Goal: Contribute content: Contribute content

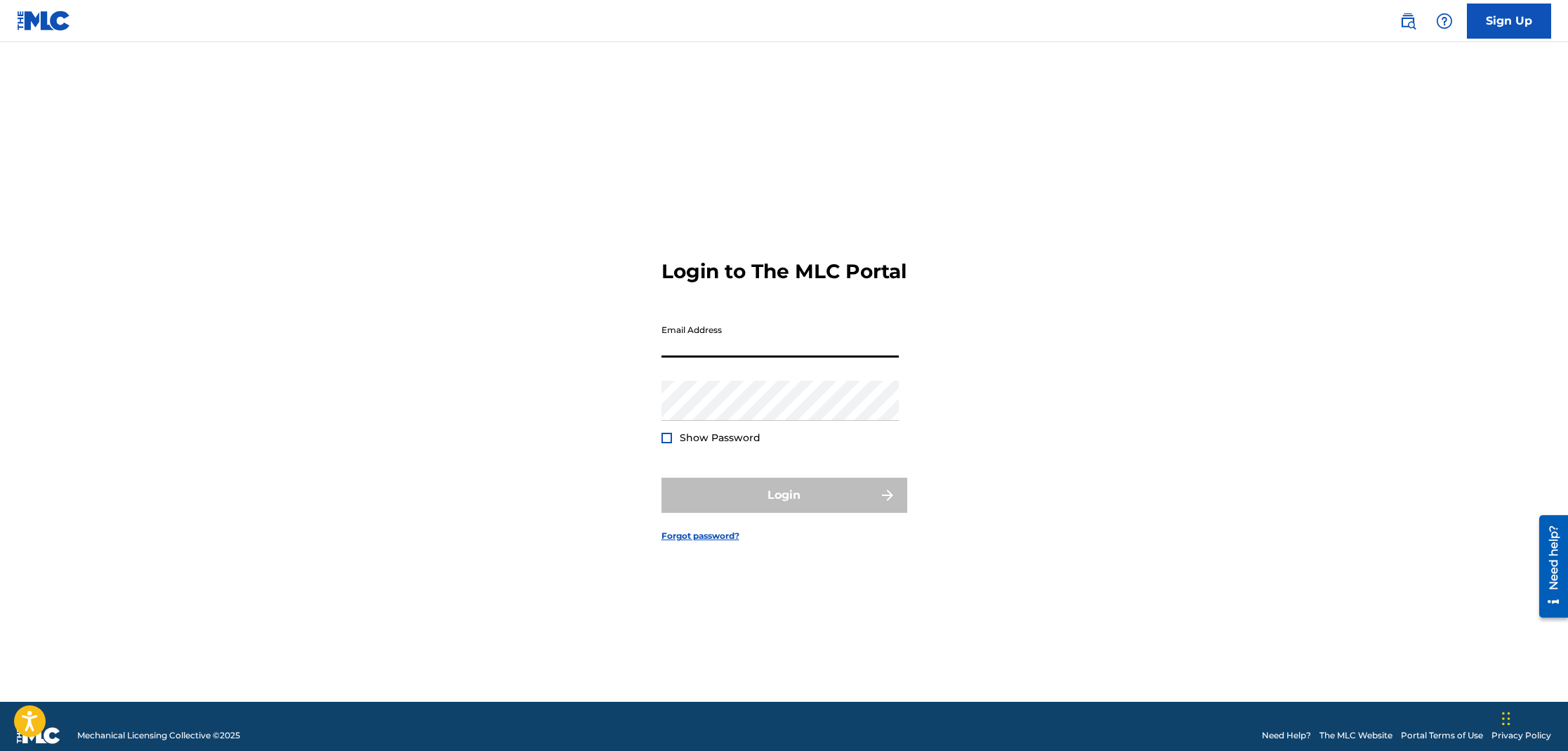
click at [748, 357] on input "Email Address" at bounding box center [780, 337] width 237 height 40
type input "[EMAIL_ADDRESS][DOMAIN_NAME]"
click at [798, 434] on div "Password Show Password" at bounding box center [780, 412] width 237 height 63
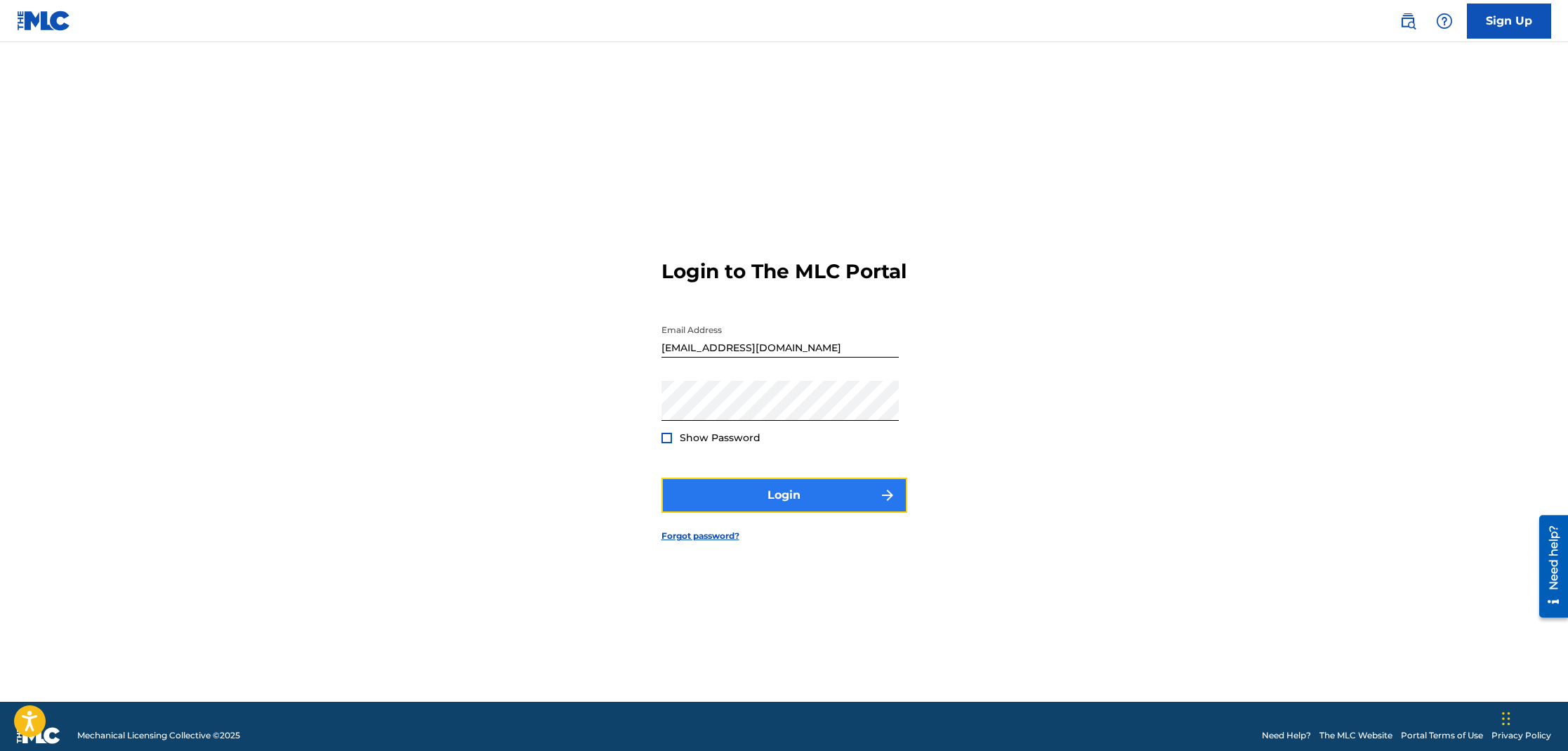
click at [816, 510] on button "Login" at bounding box center [784, 495] width 246 height 35
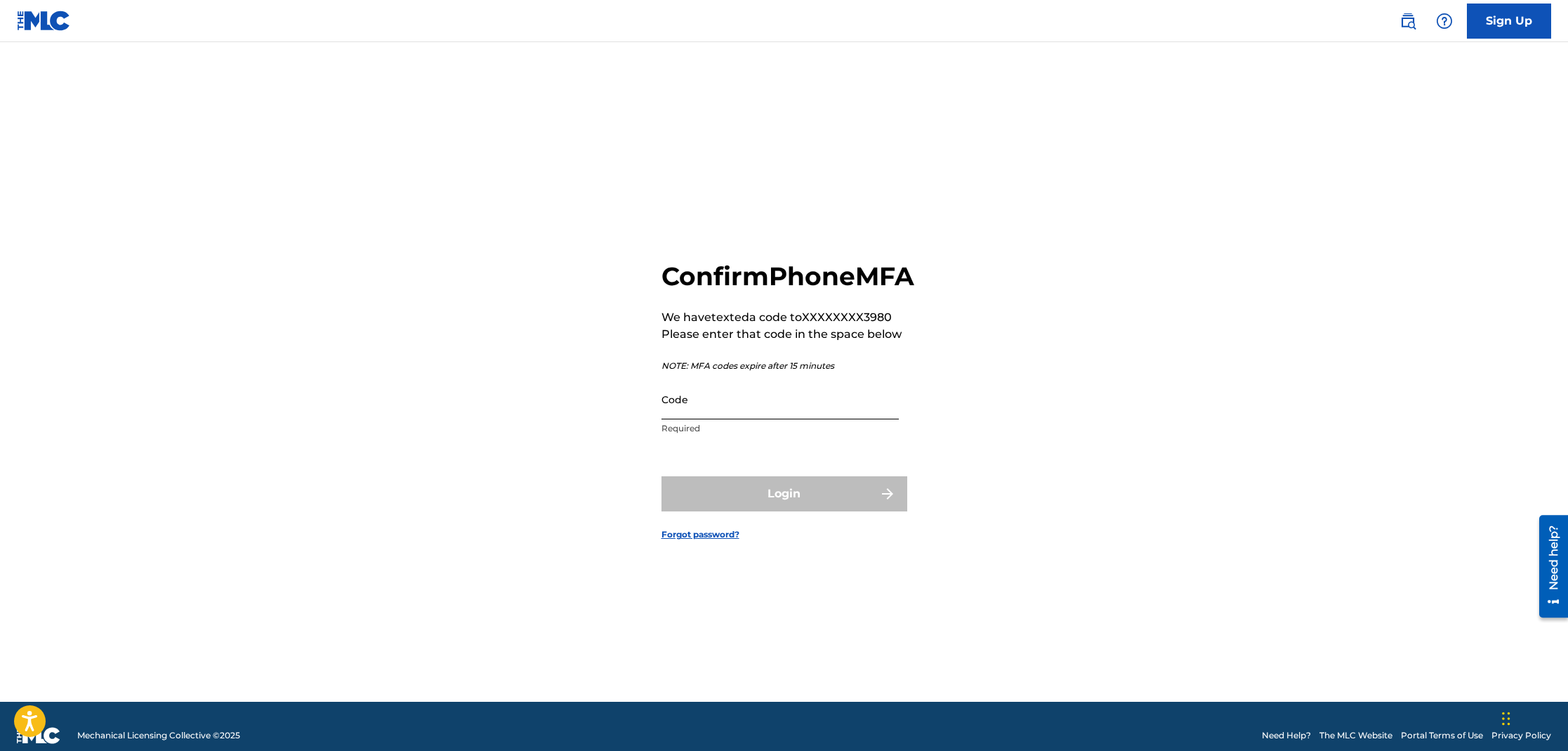
click at [811, 420] on input "Code" at bounding box center [780, 400] width 237 height 40
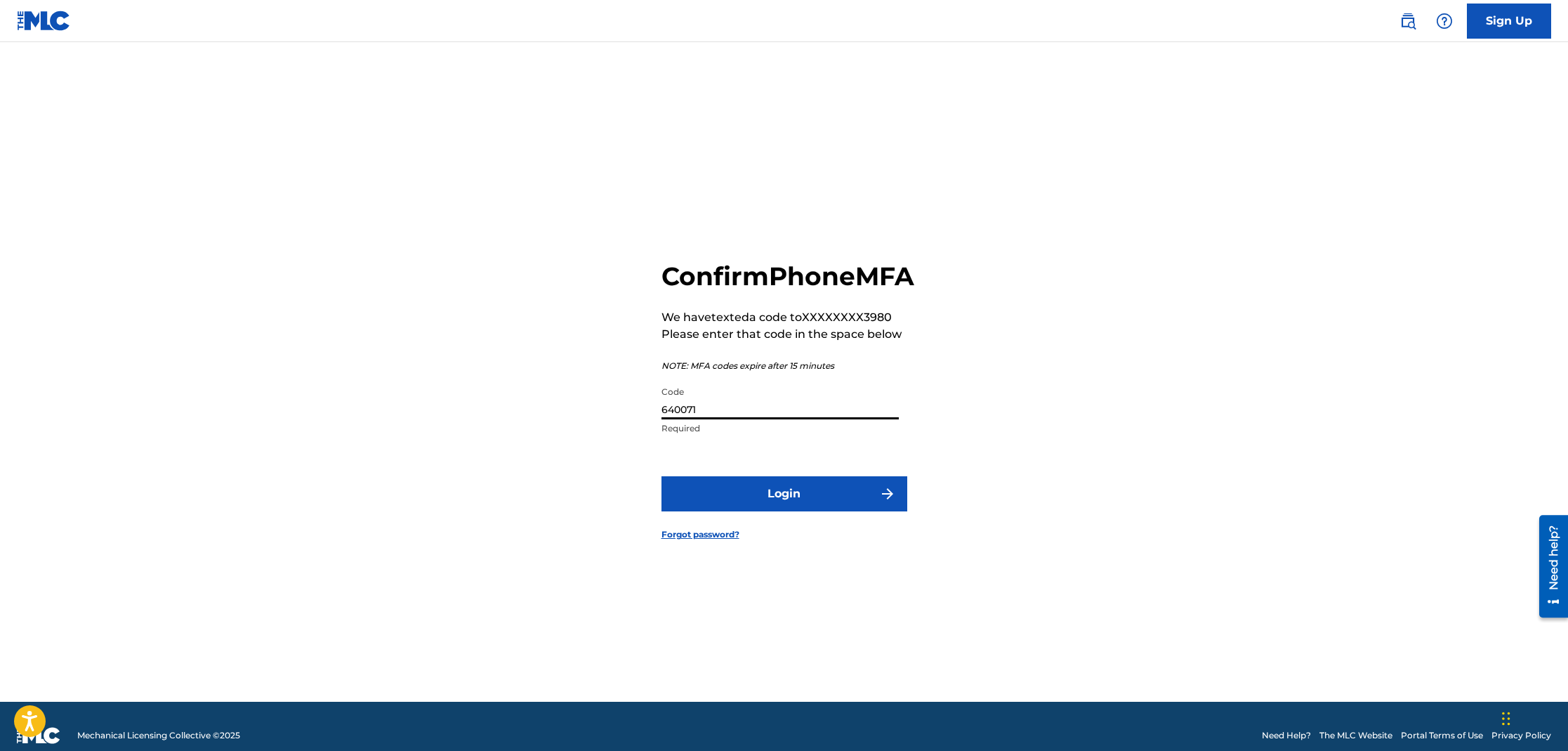
type input "640071"
click at [662, 476] on button "Login" at bounding box center [784, 494] width 246 height 35
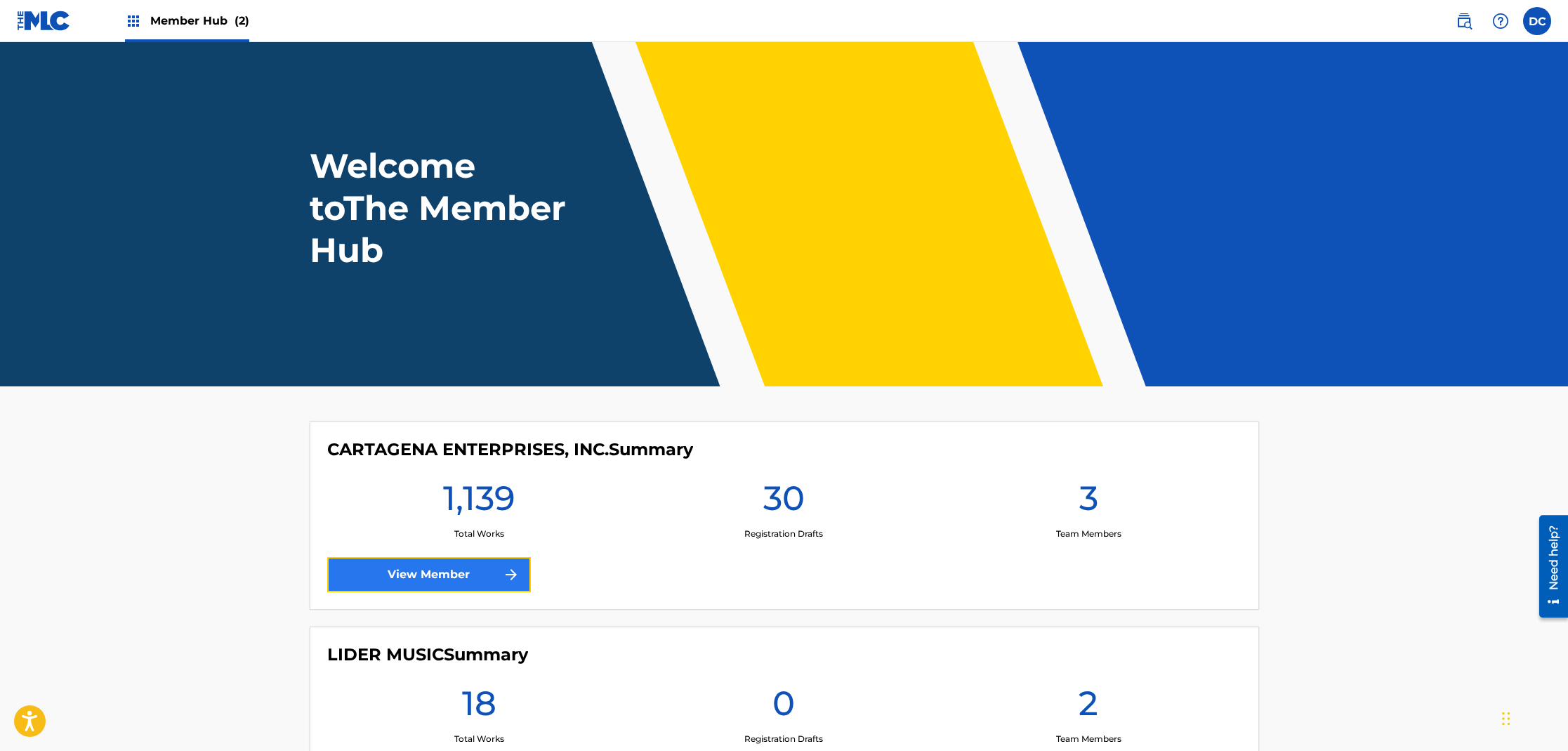
click at [428, 580] on link "View Member" at bounding box center [429, 574] width 204 height 35
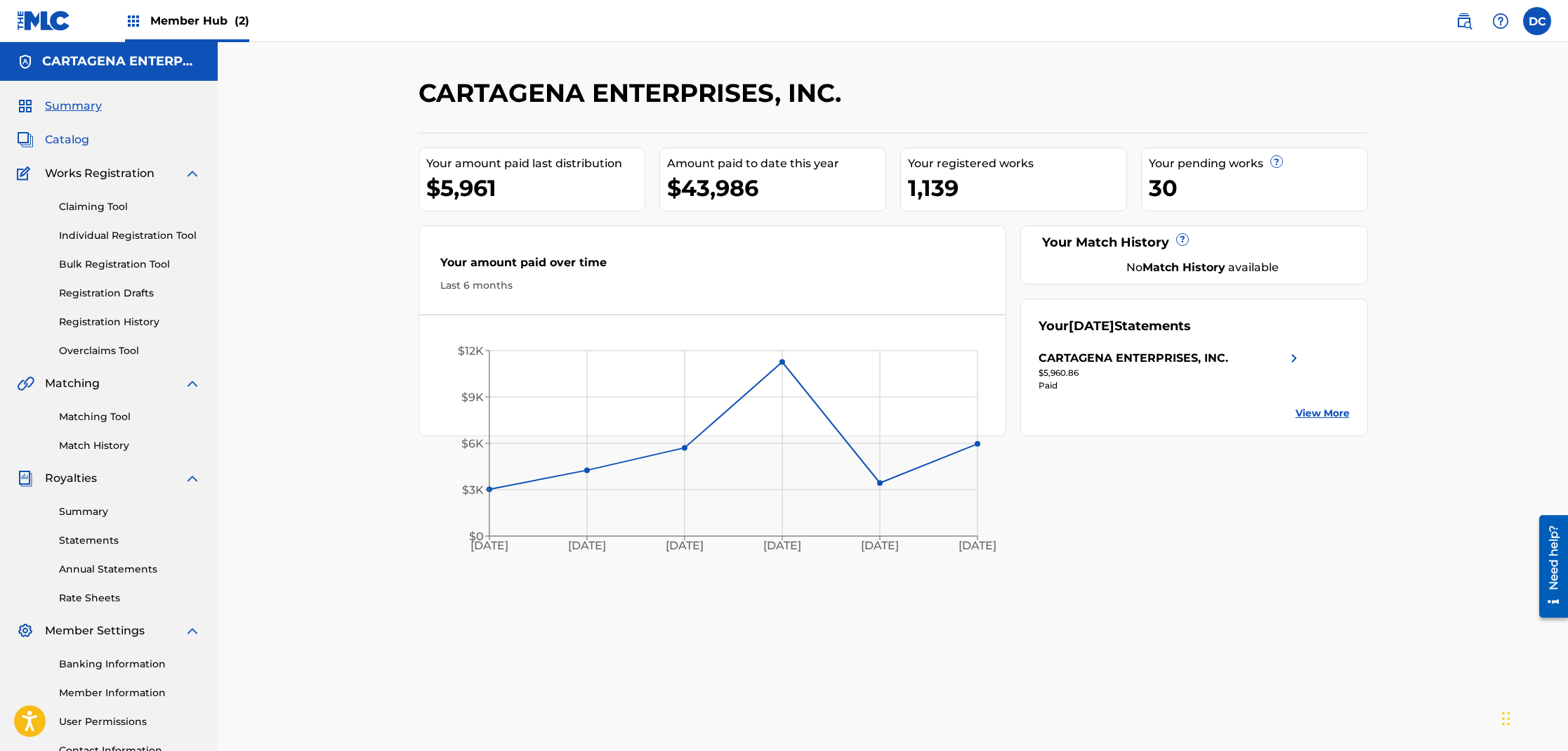
click at [83, 141] on span "Catalog" at bounding box center [67, 140] width 44 height 17
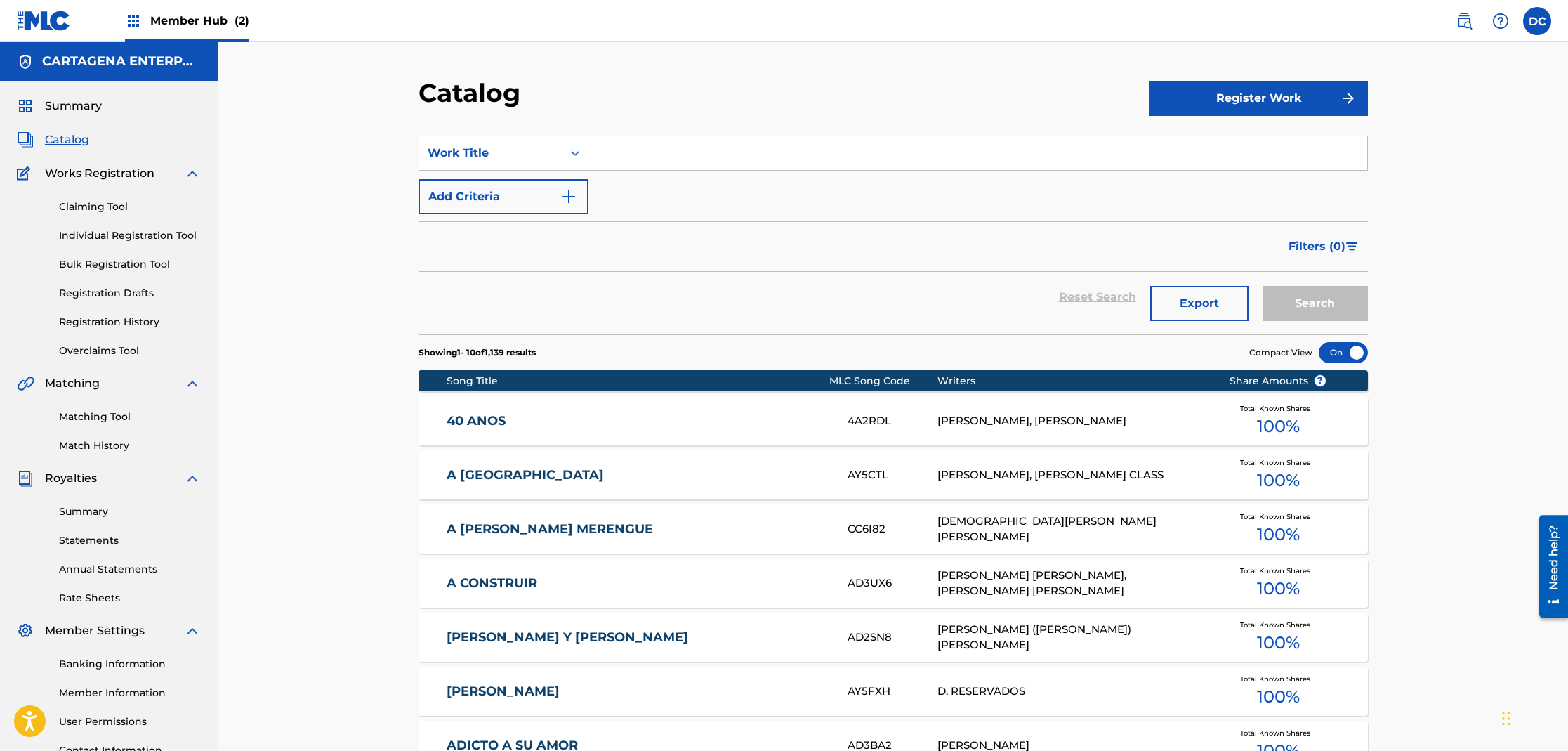
click at [615, 155] on input "Search Form" at bounding box center [978, 153] width 779 height 34
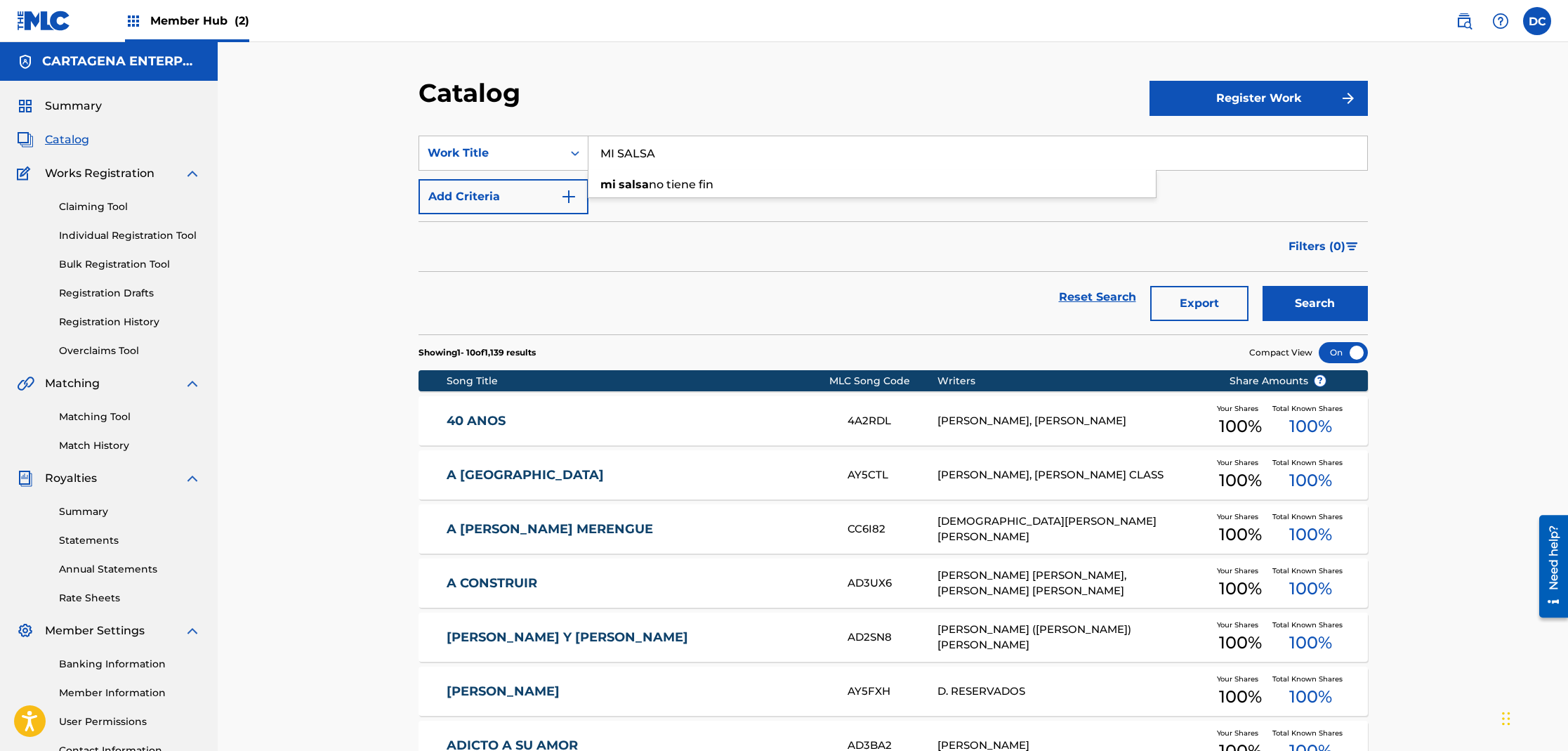
type input "MI SALSA"
click at [1263, 286] on button "Search" at bounding box center [1315, 303] width 106 height 35
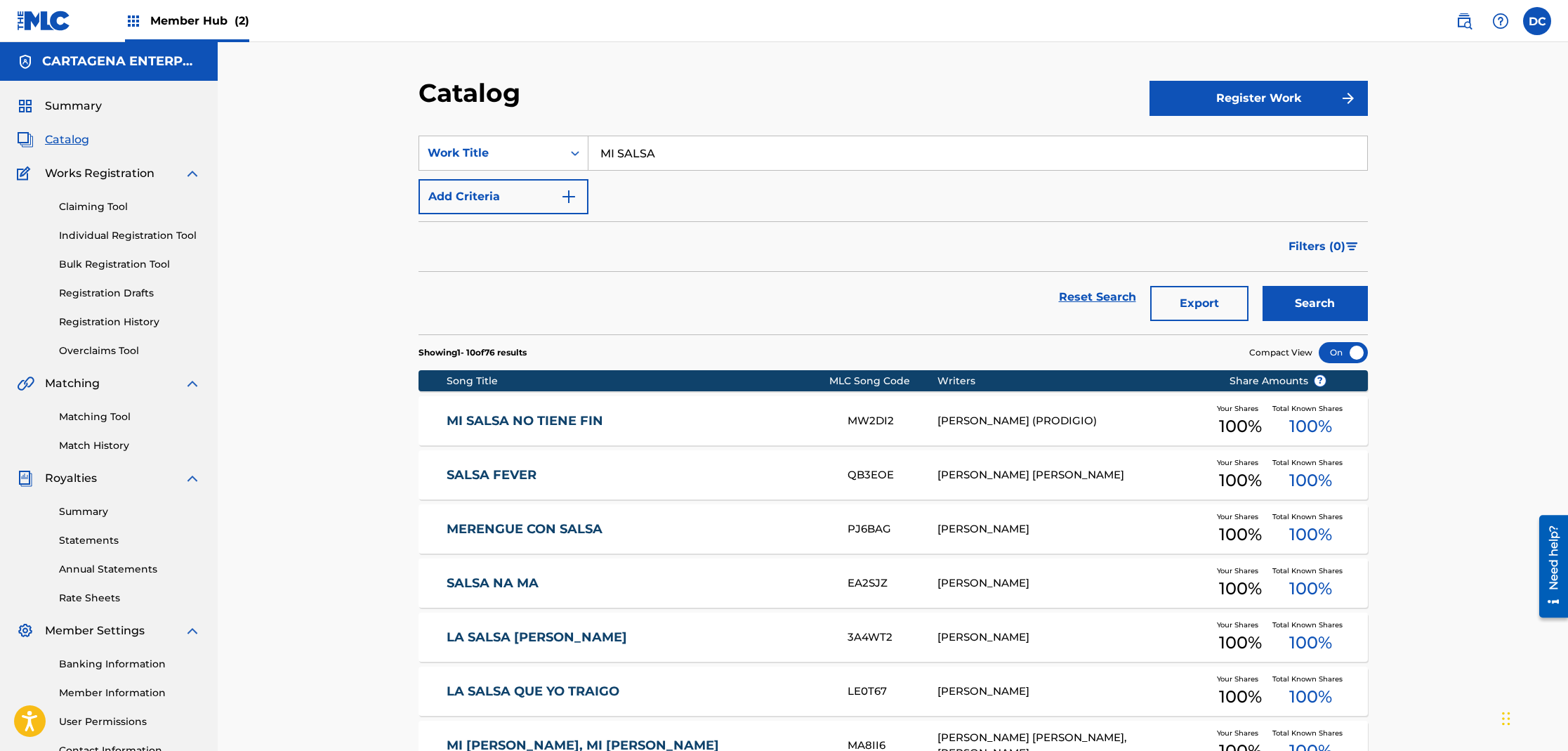
click at [523, 424] on link "MI SALSA NO TIENE FIN" at bounding box center [638, 420] width 382 height 16
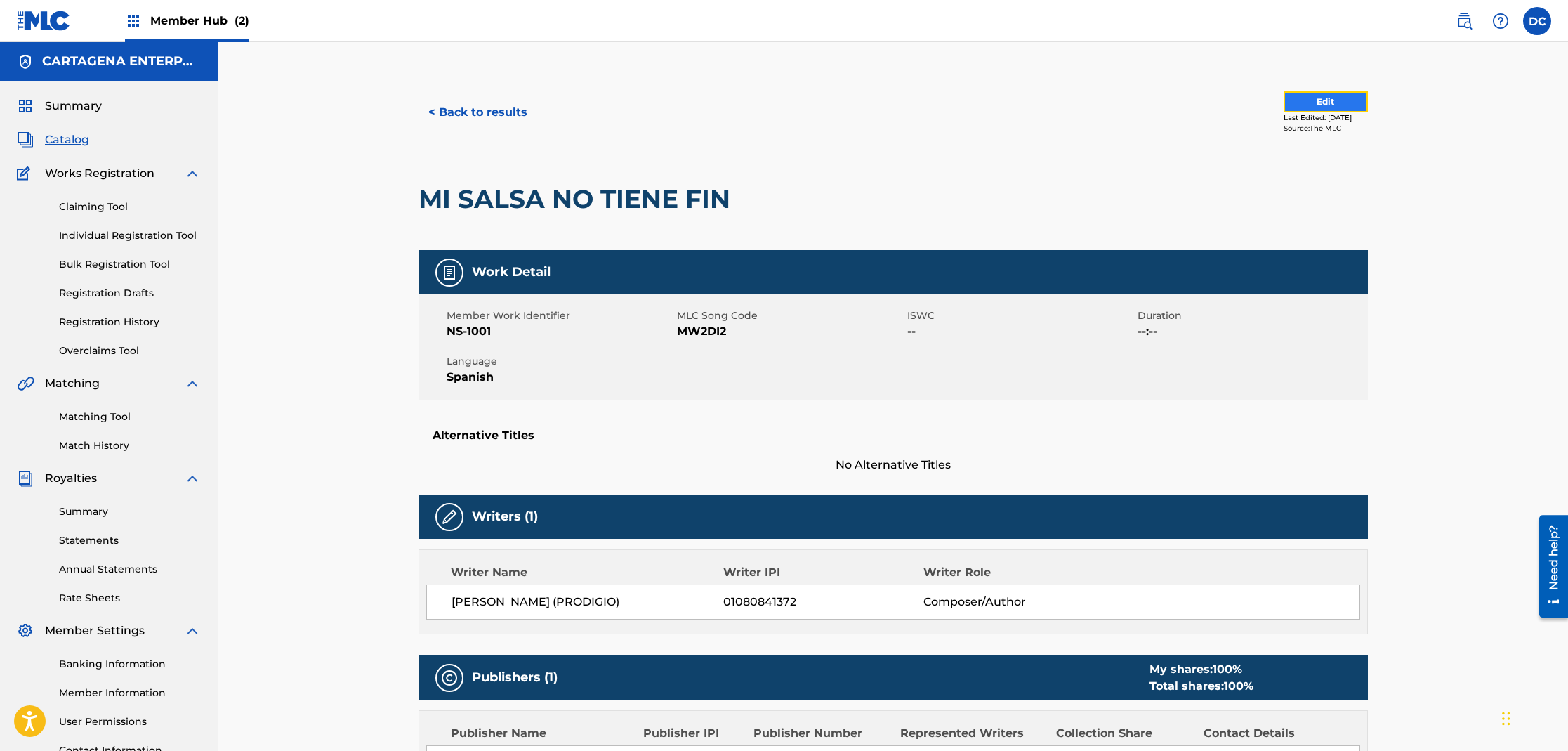
click at [1312, 102] on button "Edit" at bounding box center [1325, 102] width 84 height 21
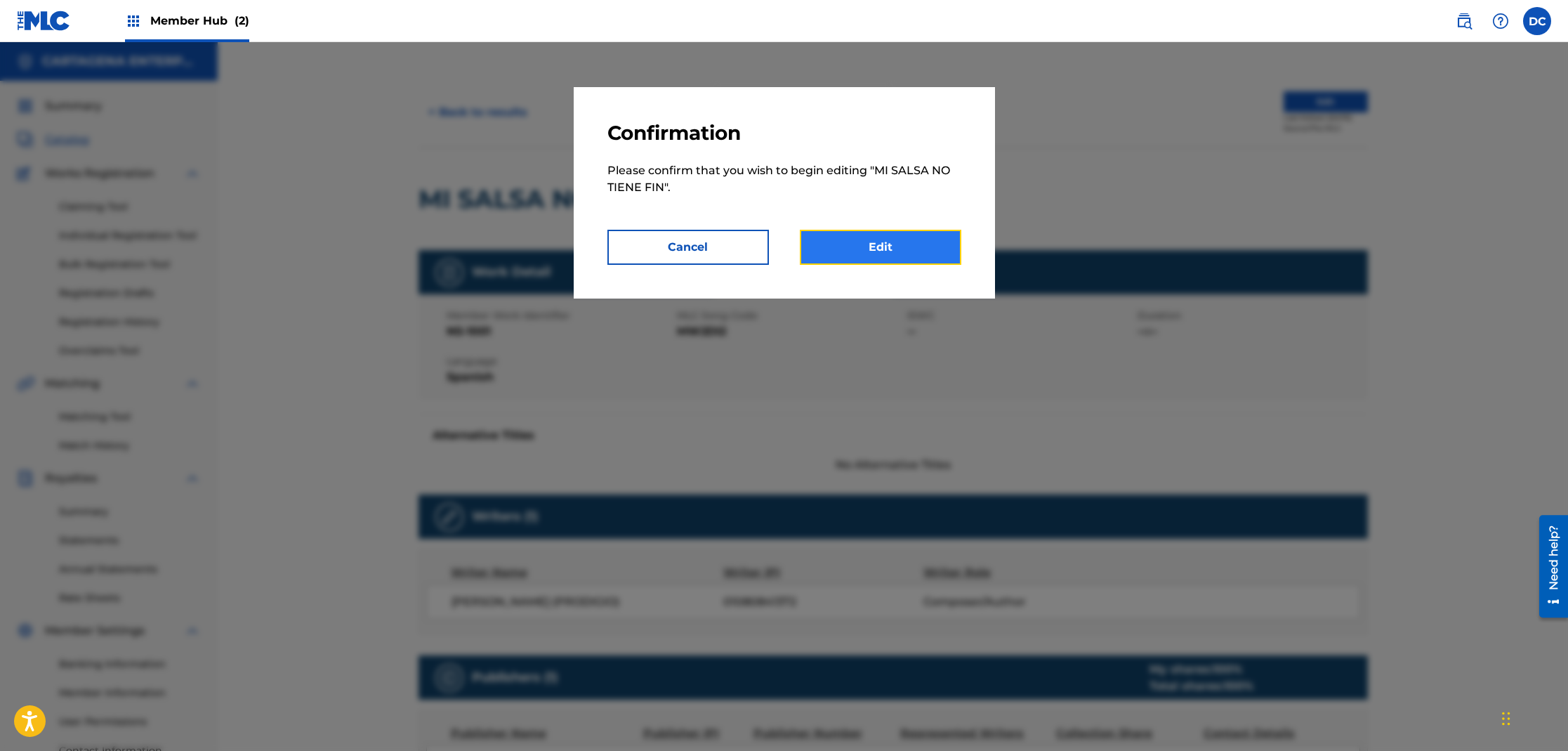
click at [880, 254] on link "Edit" at bounding box center [881, 247] width 161 height 35
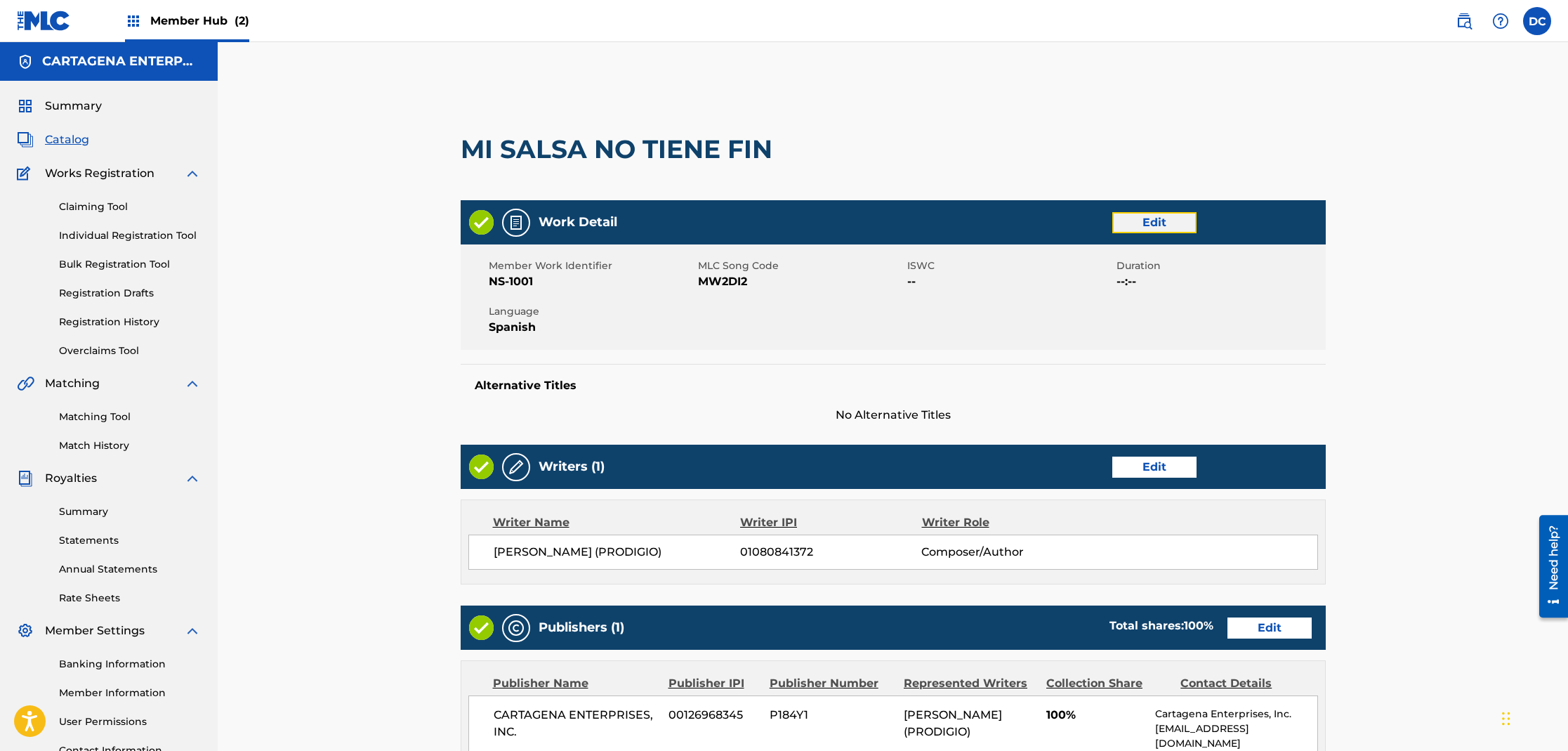
click at [1174, 228] on link "Edit" at bounding box center [1154, 222] width 84 height 21
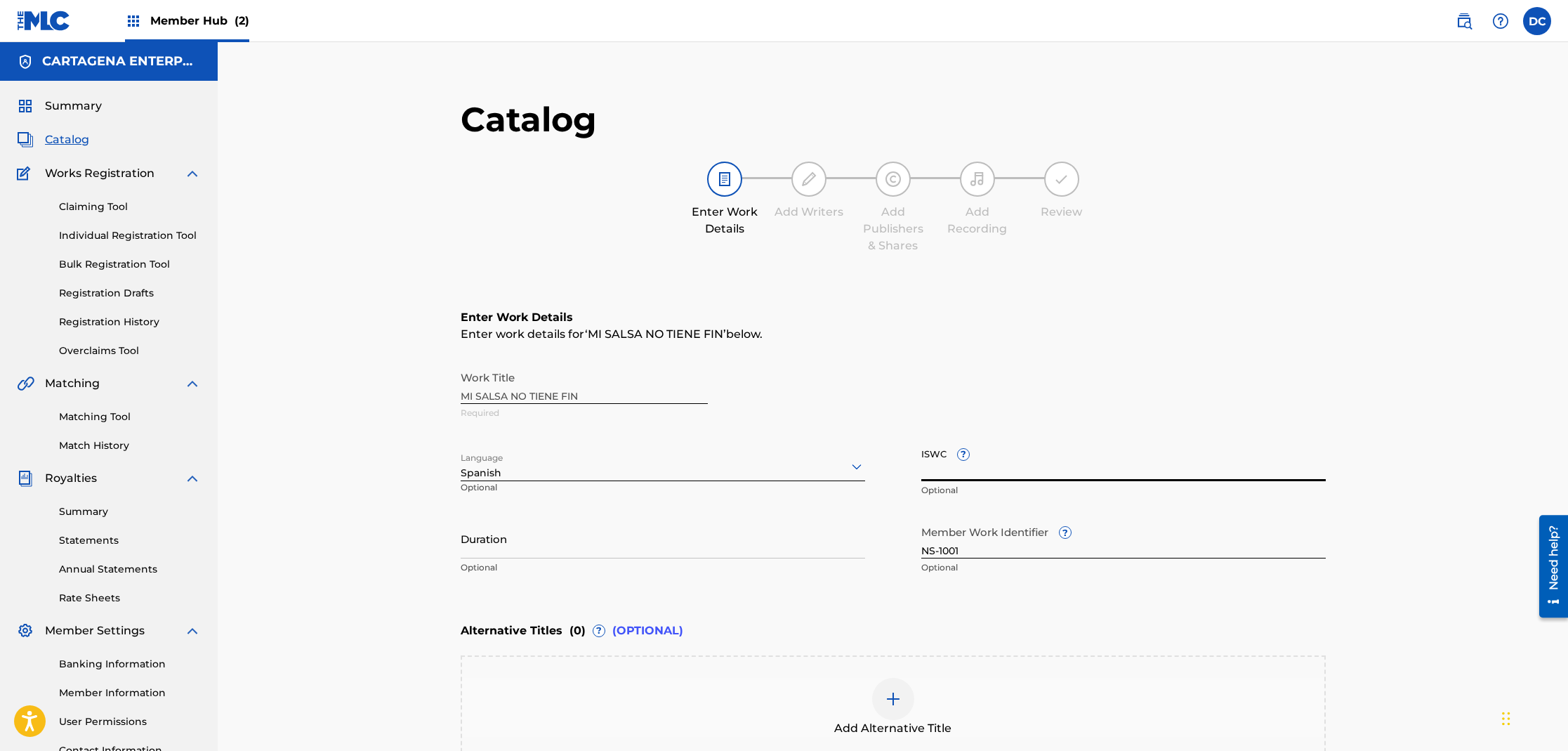
click at [1045, 470] on input "ISWC ?" at bounding box center [1124, 461] width 404 height 40
paste input "T3303940894"
type input "T3303940894"
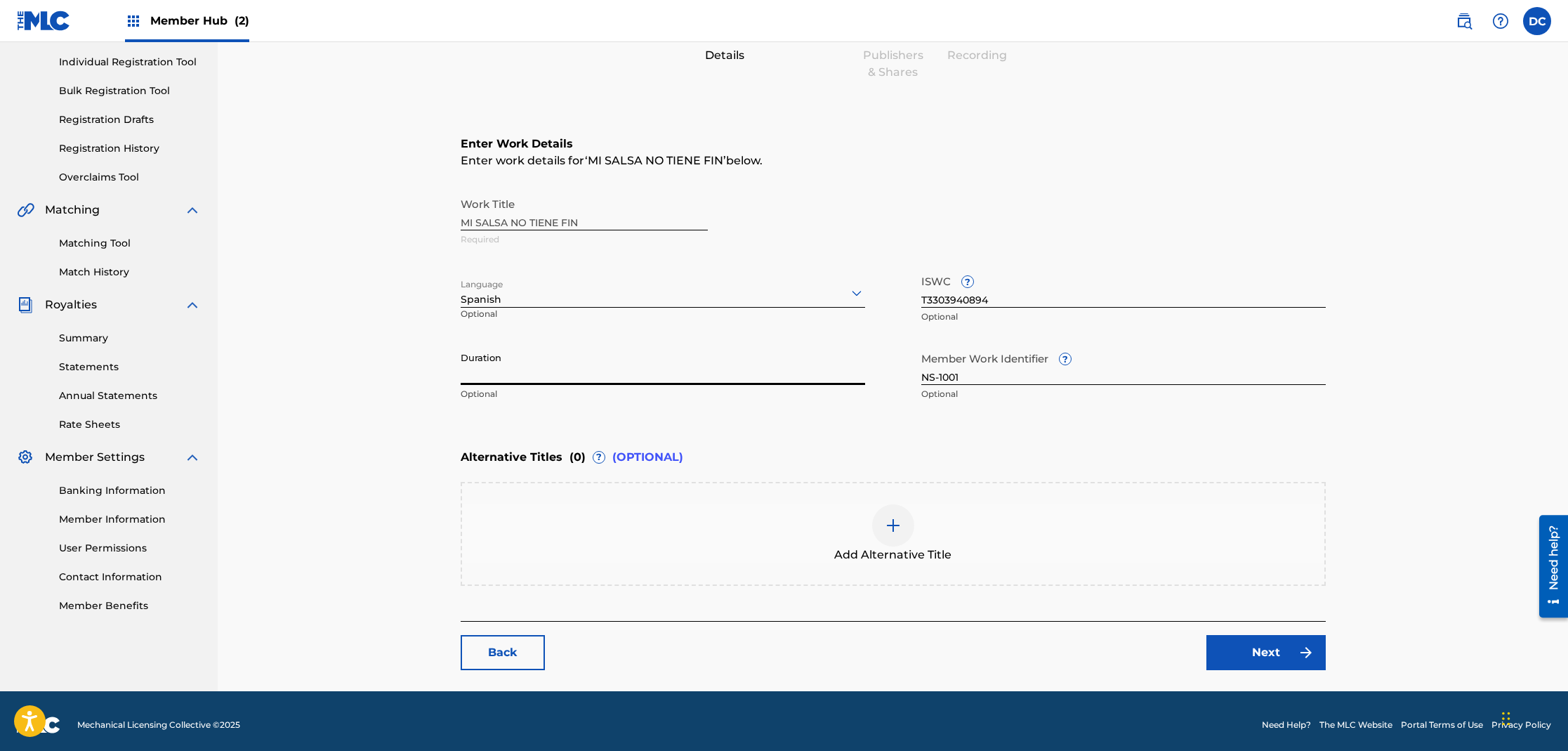
scroll to position [181, 0]
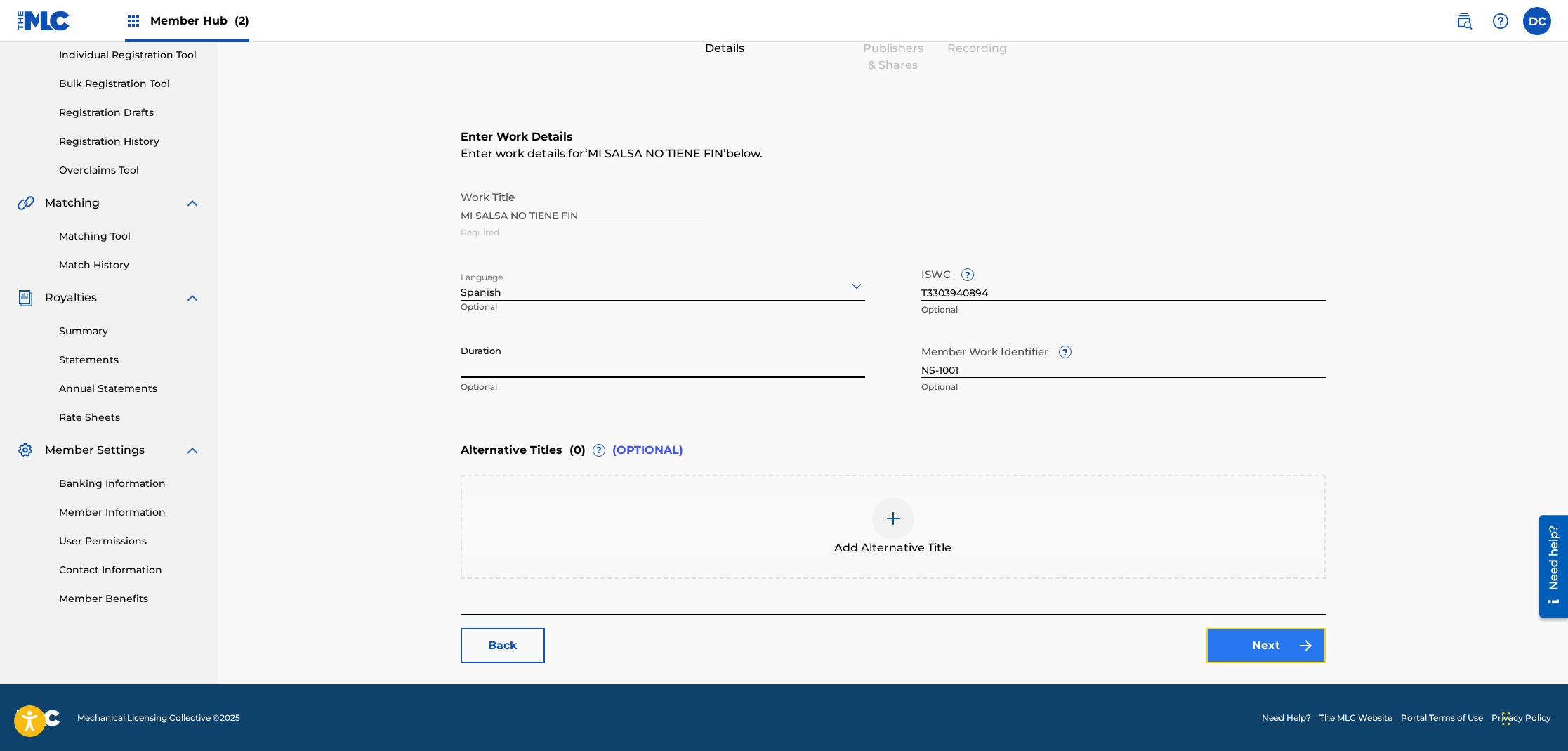
click at [1253, 649] on link "Next" at bounding box center [1266, 645] width 119 height 35
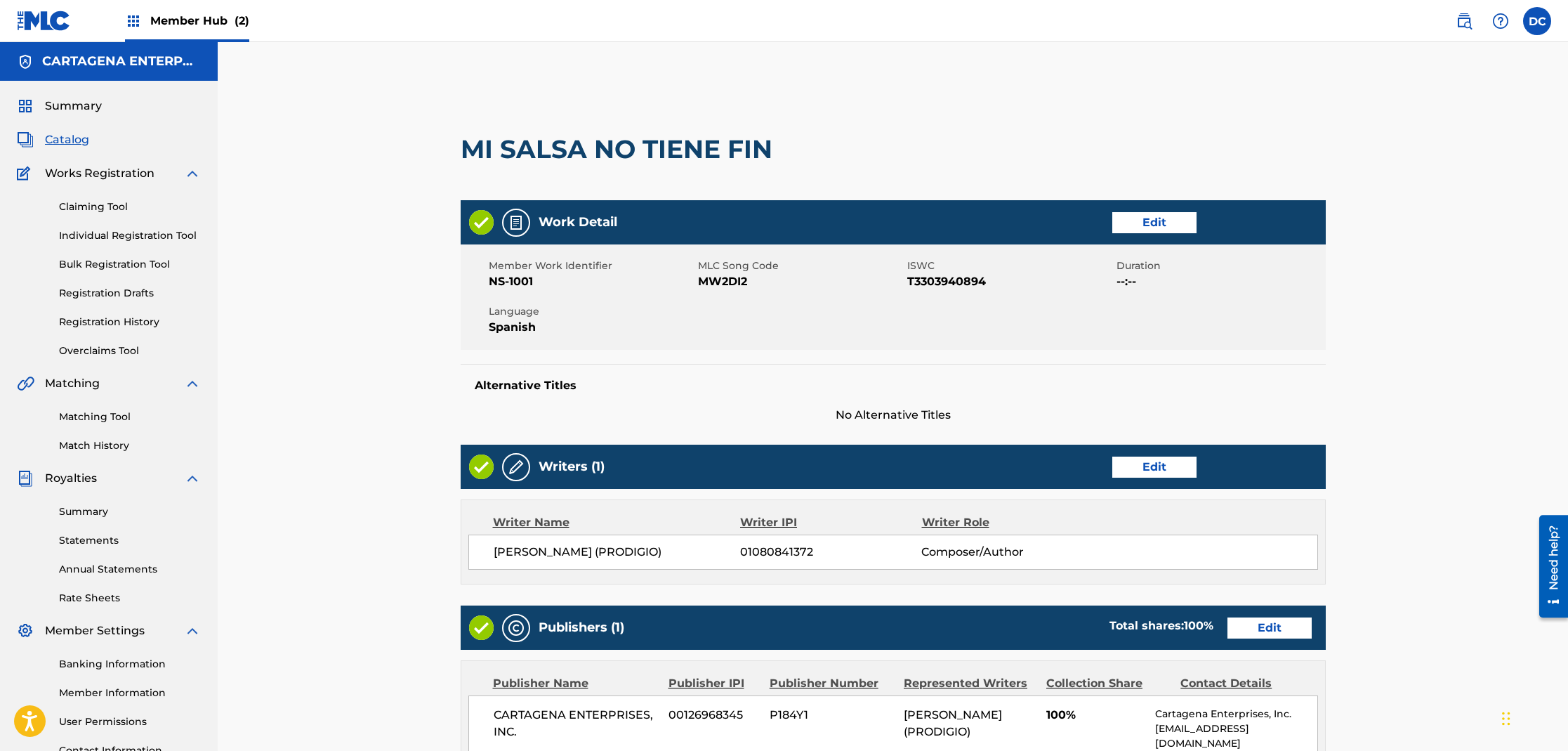
scroll to position [330, 0]
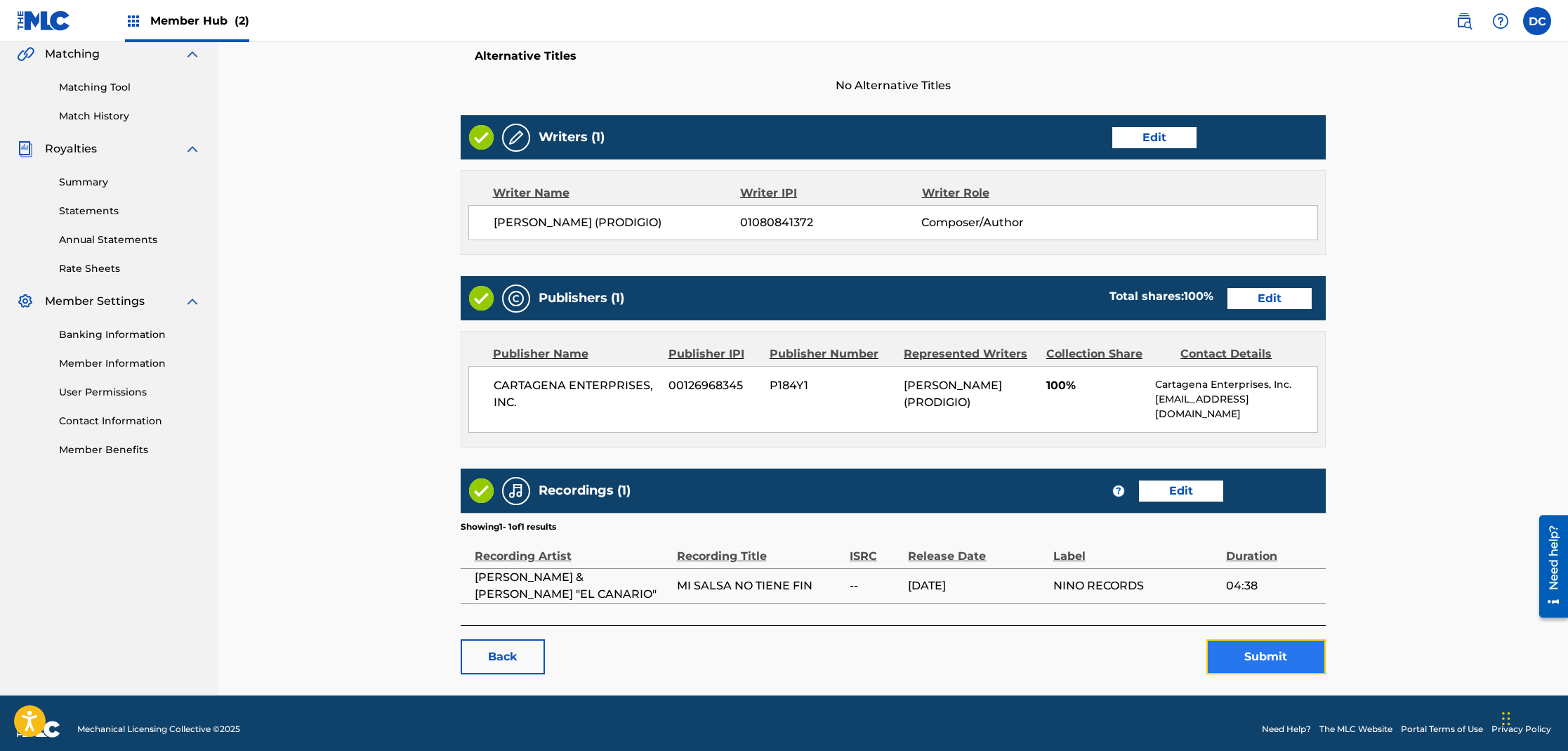
click at [1258, 649] on button "Submit" at bounding box center [1266, 657] width 119 height 35
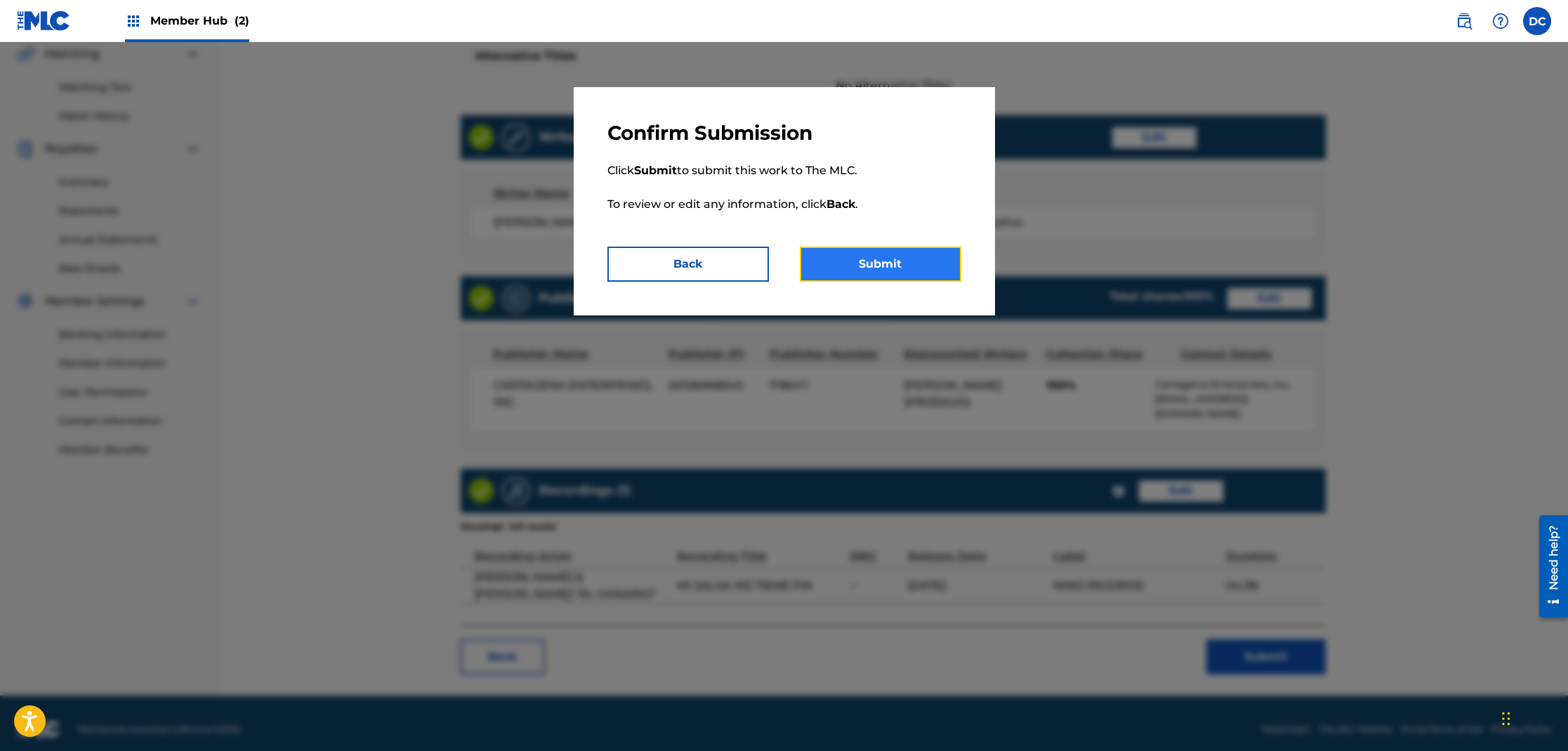
click at [892, 255] on button "Submit" at bounding box center [881, 264] width 161 height 35
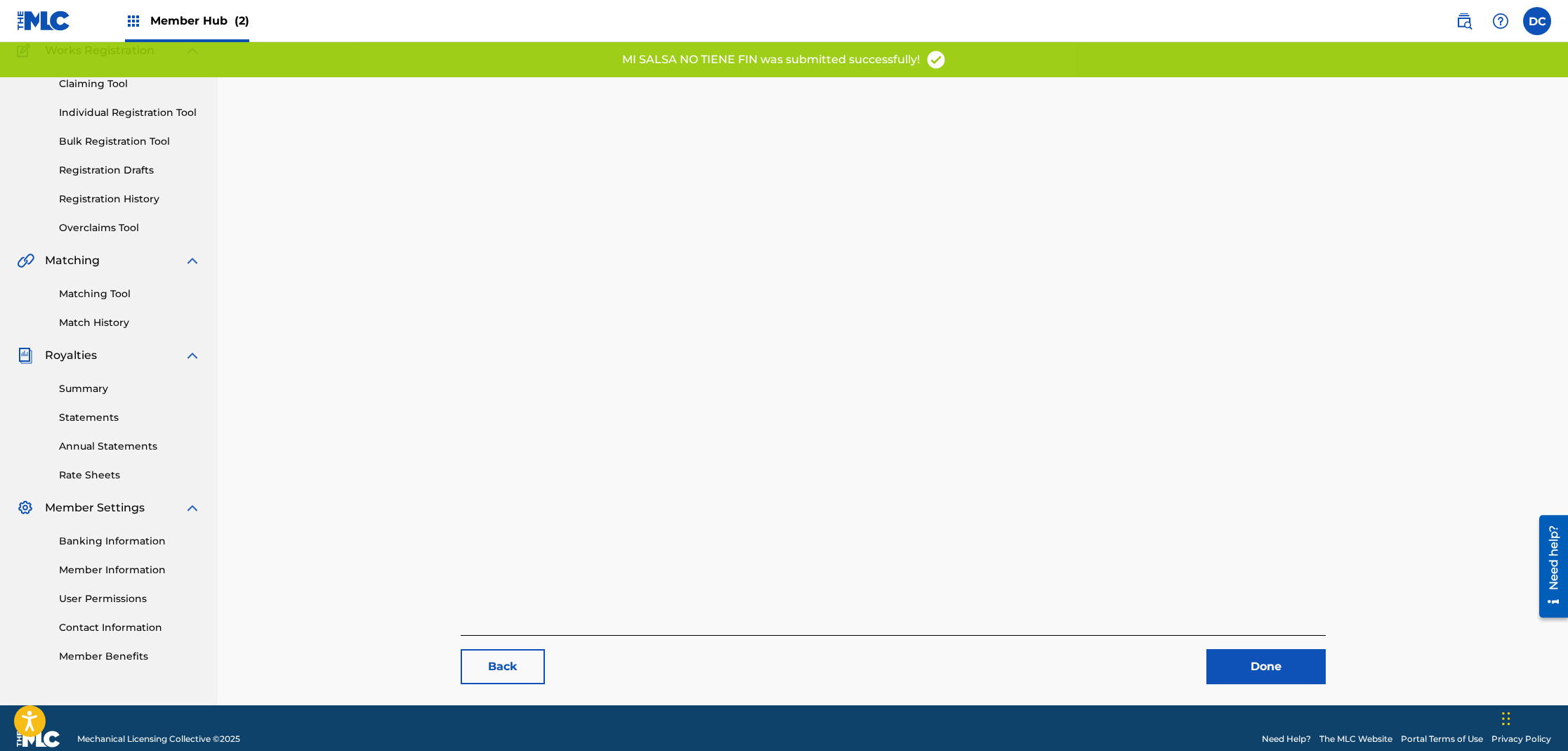
scroll to position [145, 0]
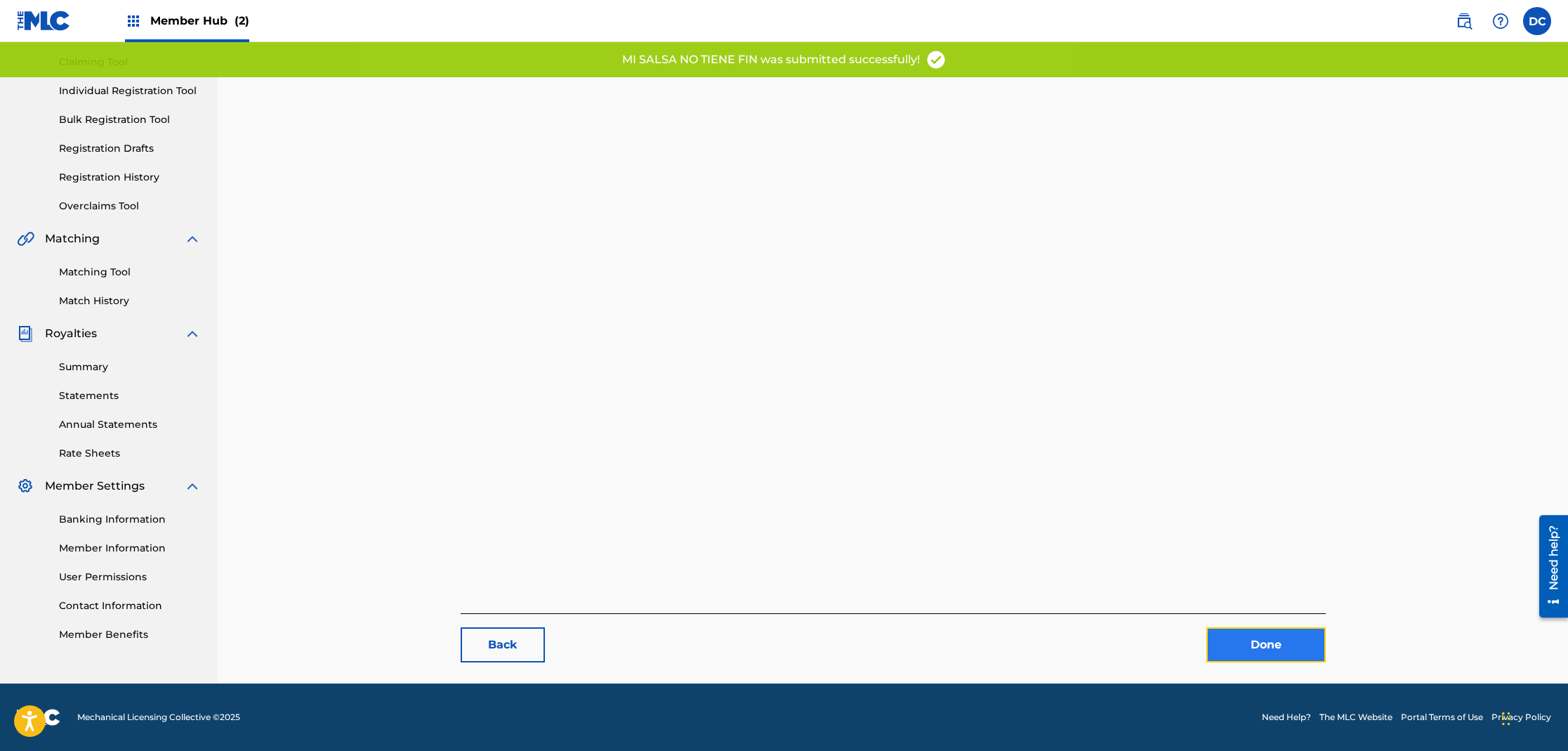
click at [1275, 654] on link "Done" at bounding box center [1266, 644] width 119 height 35
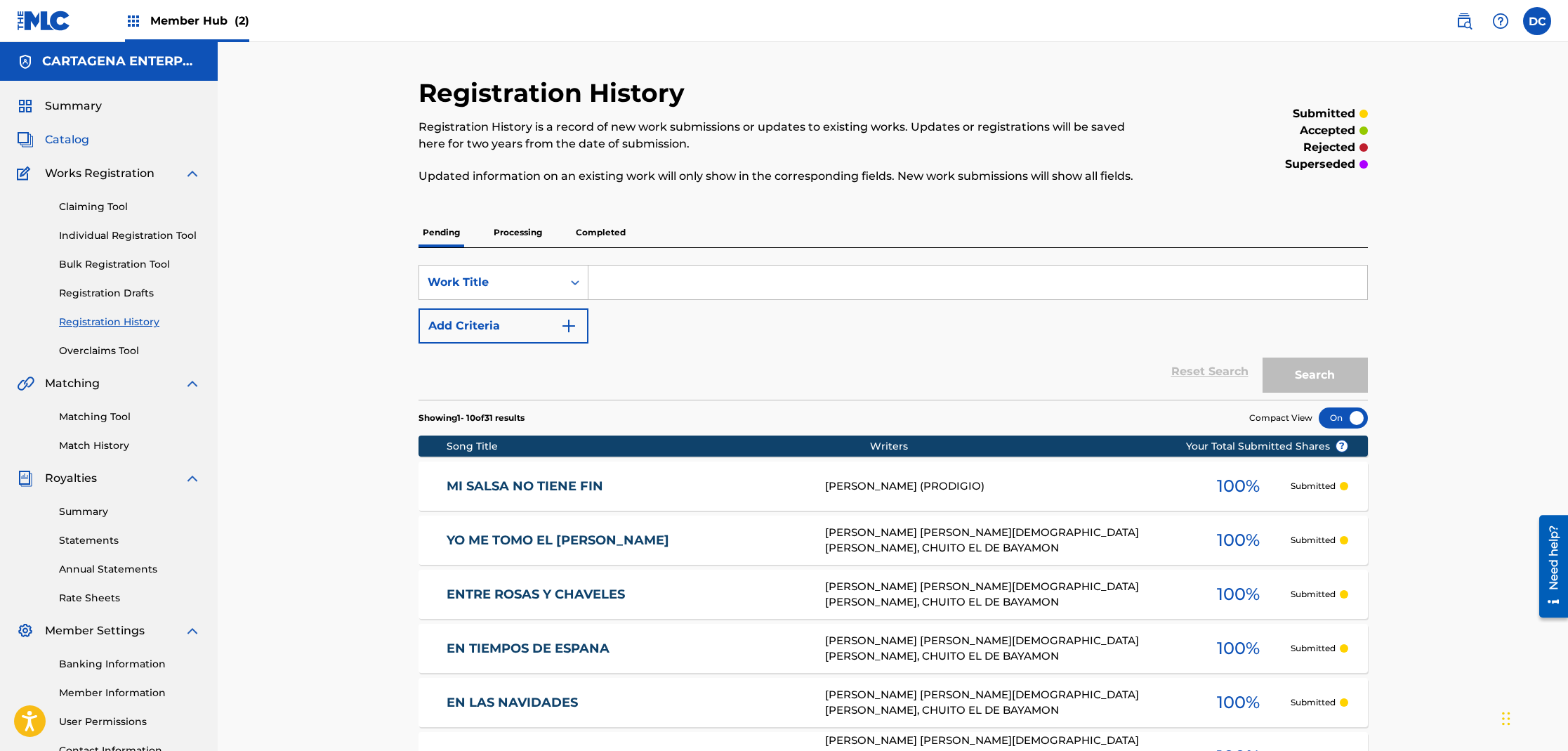
click at [73, 134] on span "Catalog" at bounding box center [67, 140] width 44 height 17
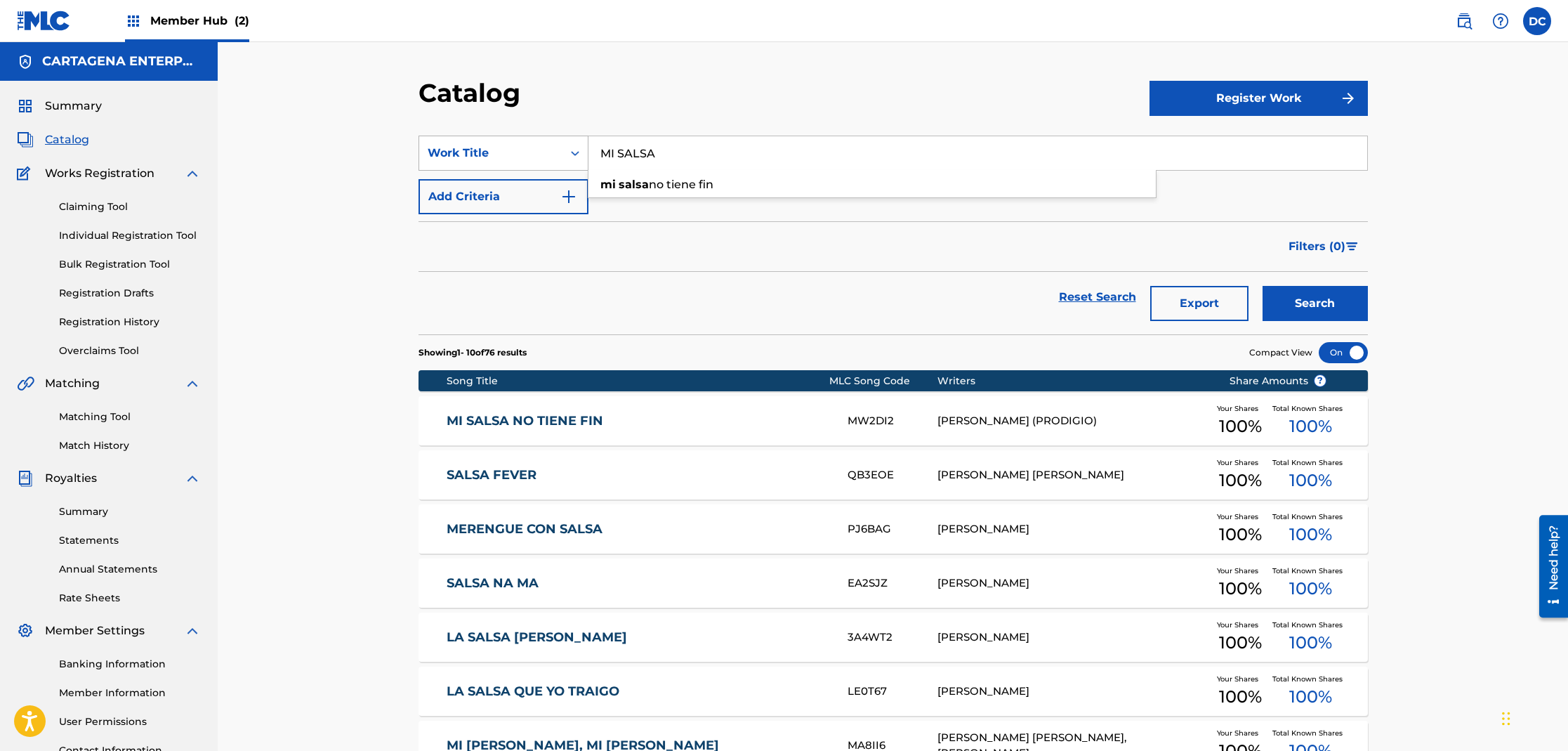
drag, startPoint x: 667, startPoint y: 153, endPoint x: 528, endPoint y: 143, distance: 139.4
click at [533, 146] on div "SearchWithCriteria2ea95955-175a-4659-a97d-c5d9216f31ec Work Title MI SALSA mi s…" at bounding box center [893, 153] width 950 height 35
type input "MI TONADA"
click at [1263, 286] on button "Search" at bounding box center [1315, 303] width 106 height 35
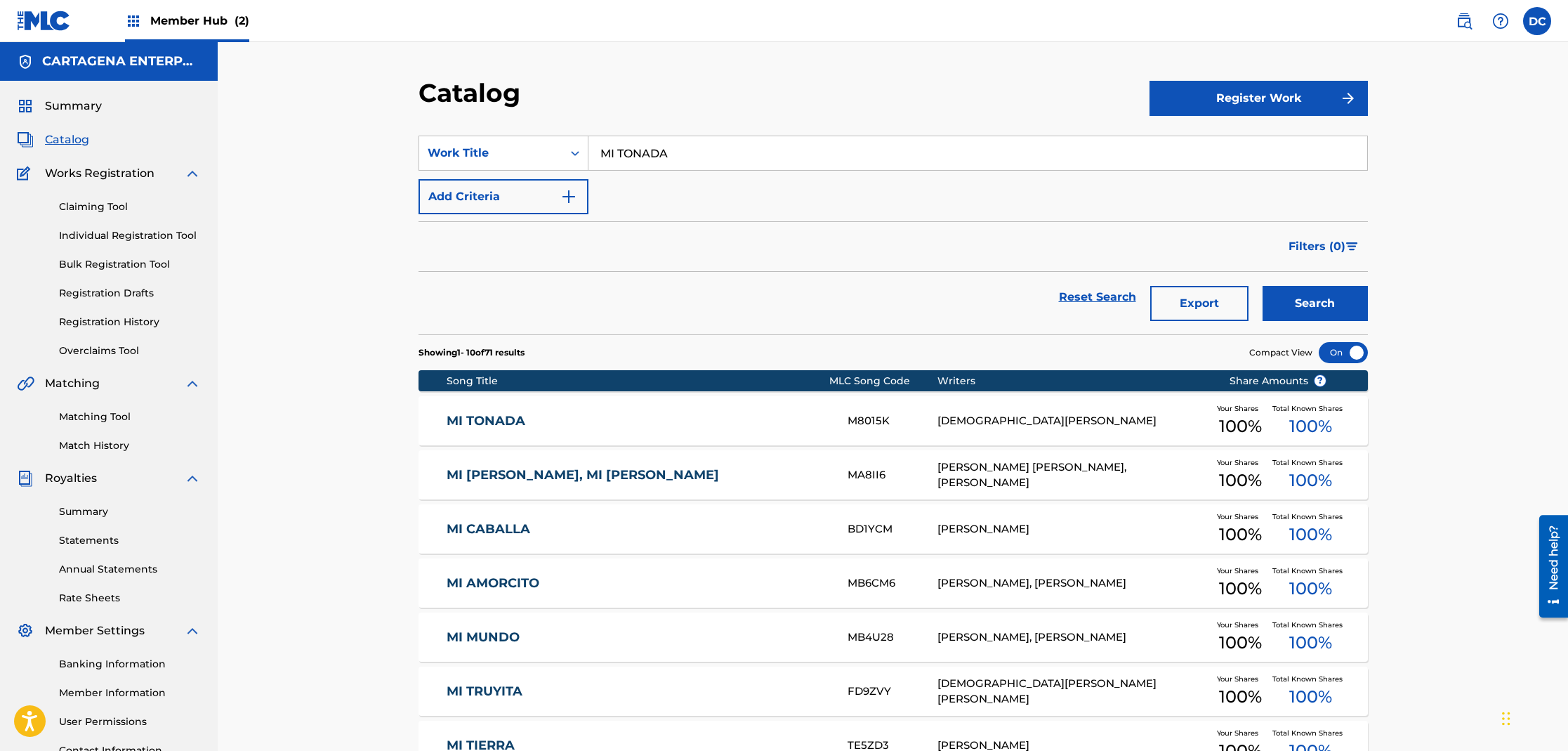
click at [489, 420] on link "MI TONADA" at bounding box center [638, 420] width 382 height 16
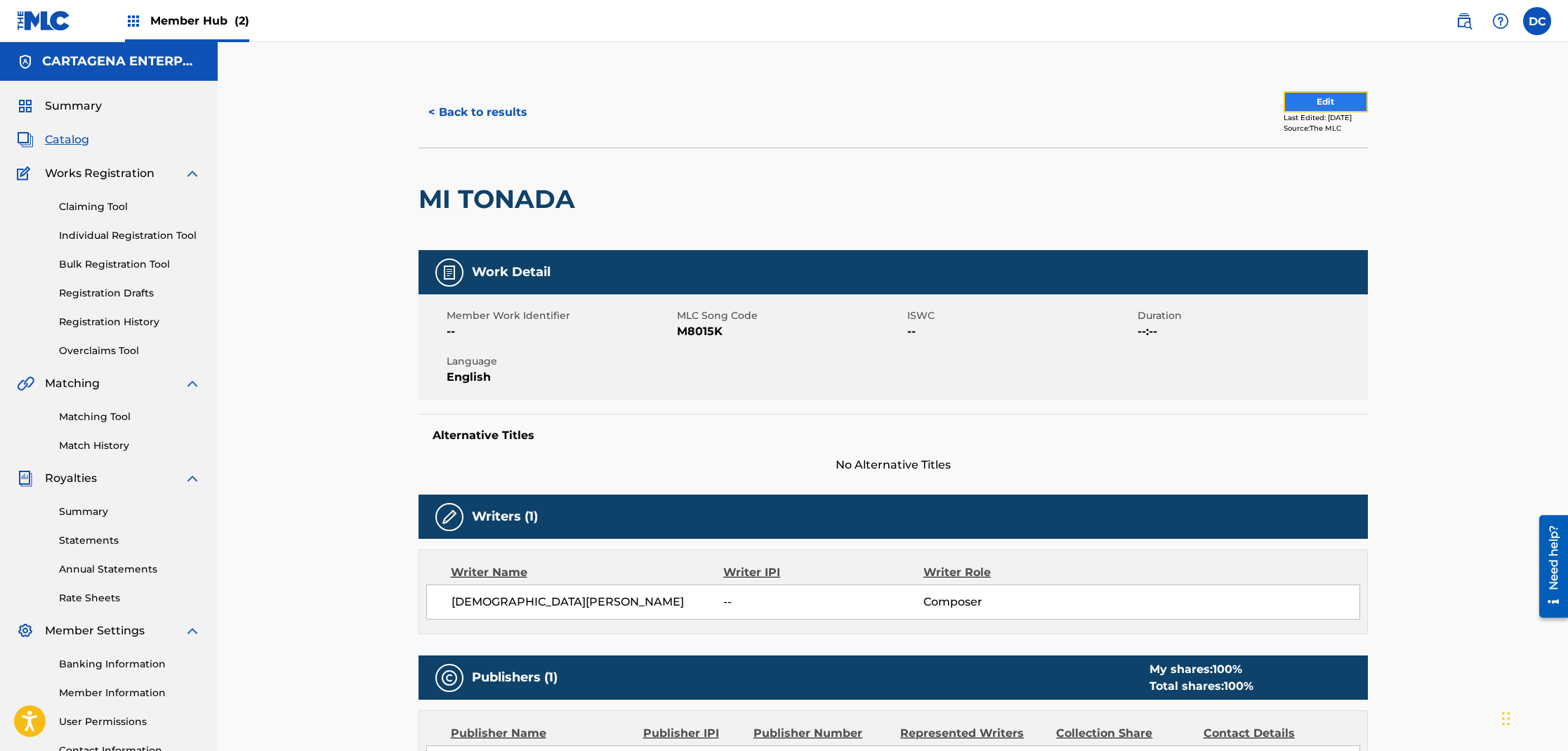
click at [1310, 99] on button "Edit" at bounding box center [1325, 102] width 84 height 21
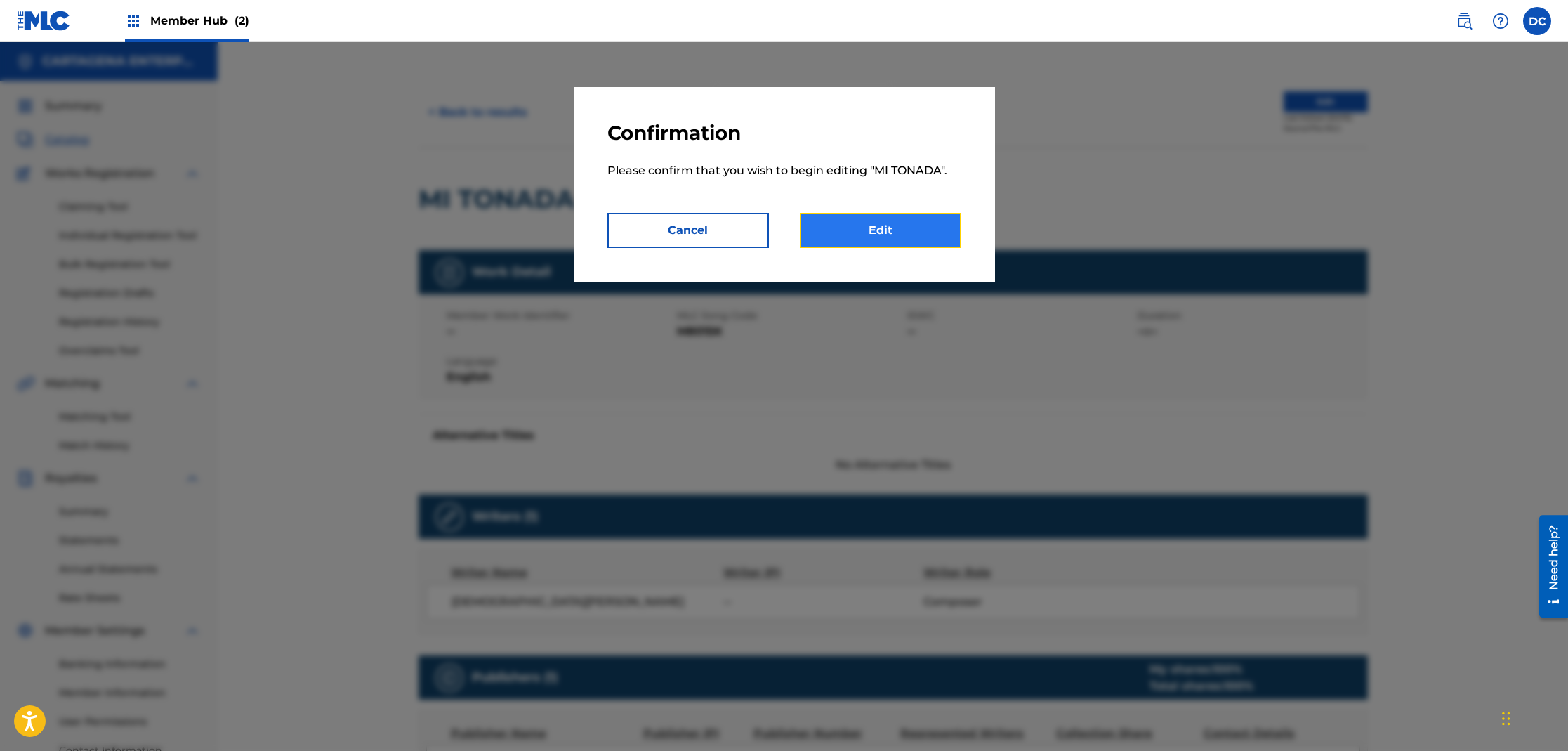
click at [869, 228] on link "Edit" at bounding box center [881, 231] width 161 height 35
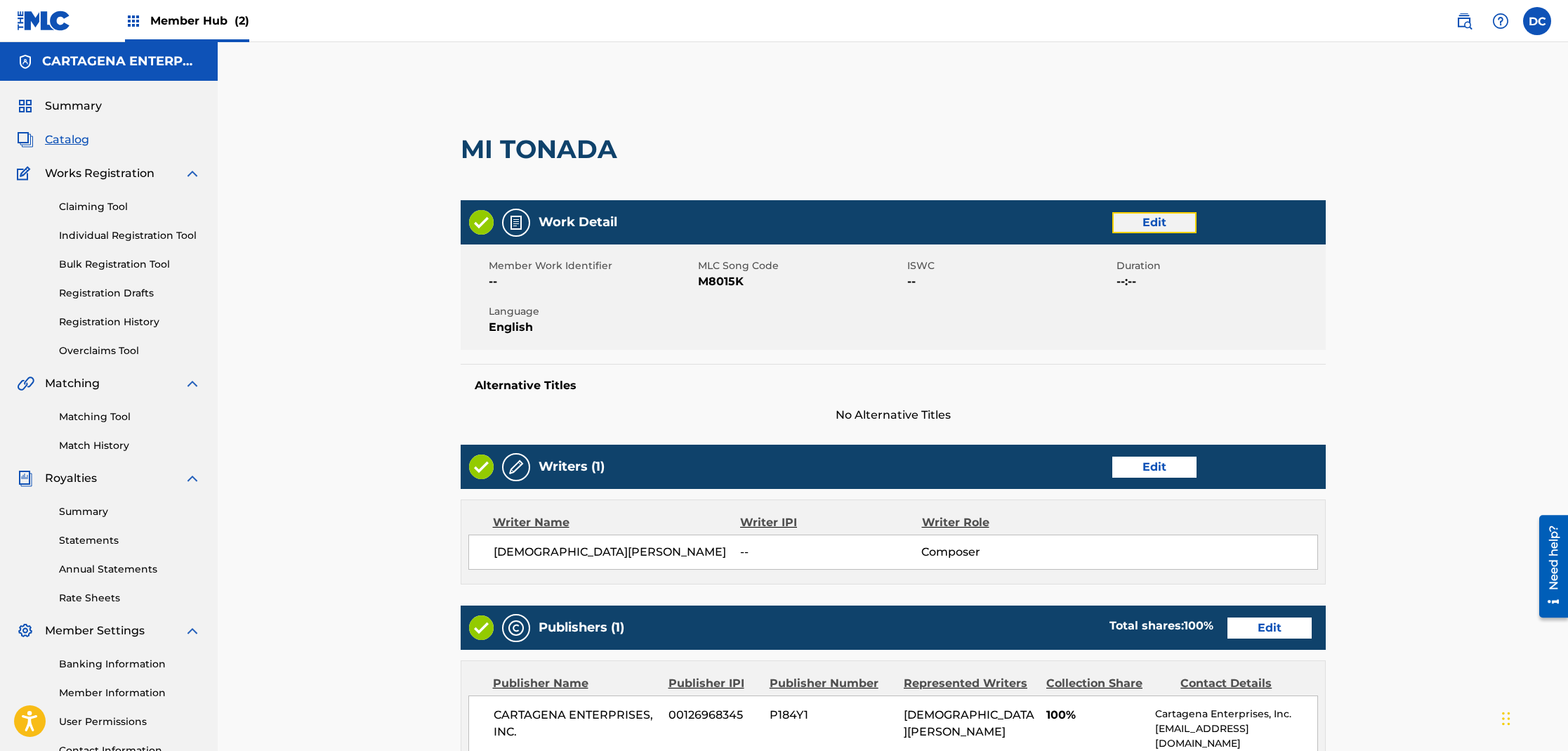
click at [1146, 212] on link "Edit" at bounding box center [1154, 222] width 84 height 21
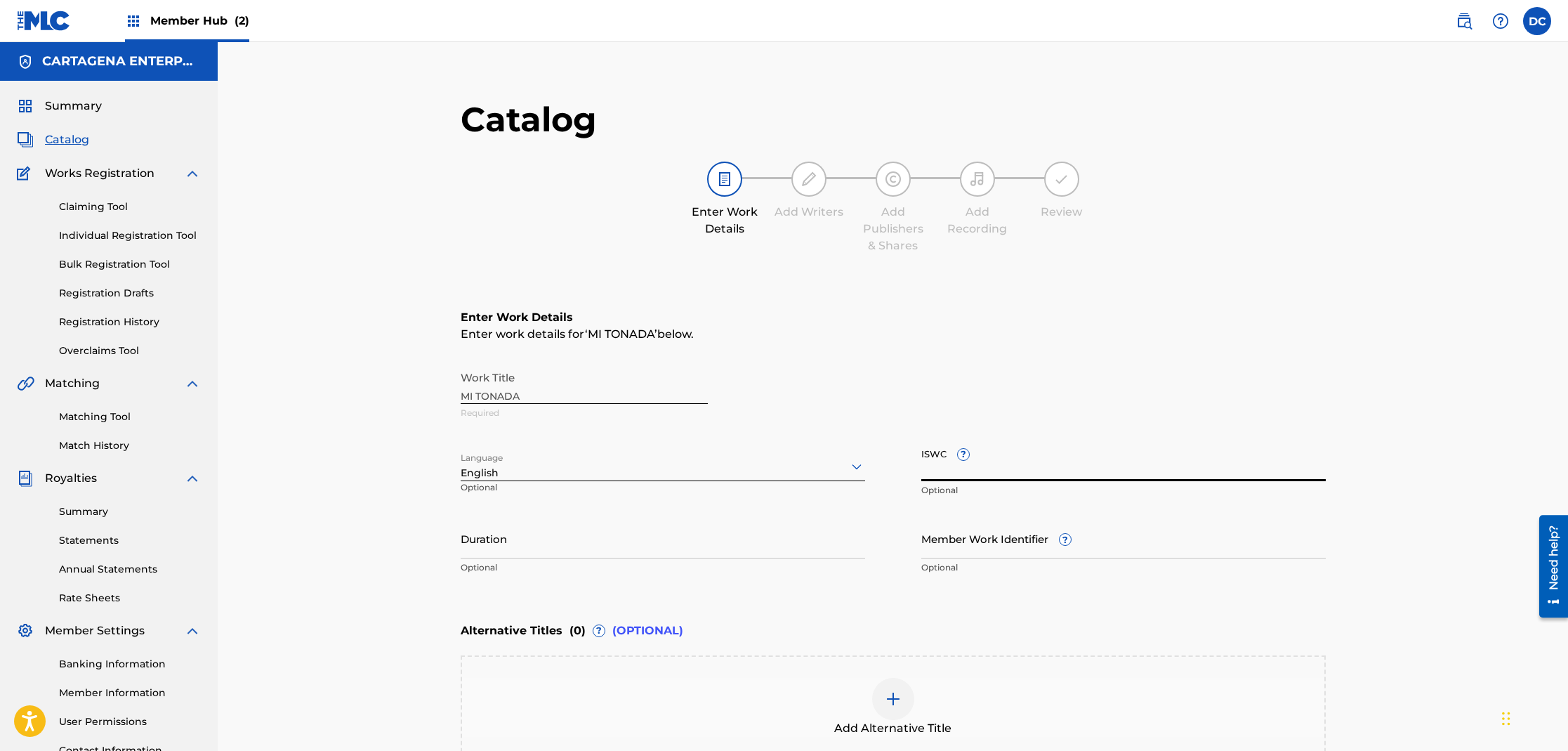
click at [984, 469] on input "ISWC ?" at bounding box center [1124, 461] width 404 height 40
paste input "T3296663902"
type input "T3296663902"
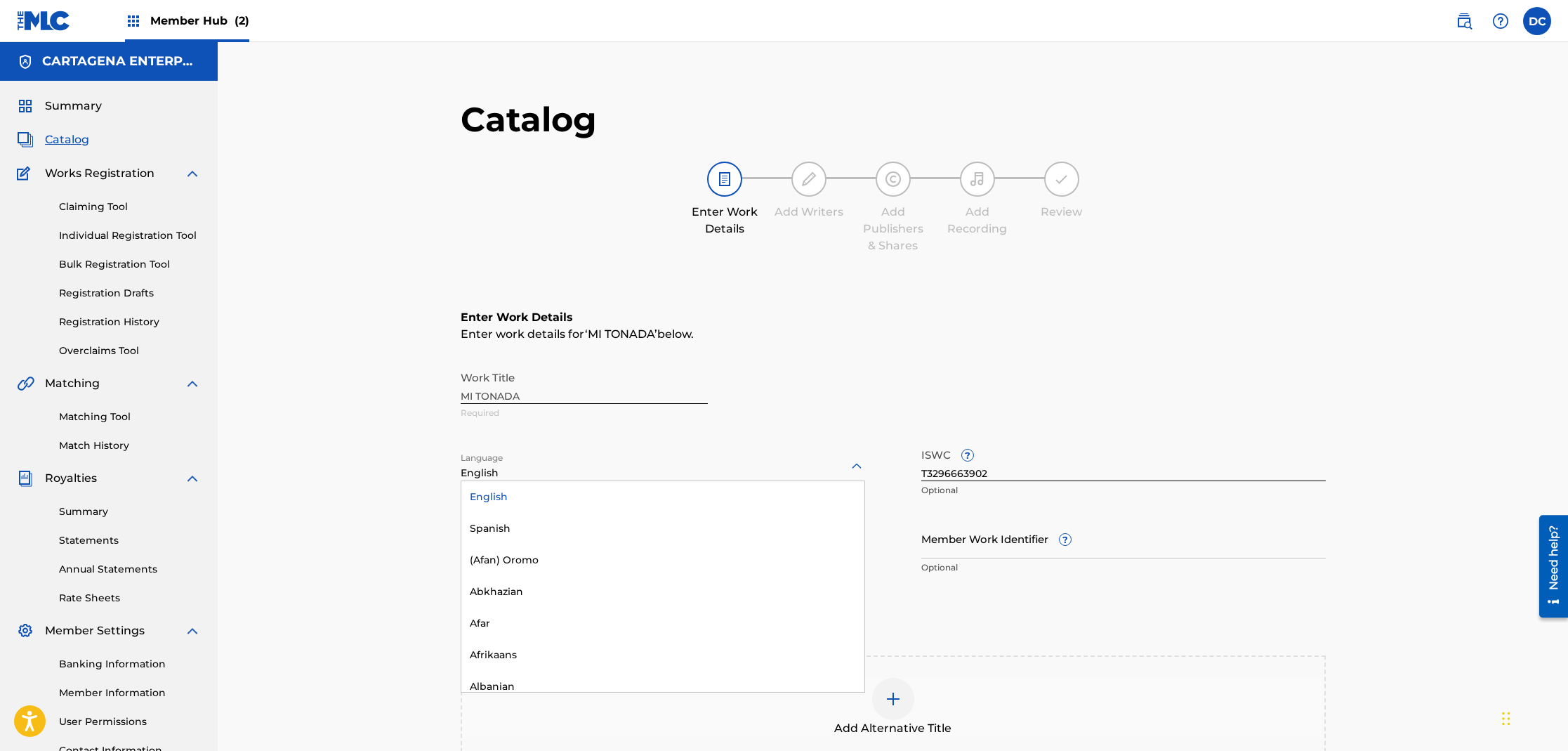
click at [505, 470] on div at bounding box center [663, 465] width 404 height 17
click at [504, 524] on div "Spanish" at bounding box center [662, 529] width 403 height 32
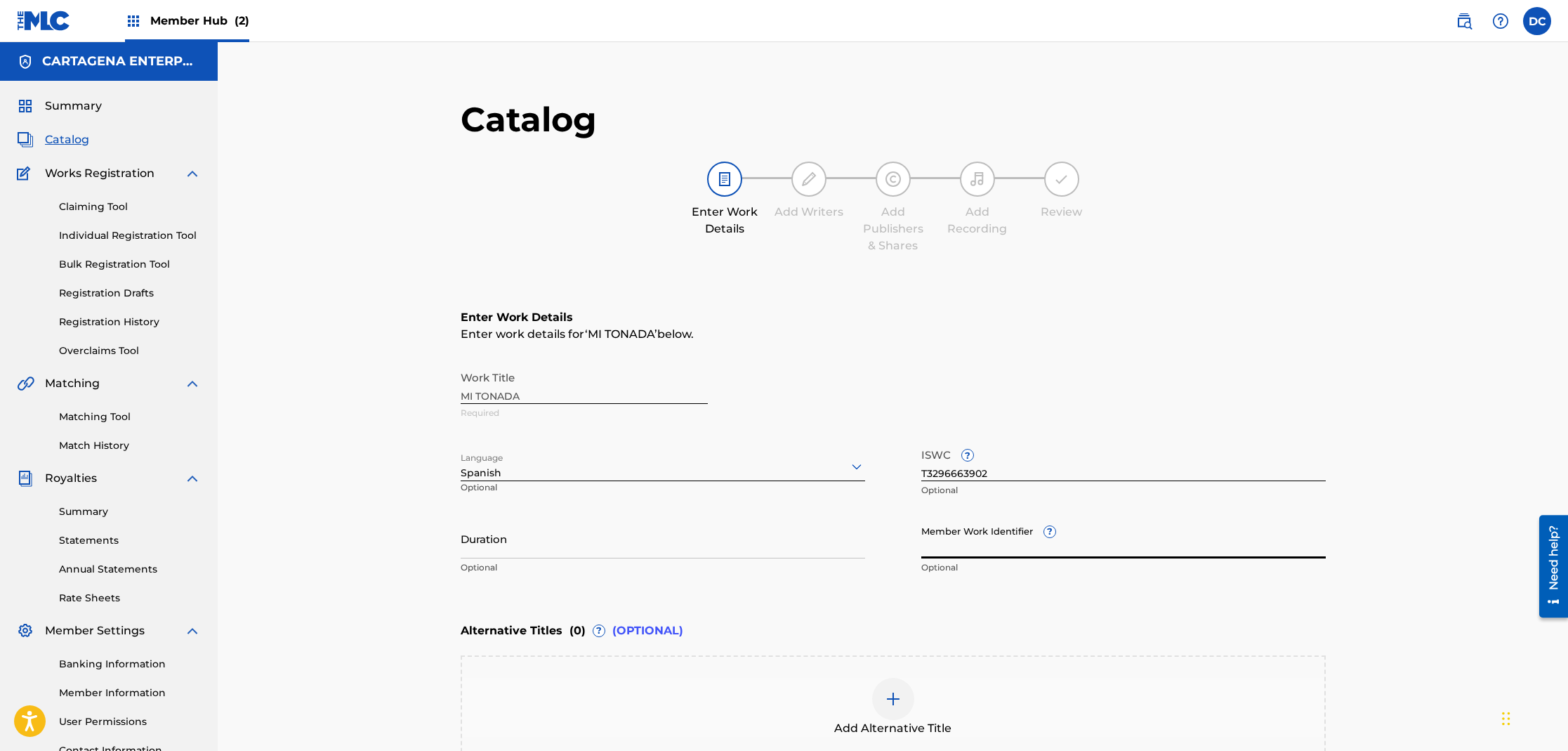
click at [946, 553] on input "Member Work Identifier ?" at bounding box center [1124, 539] width 404 height 40
type input "FAR"
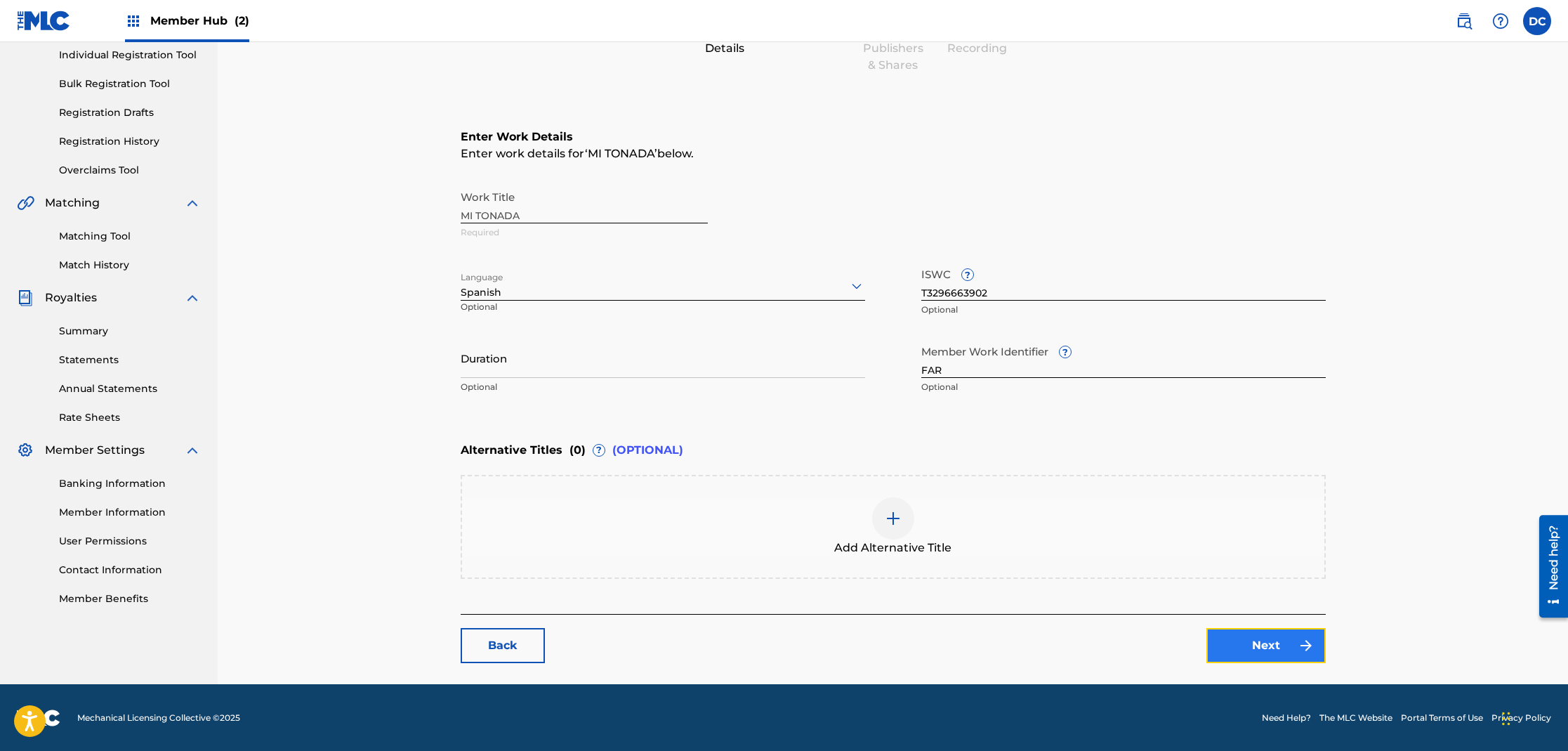
click at [1233, 645] on link "Next" at bounding box center [1266, 645] width 119 height 35
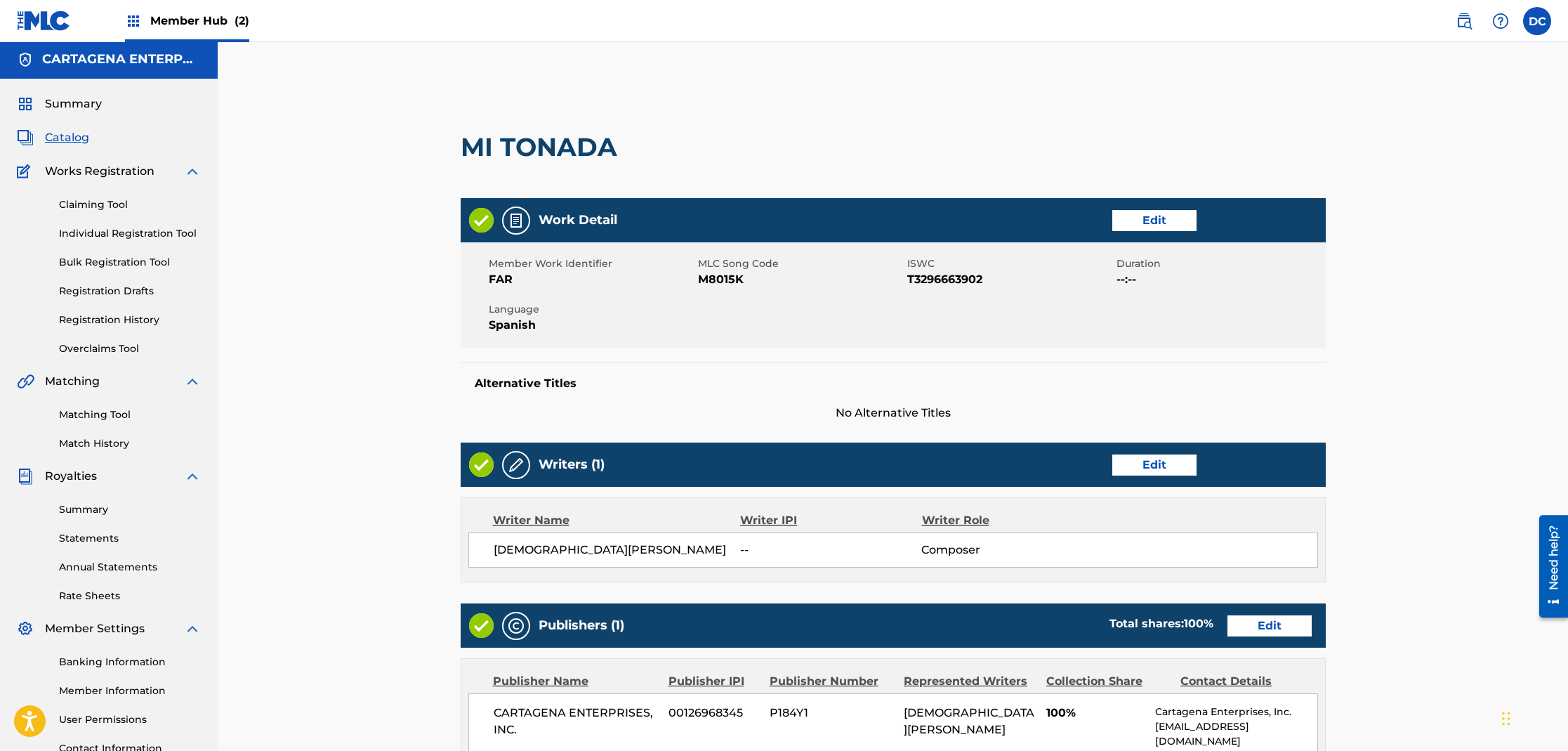
scroll to position [2, 0]
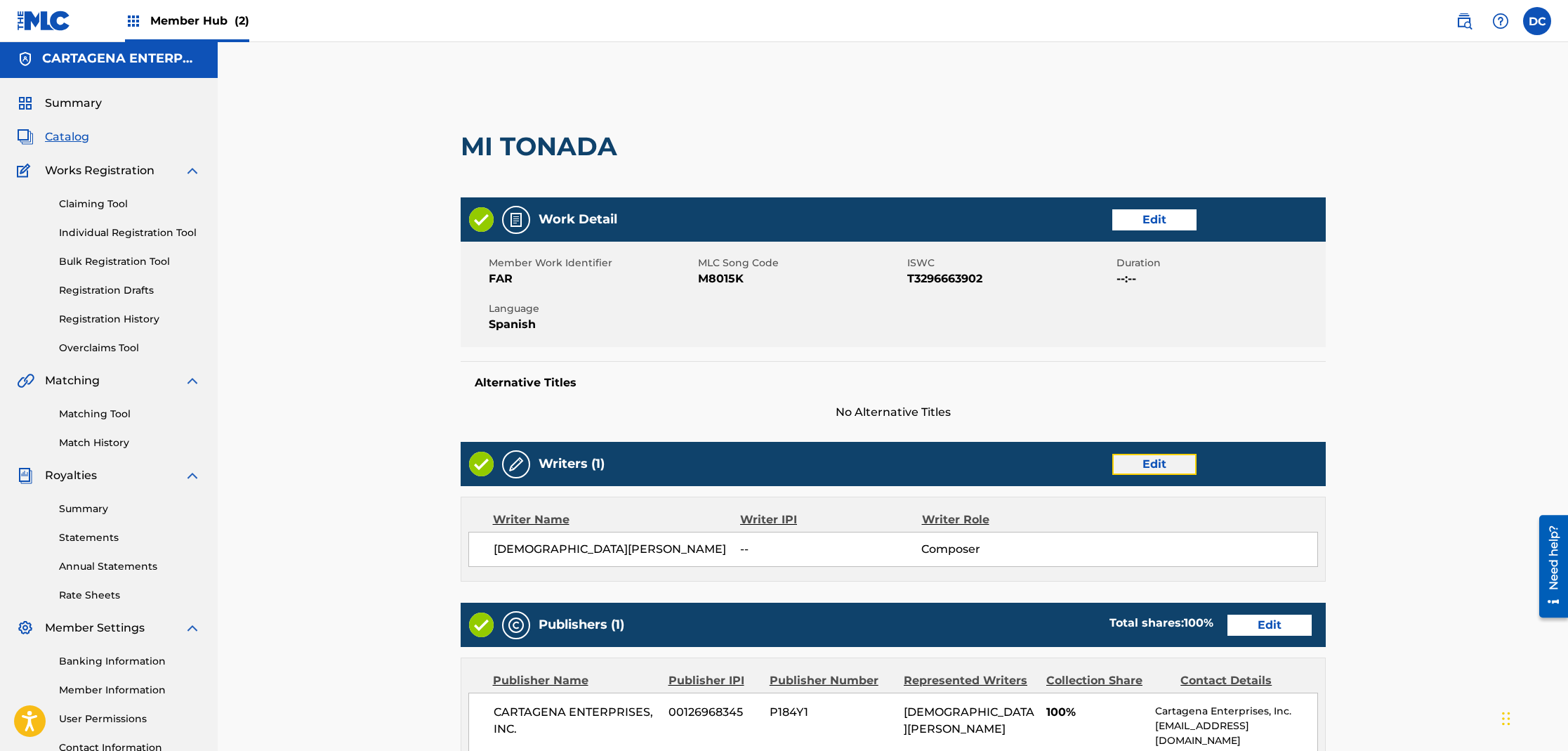
click at [1158, 462] on link "Edit" at bounding box center [1154, 464] width 84 height 21
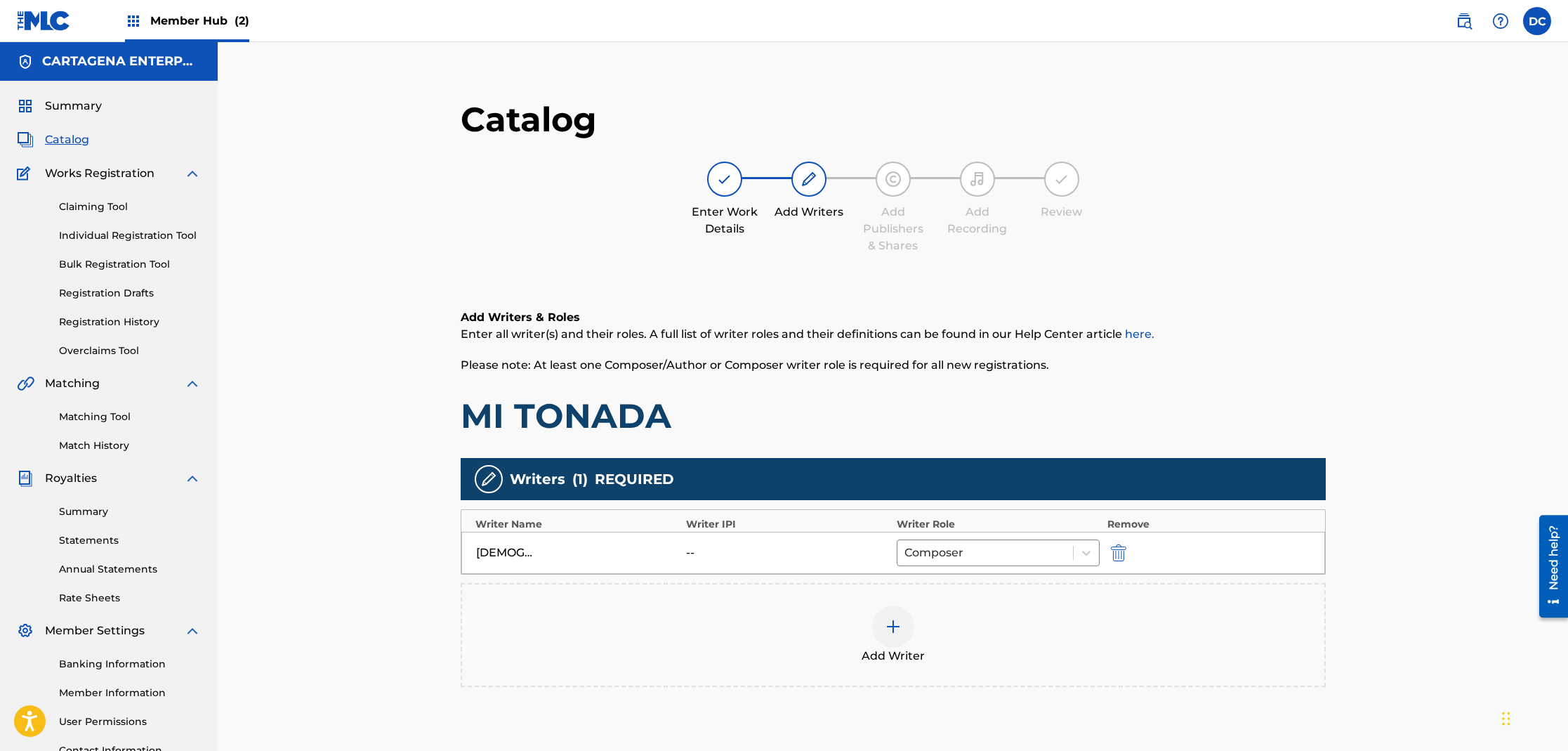
click at [899, 627] on img at bounding box center [893, 627] width 17 height 17
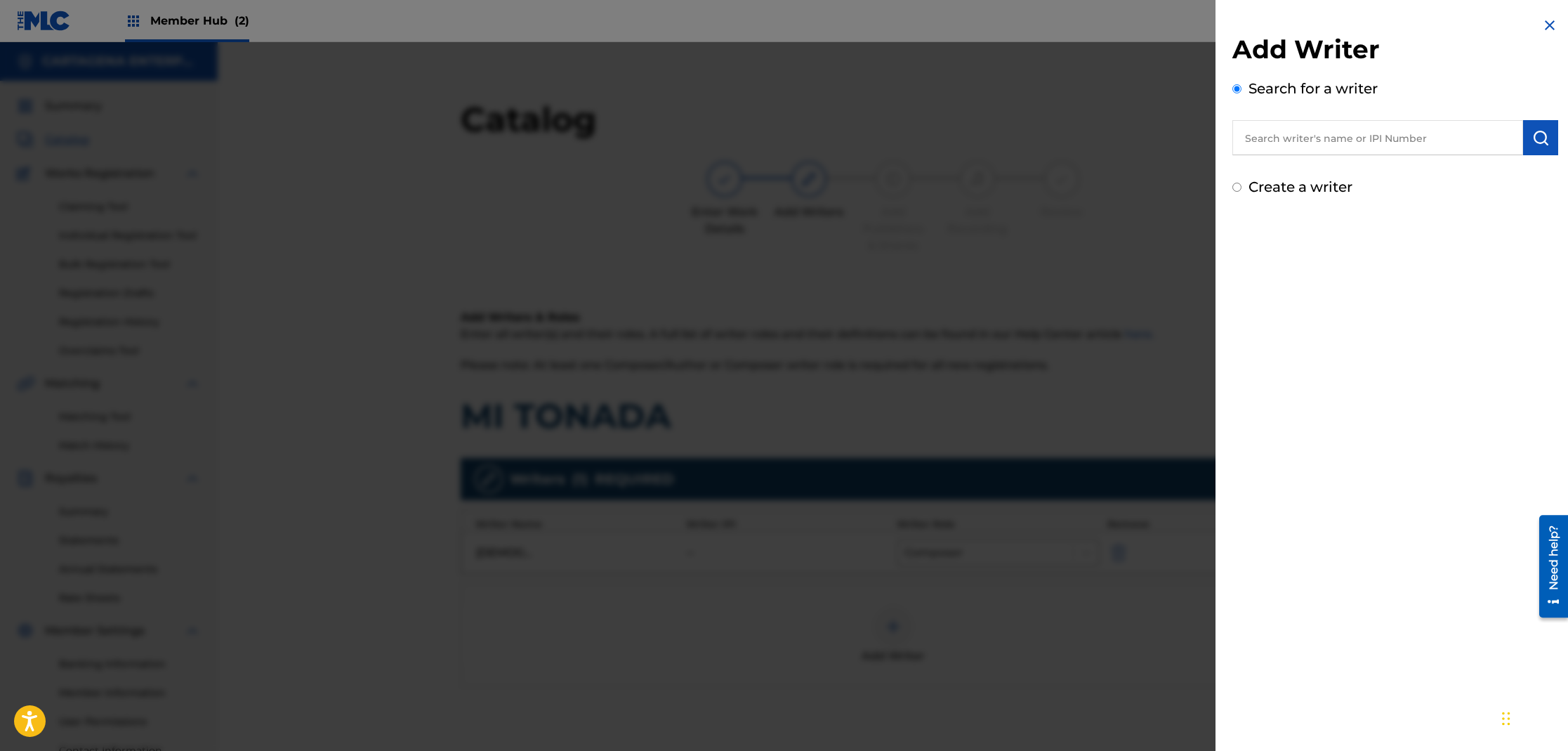
click at [1299, 136] on input "text" at bounding box center [1377, 137] width 290 height 35
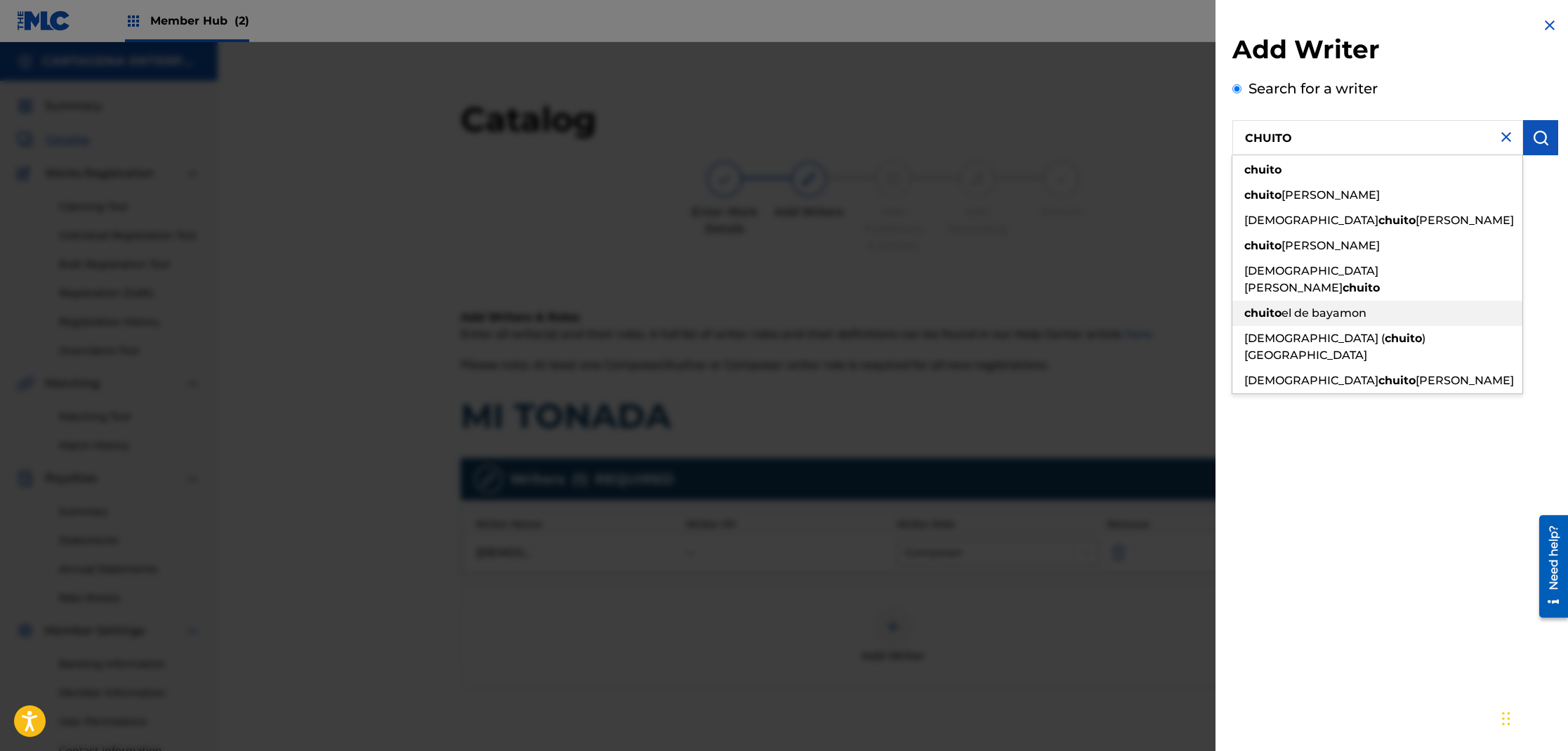
click at [1334, 306] on span "el de bayamon" at bounding box center [1324, 313] width 85 height 13
type input "chuito el de bayamon"
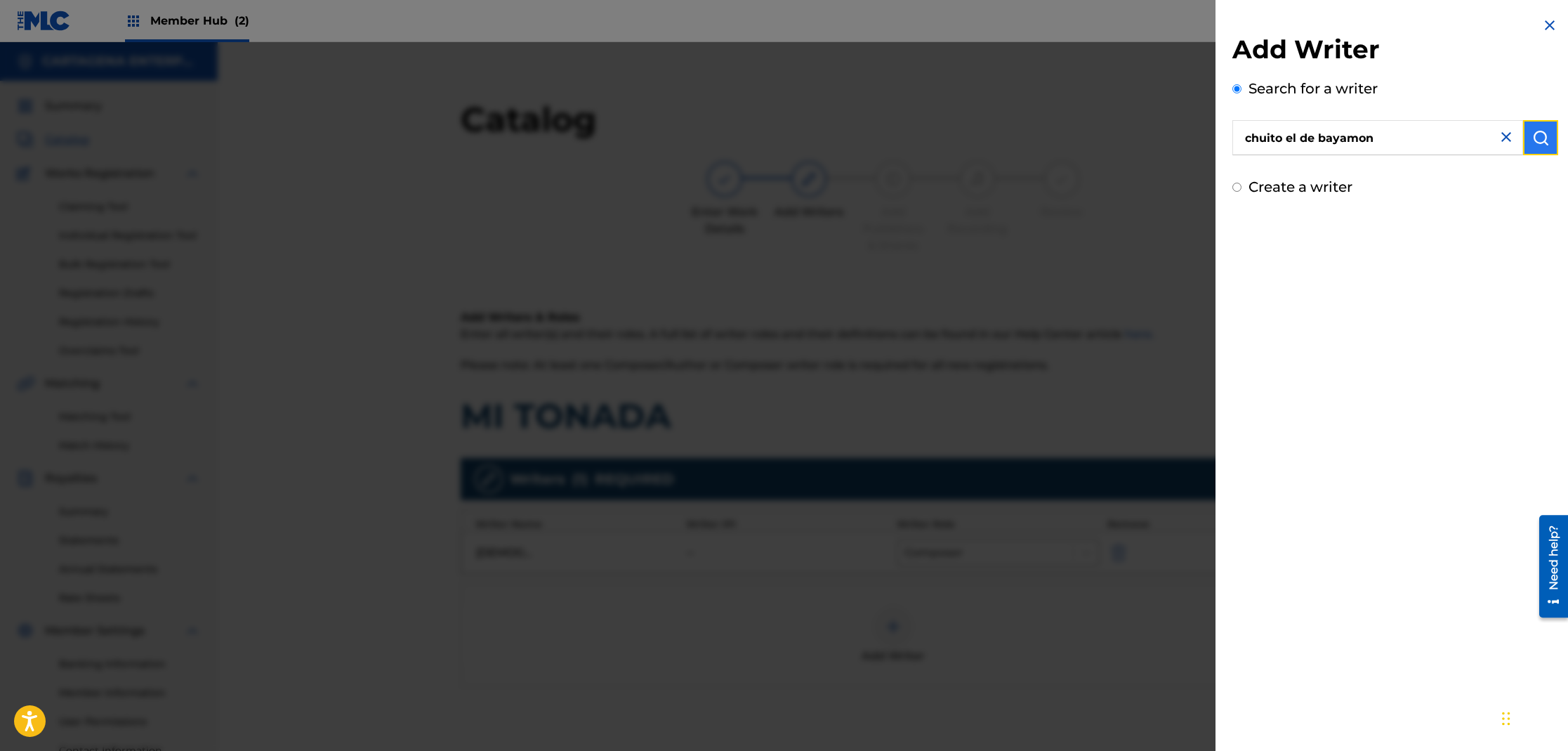
click at [1538, 137] on img "submit" at bounding box center [1541, 137] width 17 height 17
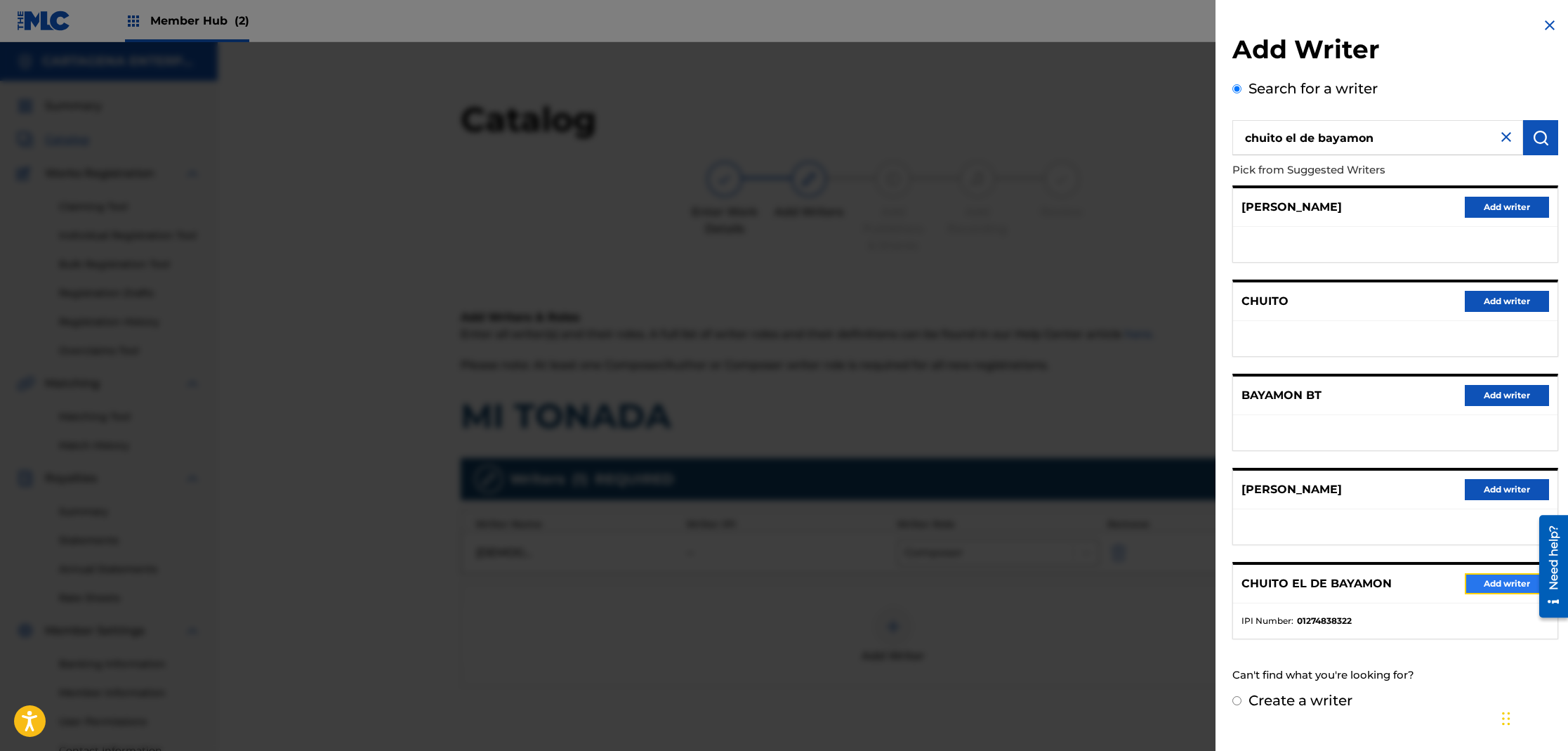
click at [1491, 581] on button "Add writer" at bounding box center [1506, 584] width 84 height 21
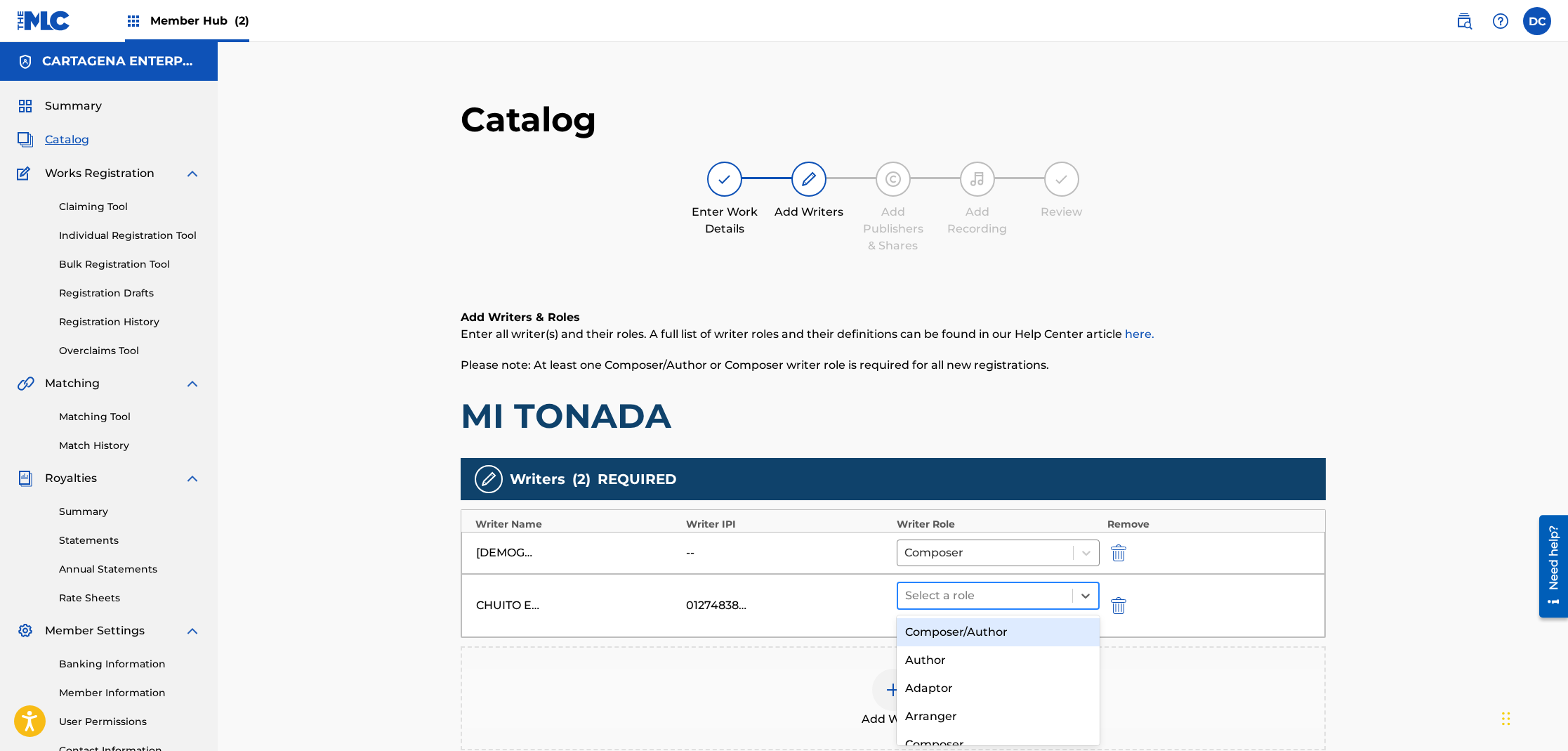
click at [1014, 605] on div "Select a role" at bounding box center [985, 595] width 175 height 25
click at [995, 629] on div "Composer/Author" at bounding box center [998, 633] width 204 height 28
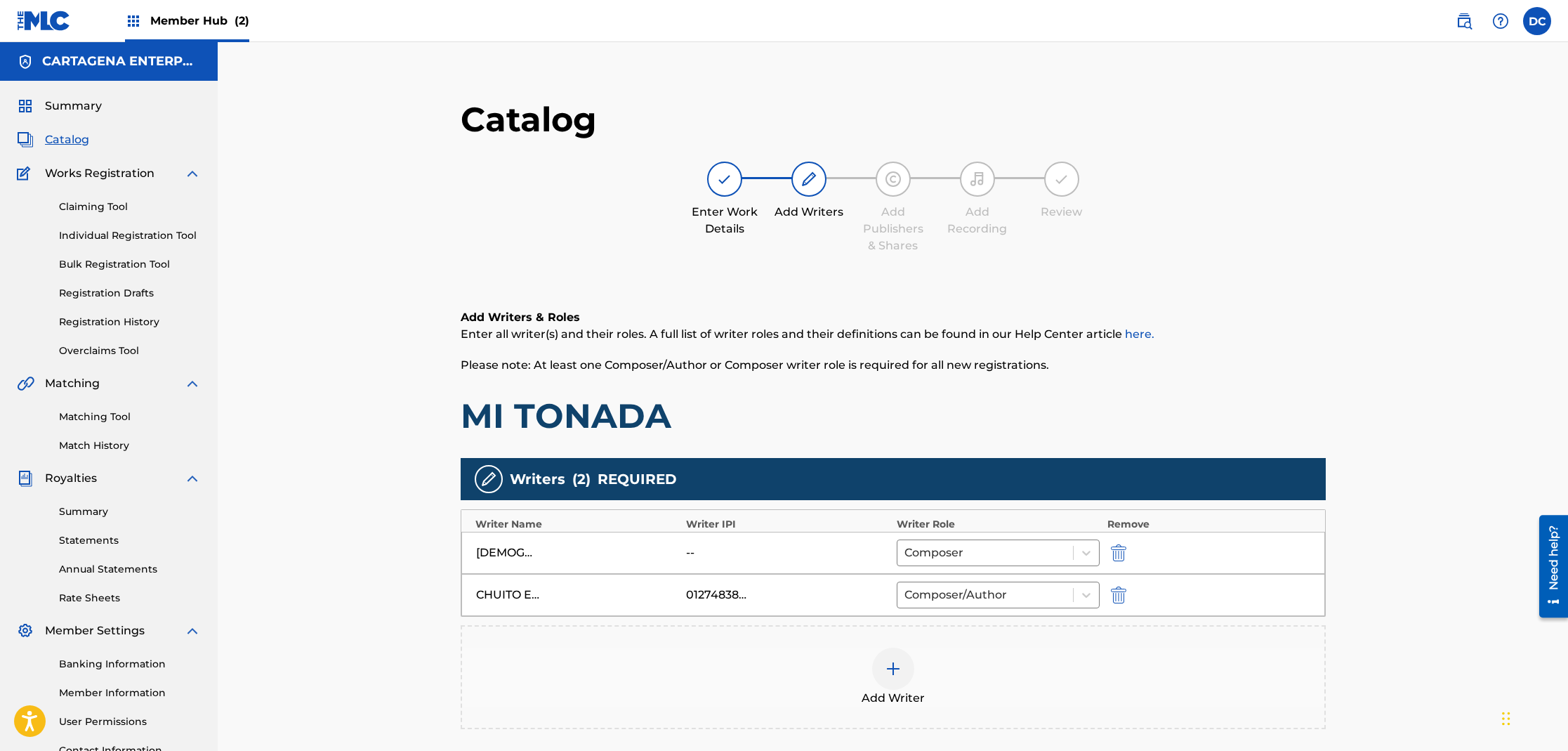
click at [892, 675] on img at bounding box center [893, 669] width 17 height 17
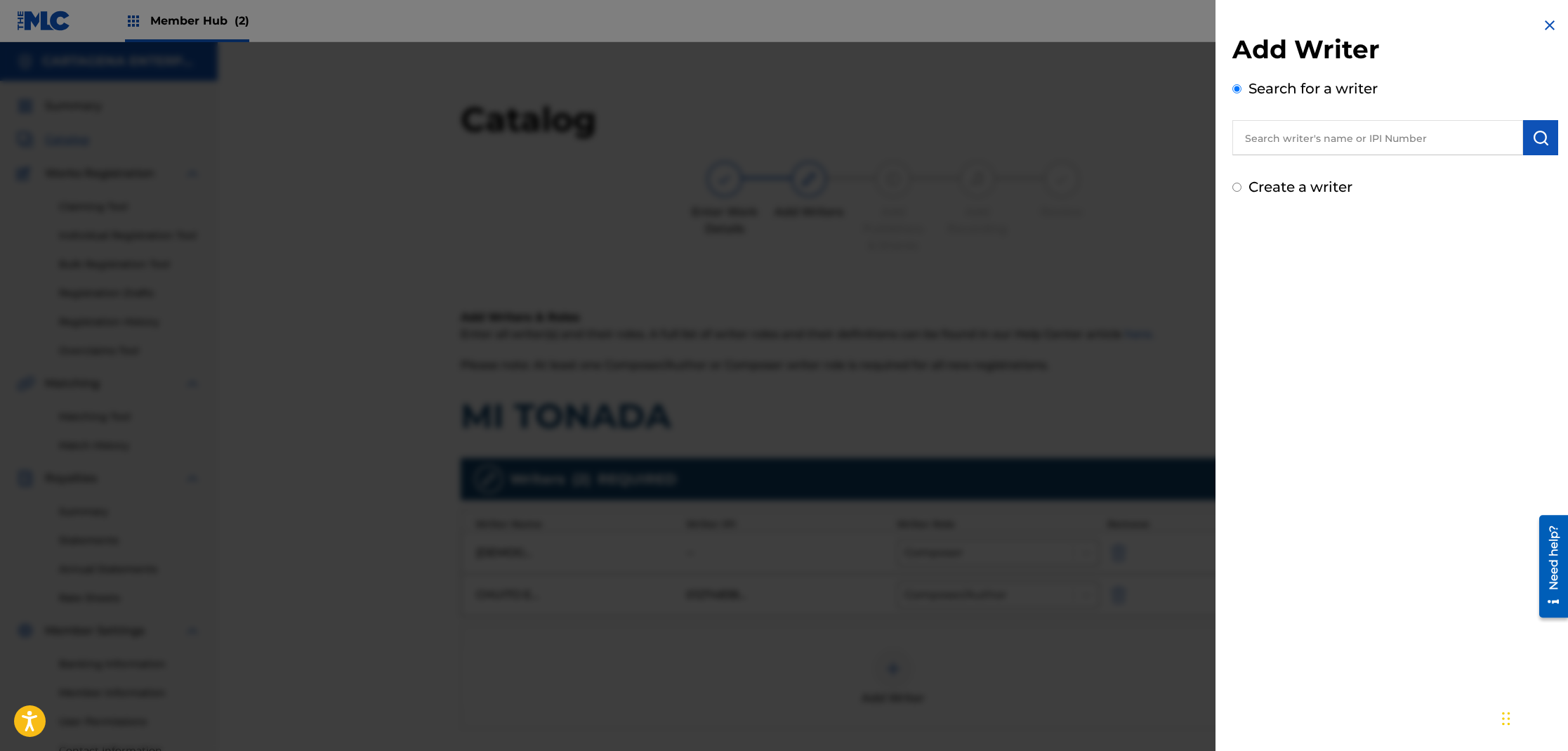
click at [1289, 142] on input "text" at bounding box center [1377, 137] width 290 height 35
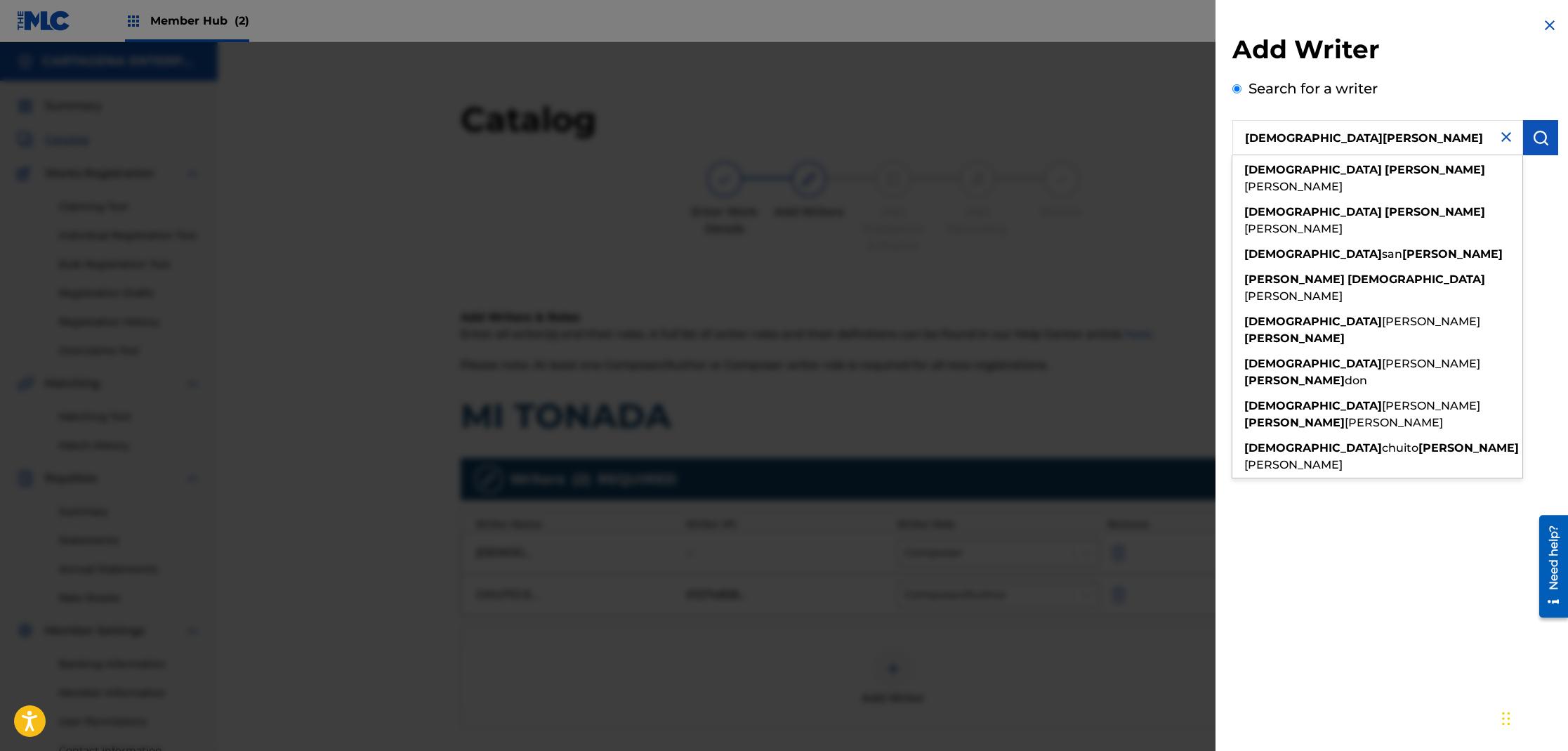
type input "[DEMOGRAPHIC_DATA][PERSON_NAME]"
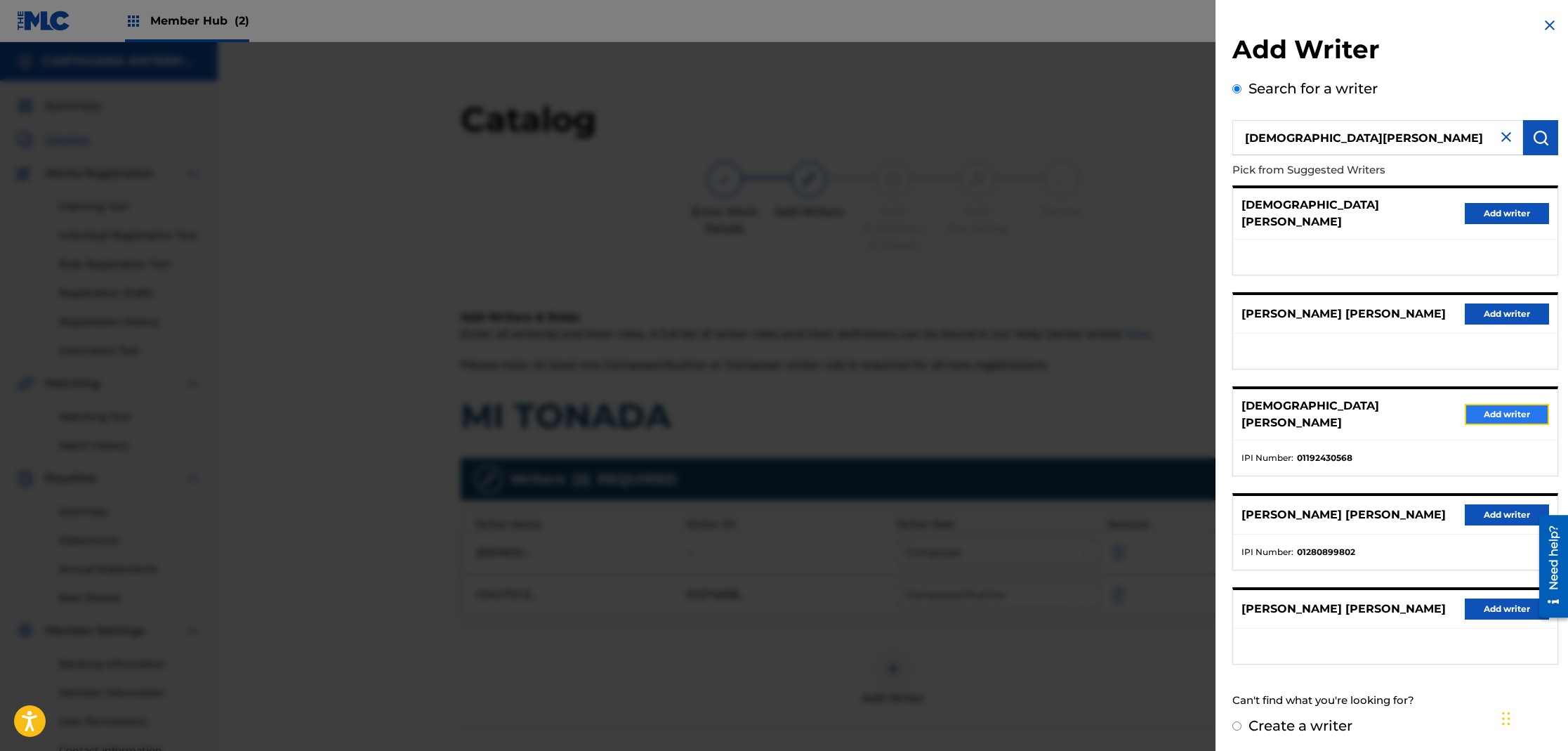
click at [1509, 404] on button "Add writer" at bounding box center [1506, 414] width 84 height 21
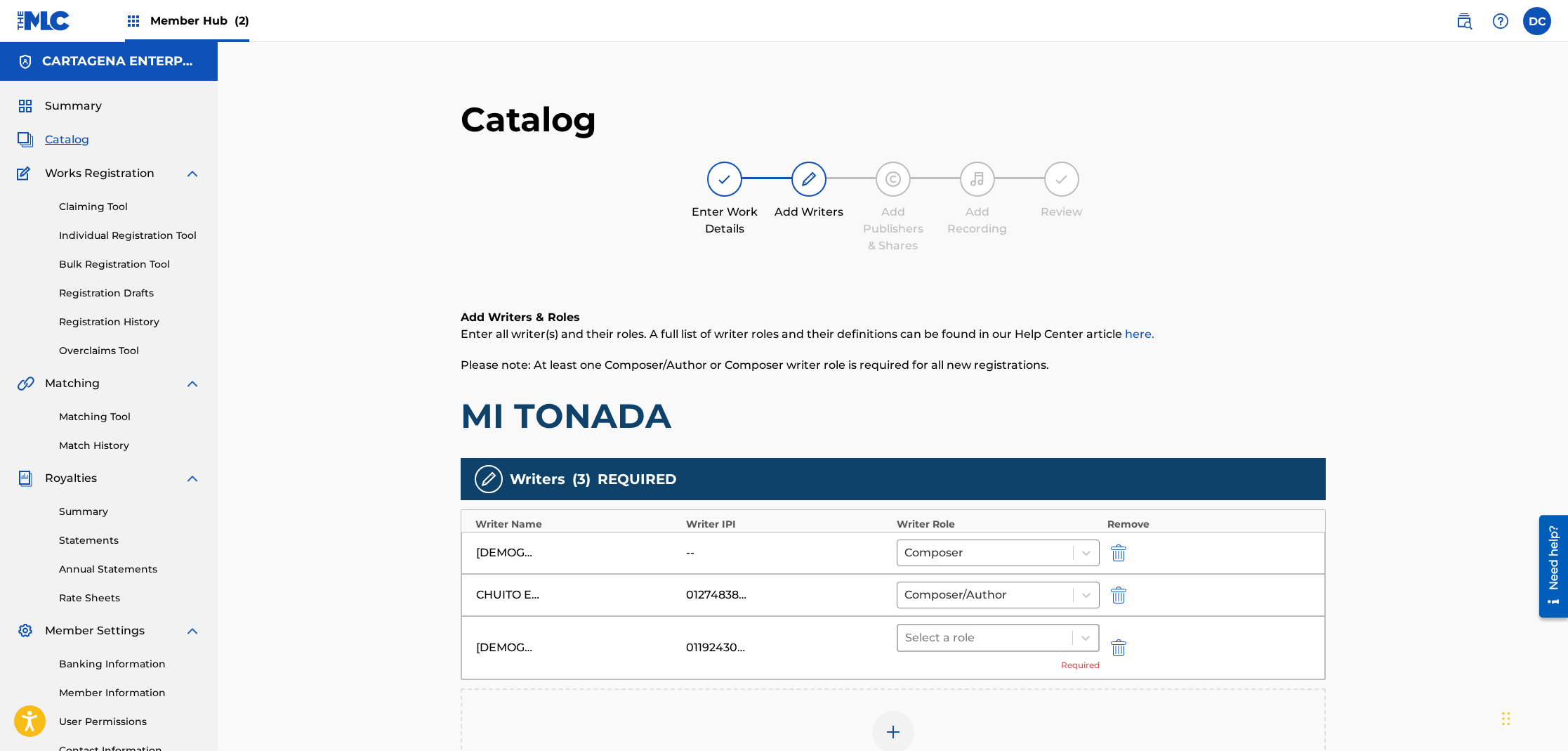
click at [941, 636] on div at bounding box center [985, 638] width 161 height 20
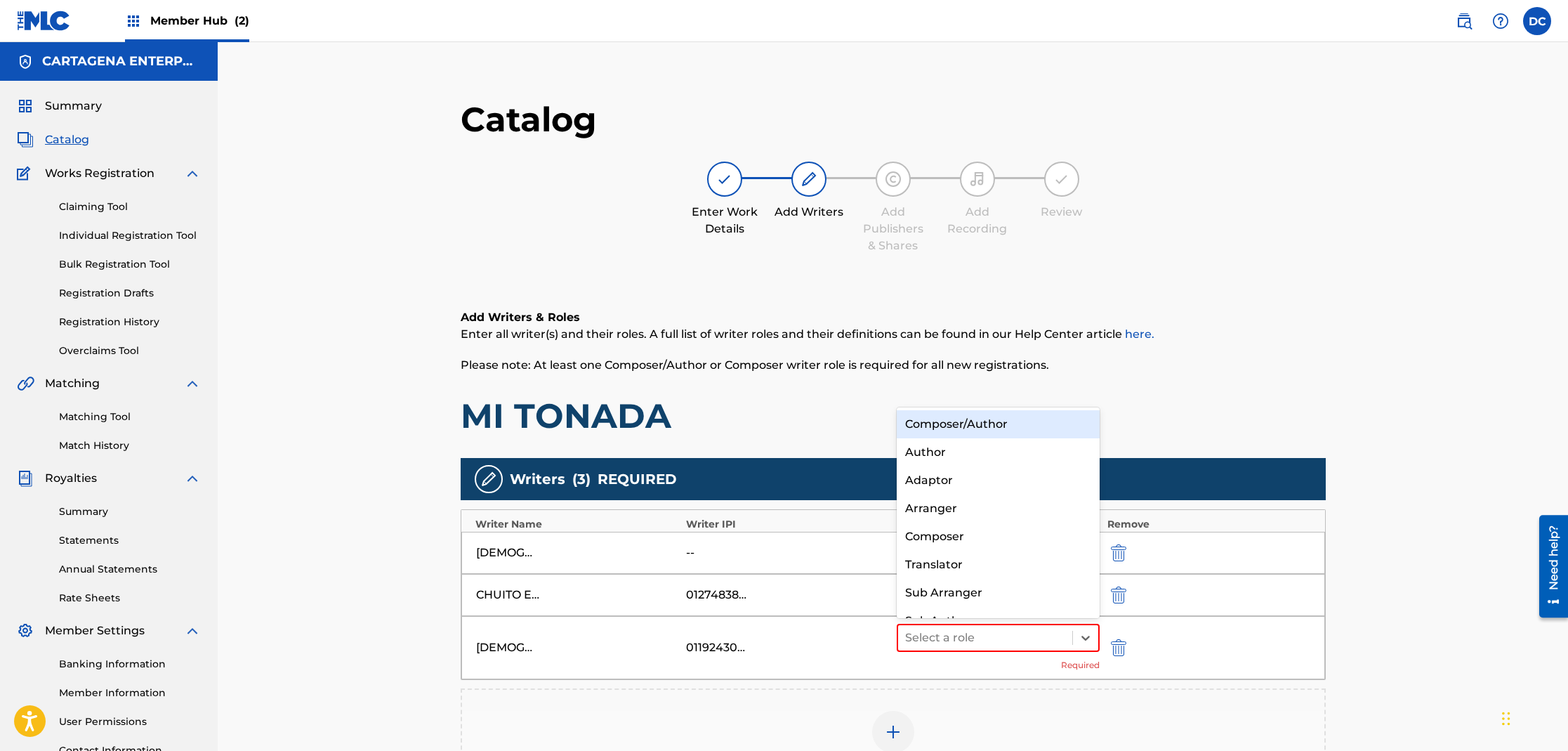
click at [978, 420] on div "Composer/Author" at bounding box center [998, 425] width 204 height 28
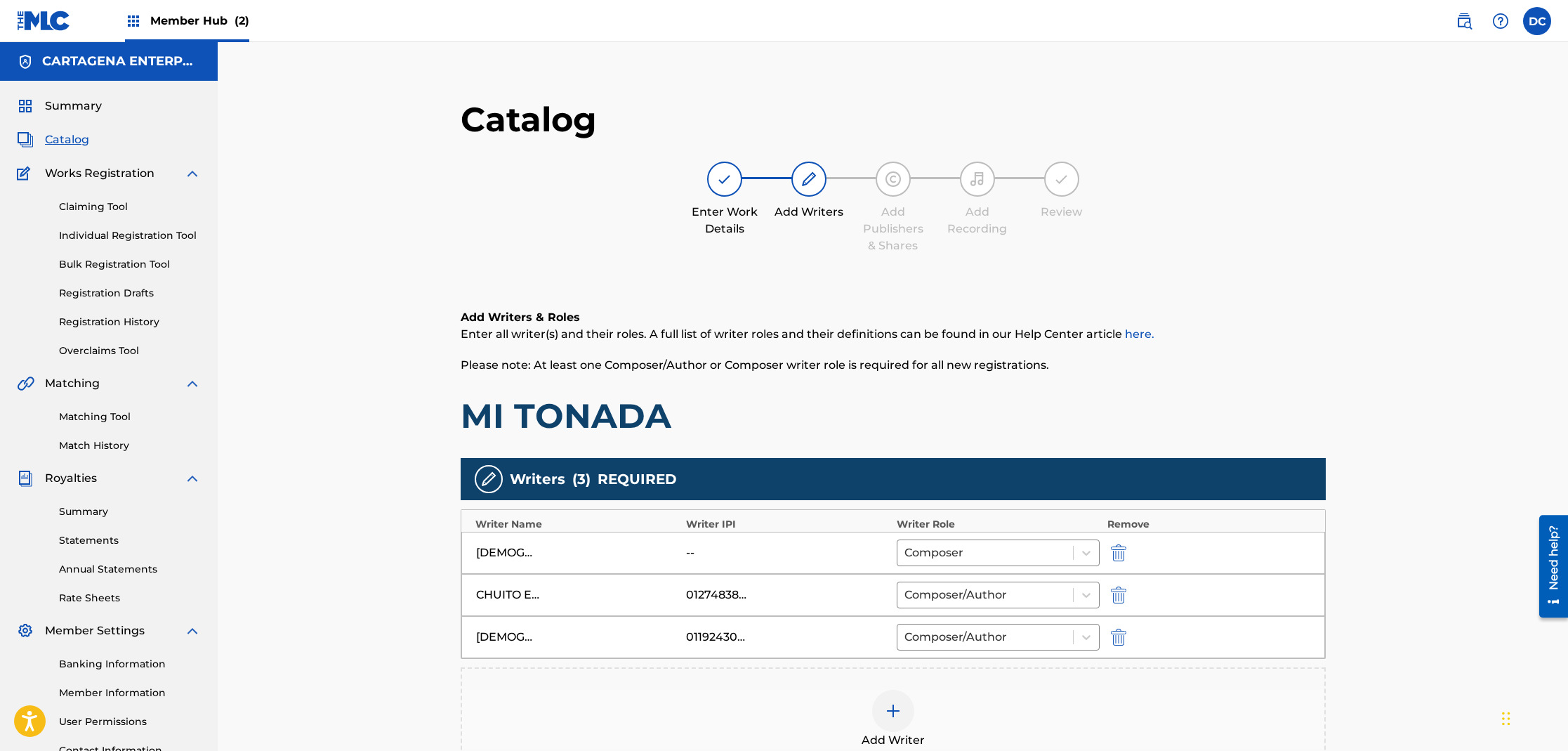
click at [896, 709] on img at bounding box center [893, 711] width 17 height 17
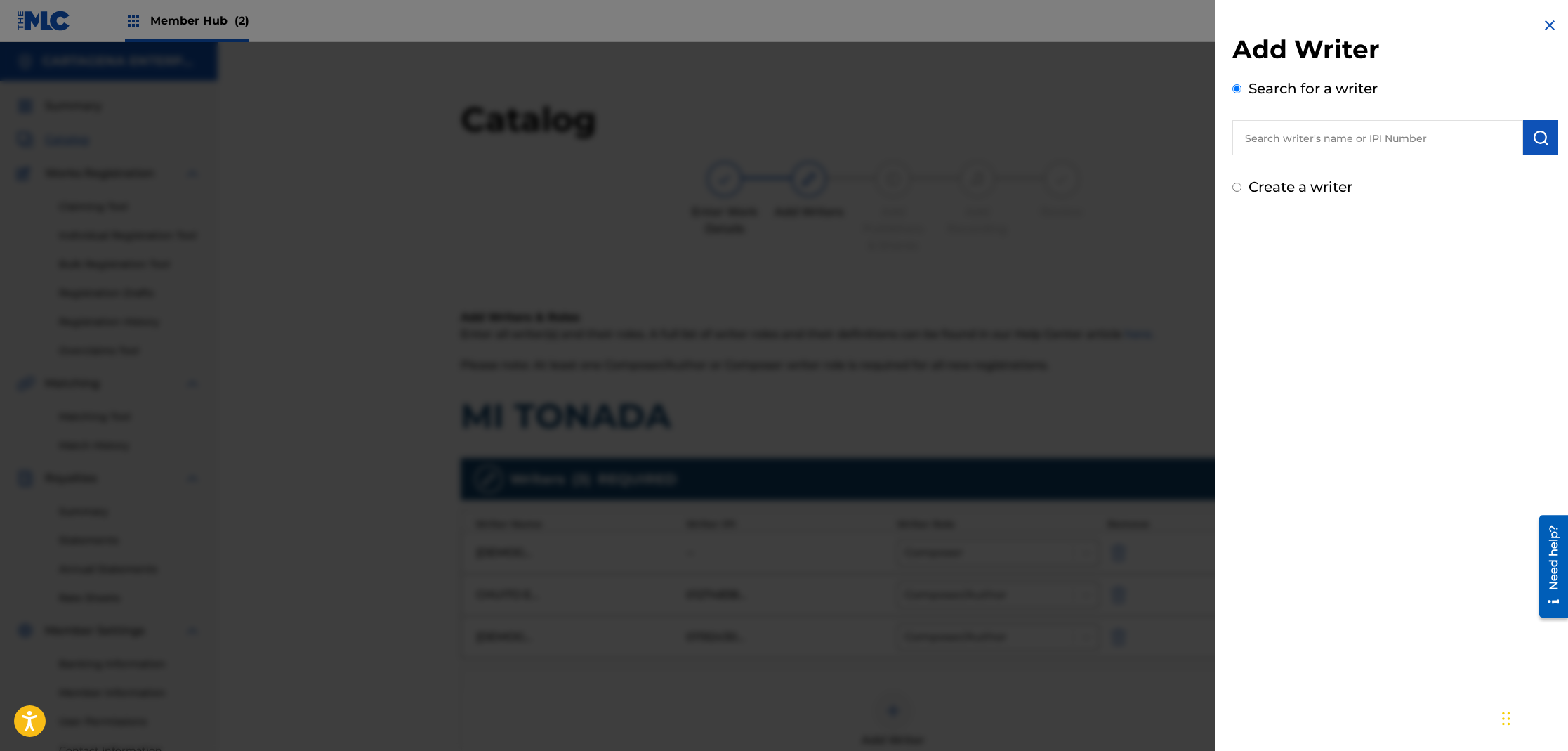
click at [1293, 136] on input "text" at bounding box center [1377, 137] width 290 height 35
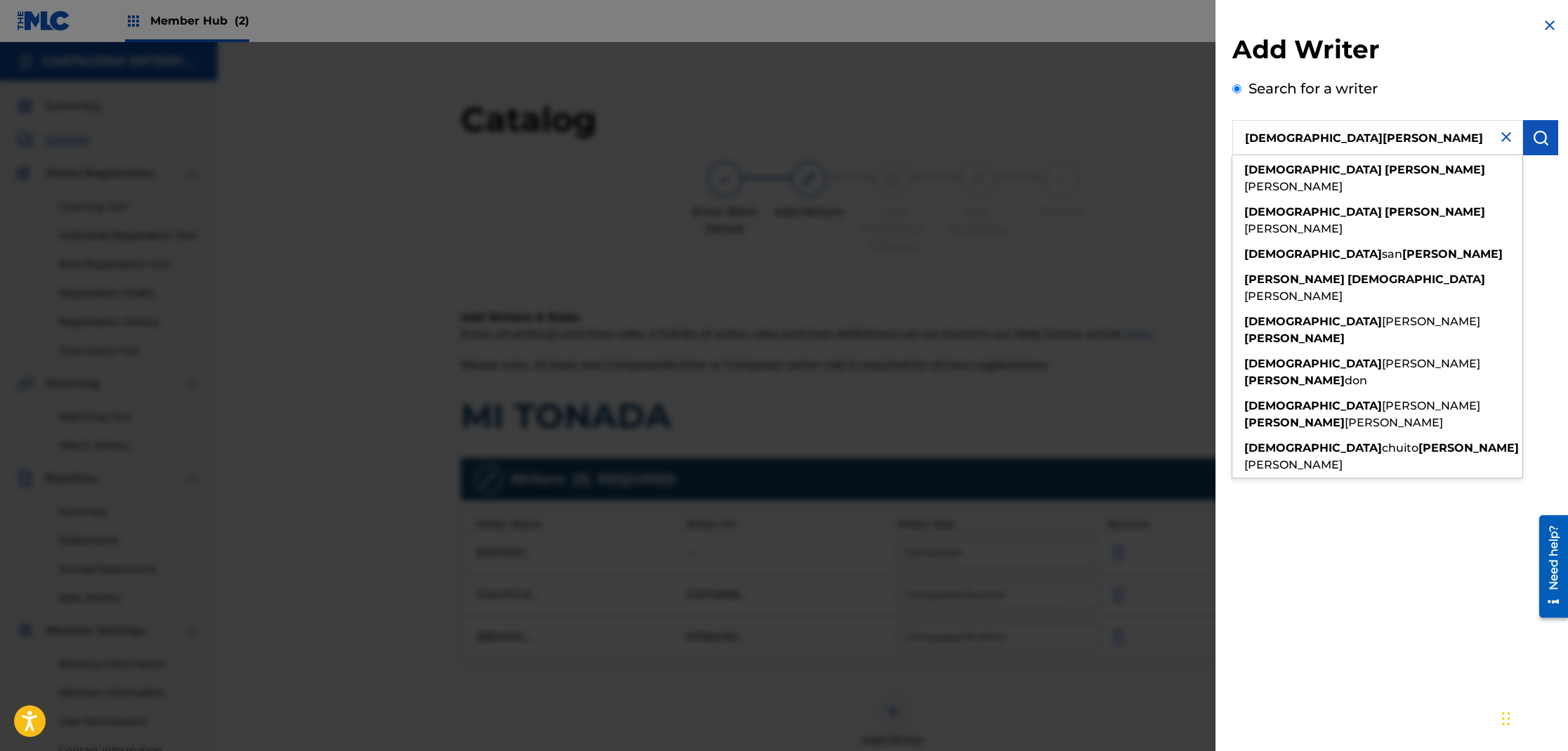
type input "[DEMOGRAPHIC_DATA][PERSON_NAME]"
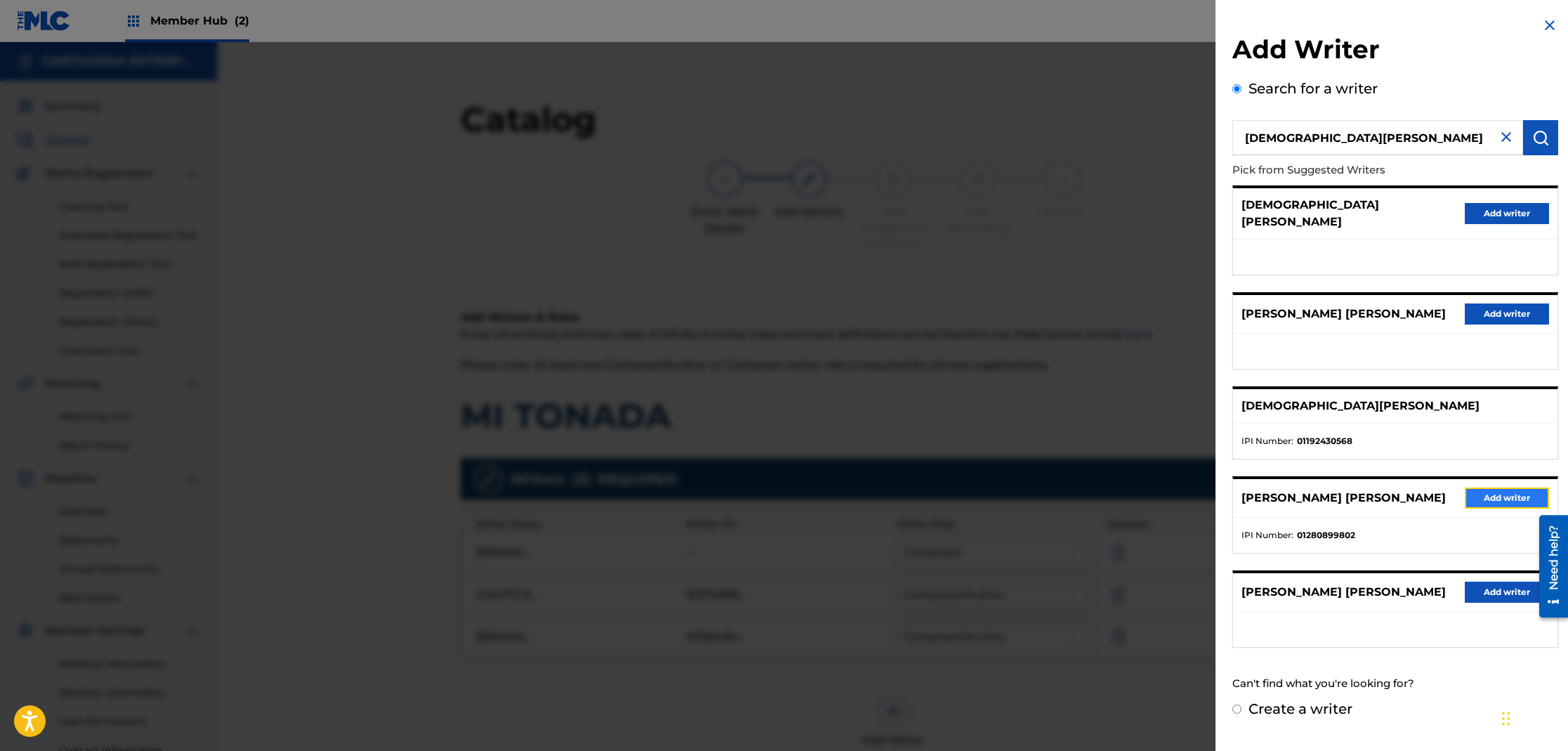
click at [1508, 488] on button "Add writer" at bounding box center [1506, 498] width 84 height 21
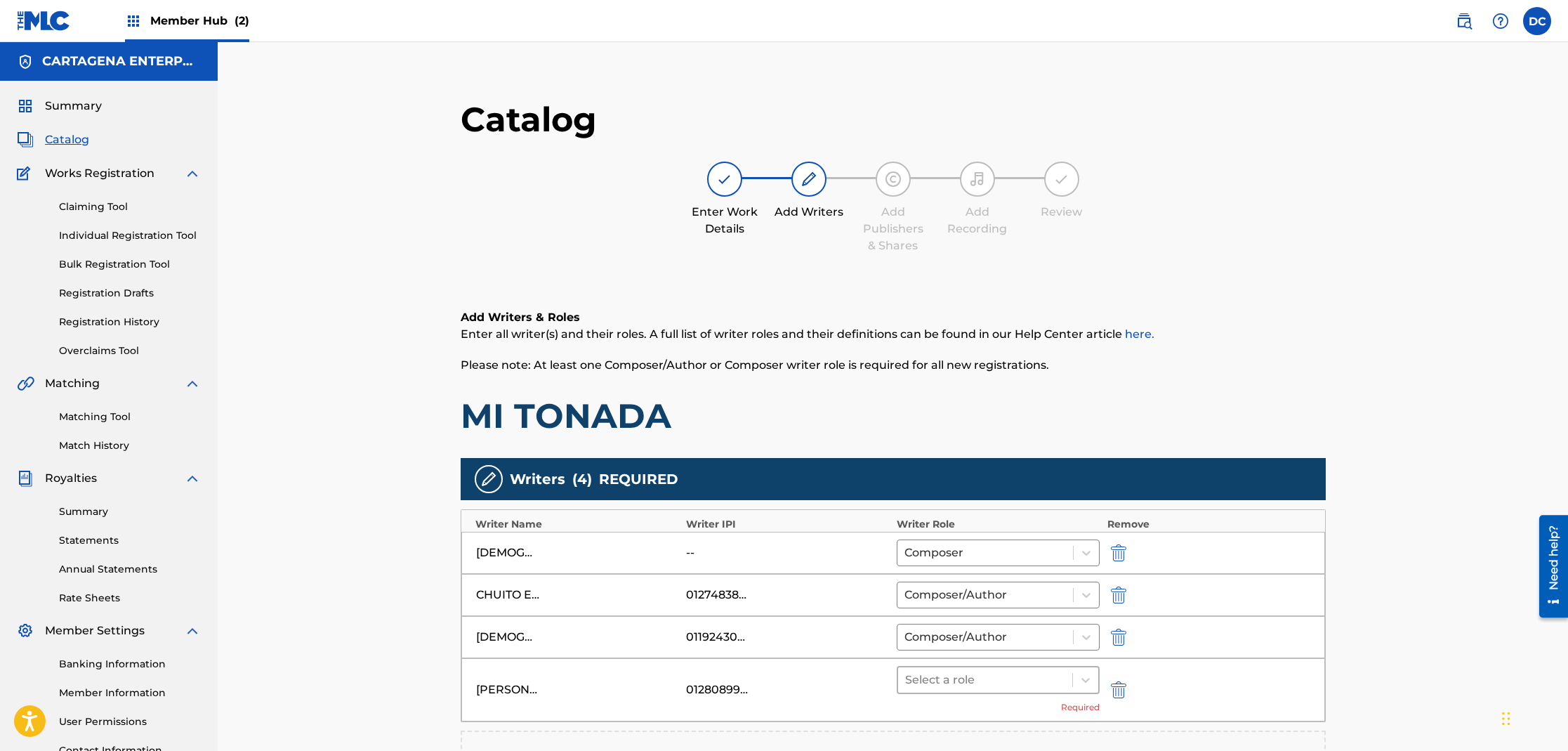
click at [952, 686] on div at bounding box center [985, 680] width 161 height 20
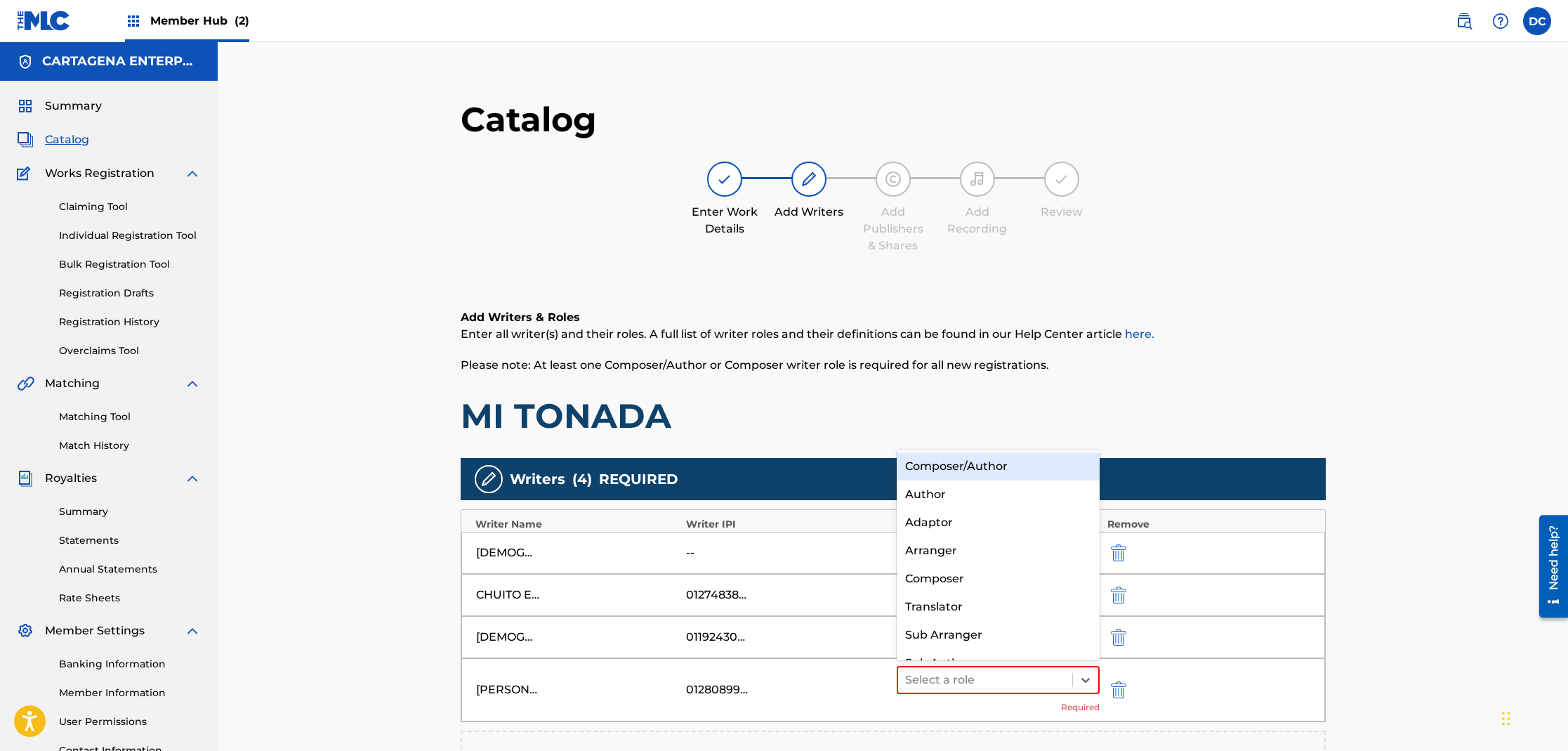
click at [969, 461] on div "Composer/Author" at bounding box center [998, 466] width 204 height 28
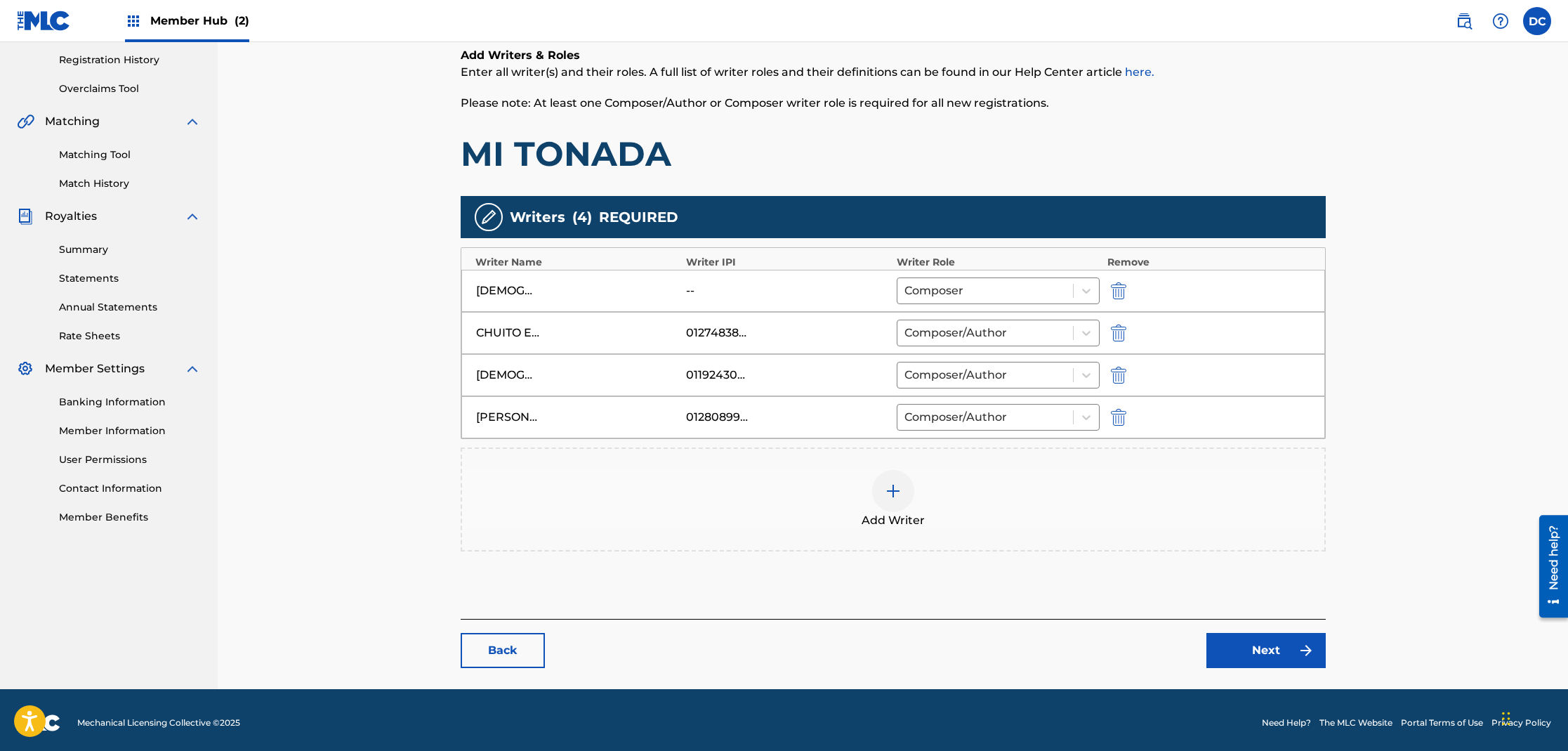
scroll to position [267, 0]
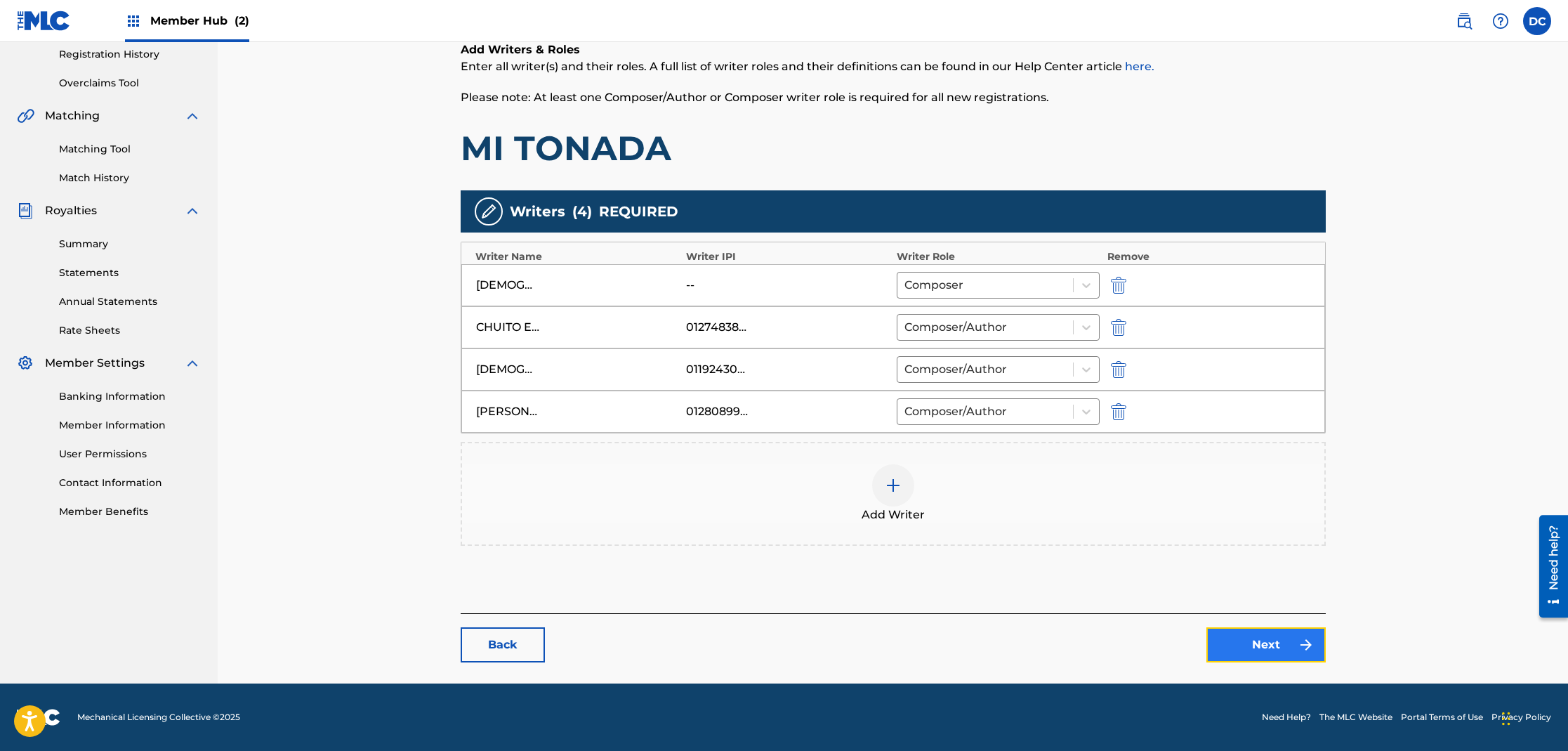
click at [1252, 651] on link "Next" at bounding box center [1266, 644] width 119 height 35
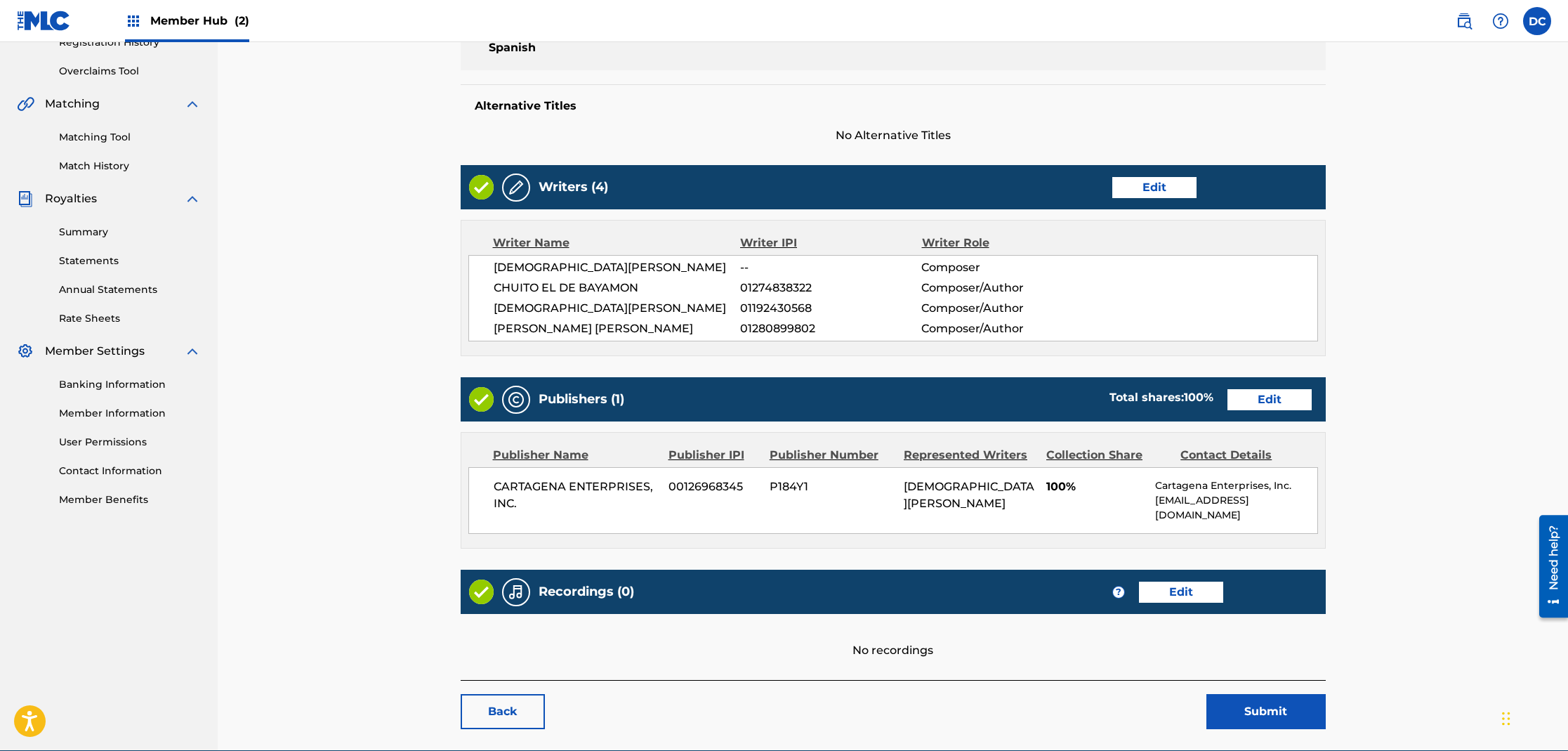
scroll to position [335, 0]
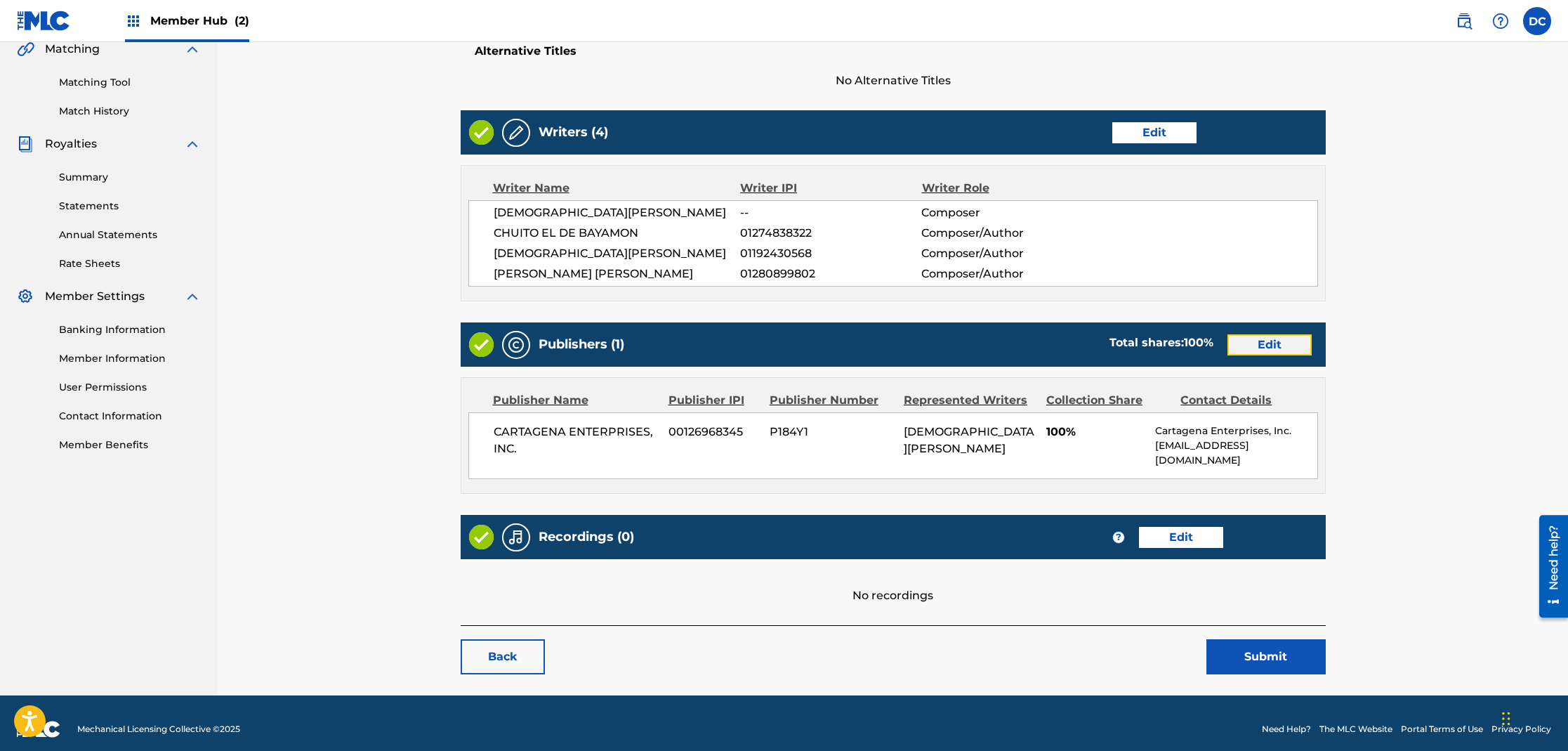
click at [1264, 346] on link "Edit" at bounding box center [1269, 345] width 84 height 21
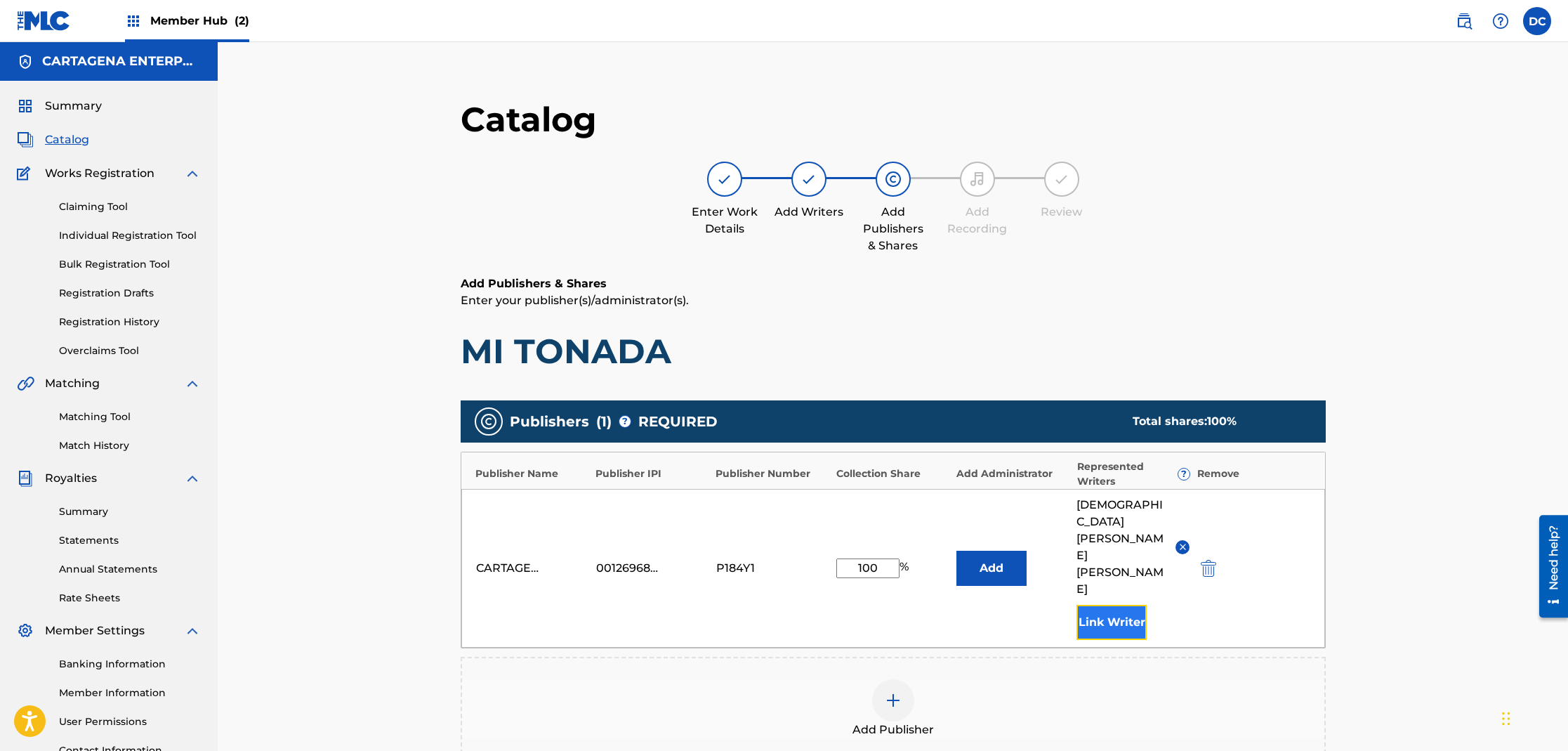
click at [1133, 604] on button "Link Writer" at bounding box center [1111, 622] width 70 height 35
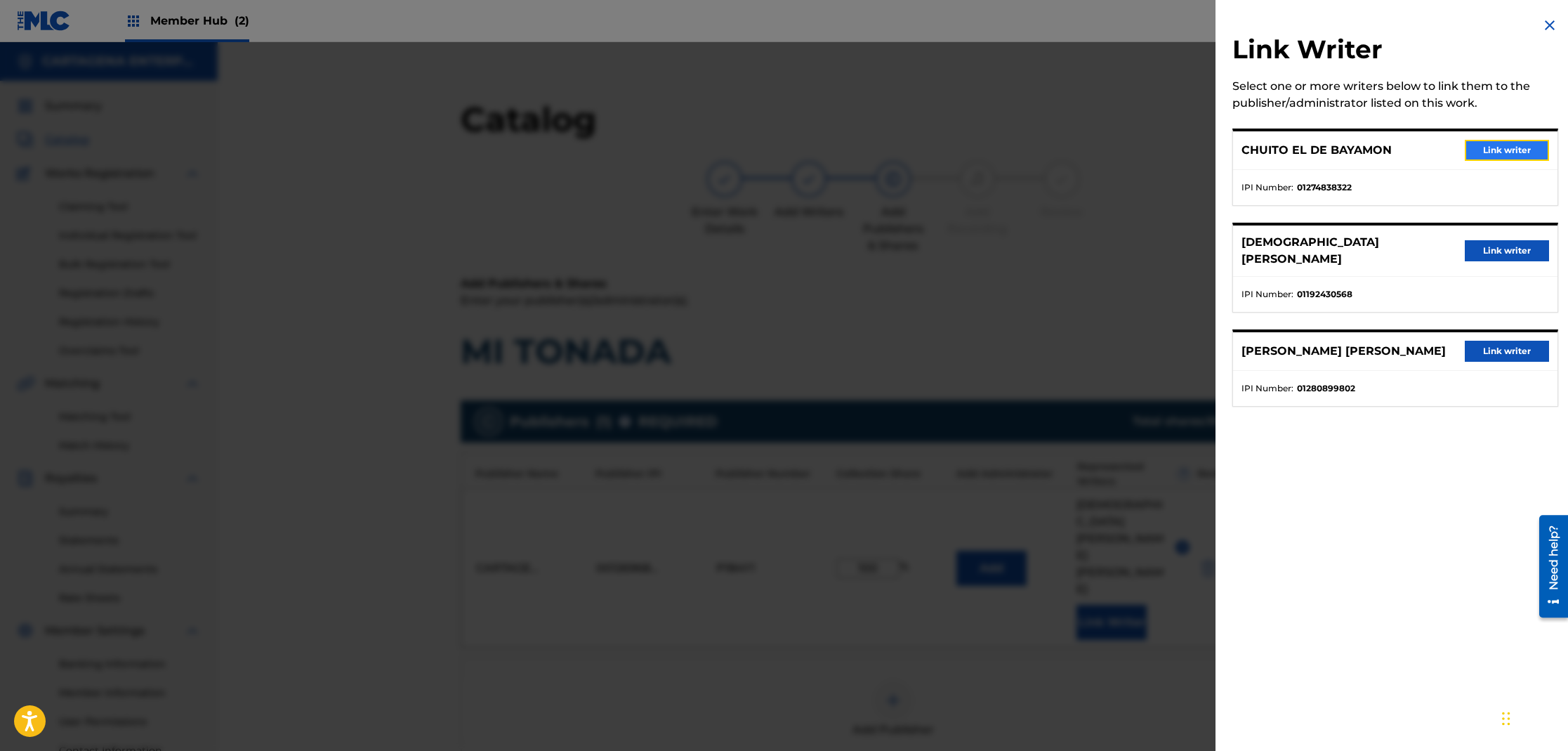
click at [1474, 152] on button "Link writer" at bounding box center [1506, 150] width 84 height 21
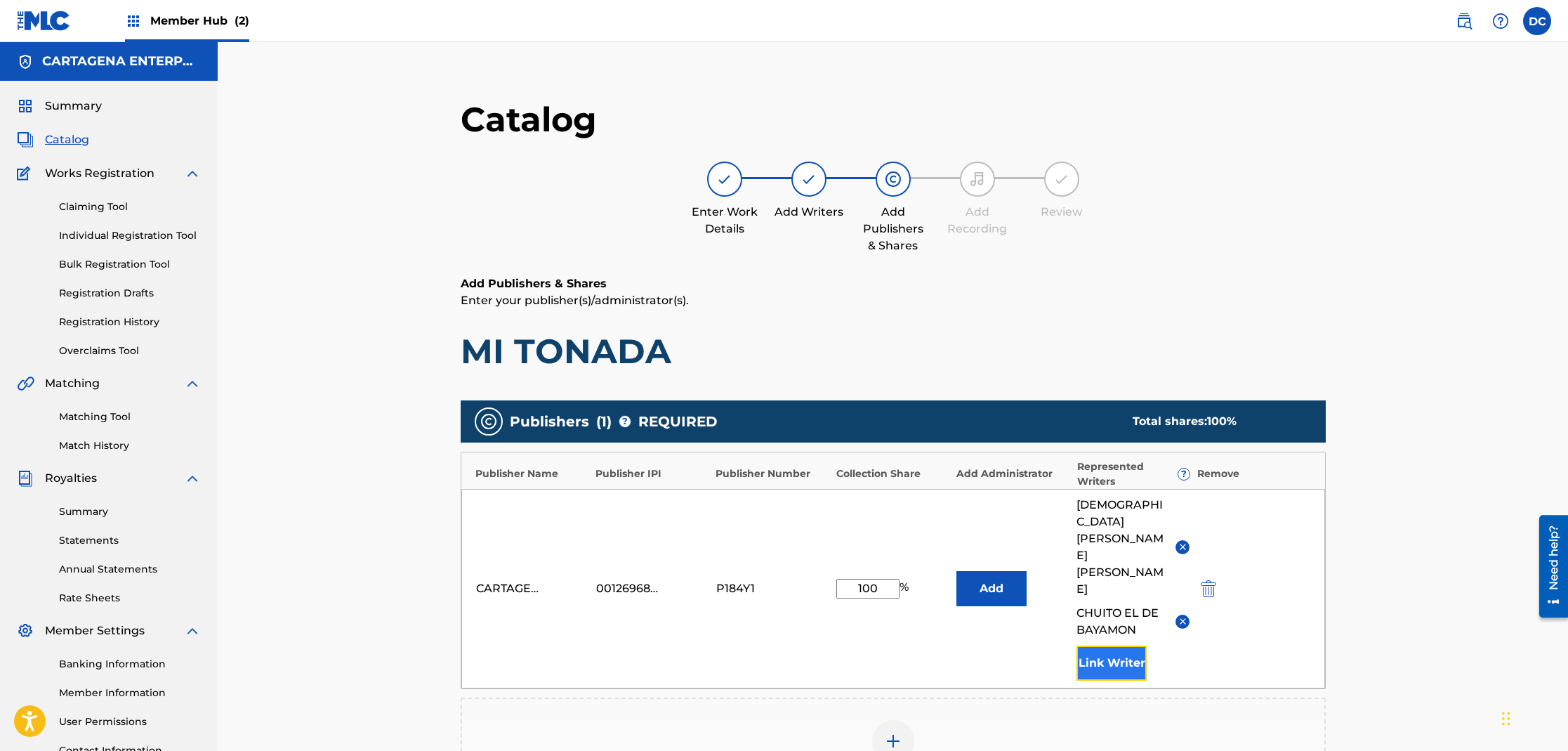
click at [1107, 645] on button "Link Writer" at bounding box center [1111, 663] width 70 height 35
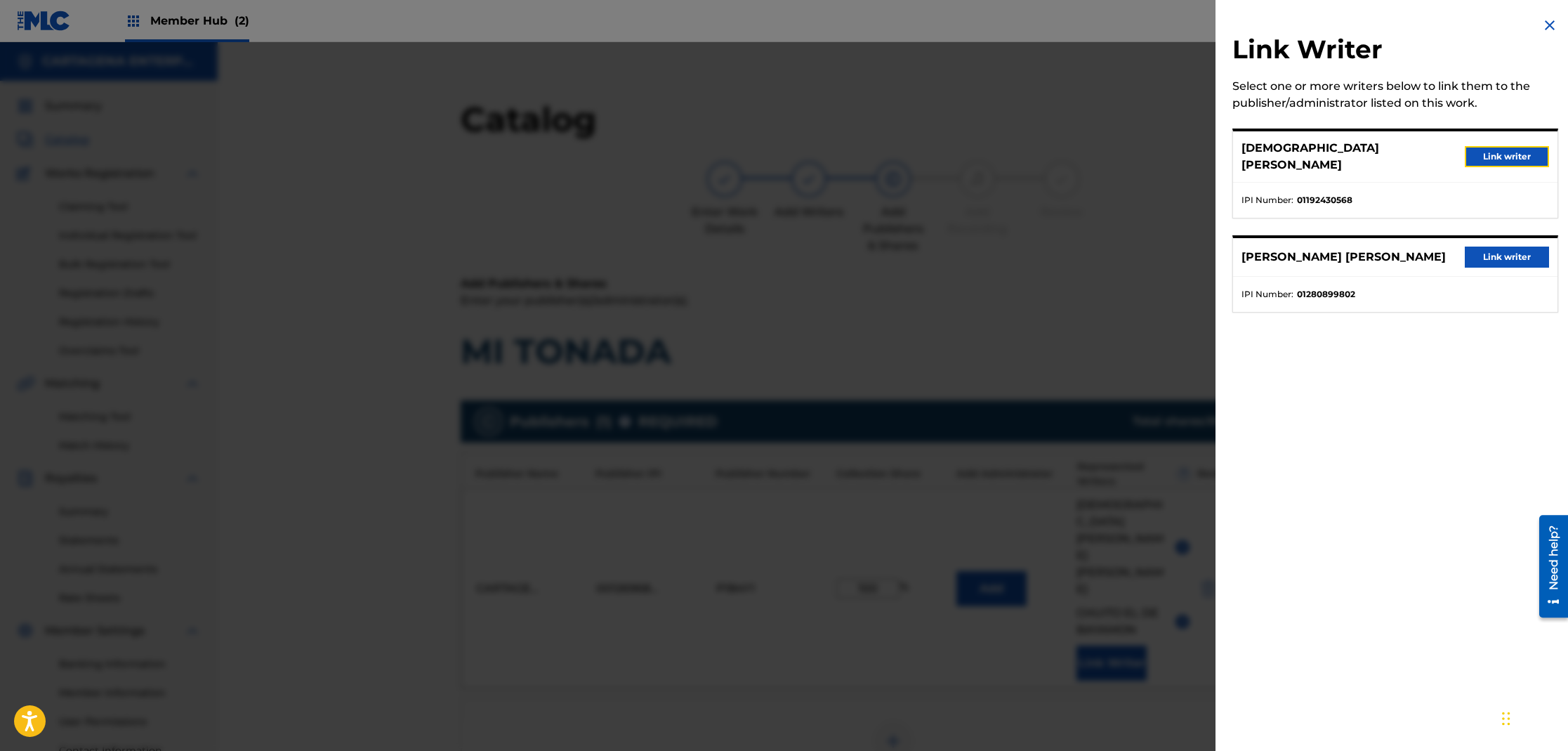
click at [1481, 150] on button "Link writer" at bounding box center [1506, 157] width 84 height 21
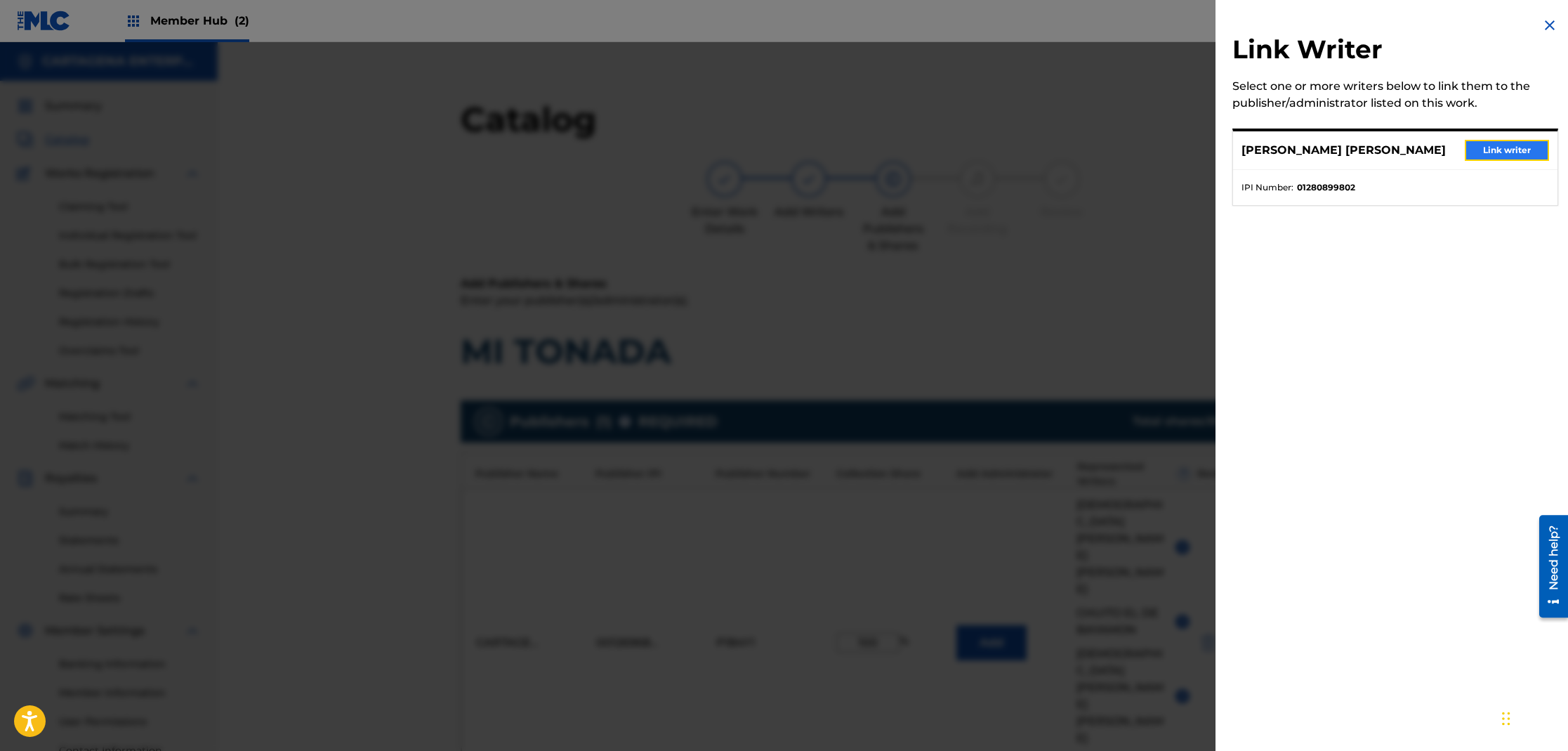
click at [1506, 147] on button "Link writer" at bounding box center [1506, 150] width 84 height 21
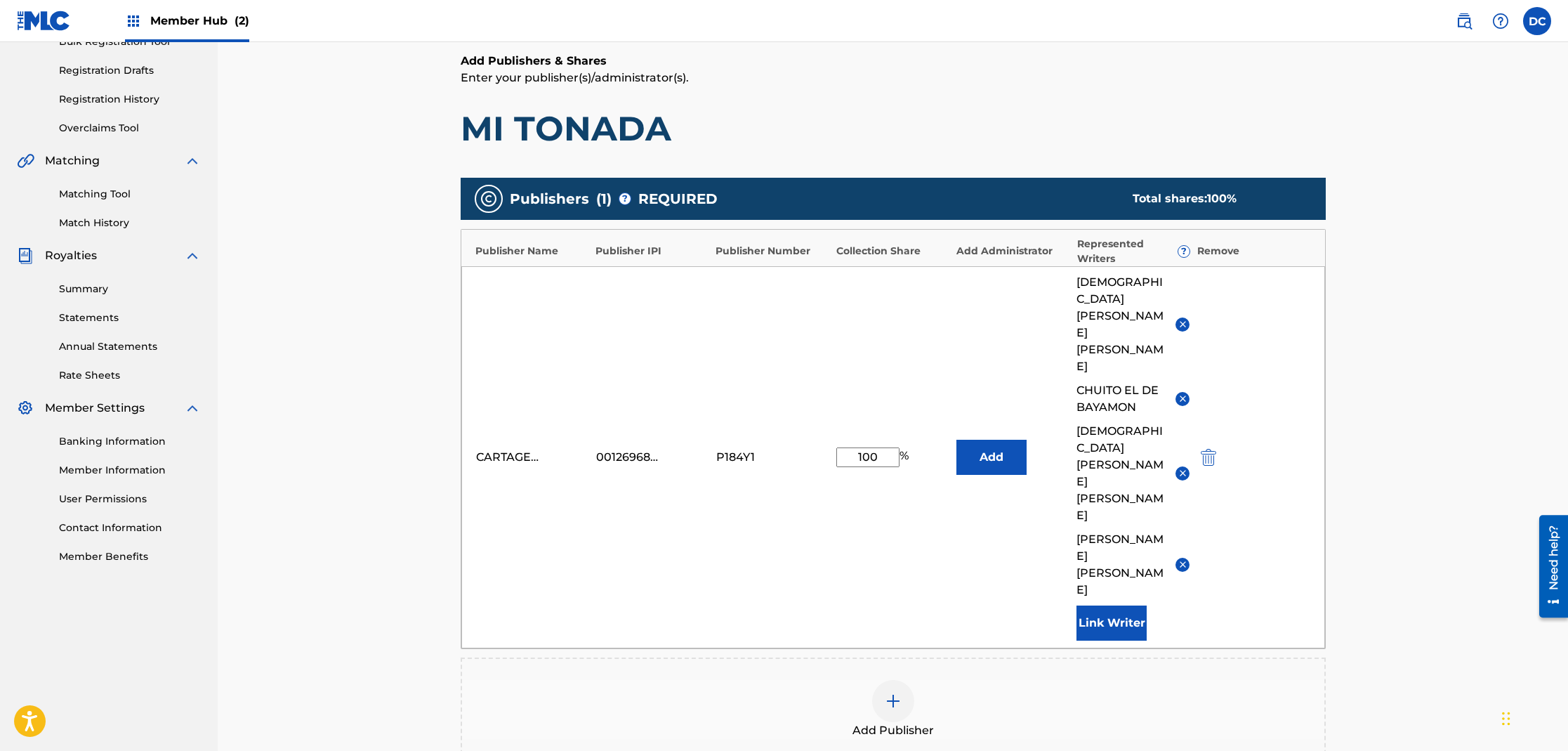
scroll to position [329, 0]
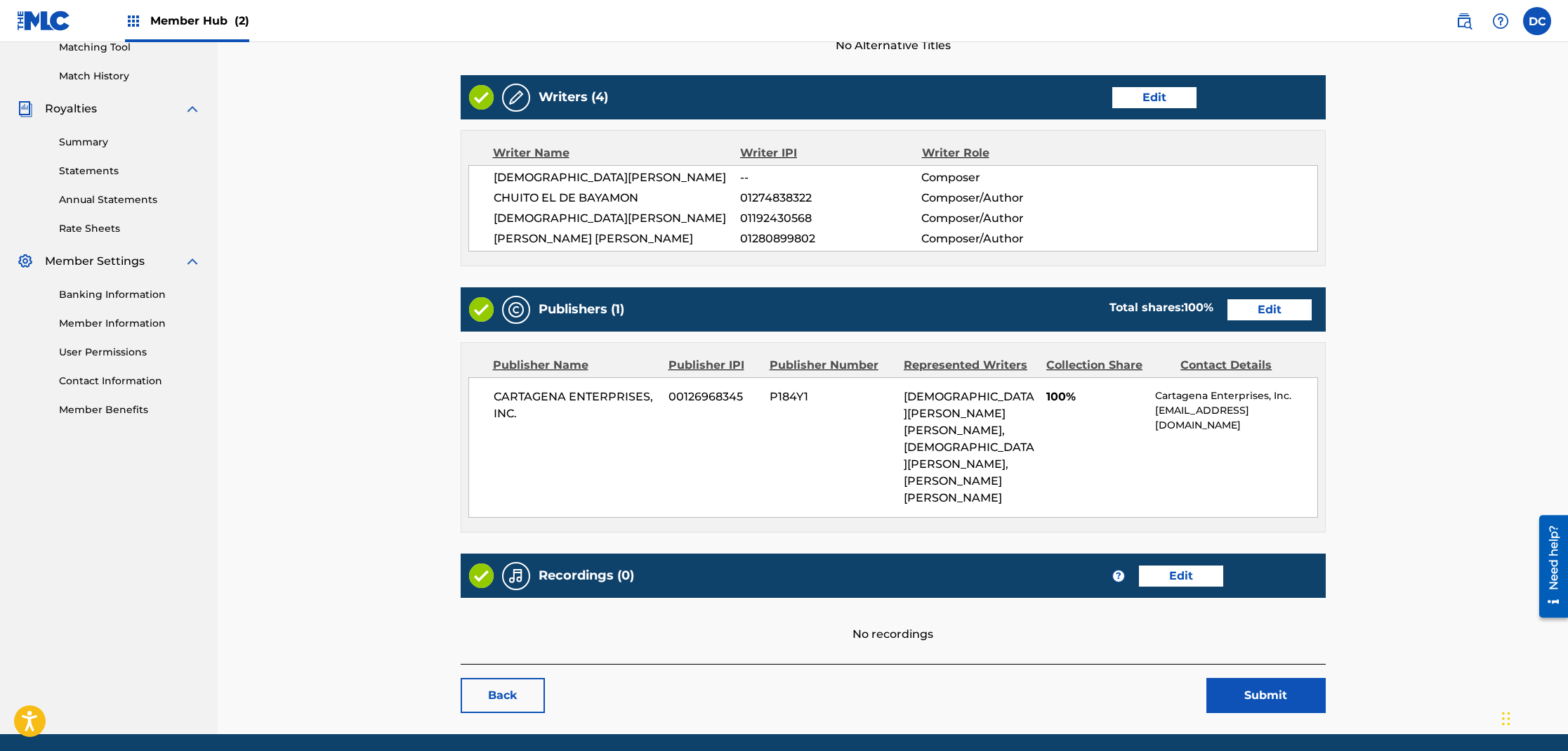
scroll to position [402, 0]
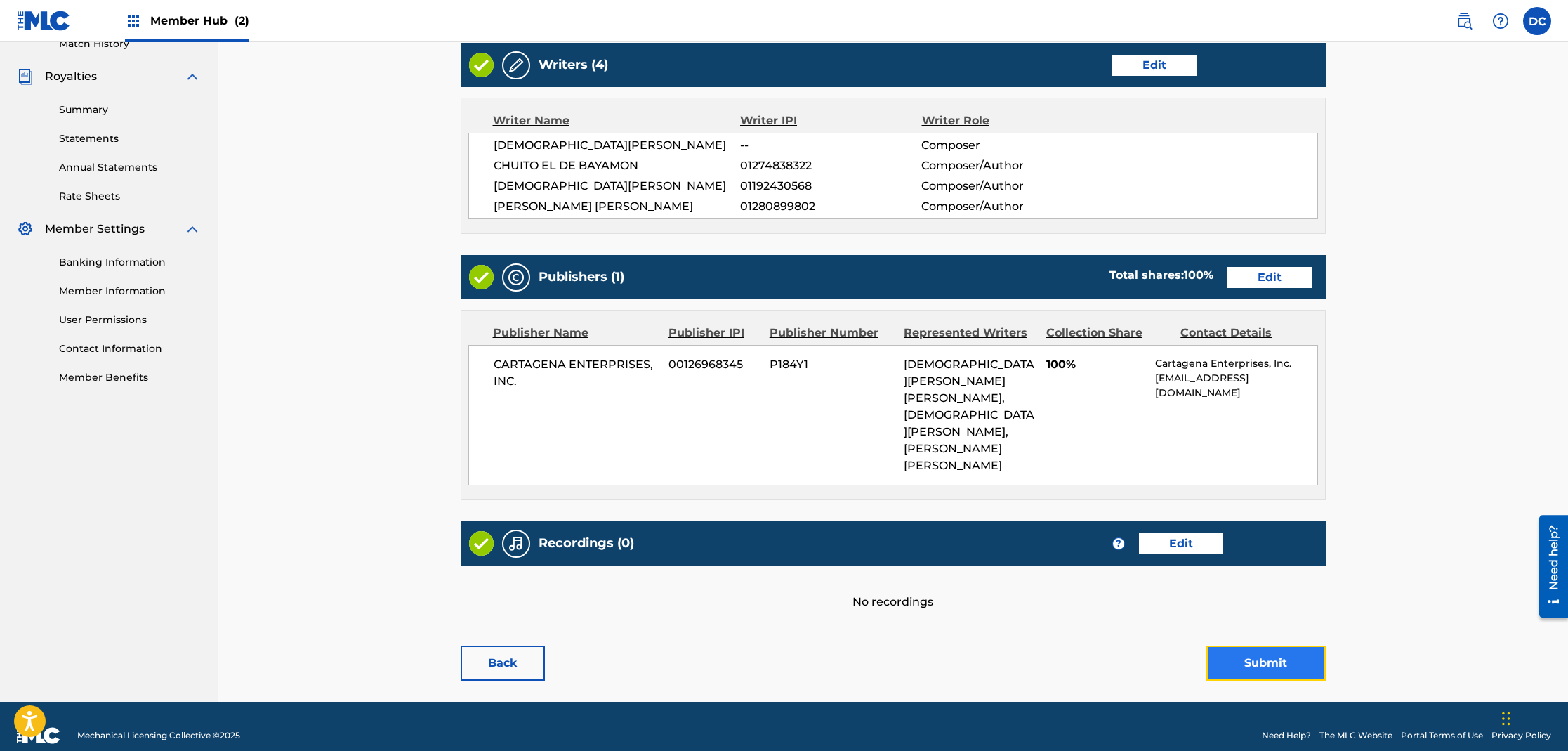
click at [1284, 647] on button "Submit" at bounding box center [1266, 663] width 119 height 35
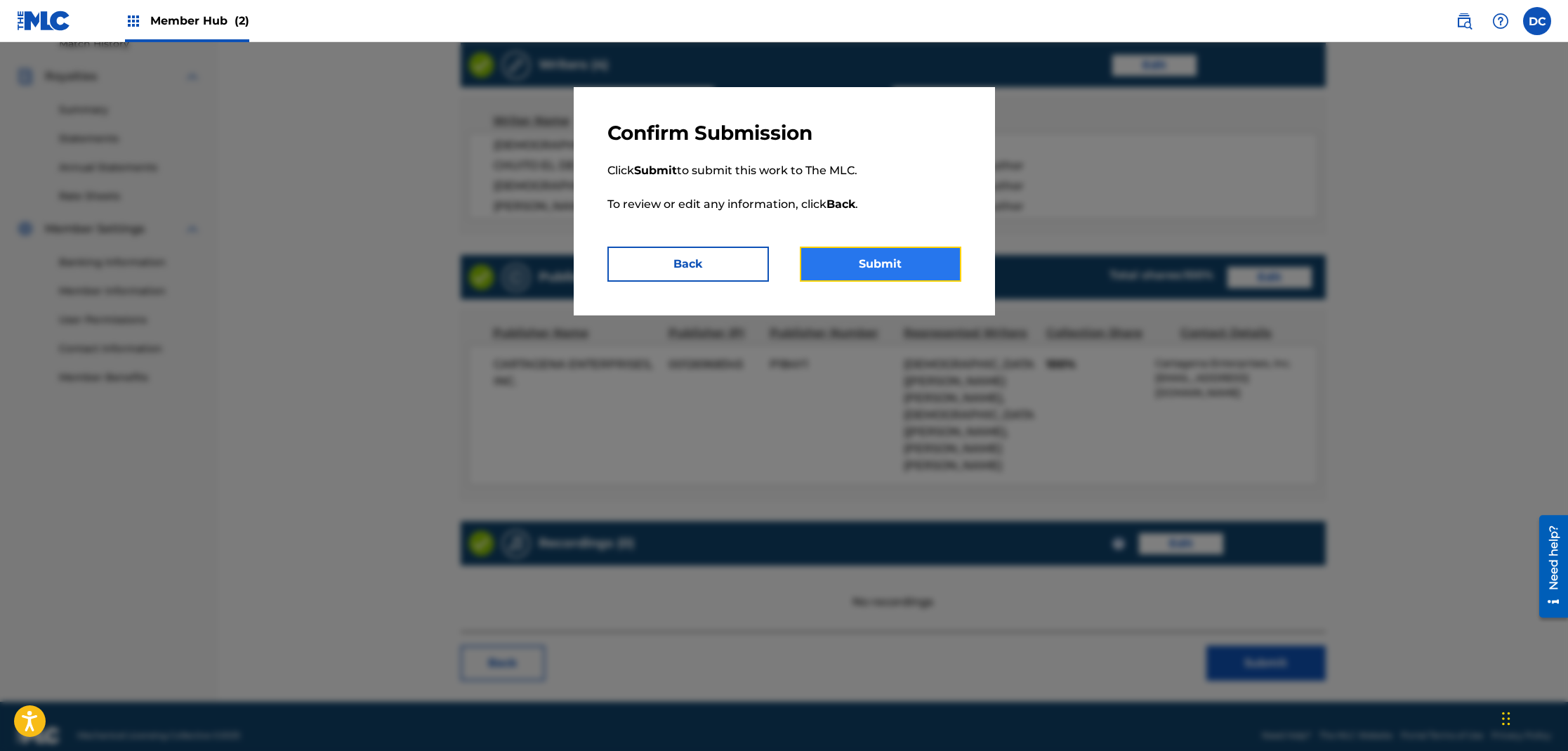
click at [933, 270] on button "Submit" at bounding box center [881, 264] width 161 height 35
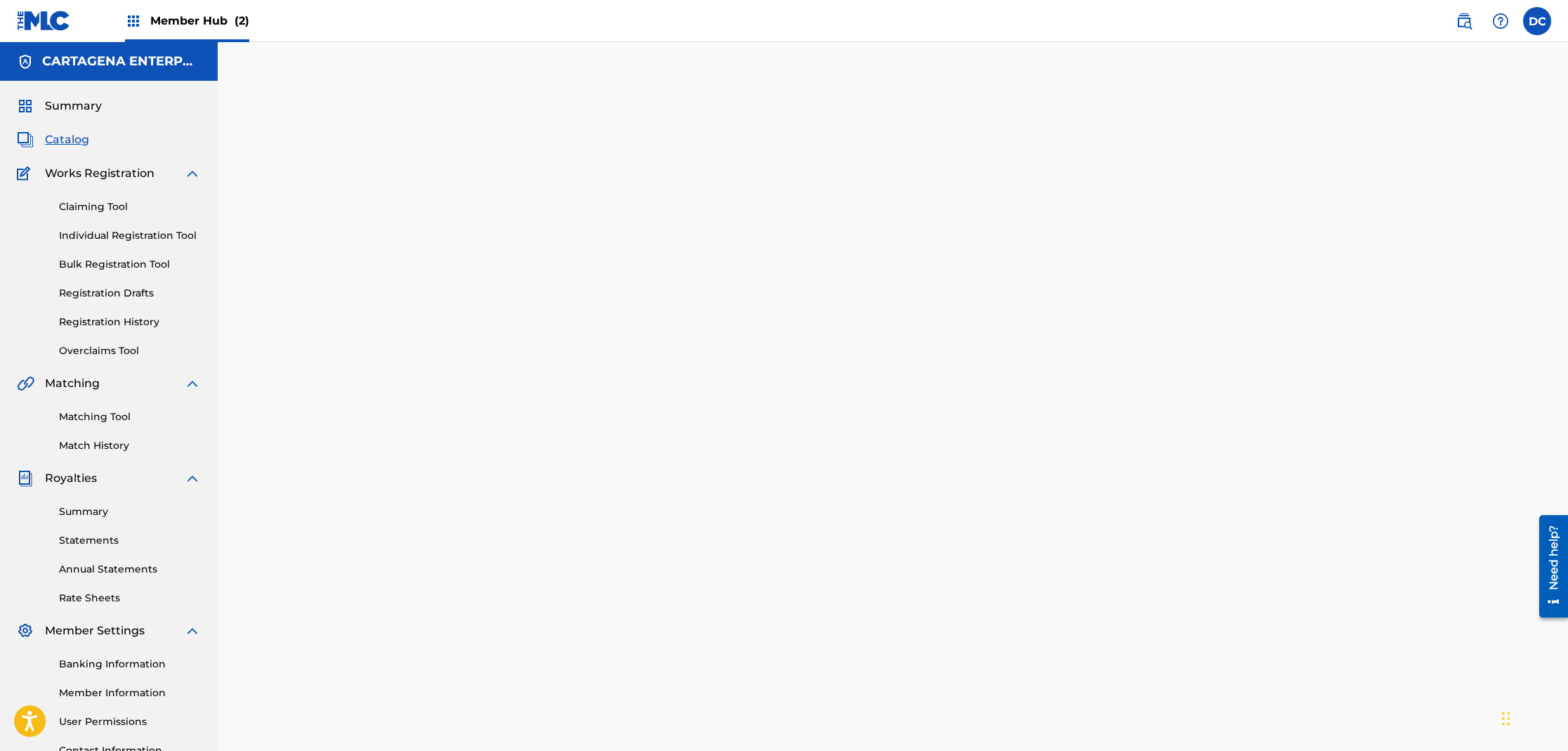
scroll to position [145, 0]
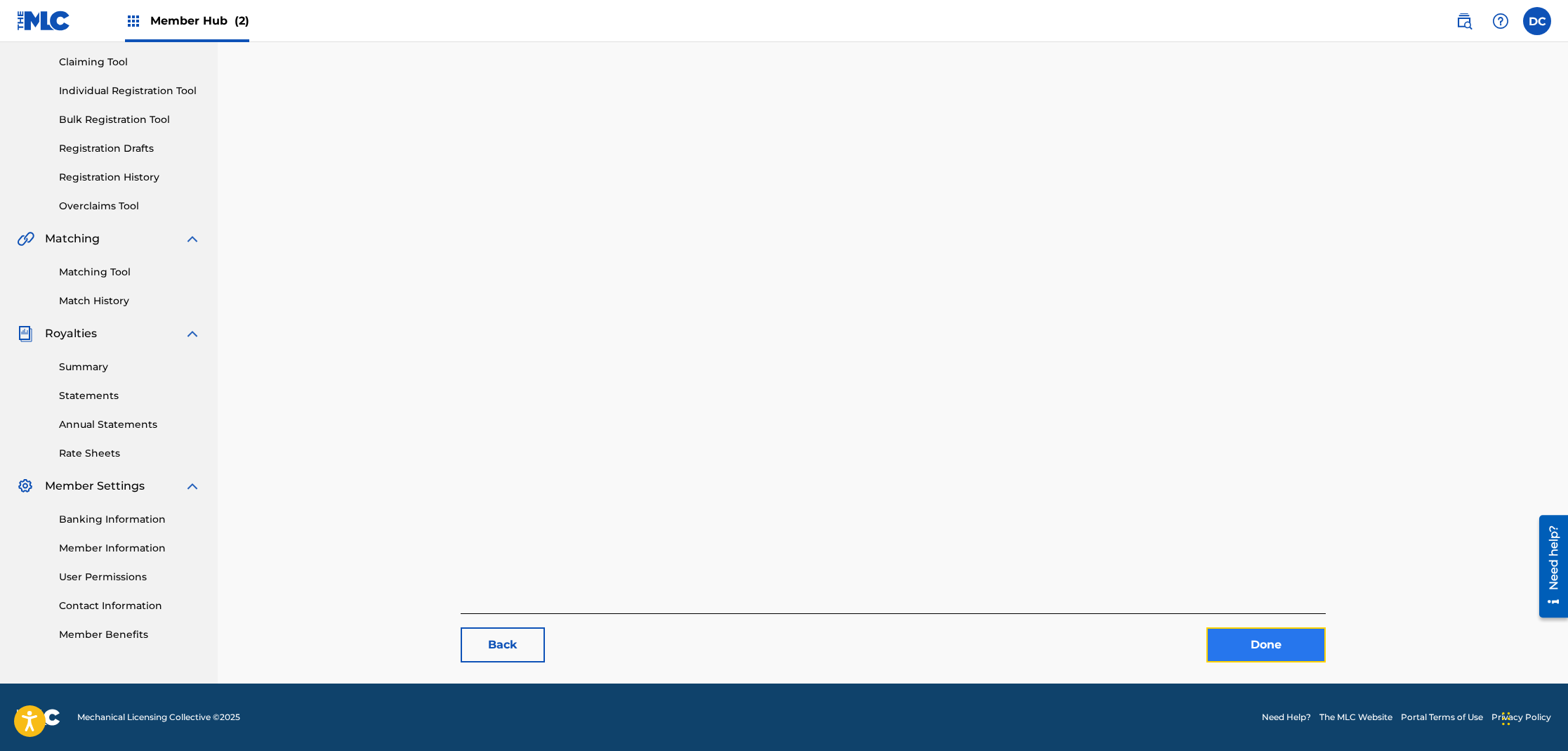
click at [1263, 645] on link "Done" at bounding box center [1266, 644] width 119 height 35
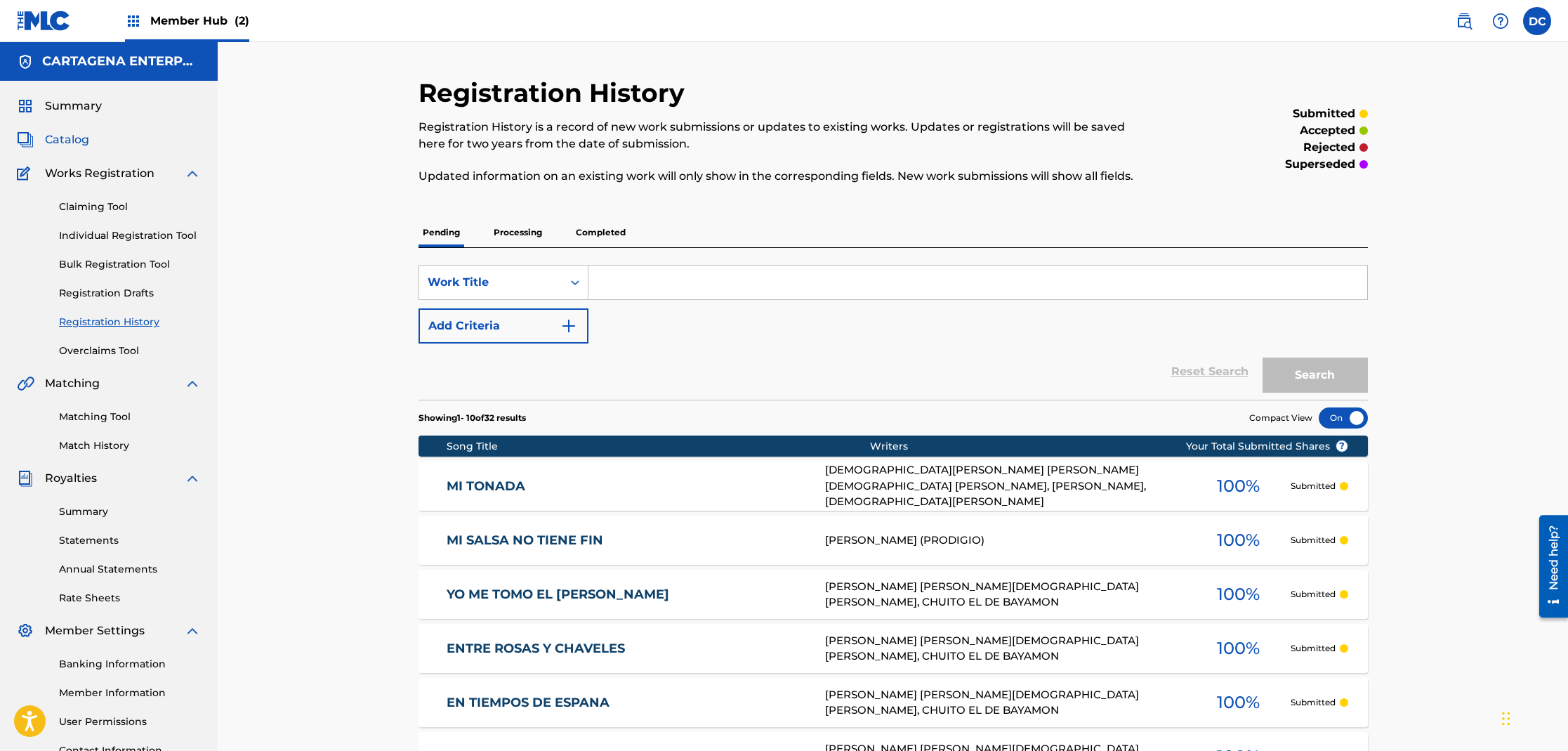
click at [79, 132] on span "Catalog" at bounding box center [67, 140] width 44 height 17
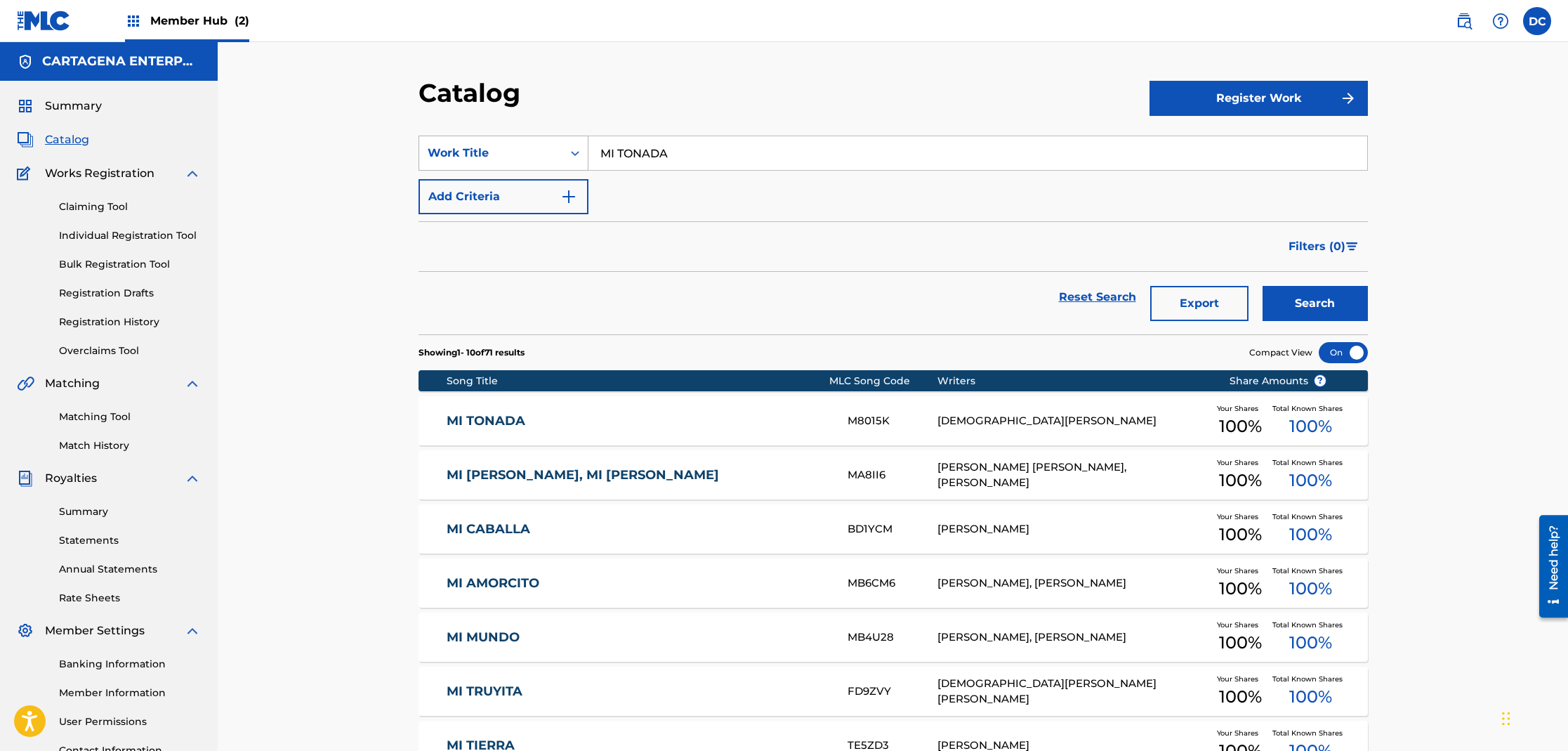
drag, startPoint x: 679, startPoint y: 155, endPoint x: 546, endPoint y: 152, distance: 133.0
click at [551, 148] on div "SearchWithCriteria2ea95955-175a-4659-a97d-c5d9216f31ec Work Title MI TONADA" at bounding box center [893, 153] width 950 height 35
type input "QUE VAS HACER"
click at [1263, 286] on button "Search" at bounding box center [1315, 303] width 106 height 35
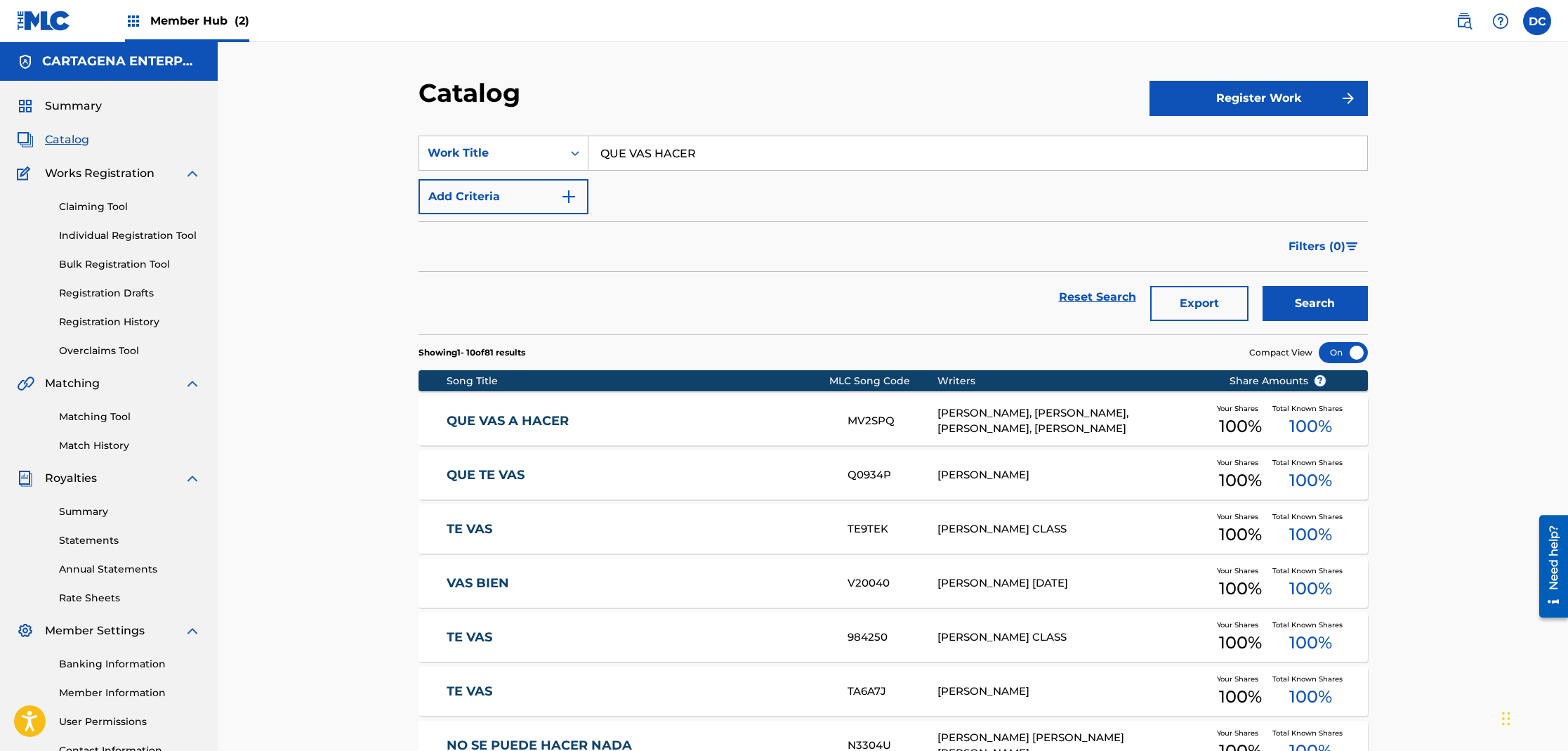
click at [538, 422] on link "QUE VAS A HACER" at bounding box center [638, 420] width 382 height 16
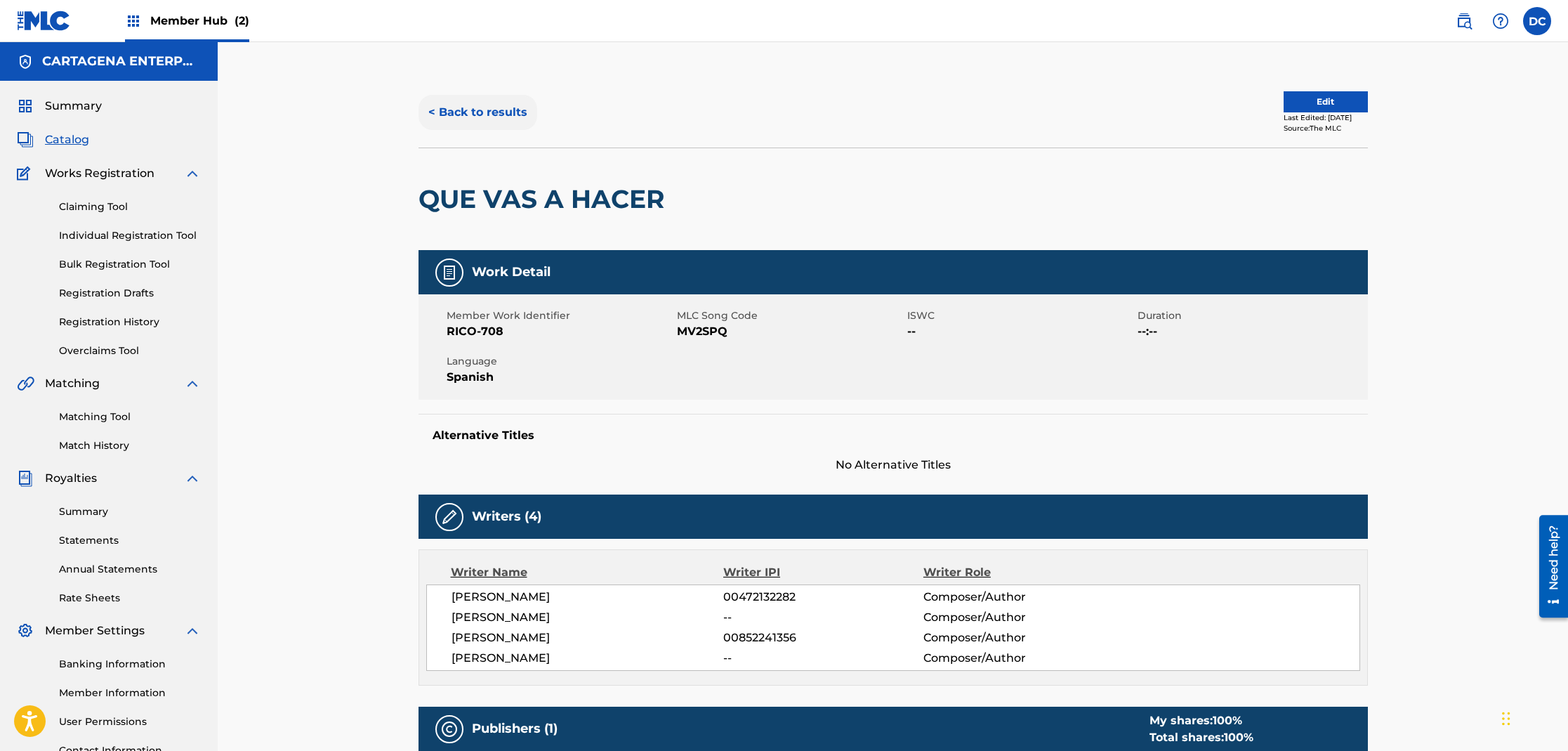
click at [494, 115] on button "< Back to results" at bounding box center [478, 112] width 119 height 35
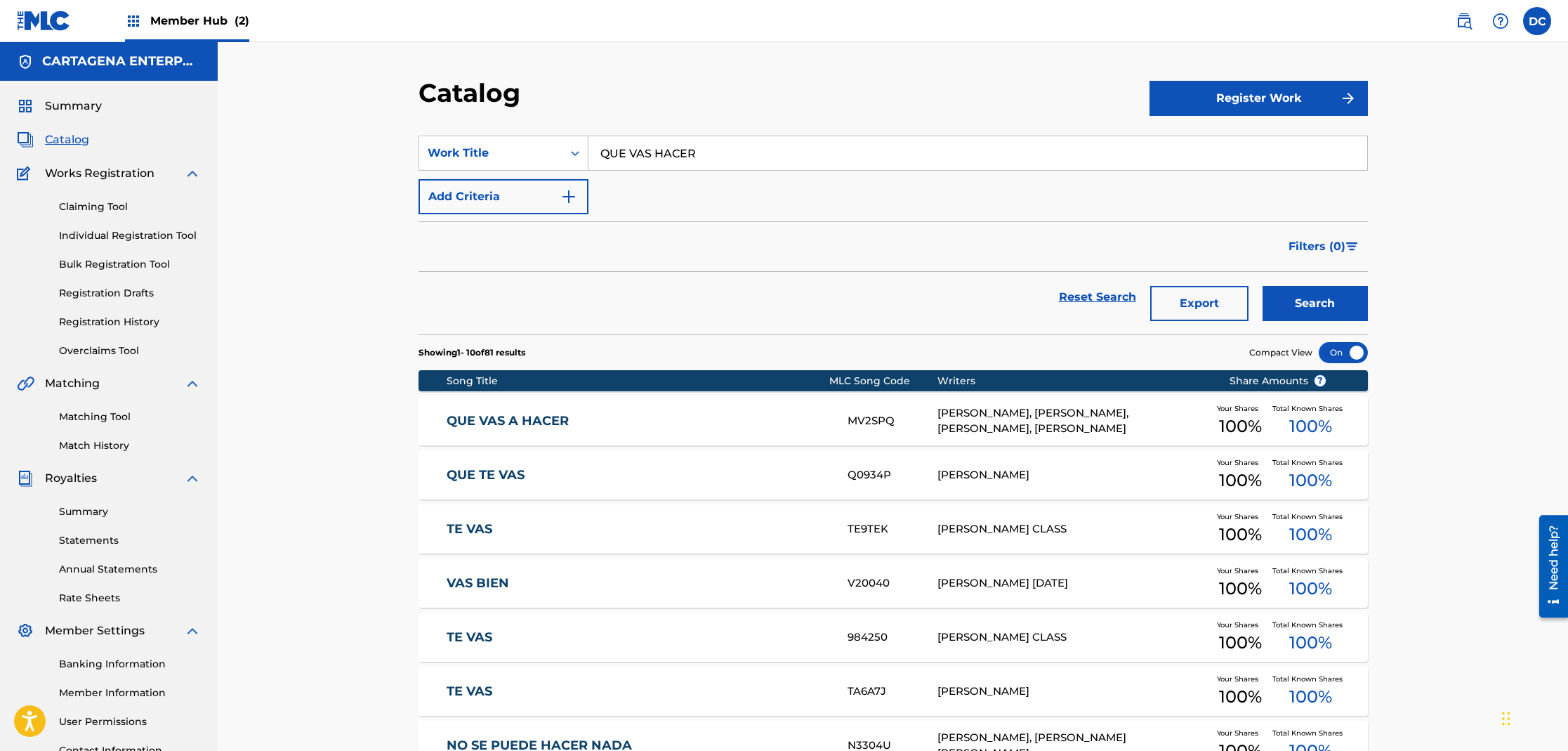
click at [655, 155] on input "QUE VAS HACER" at bounding box center [978, 153] width 779 height 34
type input "que vas a hacer"
click at [1263, 286] on button "Search" at bounding box center [1315, 303] width 106 height 35
click at [148, 237] on link "Individual Registration Tool" at bounding box center [130, 236] width 141 height 15
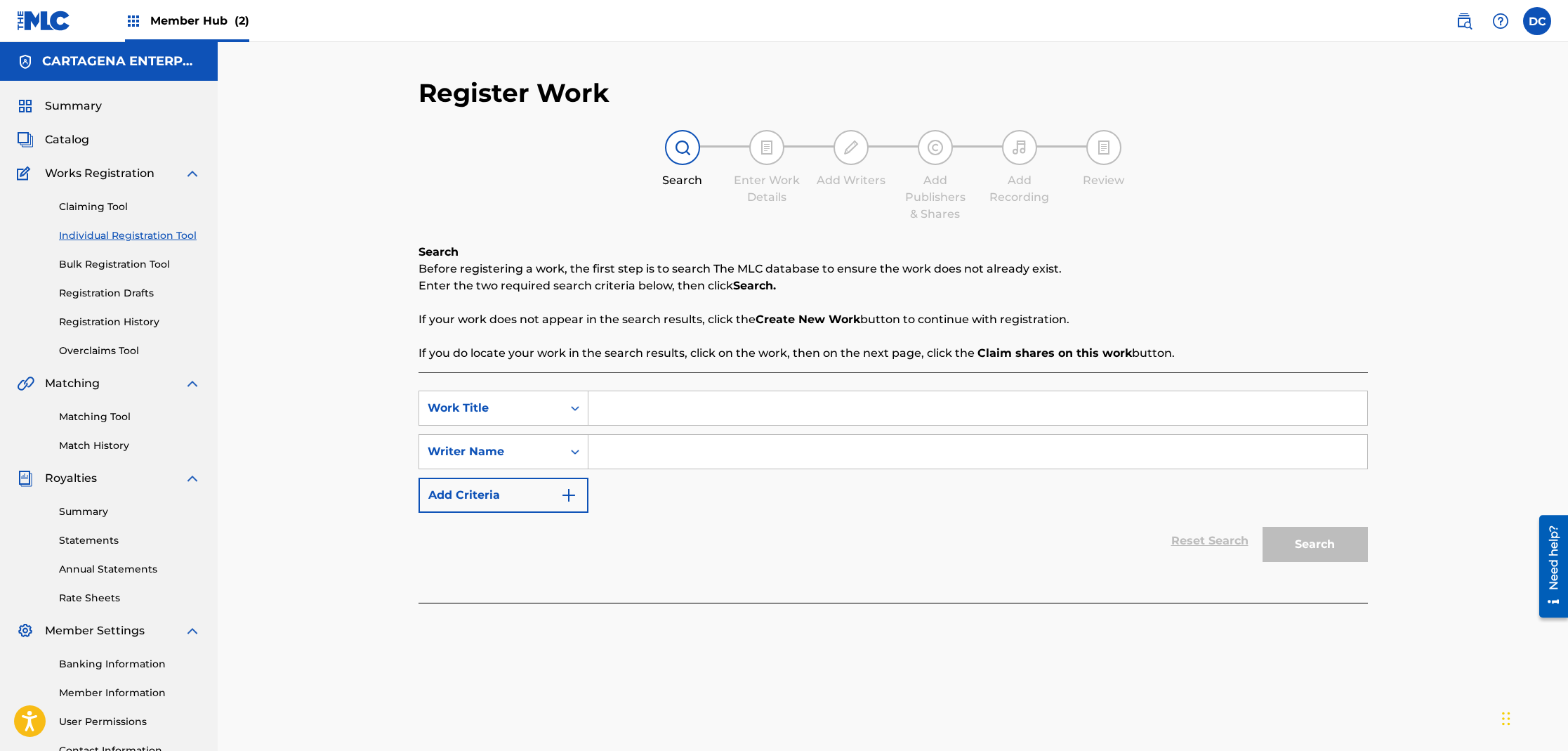
click at [655, 410] on input "Search Form" at bounding box center [978, 408] width 779 height 34
click at [628, 403] on input "[PERSON_NAME] HACER" at bounding box center [978, 408] width 779 height 34
type input "QUE VAS HACER"
click at [641, 461] on input "Search Form" at bounding box center [978, 451] width 779 height 34
type input "[PERSON_NAME]"
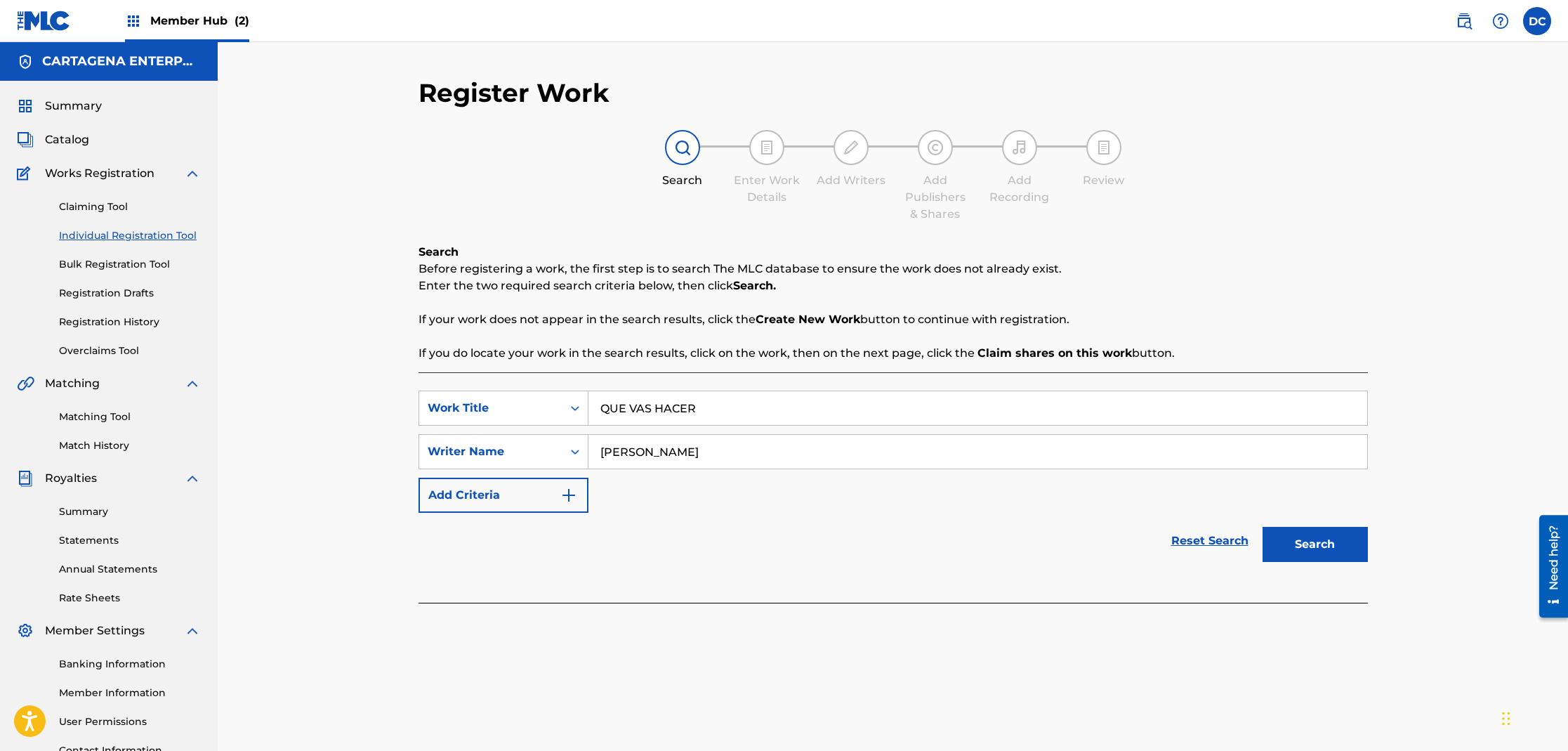
click at [1263, 527] on button "Search" at bounding box center [1315, 545] width 106 height 35
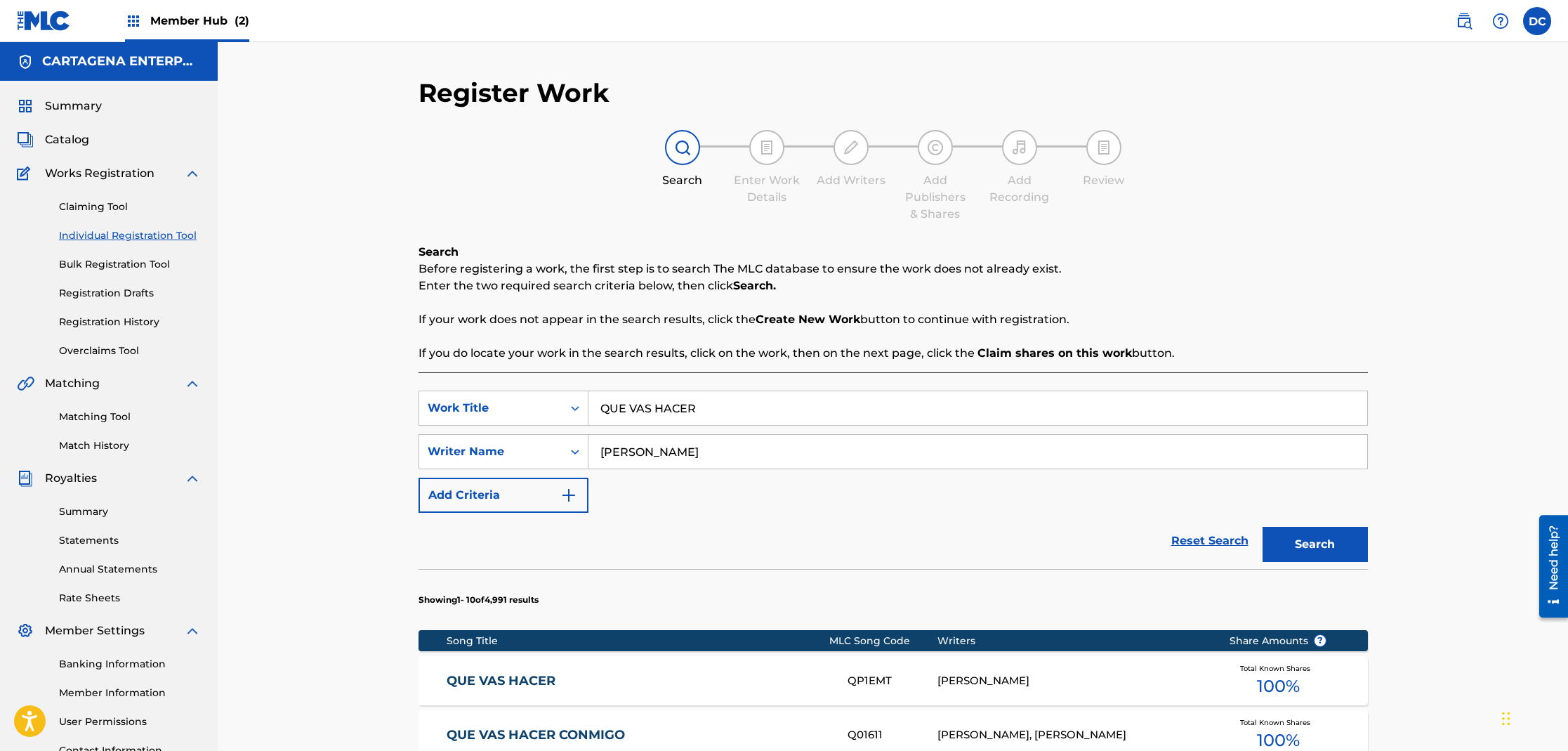
click at [510, 681] on link "QUE VAS HACER" at bounding box center [638, 680] width 382 height 16
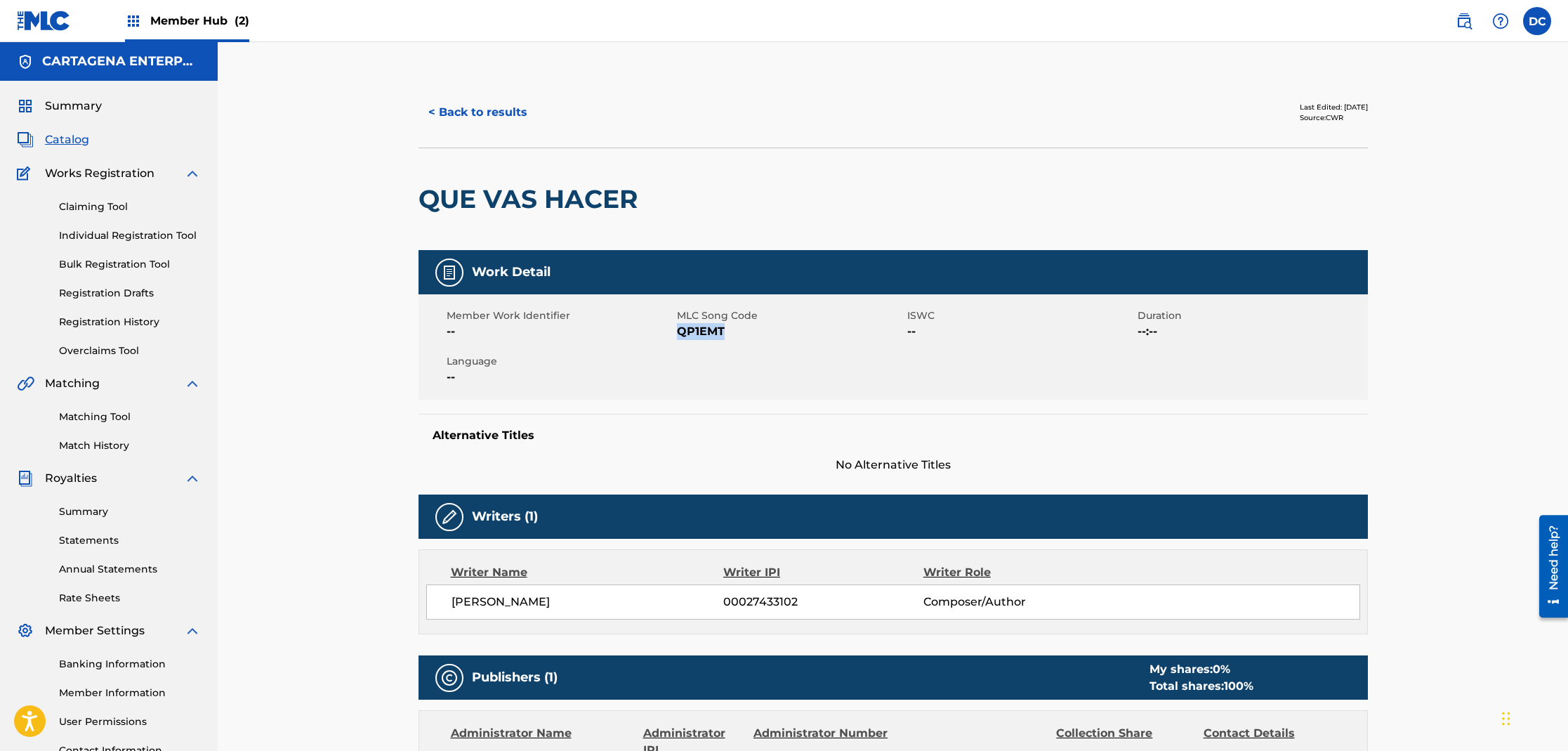
drag, startPoint x: 677, startPoint y: 335, endPoint x: 733, endPoint y: 331, distance: 56.1
click at [733, 331] on span "QP1EMT" at bounding box center [790, 331] width 227 height 17
copy span "QP1EMT"
click at [175, 231] on link "Individual Registration Tool" at bounding box center [130, 236] width 141 height 15
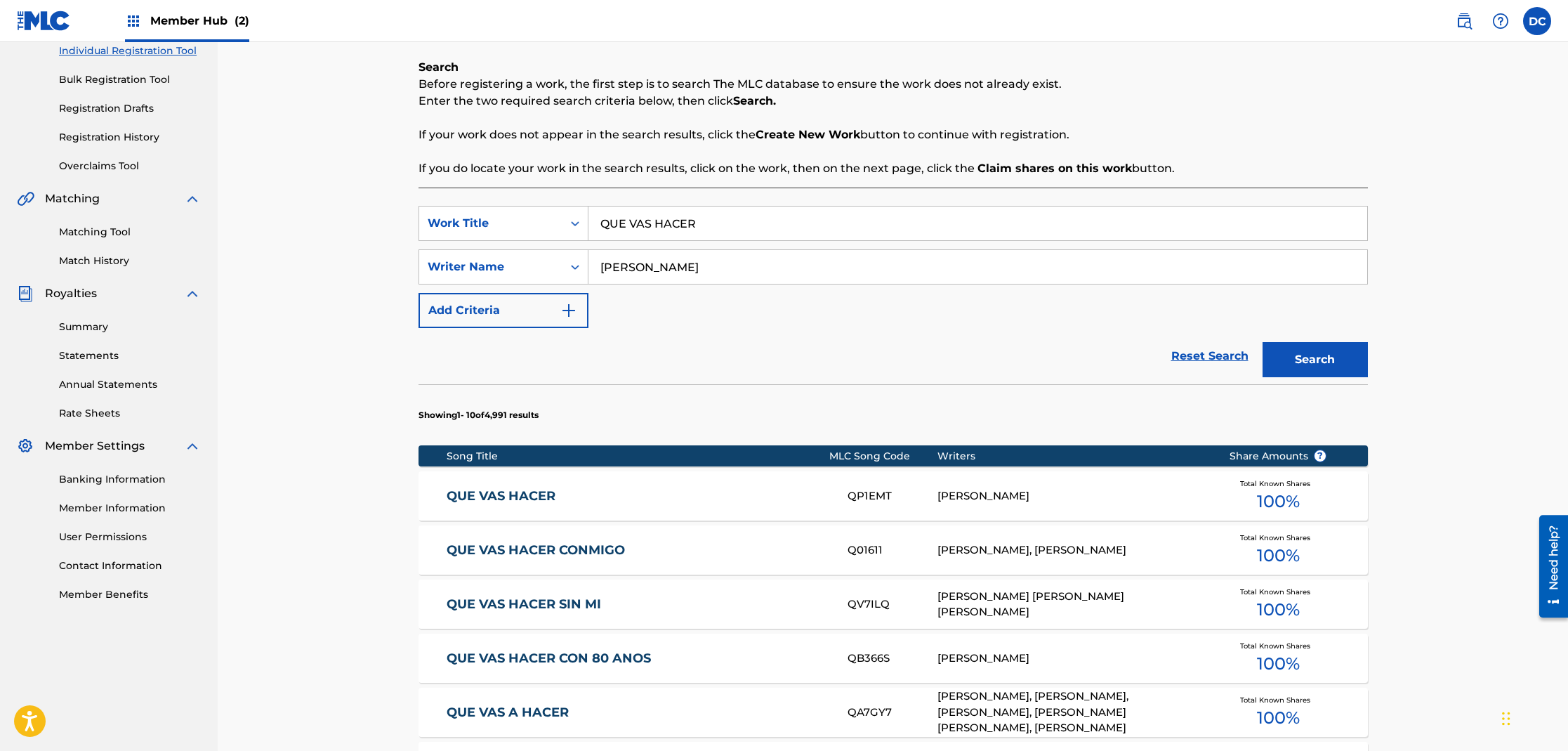
scroll to position [273, 0]
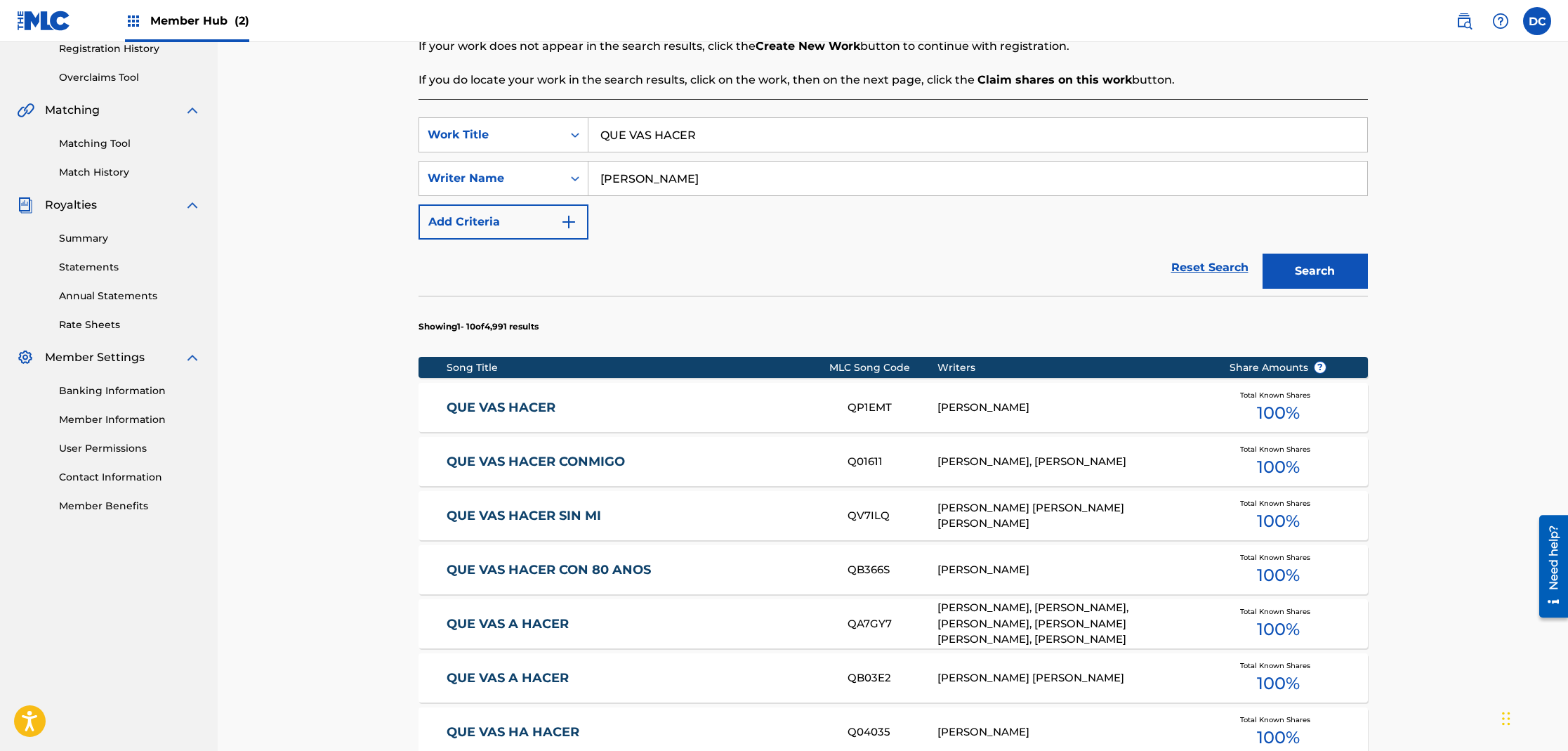
click at [587, 564] on link "QUE VAS HACER CON 80 ANOS" at bounding box center [638, 569] width 382 height 16
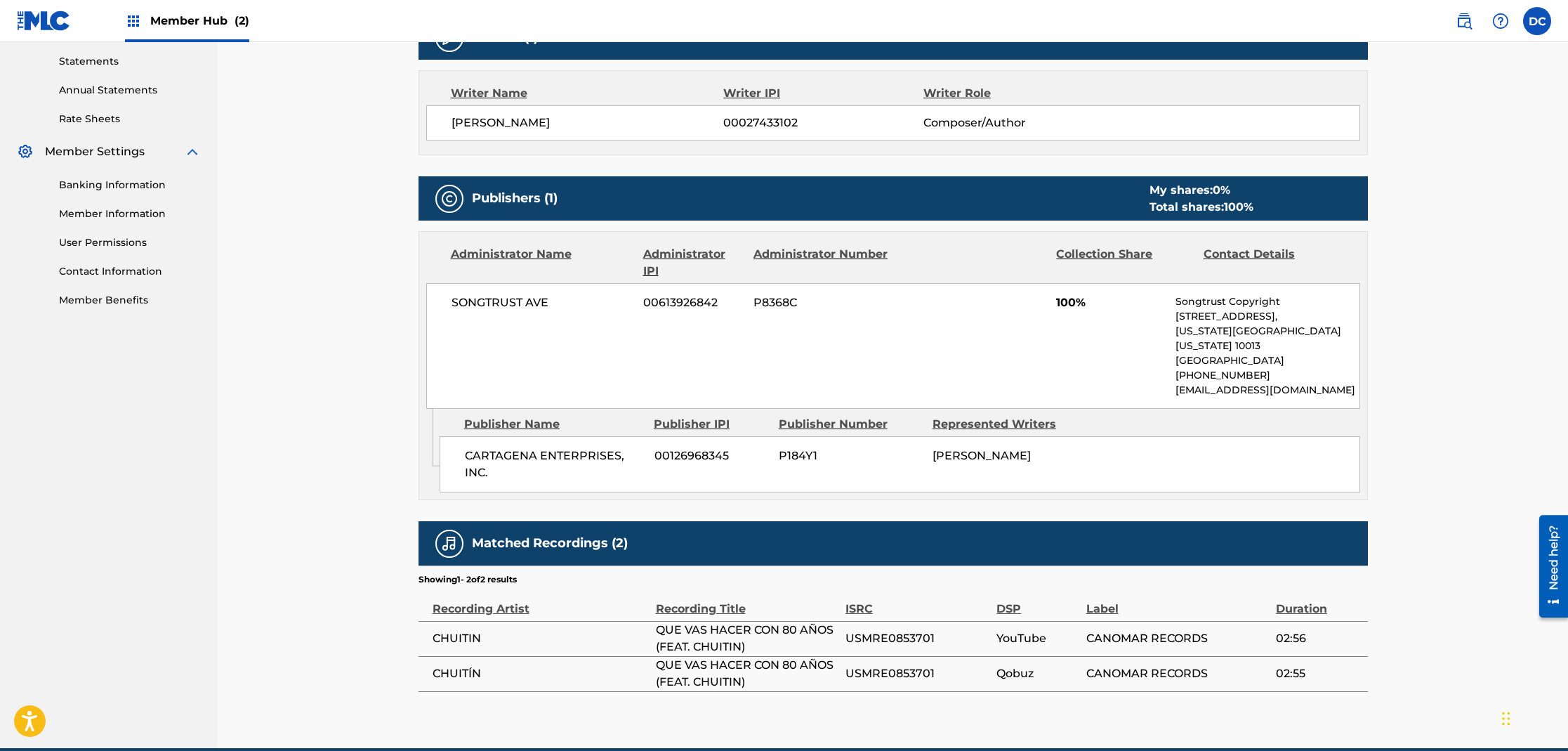
scroll to position [42, 0]
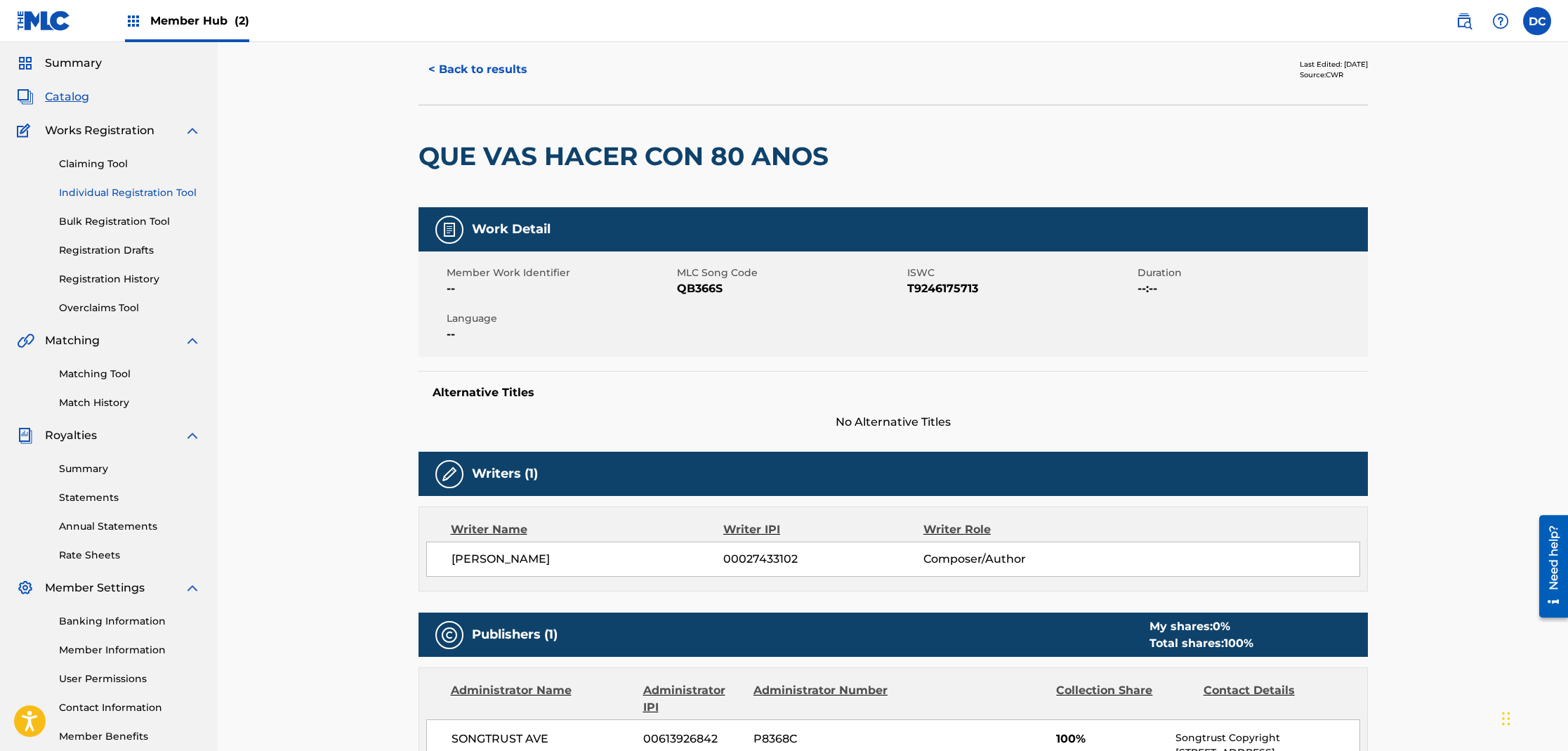
click at [141, 191] on link "Individual Registration Tool" at bounding box center [130, 193] width 141 height 15
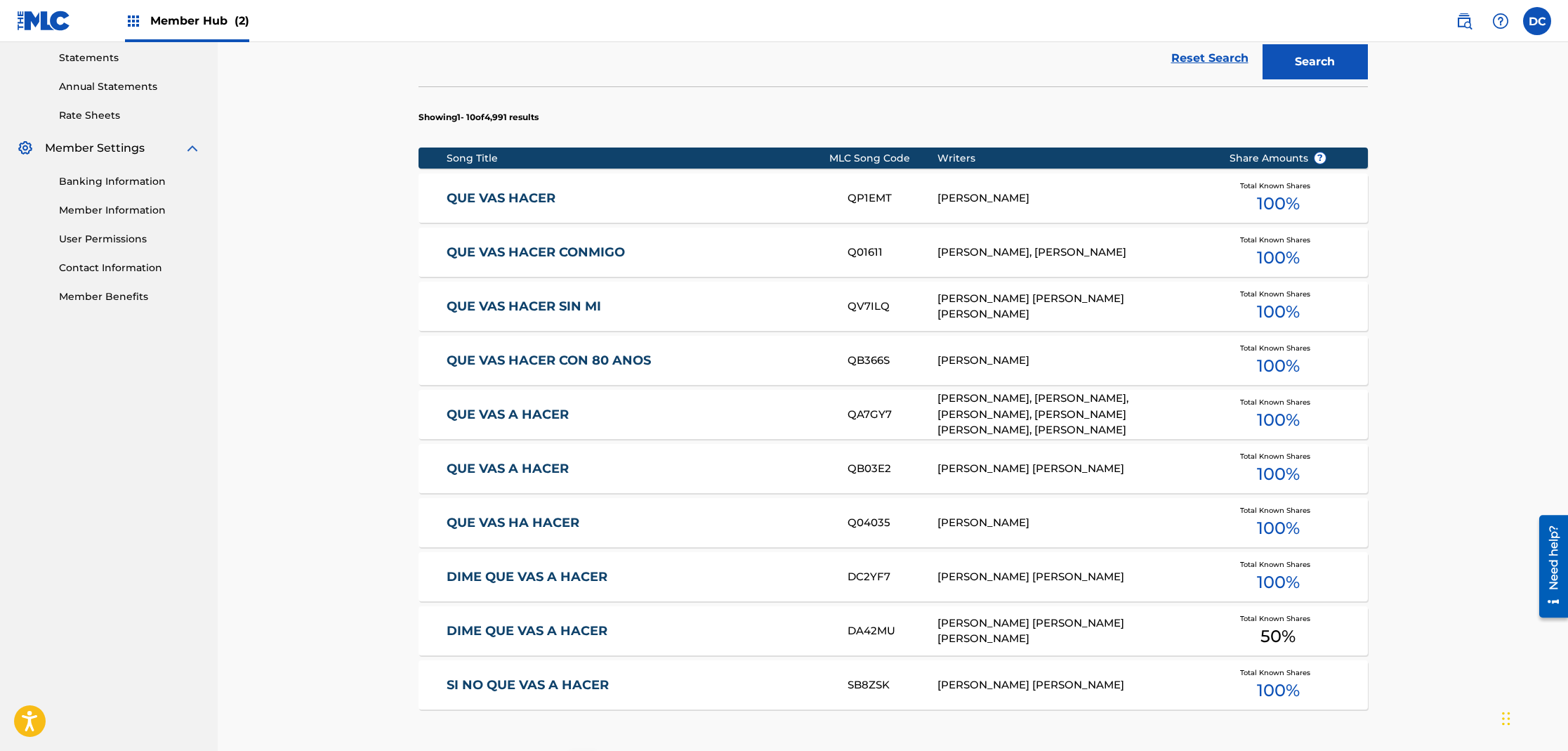
scroll to position [687, 0]
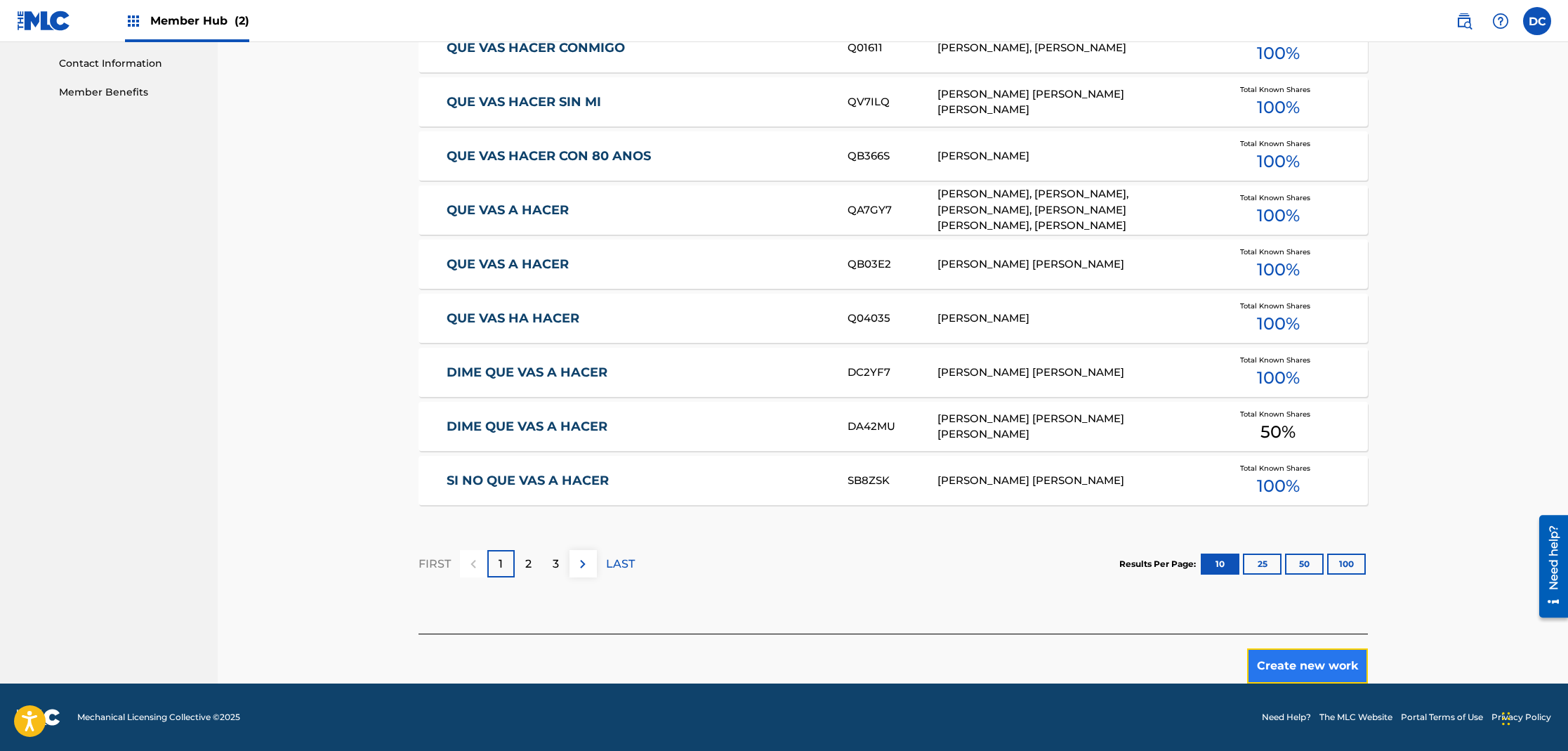
click at [1347, 670] on button "Create new work" at bounding box center [1307, 666] width 121 height 35
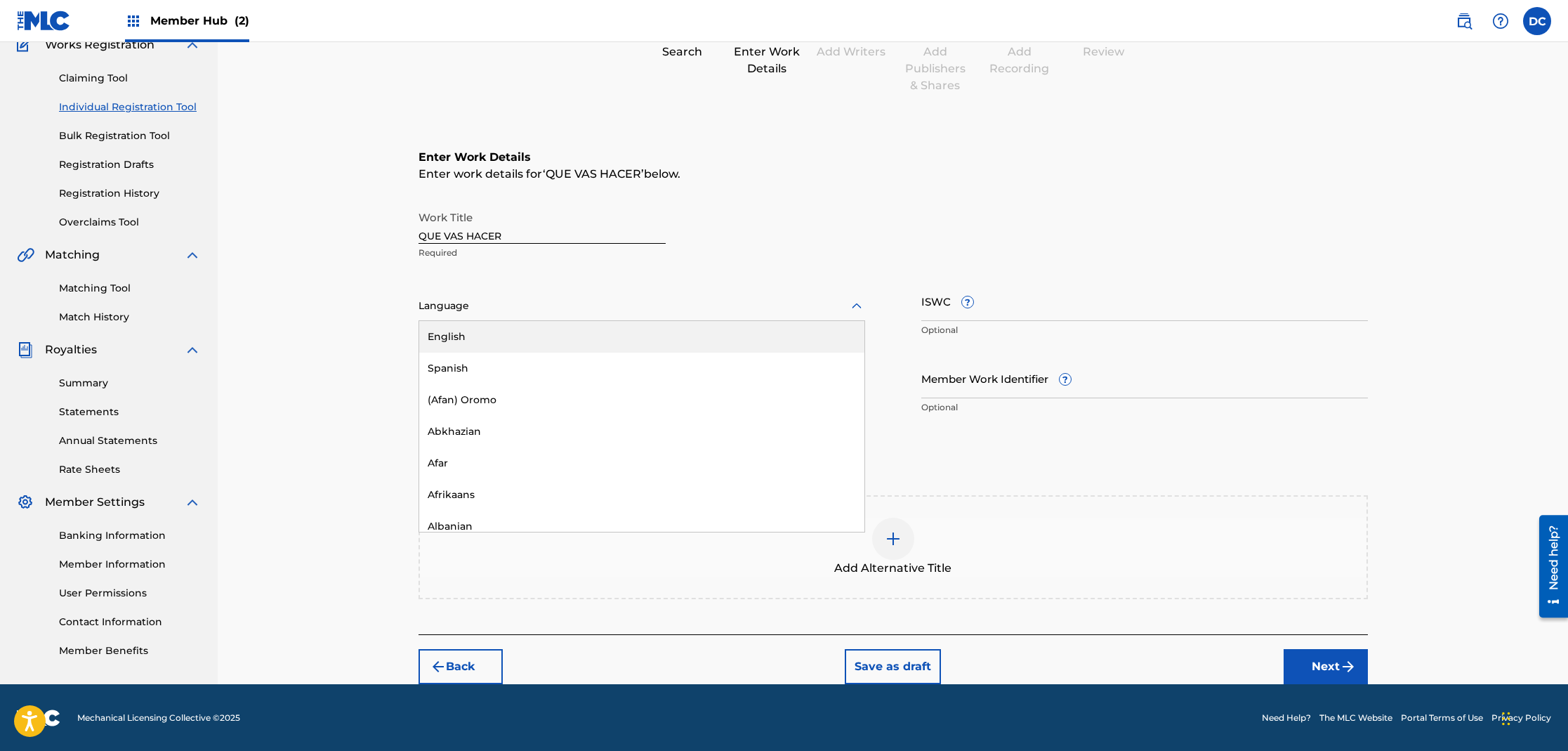
click at [497, 316] on div "Language" at bounding box center [642, 306] width 447 height 29
click at [482, 369] on div "Spanish" at bounding box center [642, 369] width 445 height 32
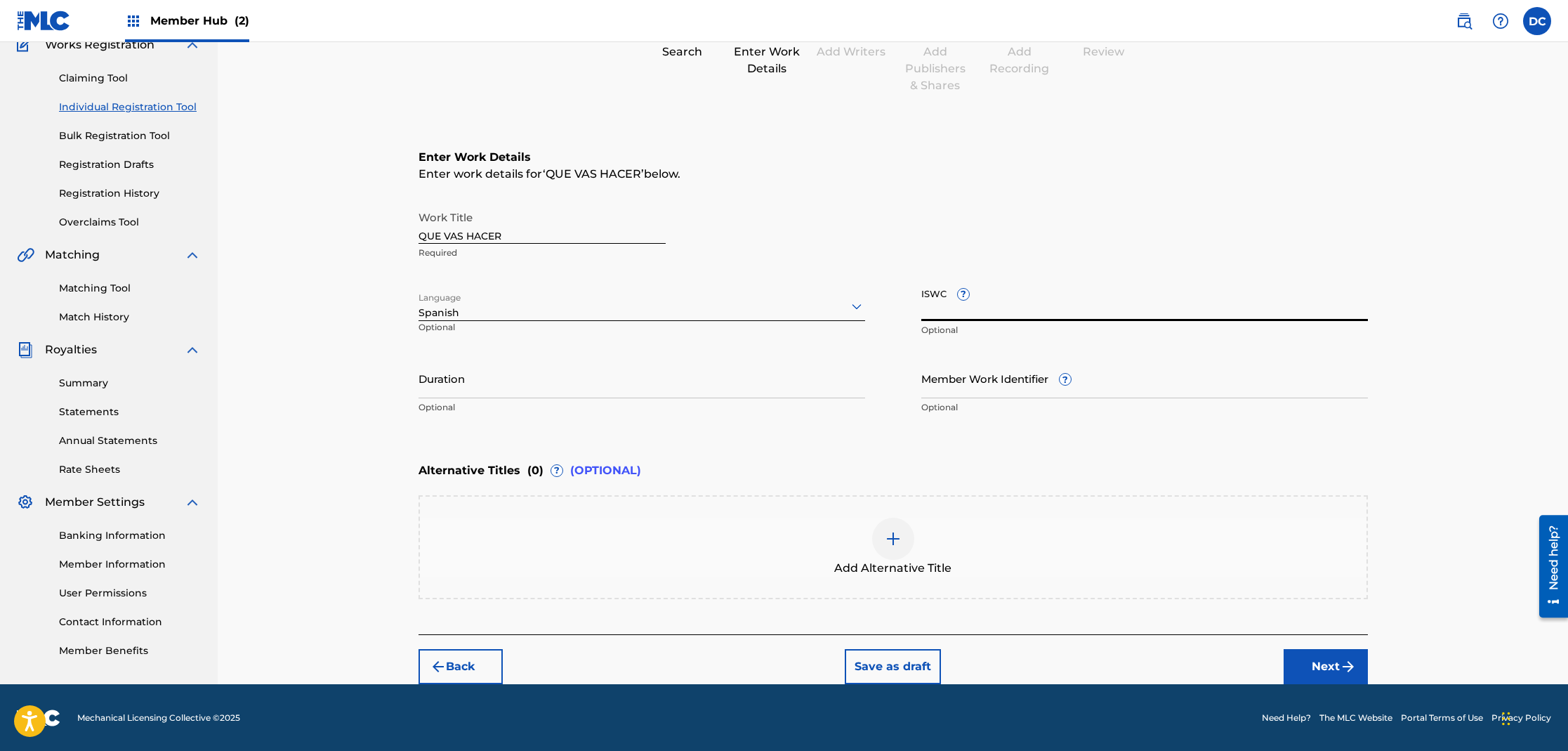
click at [1008, 309] on input "ISWC ?" at bounding box center [1144, 301] width 447 height 40
paste input "T3323338978"
type input "T3323338978"
click at [1005, 394] on input "Member Work Identifier ?" at bounding box center [1144, 378] width 447 height 40
type input "A"
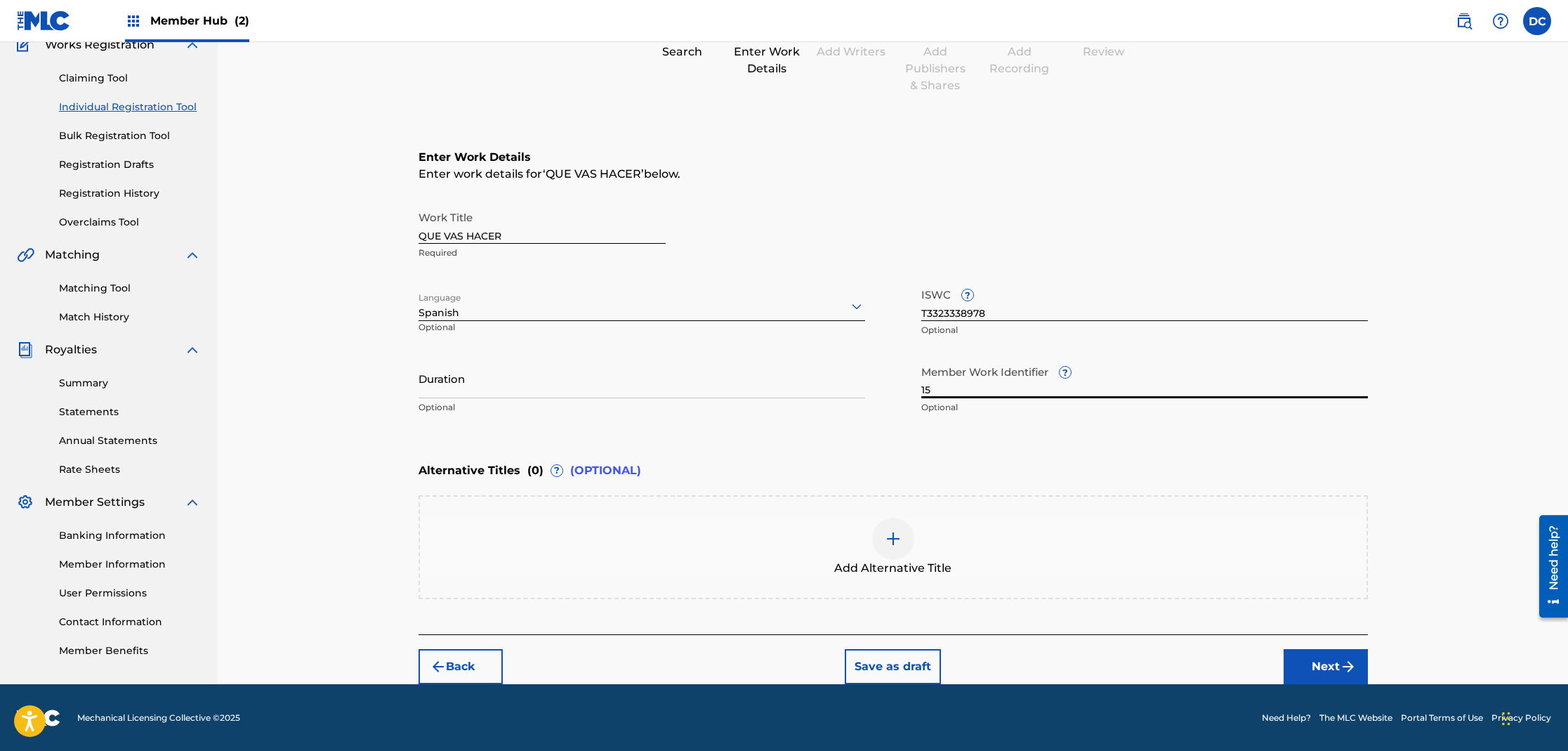
type input "1"
type input "ANS-1532"
click at [893, 545] on img at bounding box center [893, 539] width 17 height 17
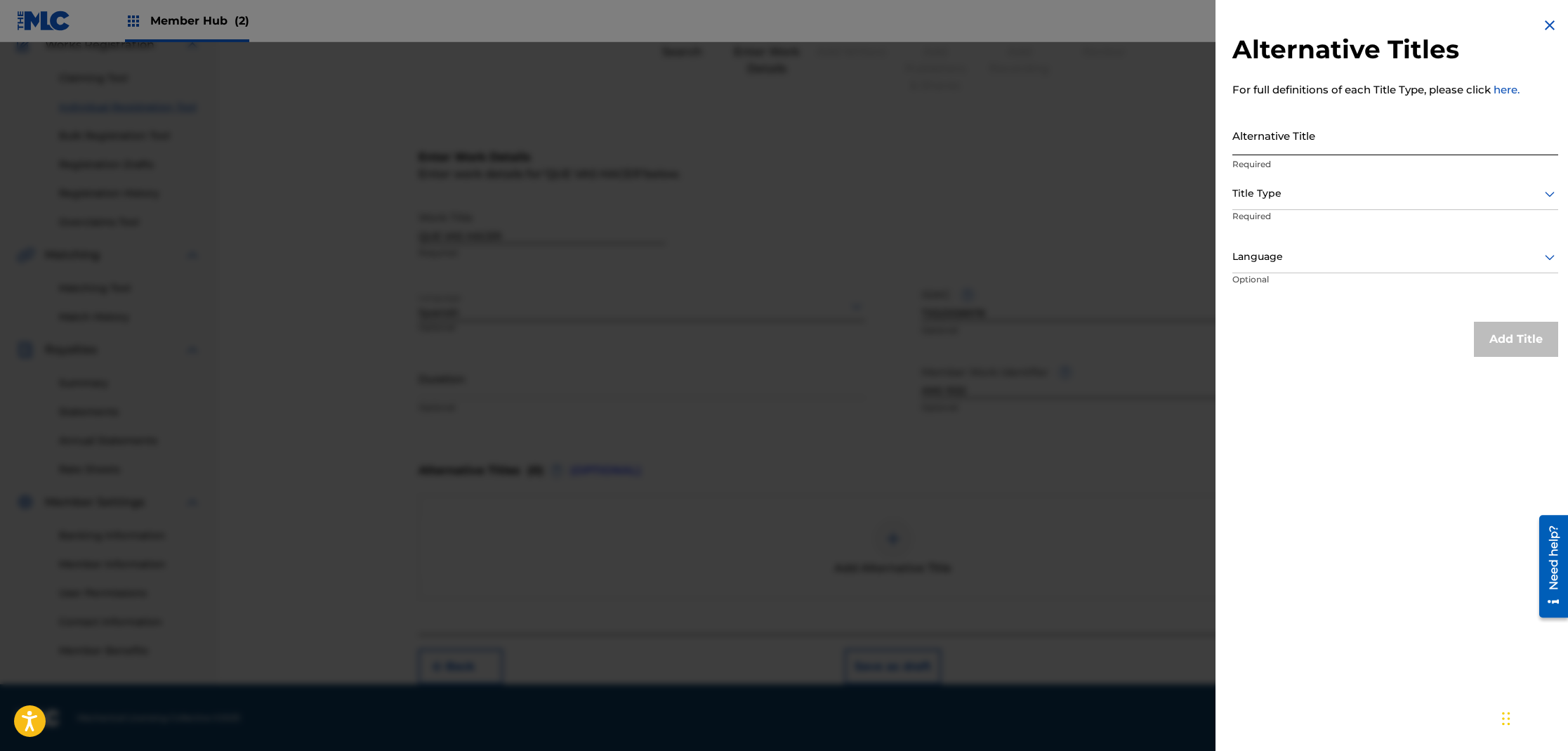
click at [1332, 142] on input "Alternative Title" at bounding box center [1396, 135] width 326 height 40
type input "Q"
click at [1544, 31] on img at bounding box center [1550, 25] width 17 height 17
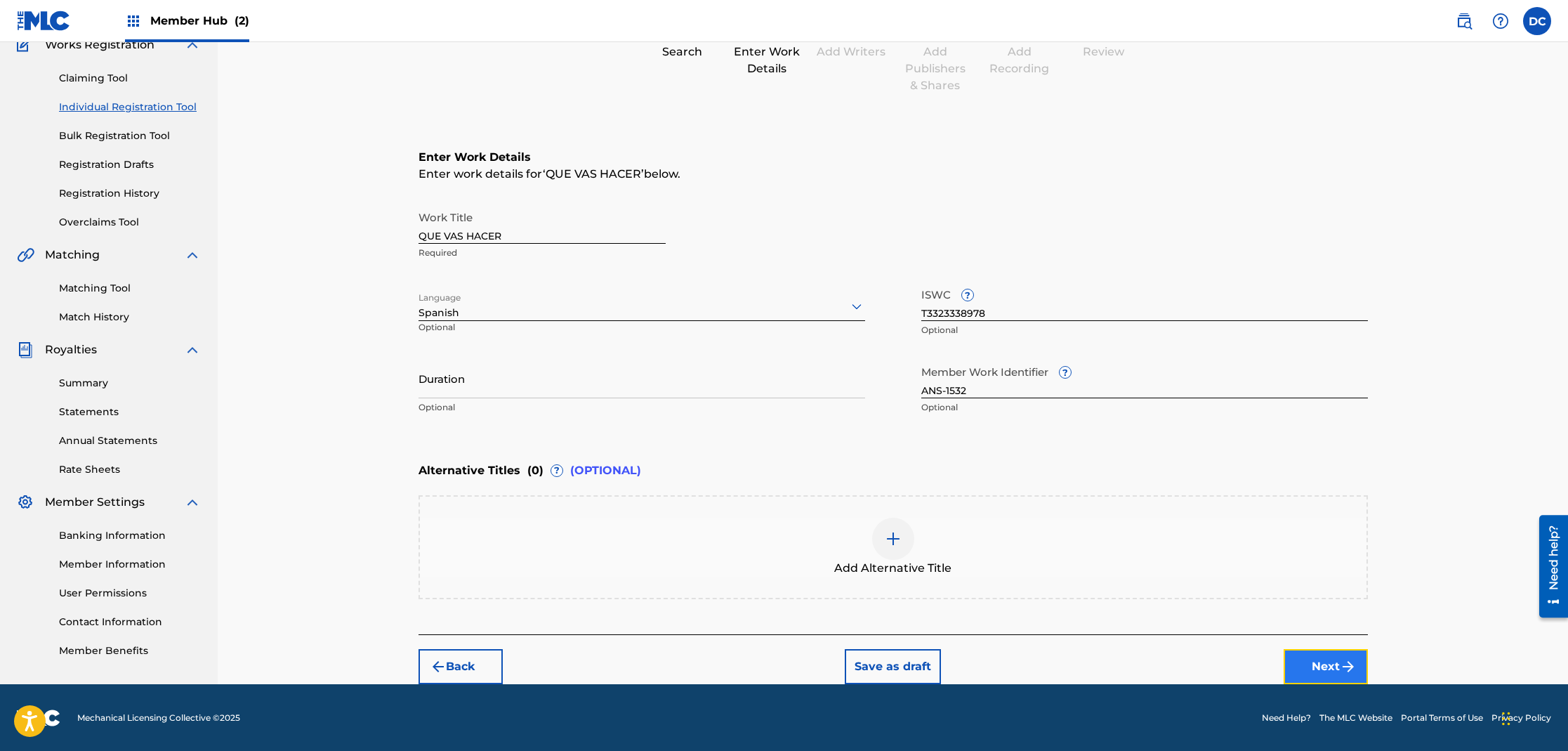
click at [1322, 667] on button "Next" at bounding box center [1325, 667] width 84 height 35
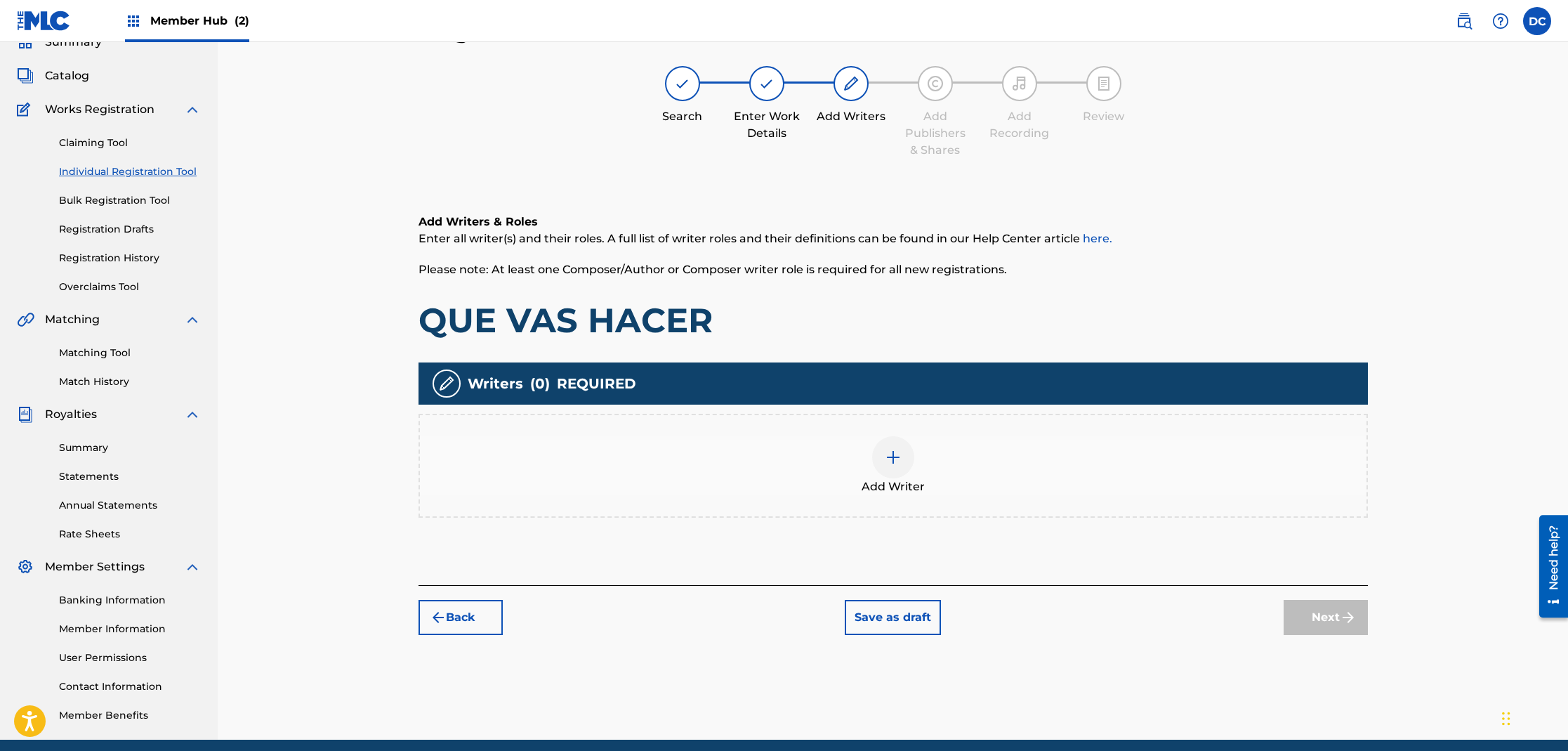
scroll to position [63, 0]
click at [895, 447] on div at bounding box center [893, 458] width 42 height 42
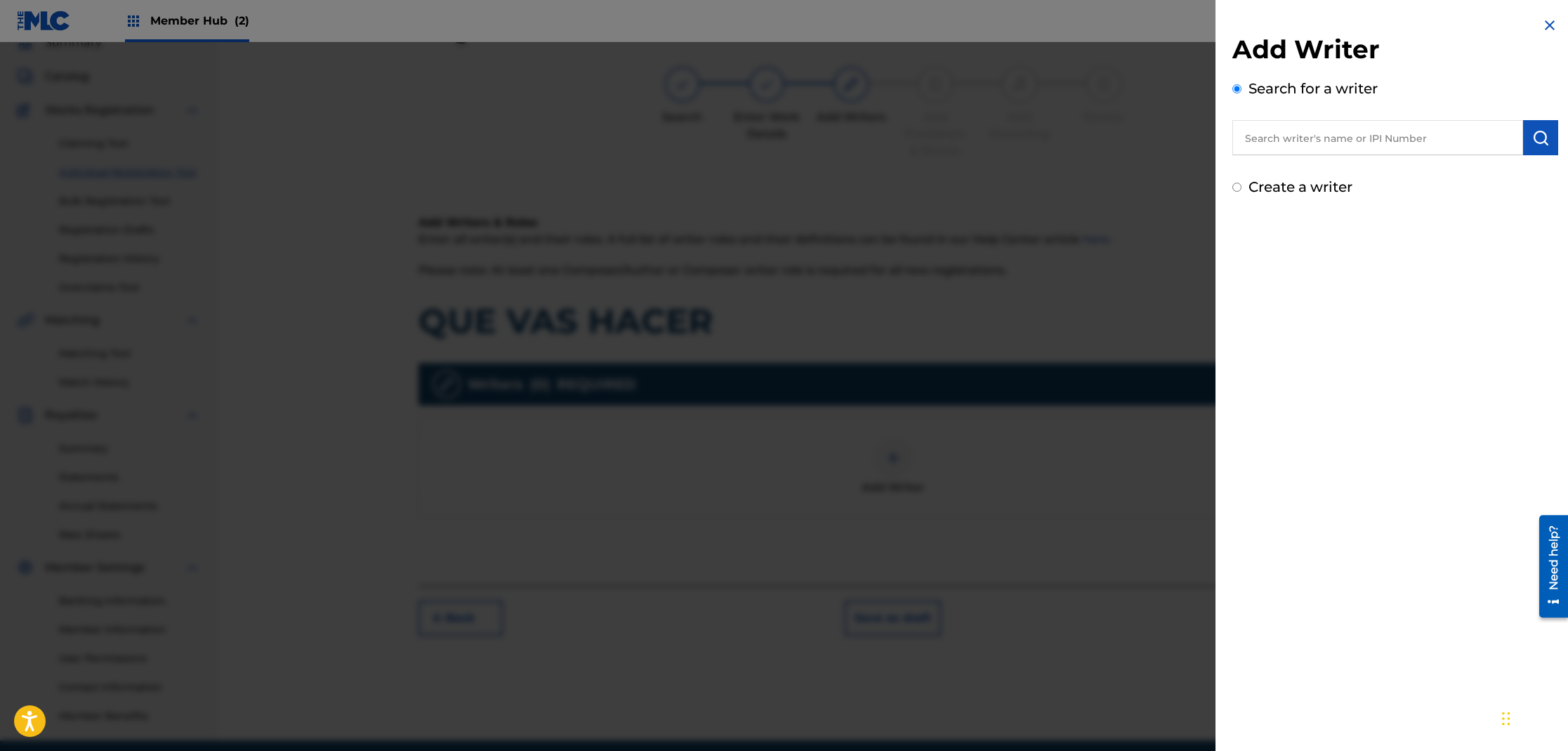
click at [1270, 138] on input "text" at bounding box center [1377, 137] width 290 height 35
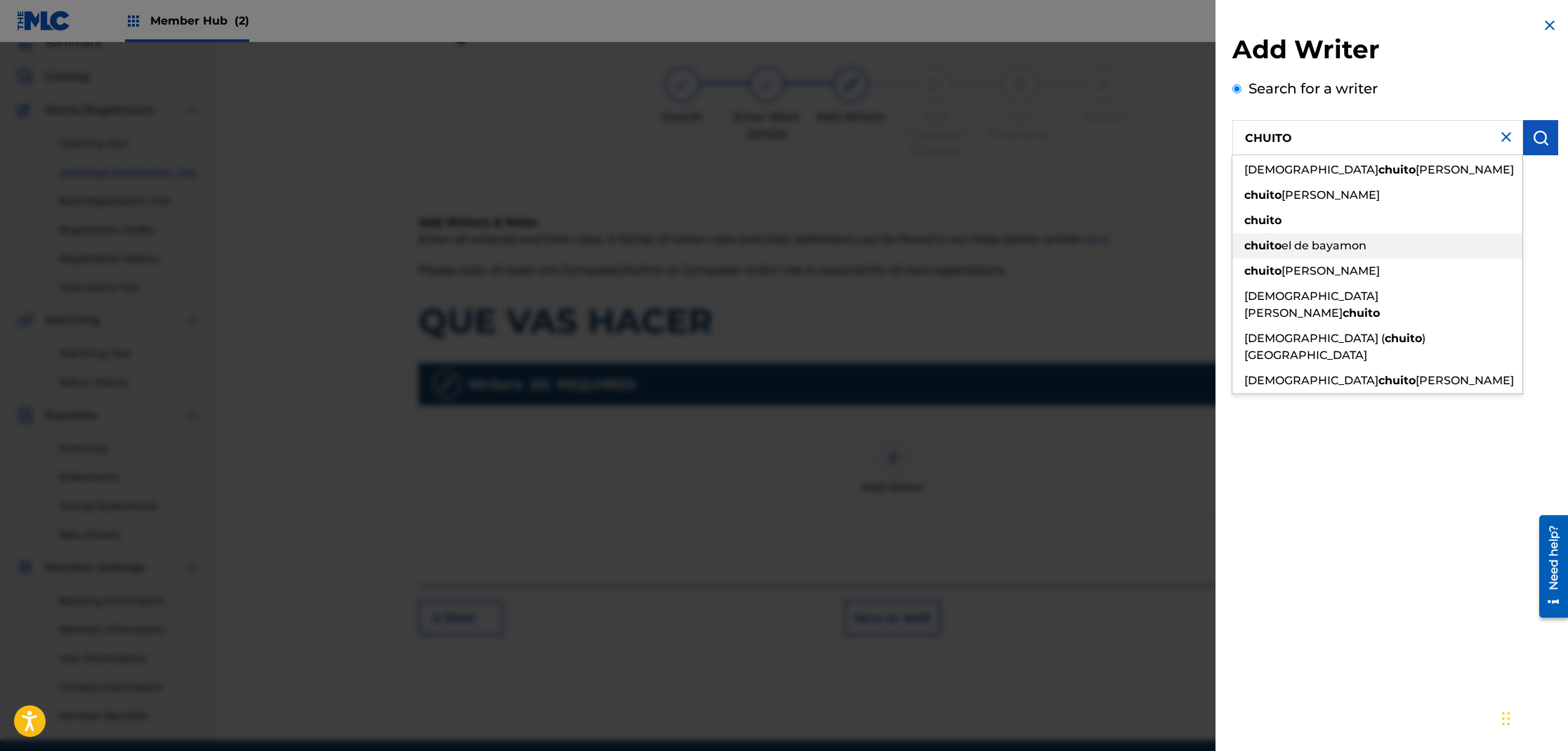
click at [1344, 247] on span "el de bayamon" at bounding box center [1324, 246] width 85 height 13
type input "chuito el de bayamon"
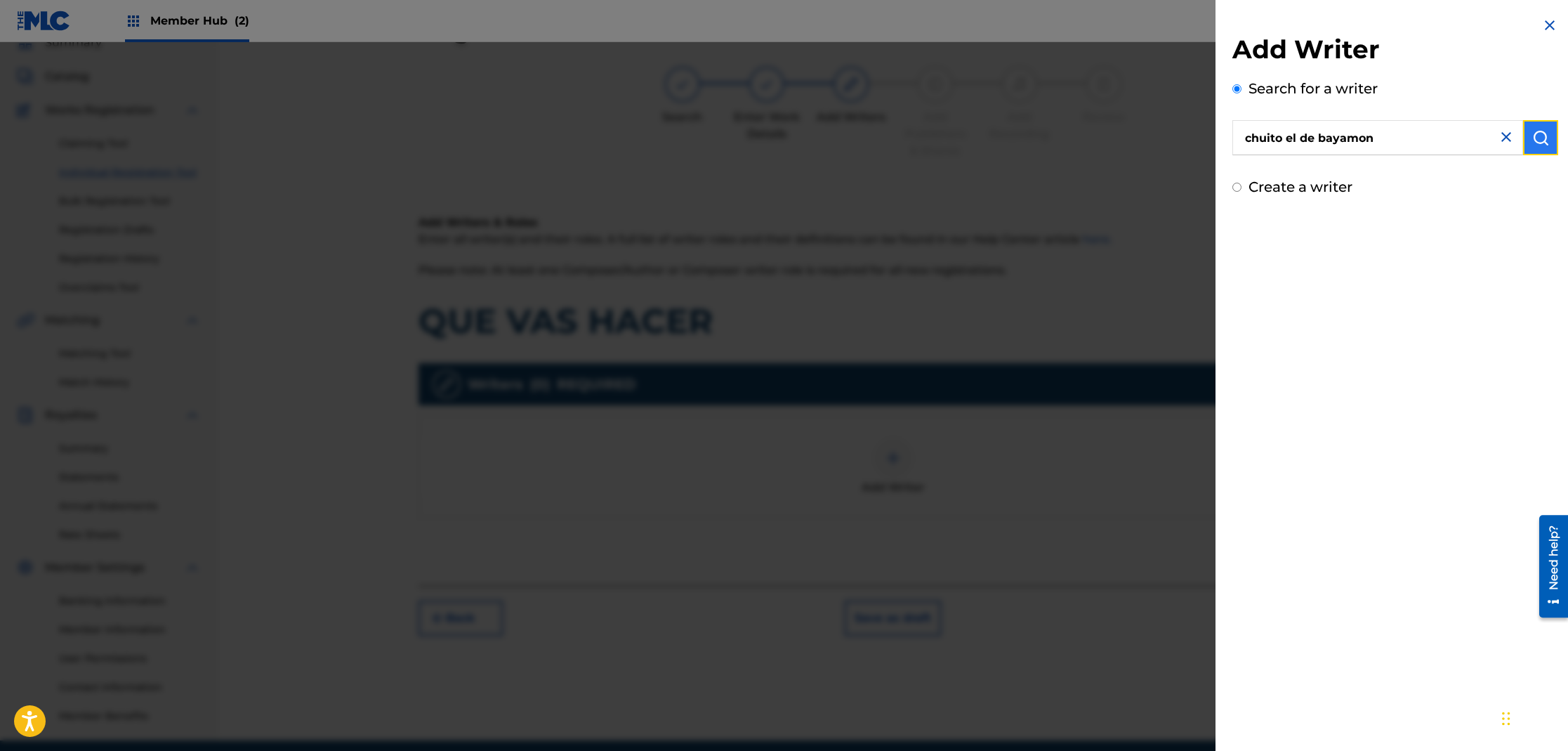
click at [1540, 140] on img "submit" at bounding box center [1541, 137] width 17 height 17
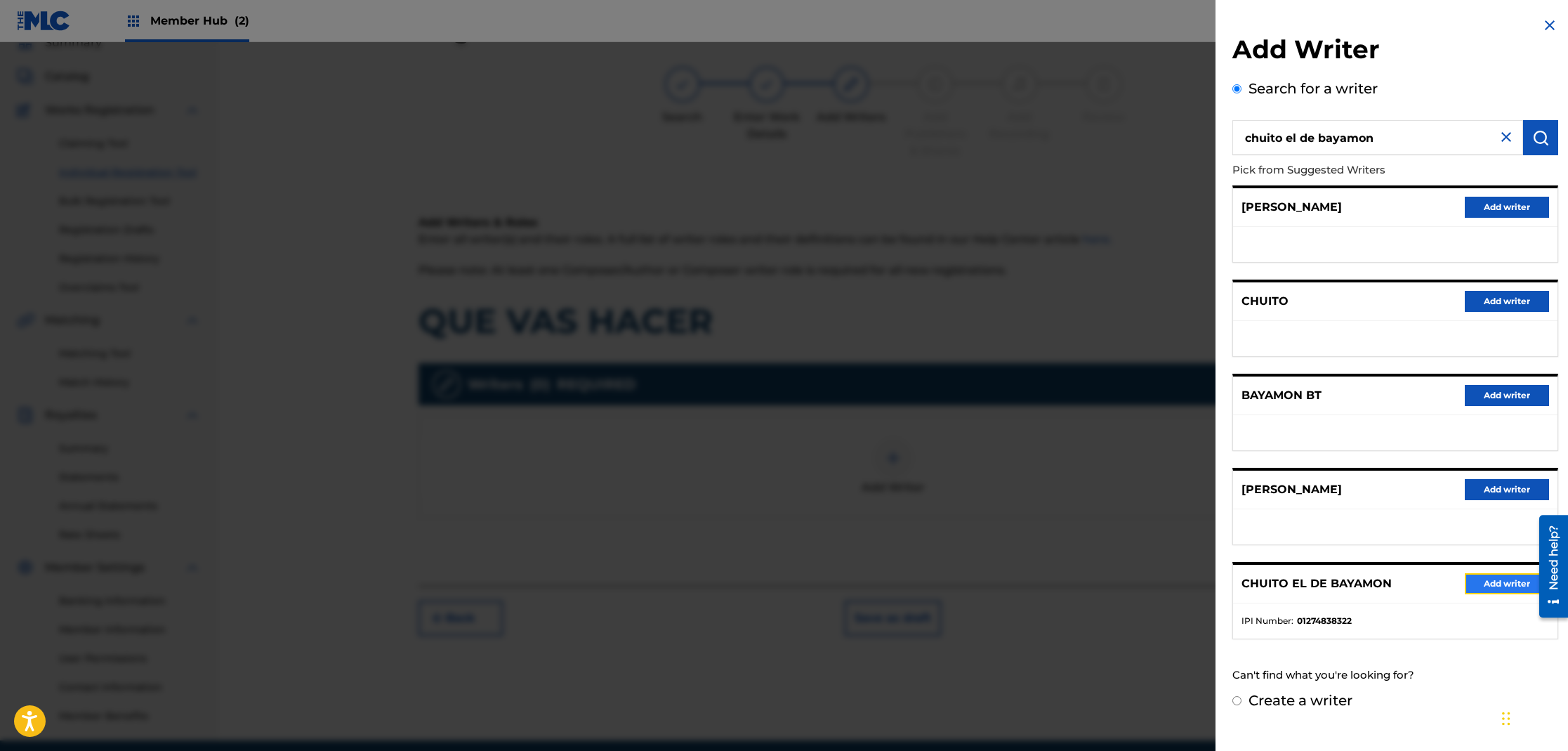
click at [1500, 582] on button "Add writer" at bounding box center [1506, 584] width 84 height 21
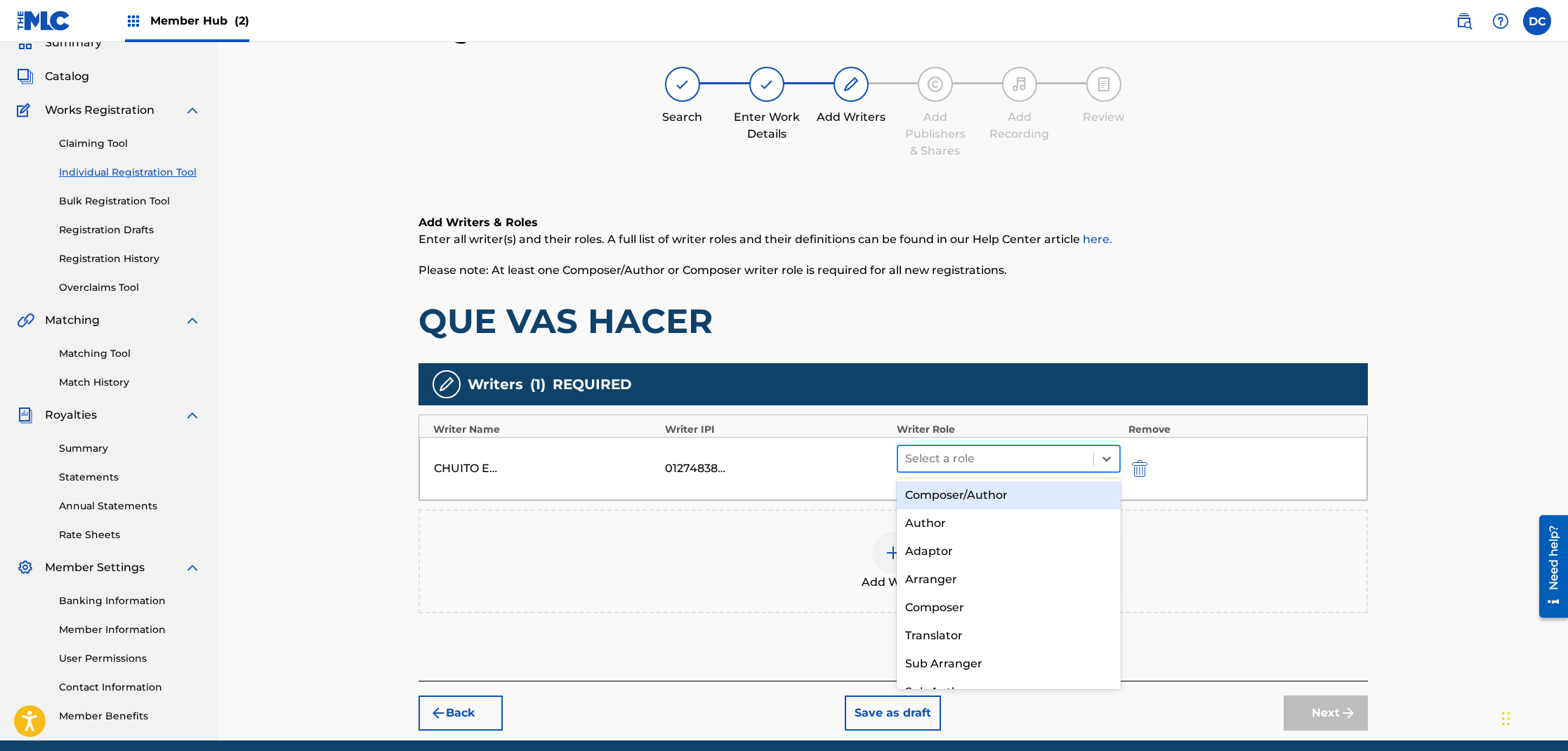
click at [1004, 465] on div at bounding box center [996, 459] width 182 height 20
click at [979, 495] on div "Composer/Author" at bounding box center [1009, 495] width 225 height 28
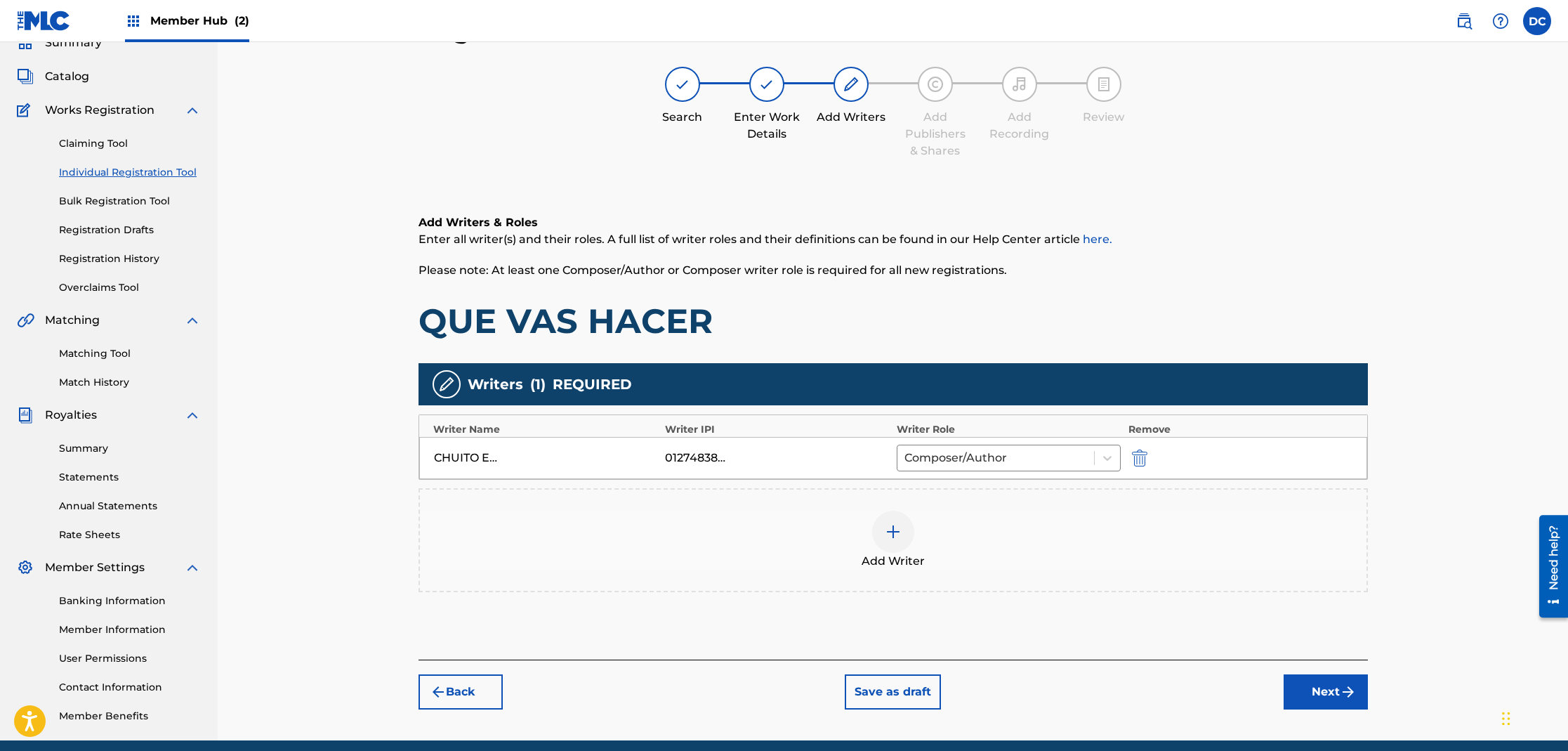
click at [896, 527] on img at bounding box center [893, 532] width 17 height 17
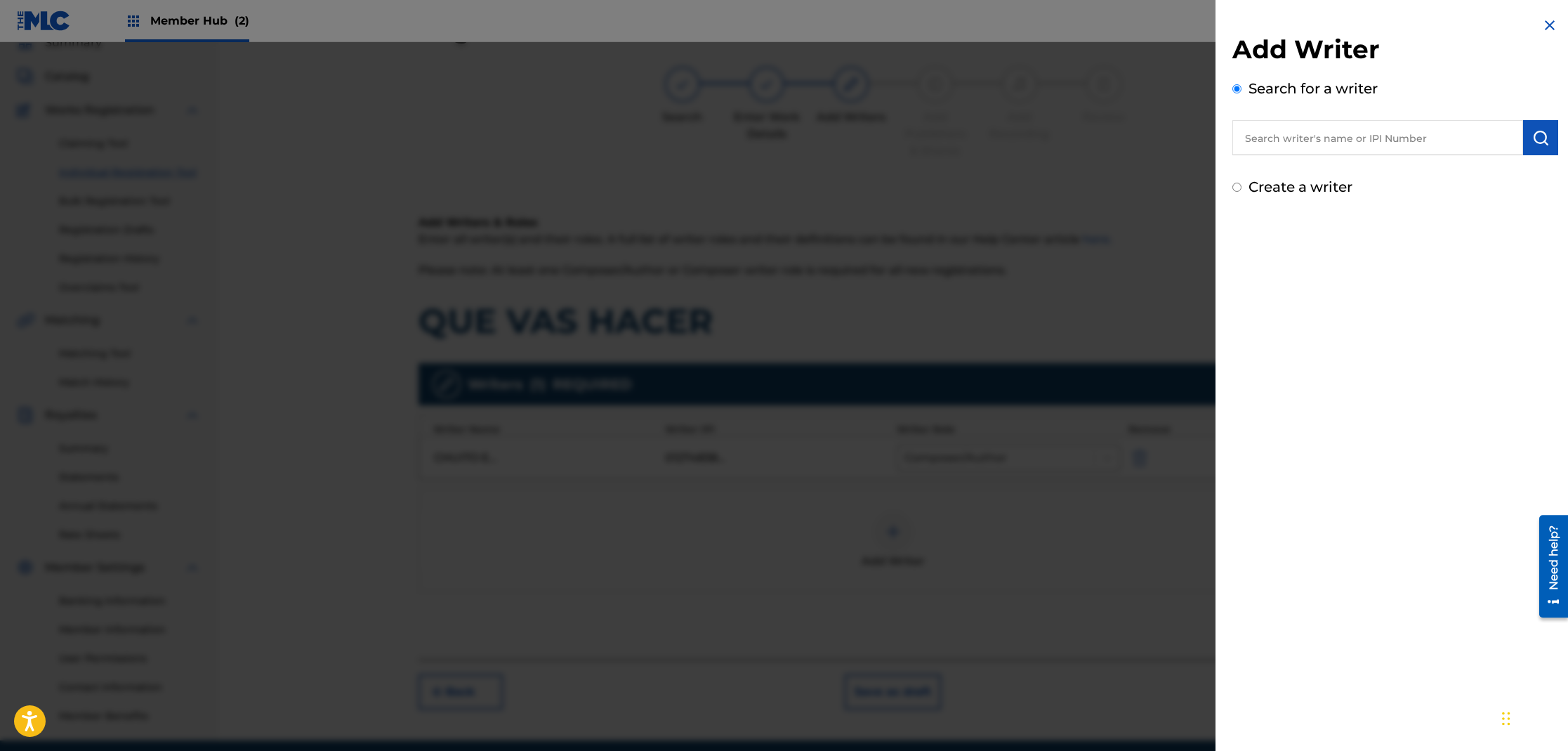
click at [1257, 145] on input "text" at bounding box center [1377, 137] width 290 height 35
click at [1543, 139] on img "submit" at bounding box center [1541, 137] width 17 height 17
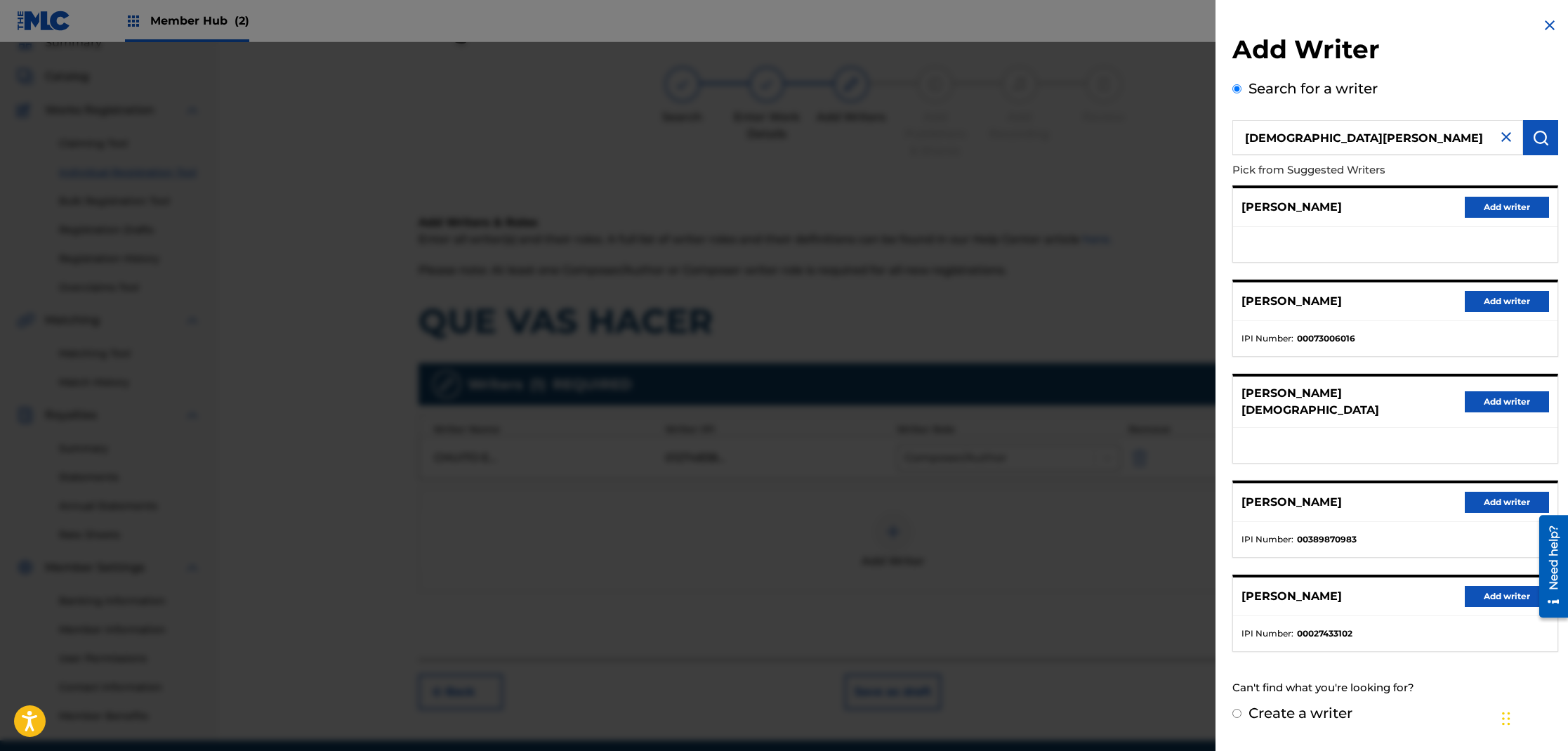
drag, startPoint x: 1342, startPoint y: 142, endPoint x: 1332, endPoint y: 142, distance: 10.0
click at [1342, 143] on input "[DEMOGRAPHIC_DATA][PERSON_NAME]" at bounding box center [1377, 137] width 290 height 35
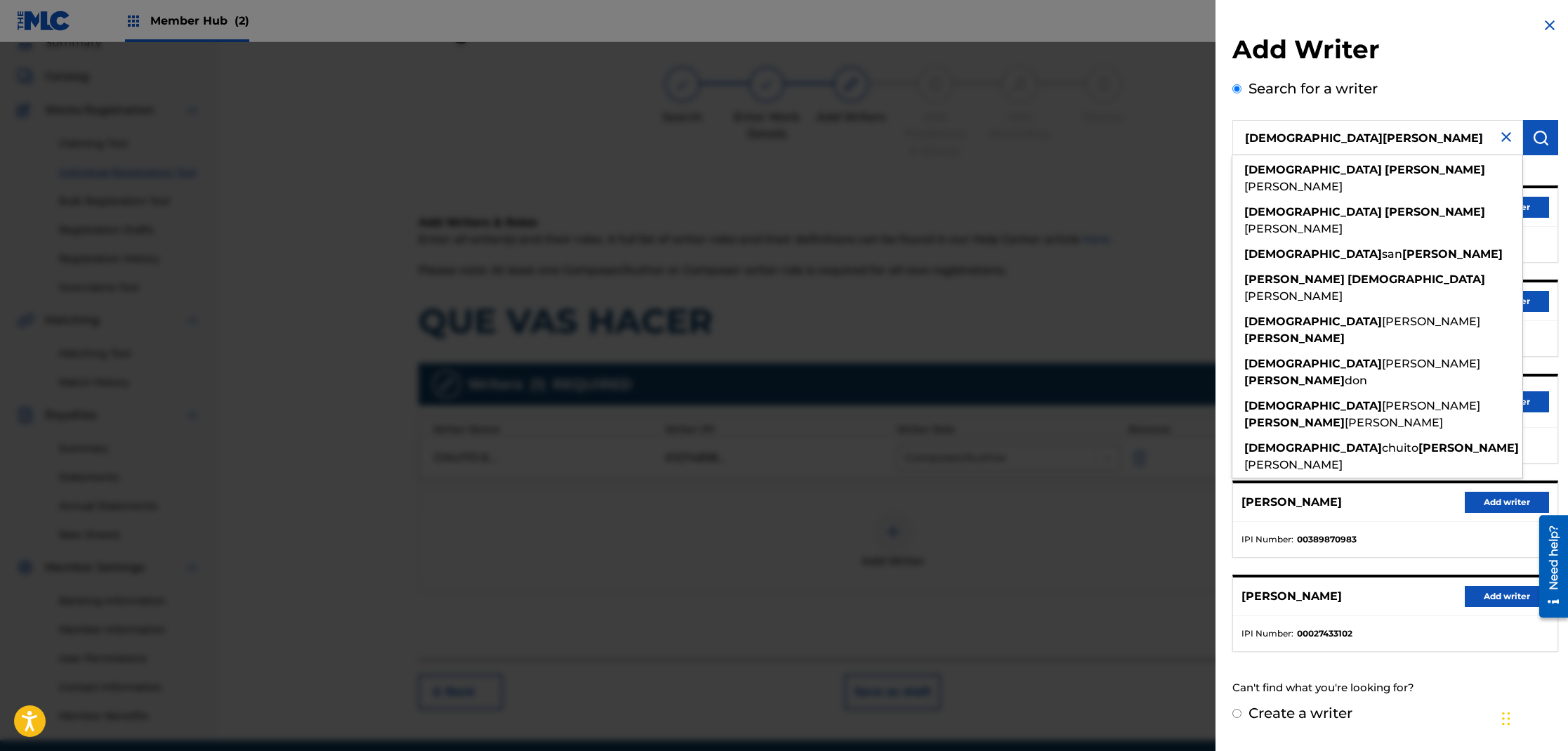
type input "[DEMOGRAPHIC_DATA][PERSON_NAME]"
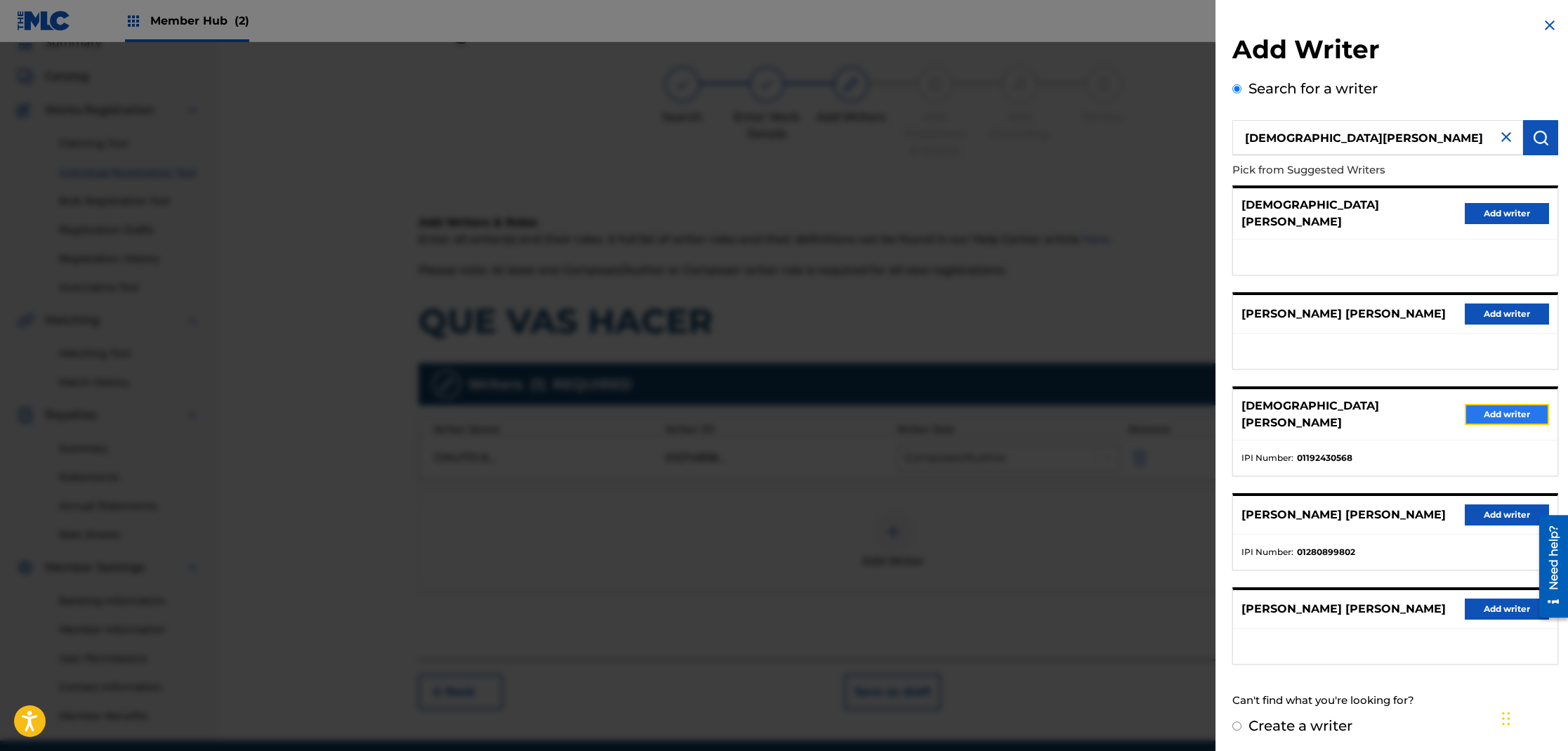
click at [1501, 404] on button "Add writer" at bounding box center [1506, 414] width 84 height 21
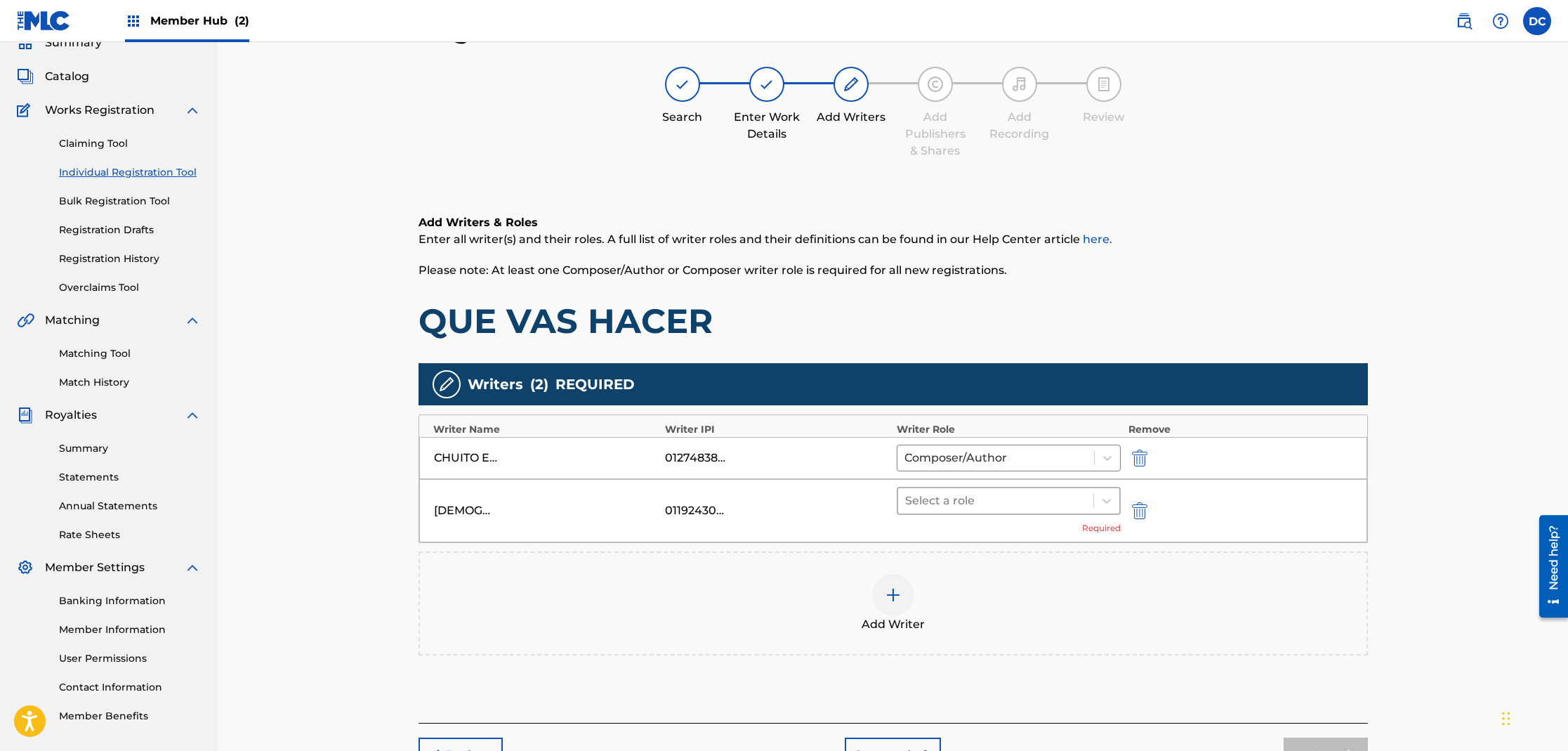
click at [956, 497] on div at bounding box center [996, 501] width 182 height 20
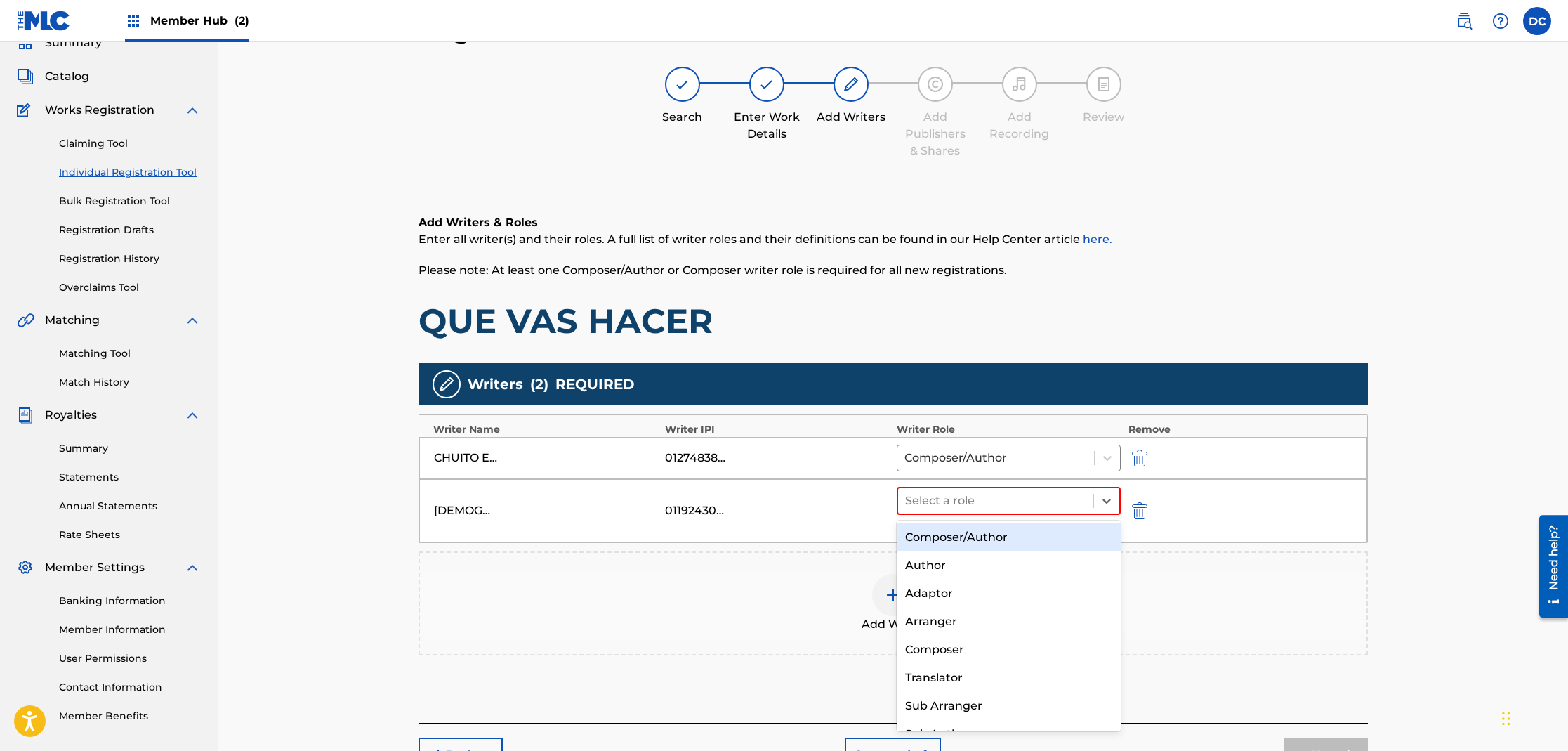
click at [960, 537] on div "Composer/Author" at bounding box center [1009, 538] width 225 height 28
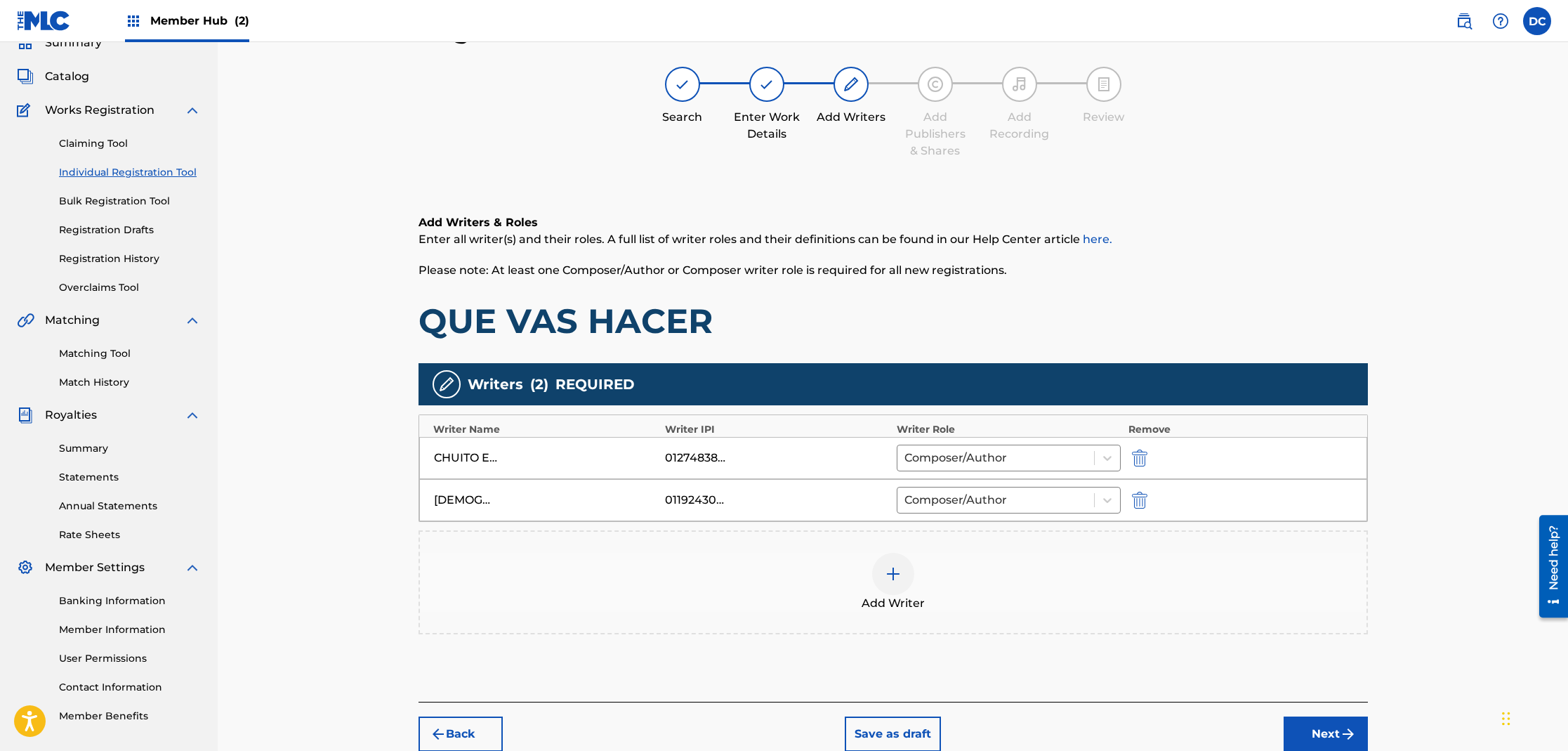
click at [896, 587] on div at bounding box center [893, 574] width 42 height 42
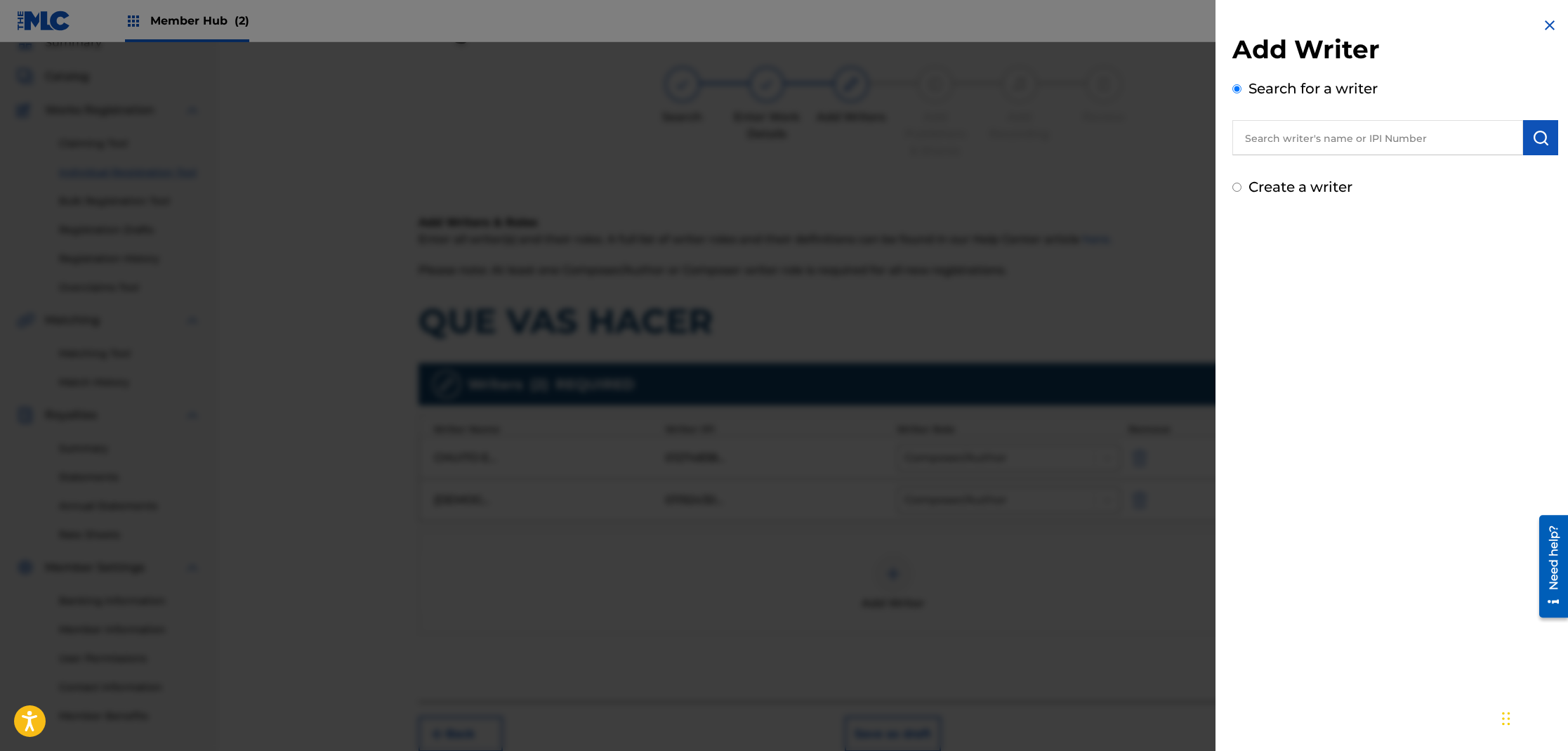
click at [1288, 130] on input "text" at bounding box center [1377, 137] width 290 height 35
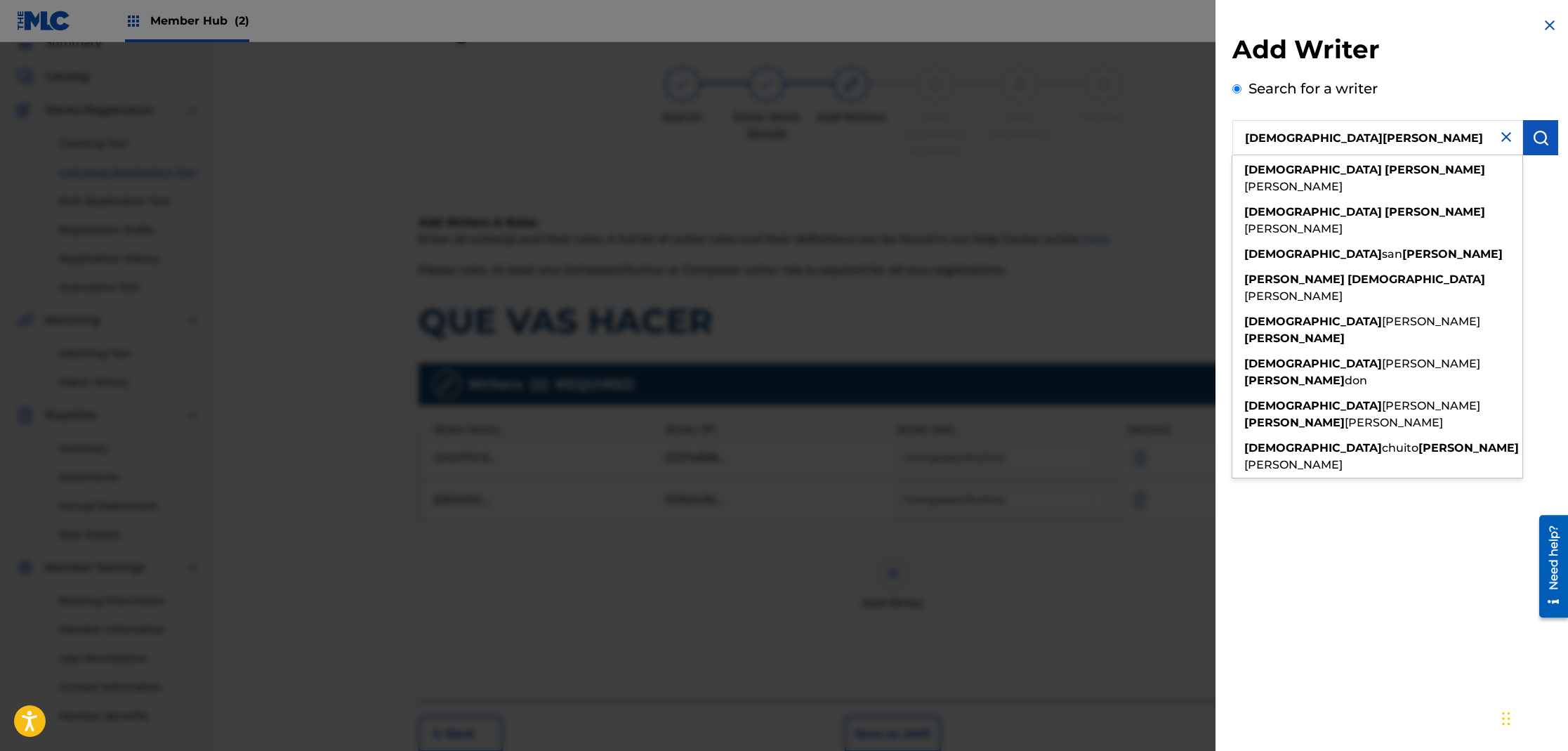
type input "[DEMOGRAPHIC_DATA][PERSON_NAME]"
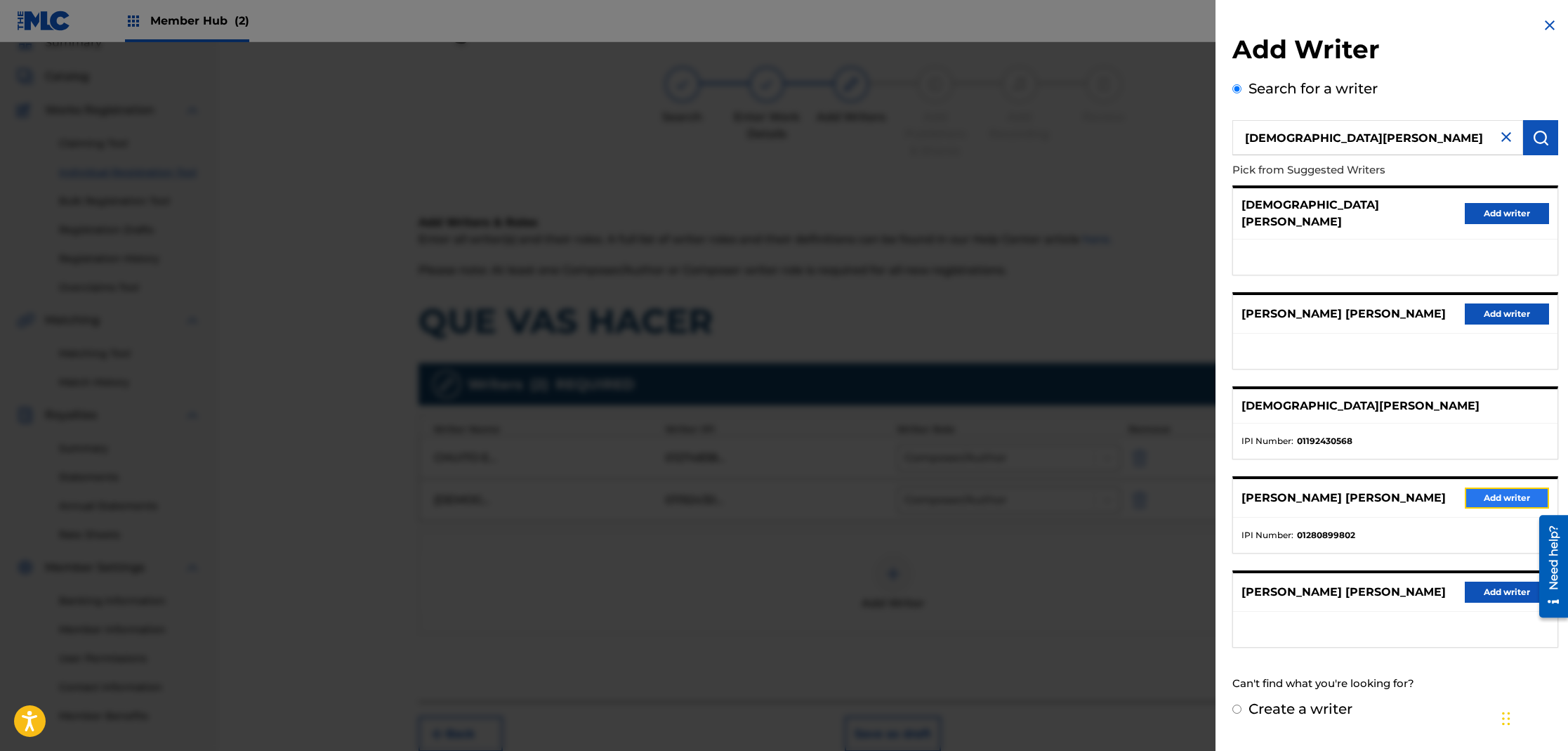
click at [1491, 490] on button "Add writer" at bounding box center [1506, 498] width 84 height 21
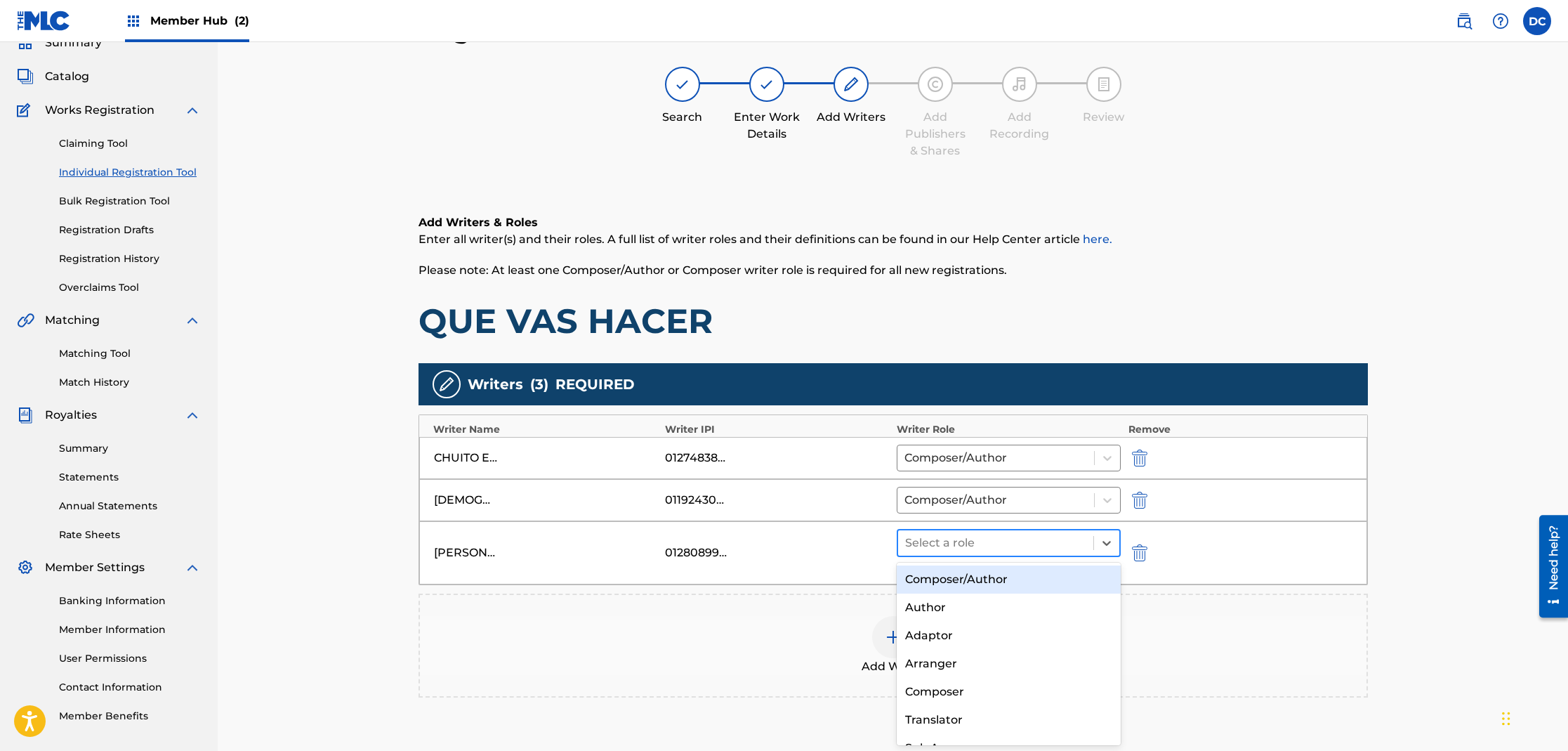
click at [985, 549] on div at bounding box center [996, 543] width 182 height 20
click at [969, 590] on div "Composer/Author" at bounding box center [1009, 579] width 225 height 28
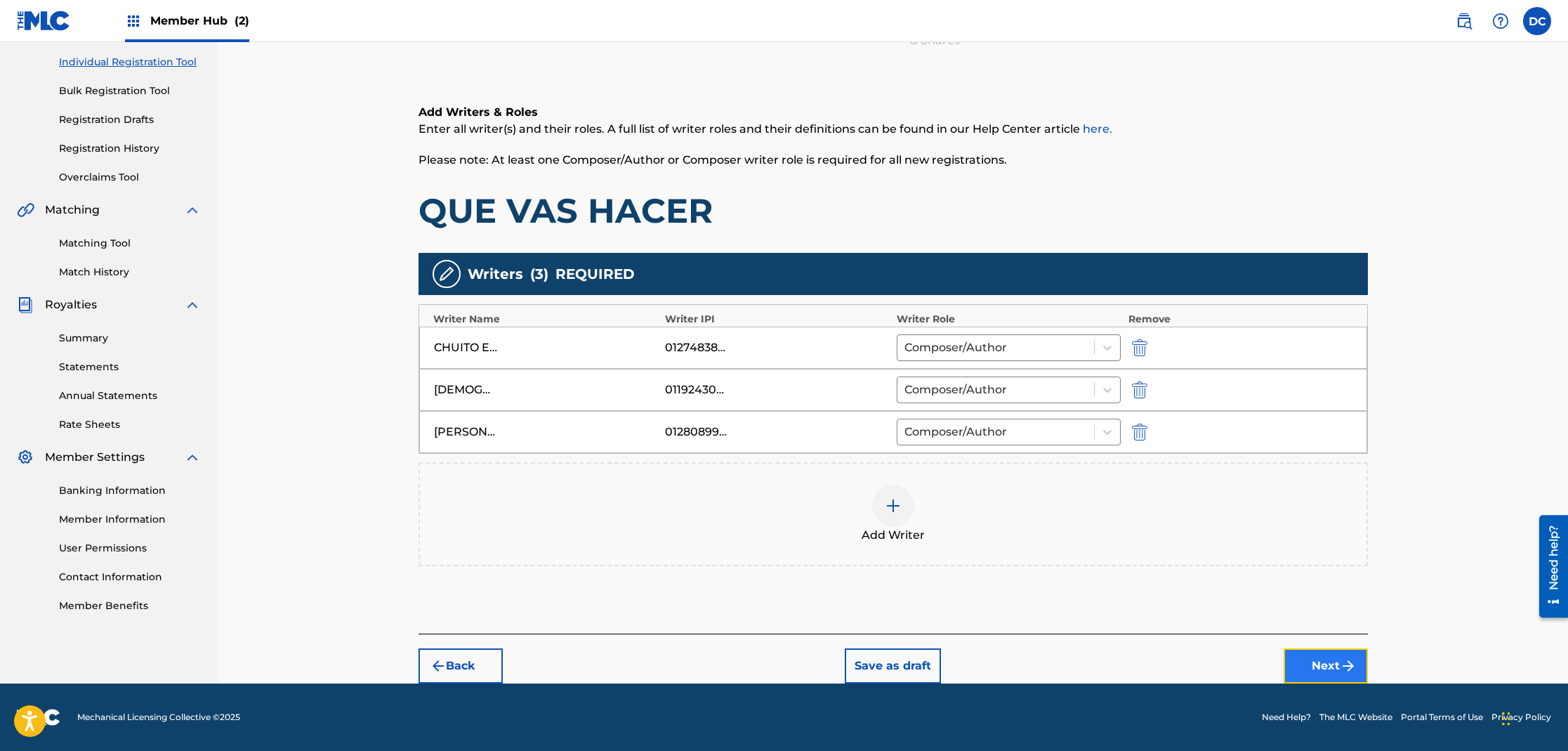
click at [1314, 660] on button "Next" at bounding box center [1325, 666] width 84 height 35
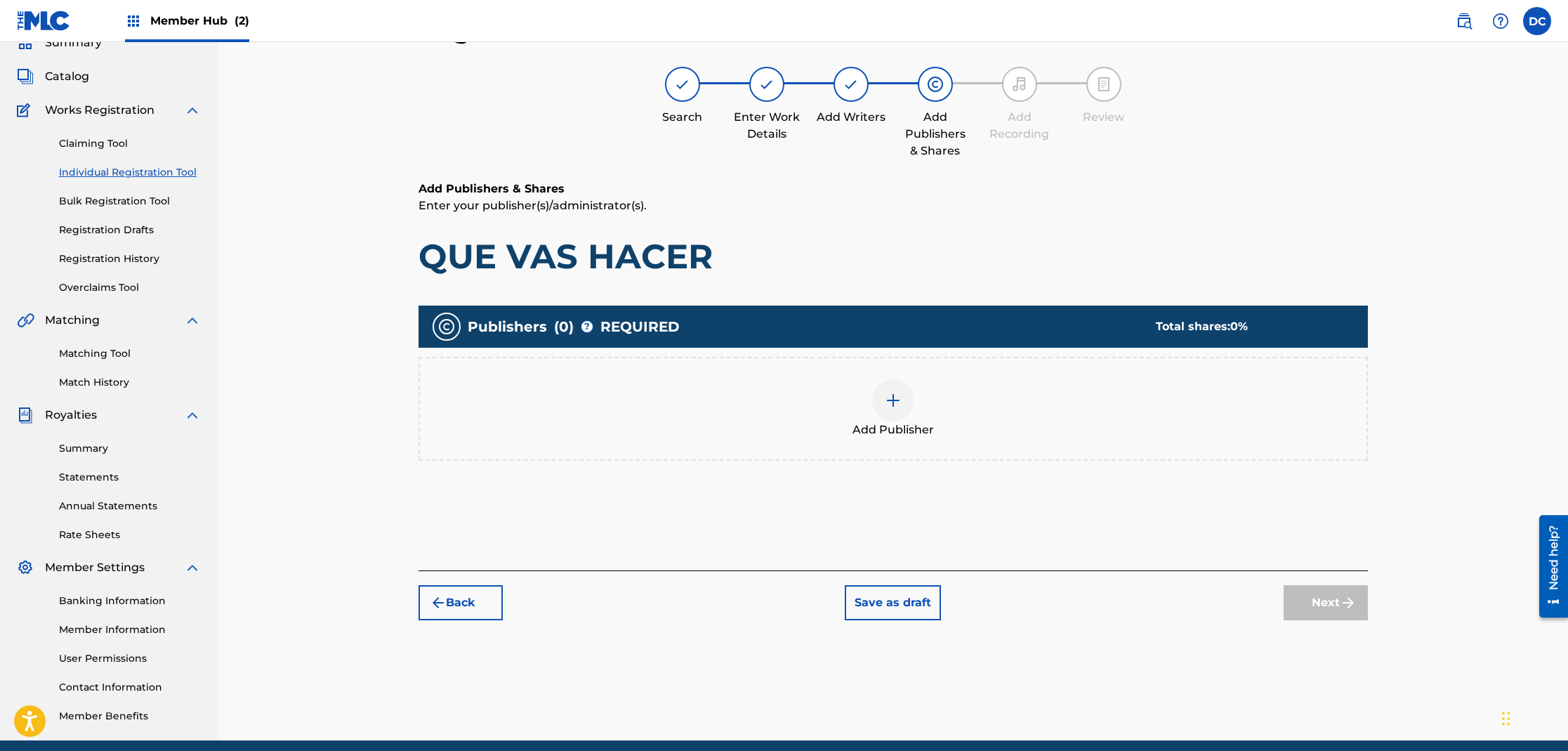
click at [890, 399] on img at bounding box center [893, 400] width 17 height 17
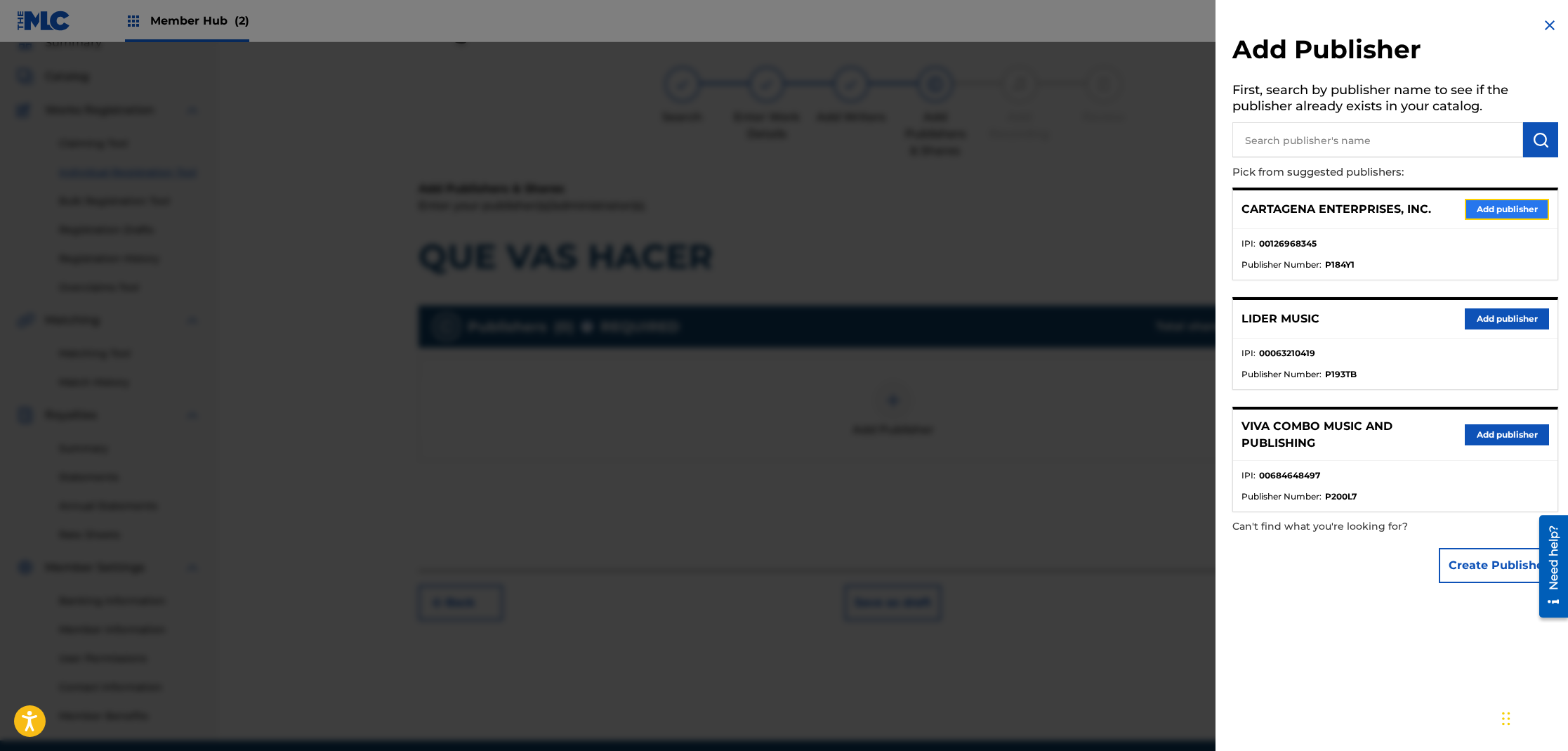
click at [1488, 206] on button "Add publisher" at bounding box center [1506, 209] width 84 height 21
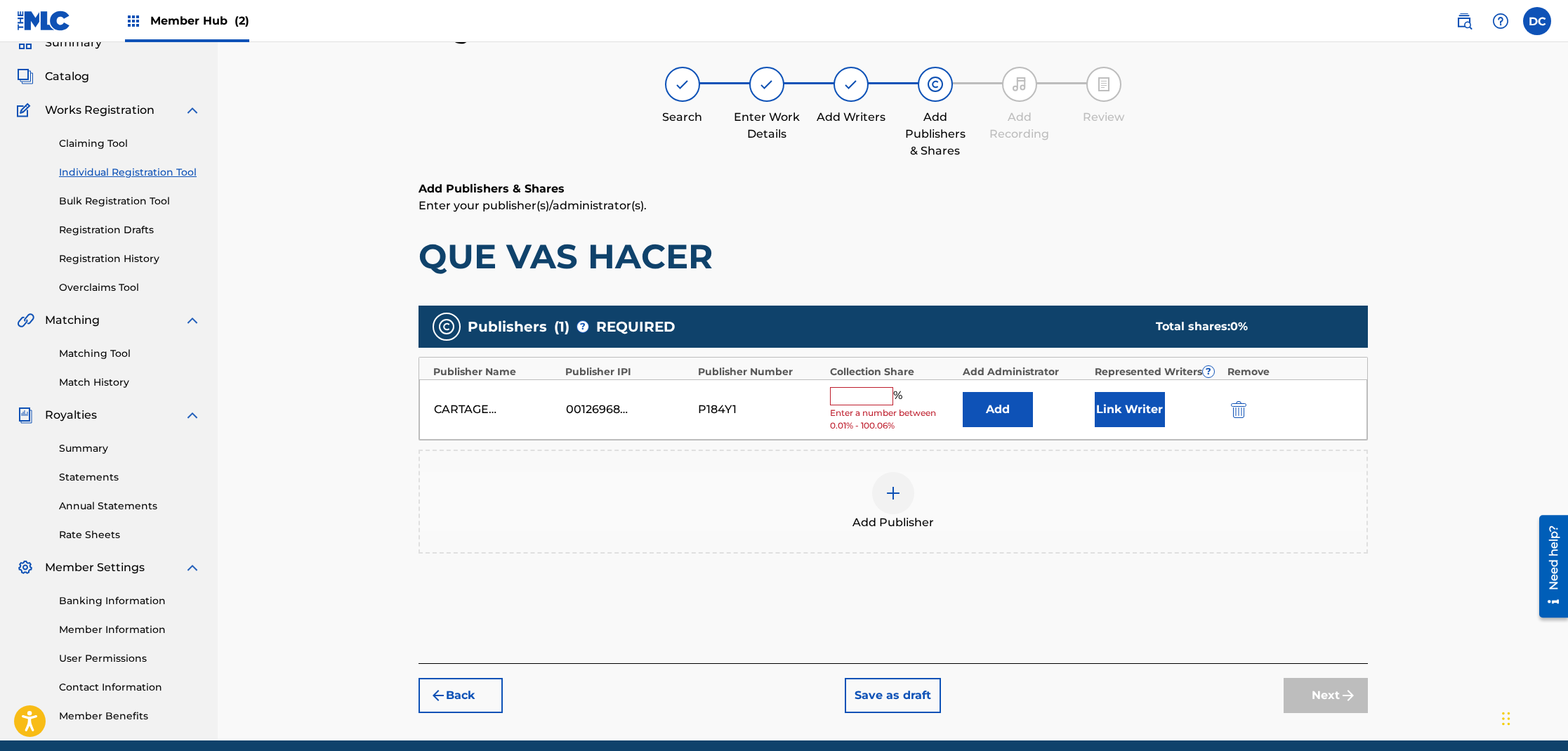
click at [877, 394] on input "text" at bounding box center [861, 396] width 63 height 18
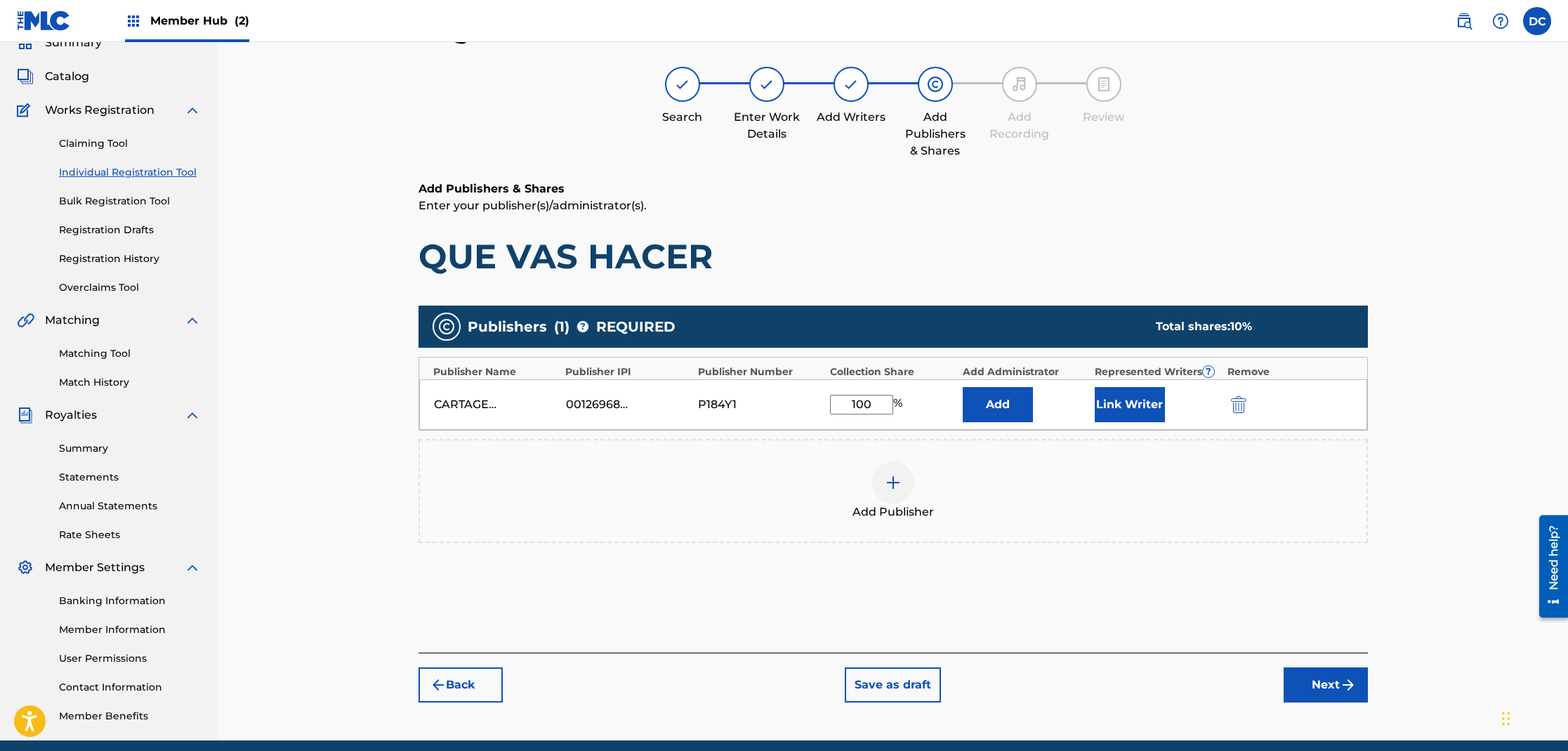
type input "100"
click at [1143, 399] on button "Link Writer" at bounding box center [1129, 405] width 70 height 35
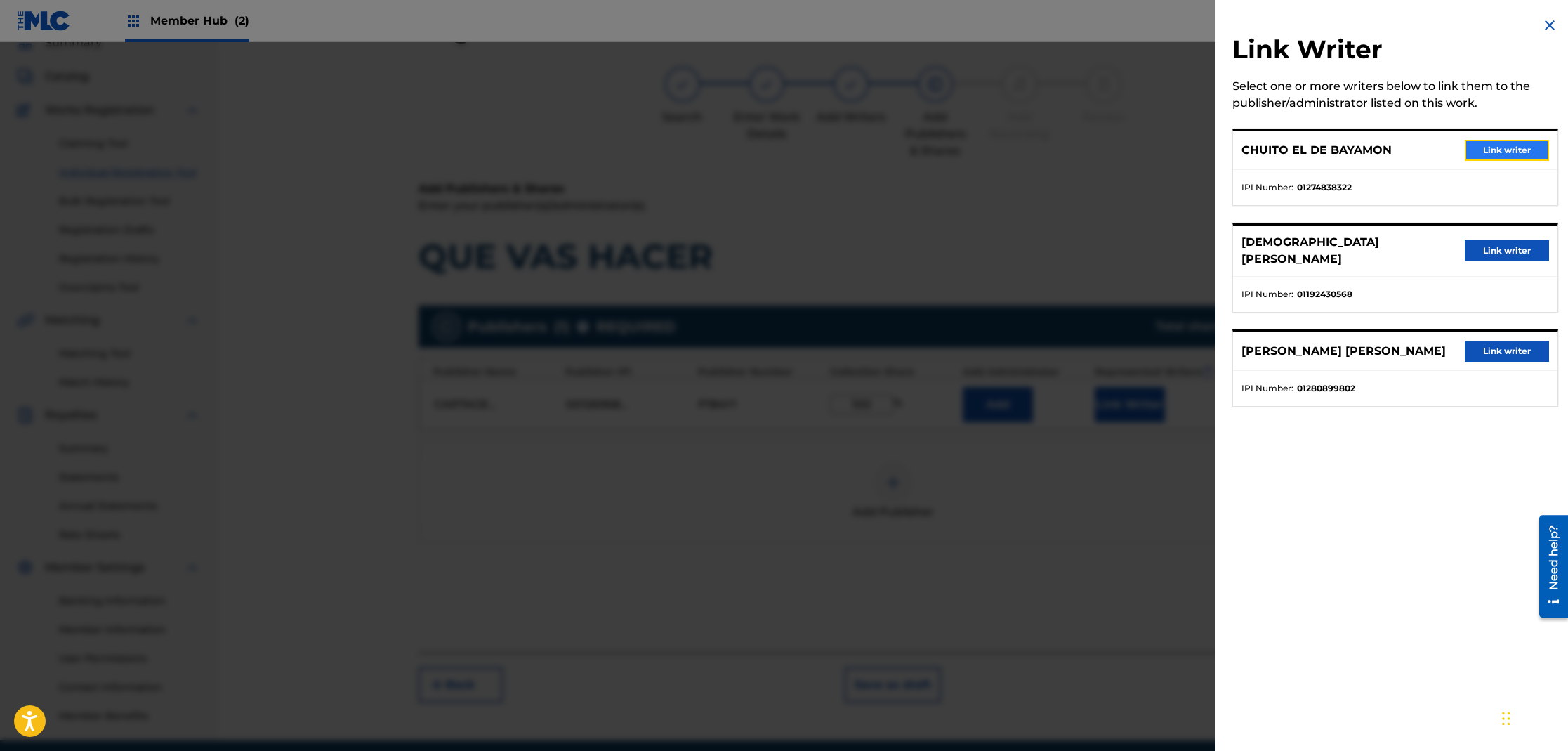
click at [1521, 148] on button "Link writer" at bounding box center [1506, 150] width 84 height 21
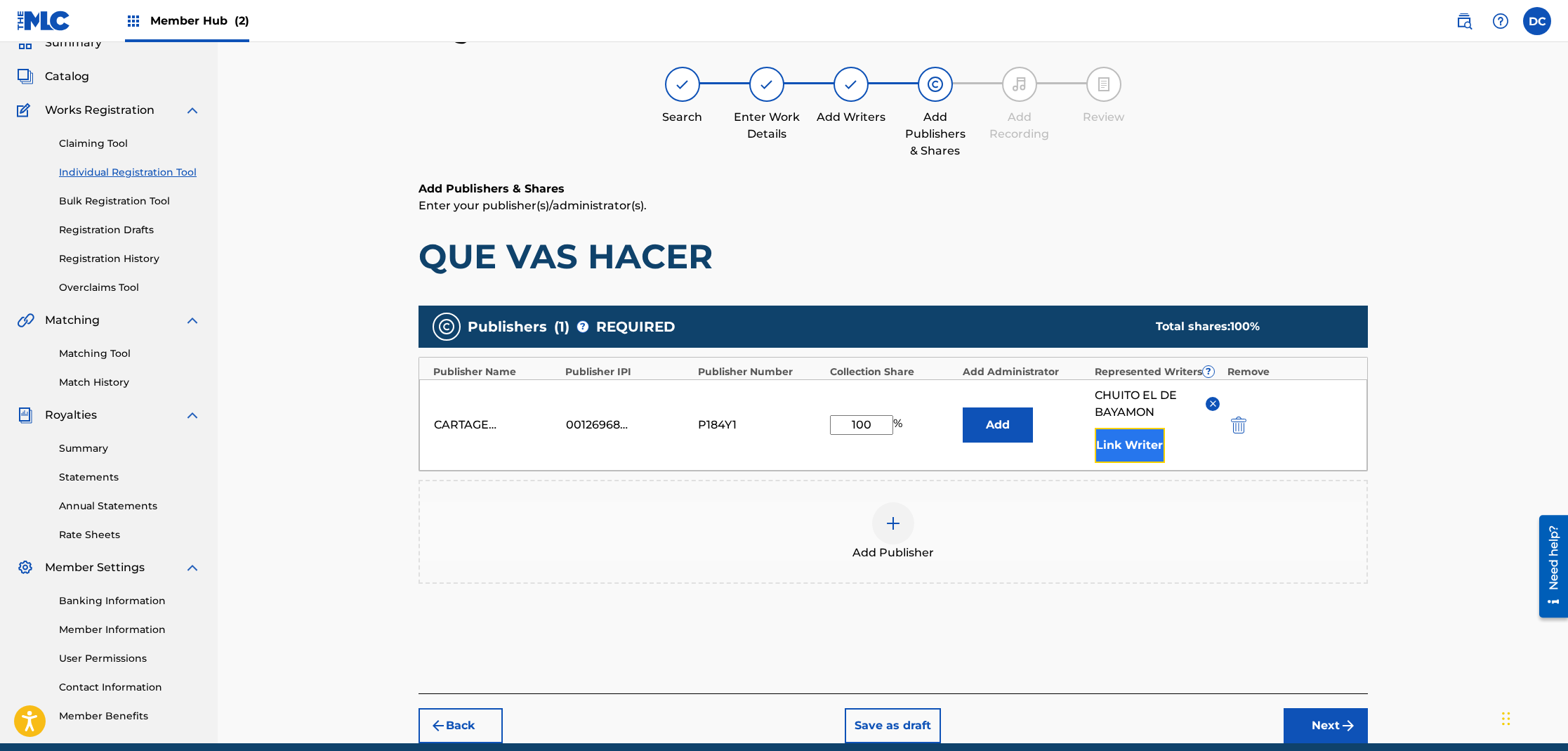
drag, startPoint x: 1124, startPoint y: 455, endPoint x: 1126, endPoint y: 445, distance: 10.2
click at [1126, 445] on button "Link Writer" at bounding box center [1129, 445] width 70 height 35
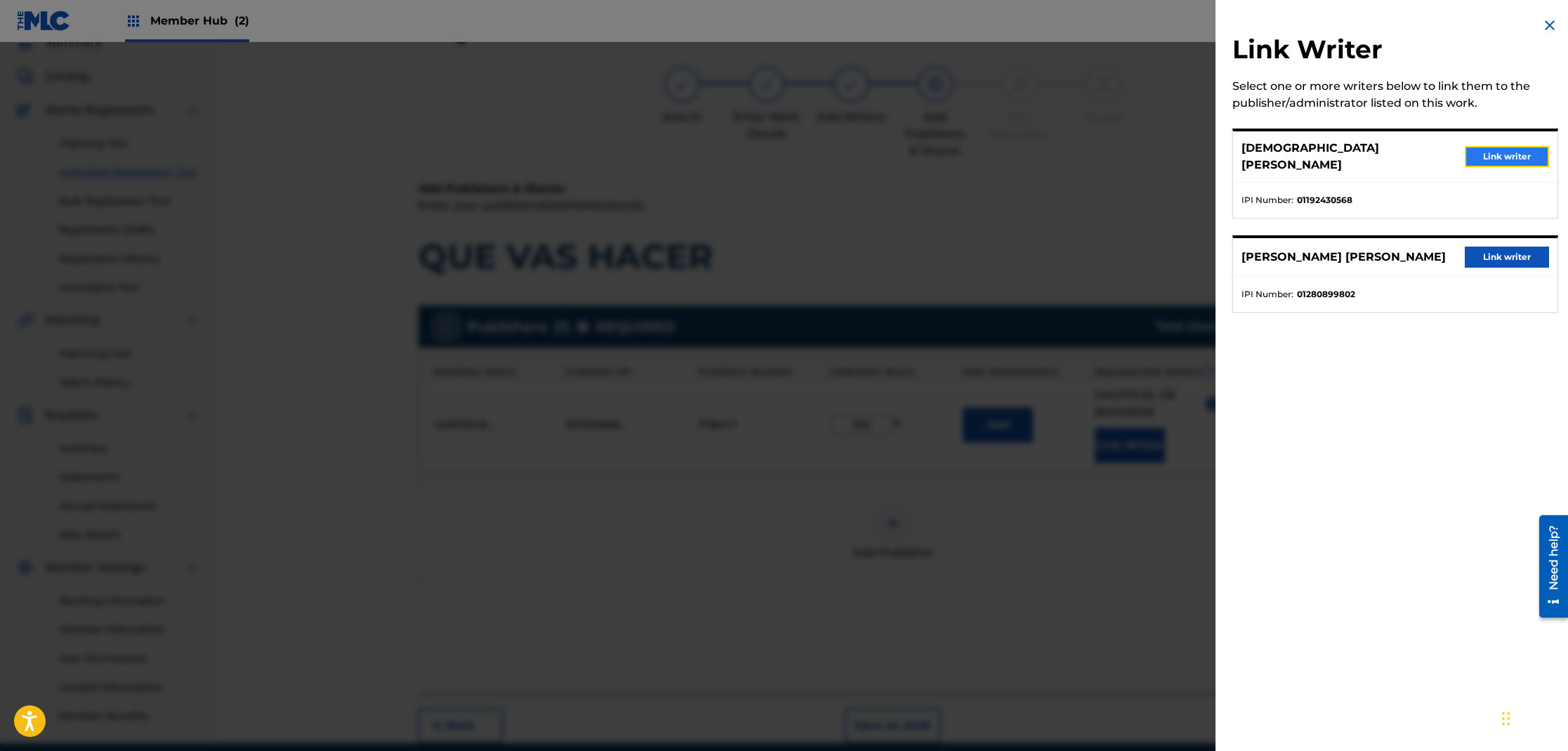
click at [1481, 150] on button "Link writer" at bounding box center [1506, 157] width 84 height 21
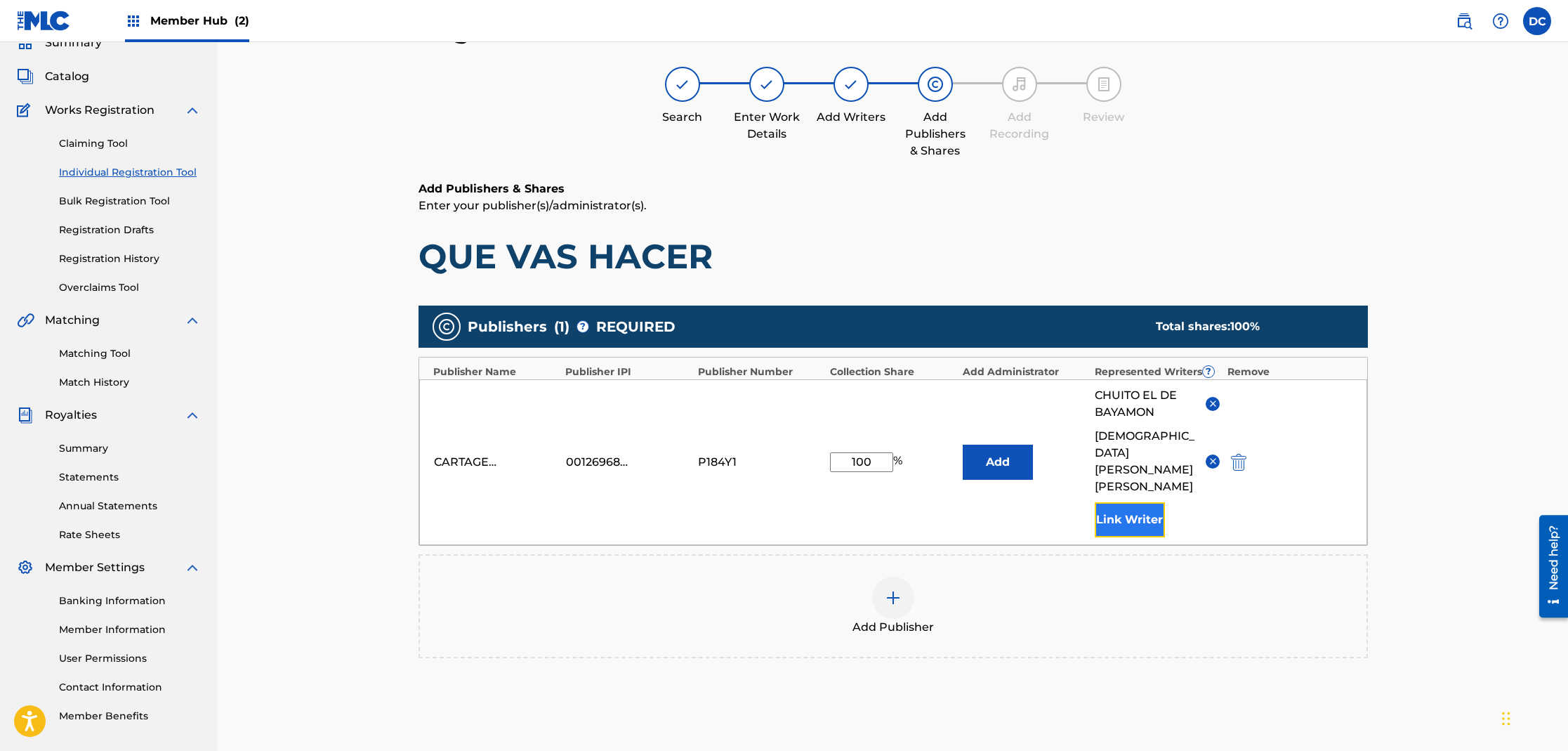
click at [1129, 502] on button "Link Writer" at bounding box center [1129, 520] width 70 height 35
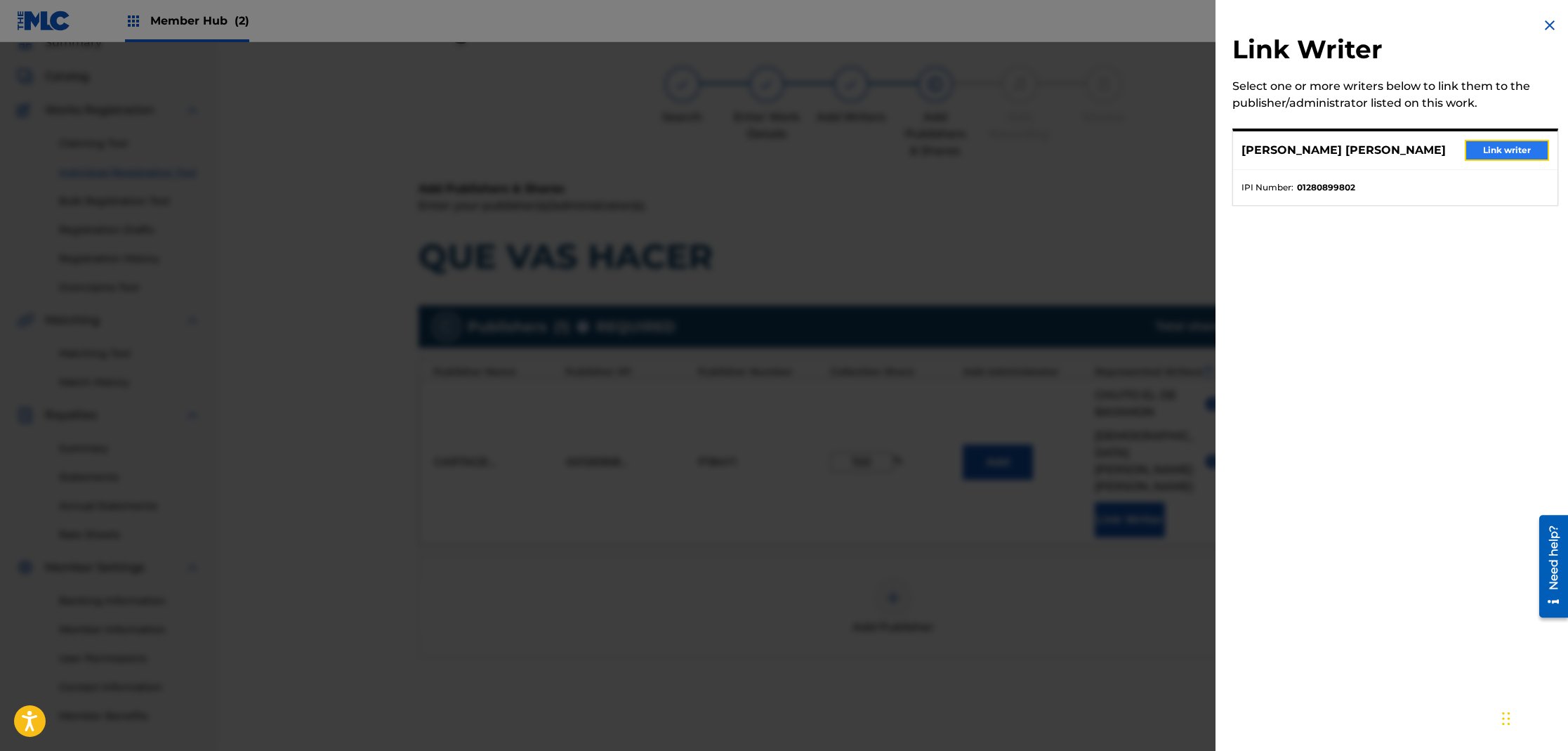
click at [1497, 147] on button "Link writer" at bounding box center [1506, 150] width 84 height 21
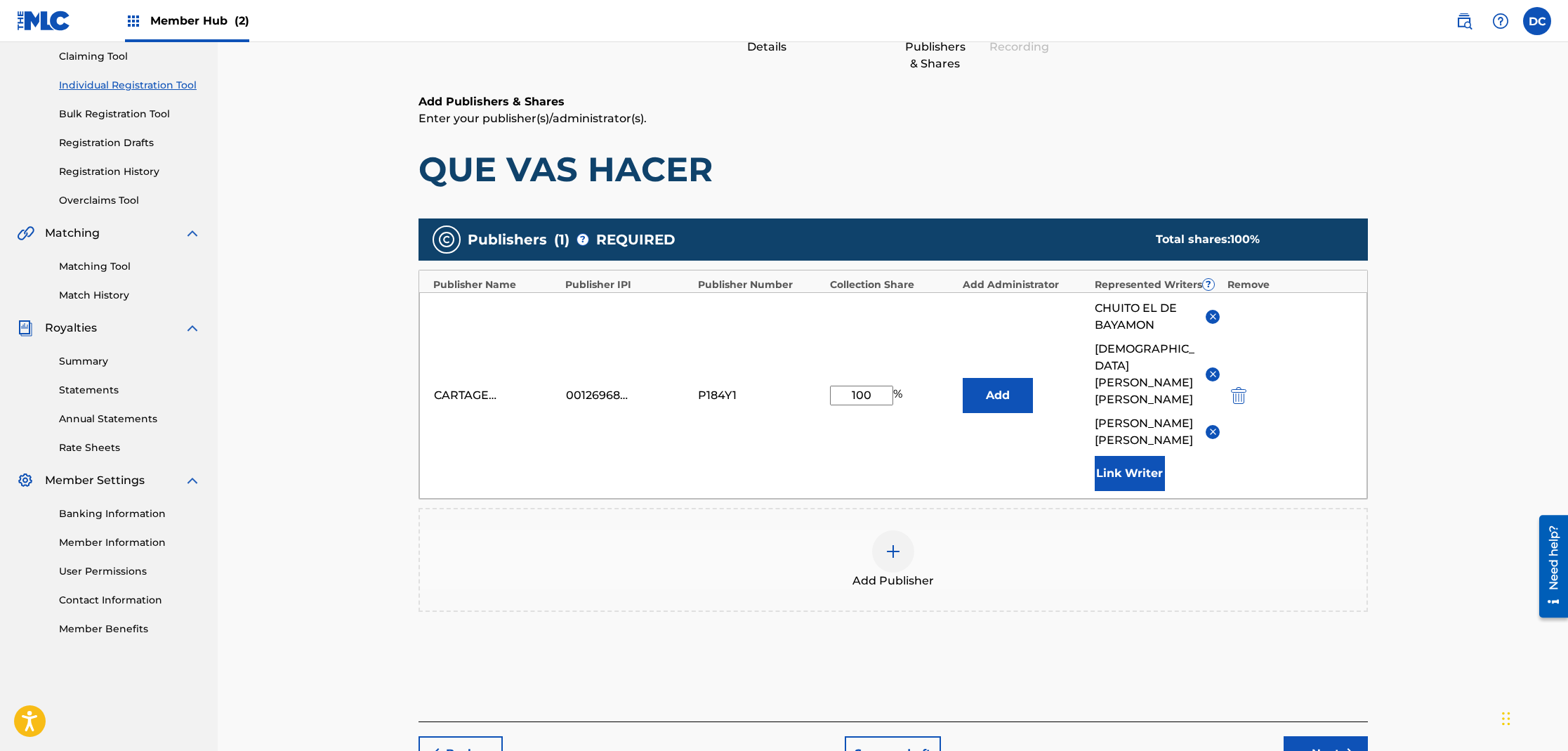
scroll to position [205, 0]
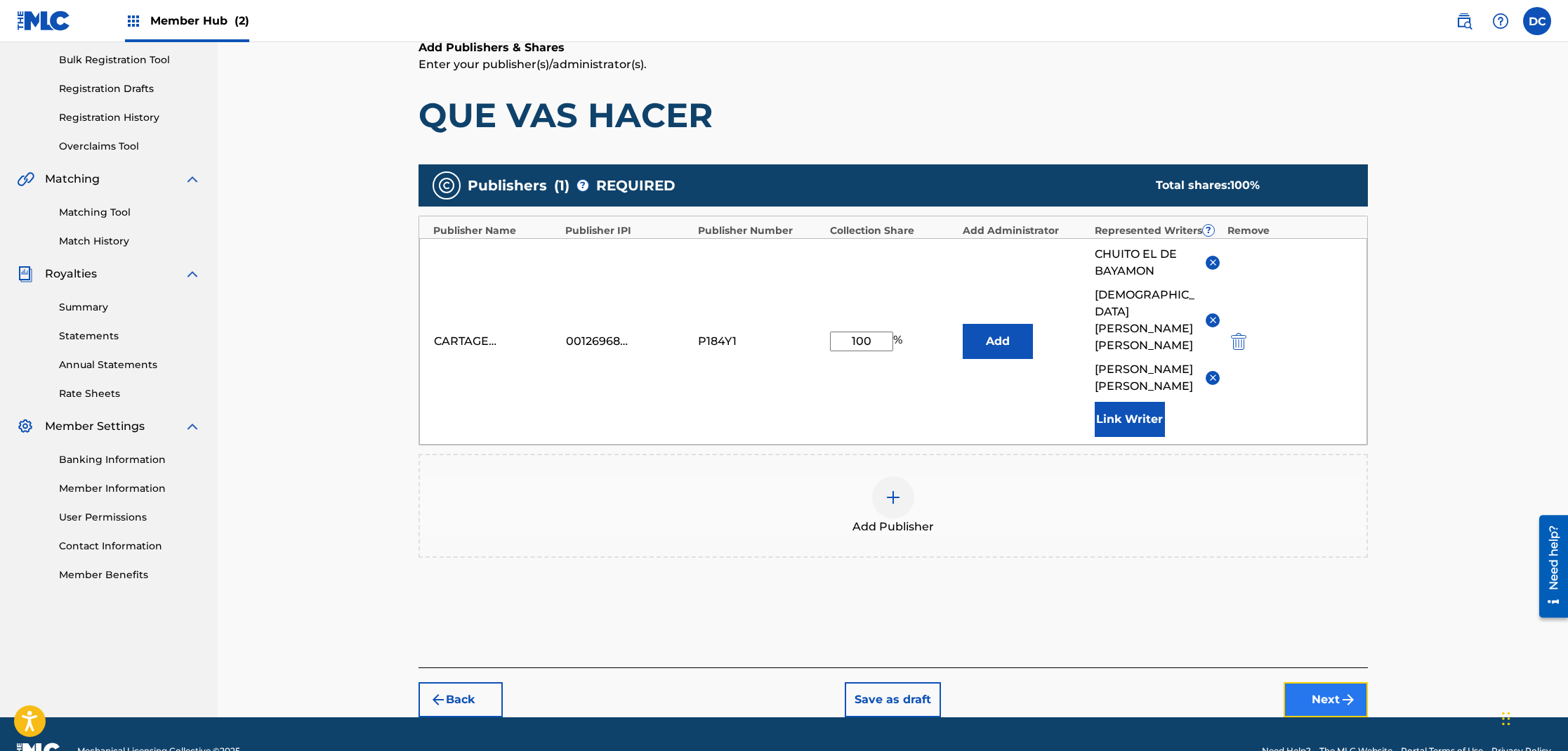
click at [1305, 682] on button "Next" at bounding box center [1325, 699] width 84 height 35
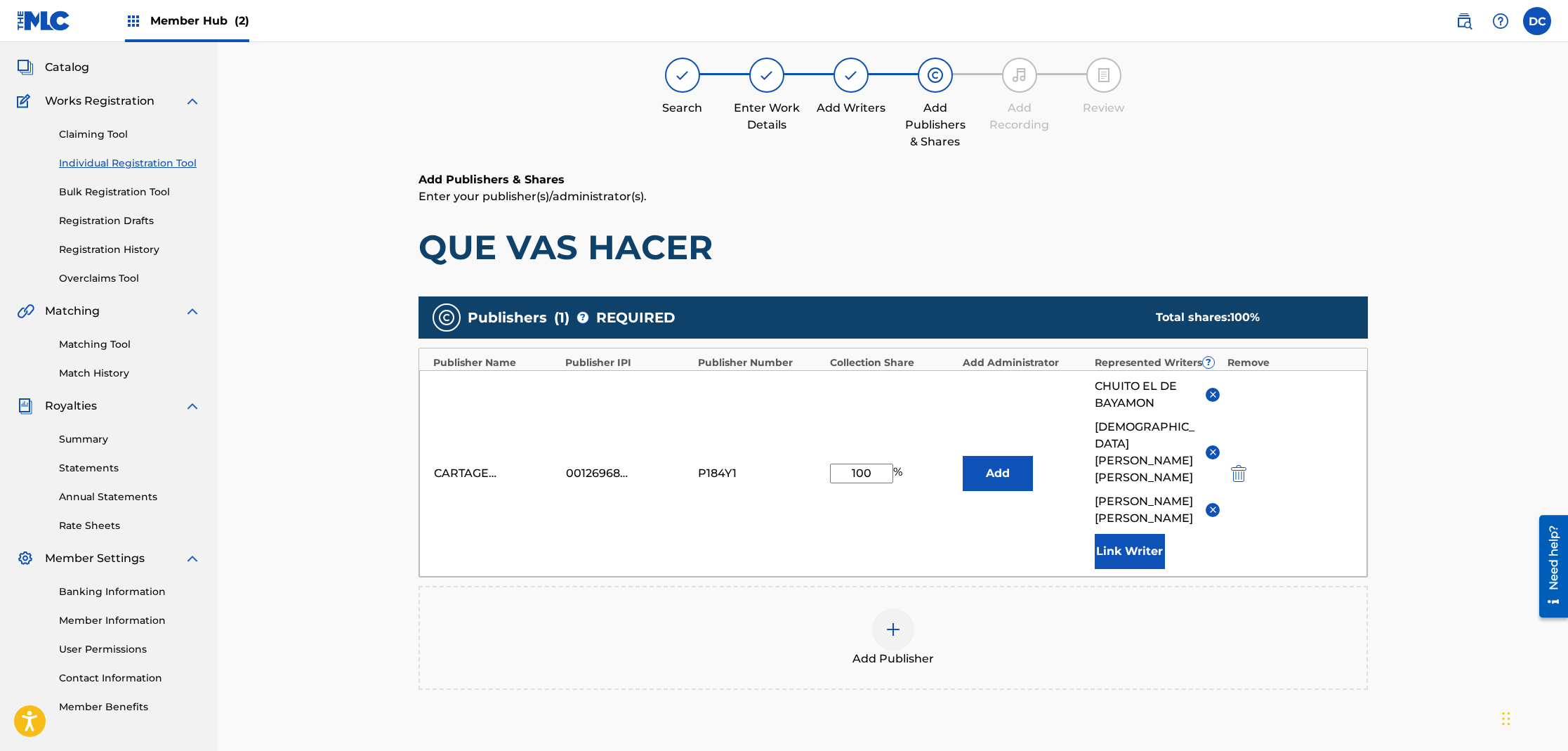
scroll to position [63, 0]
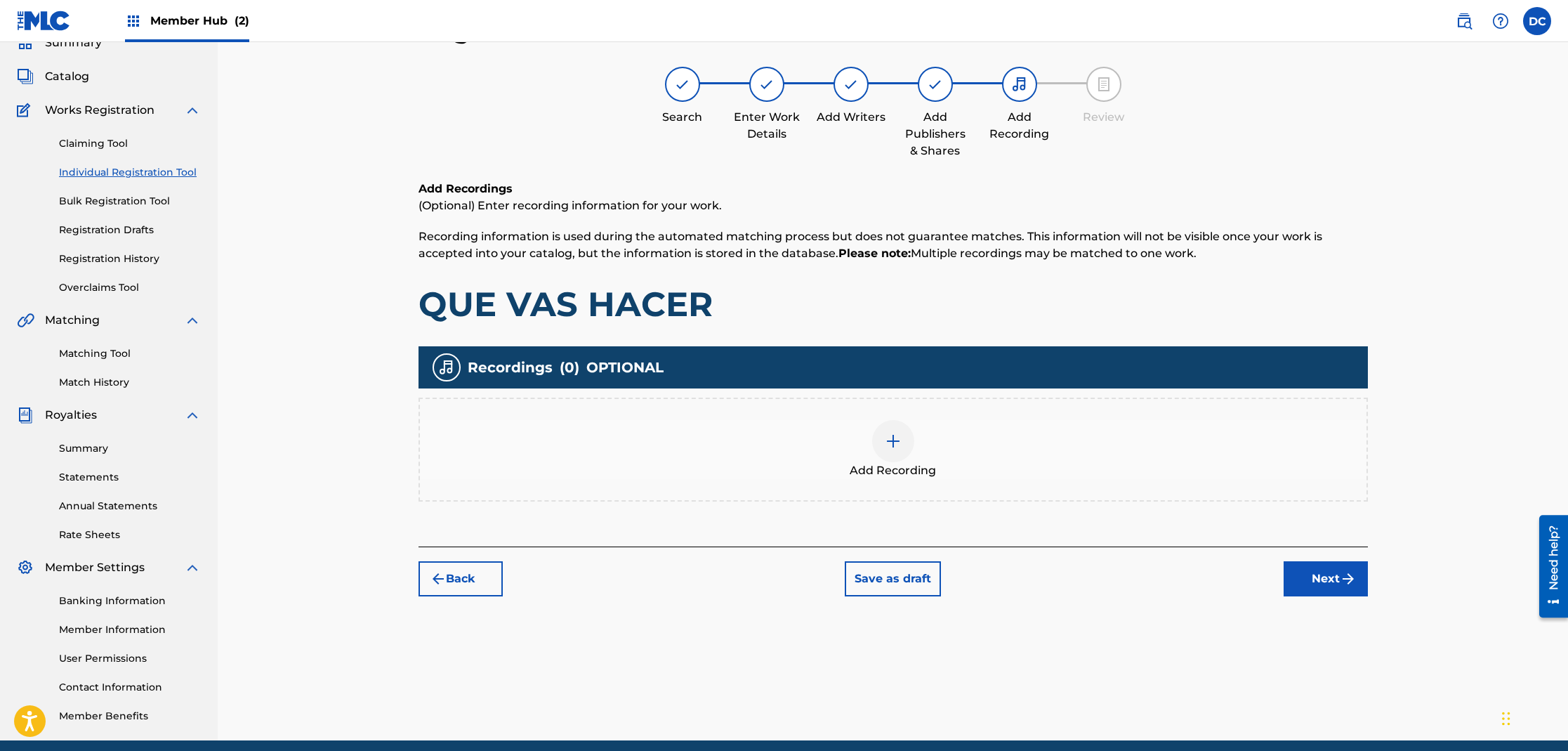
click at [907, 448] on div at bounding box center [893, 441] width 42 height 42
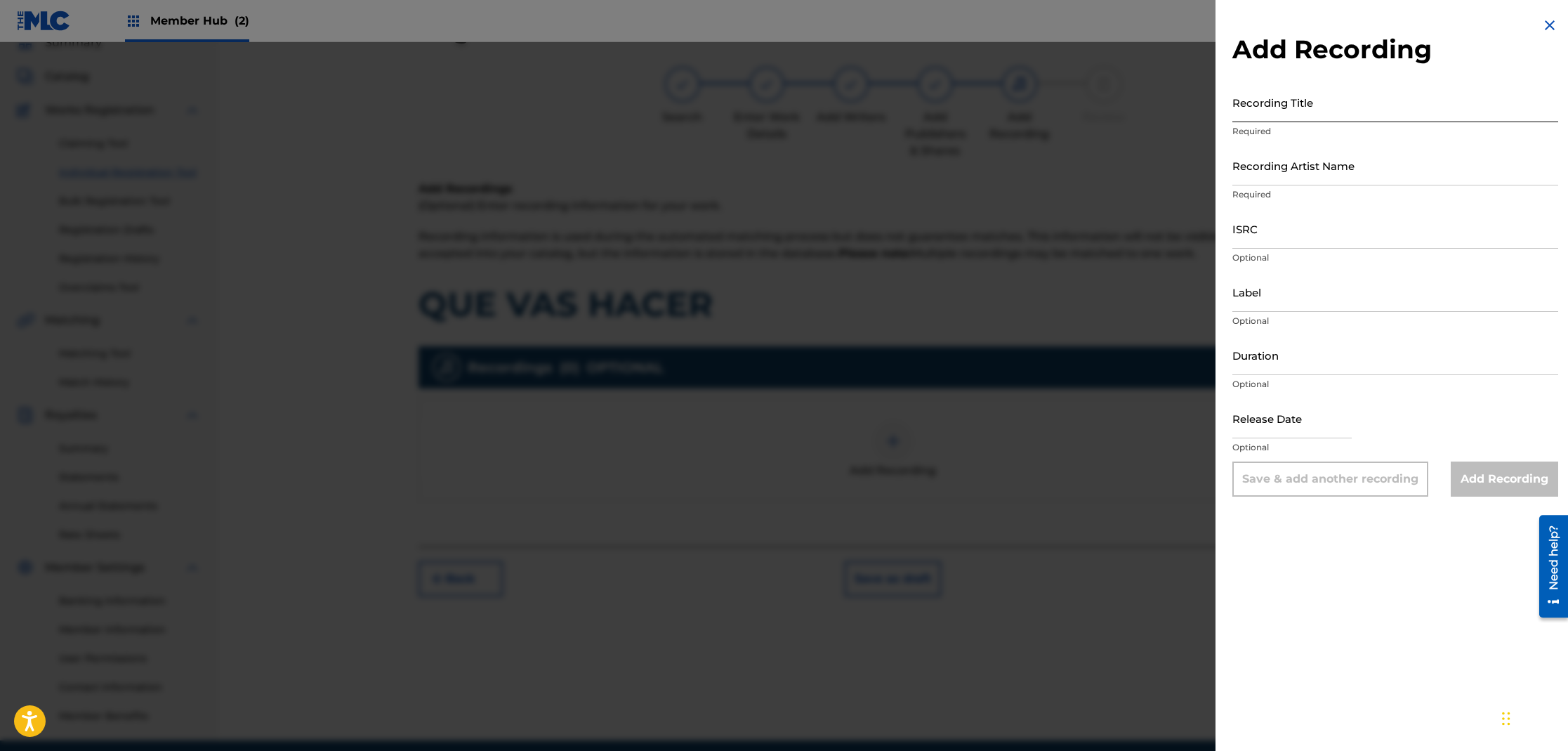
click at [1328, 108] on input "Recording Title" at bounding box center [1396, 102] width 326 height 40
type input "PADRE E HIJO"
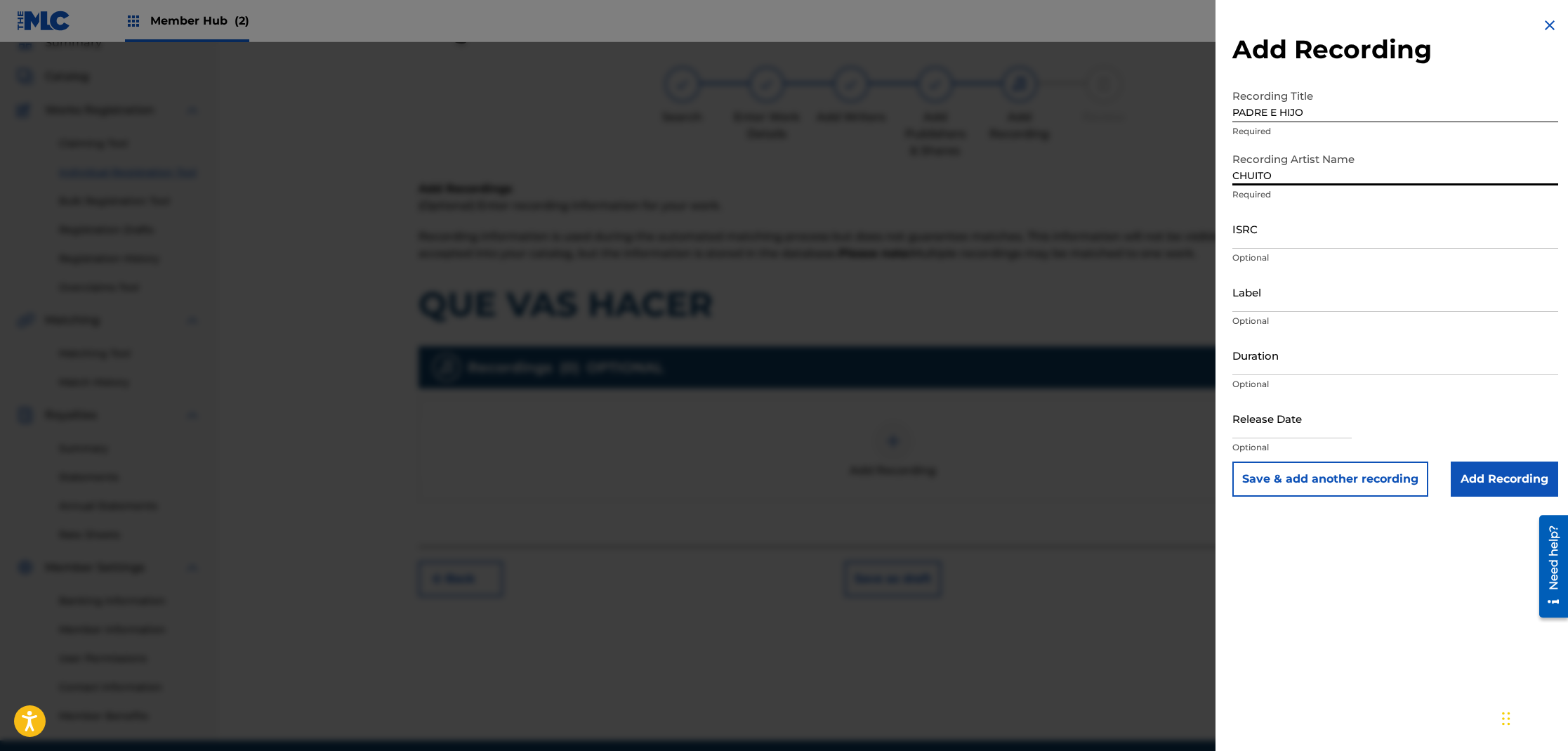
type input "CHUITO EL DE BAYAMON"
click at [1281, 243] on input "ISRC" at bounding box center [1396, 229] width 326 height 40
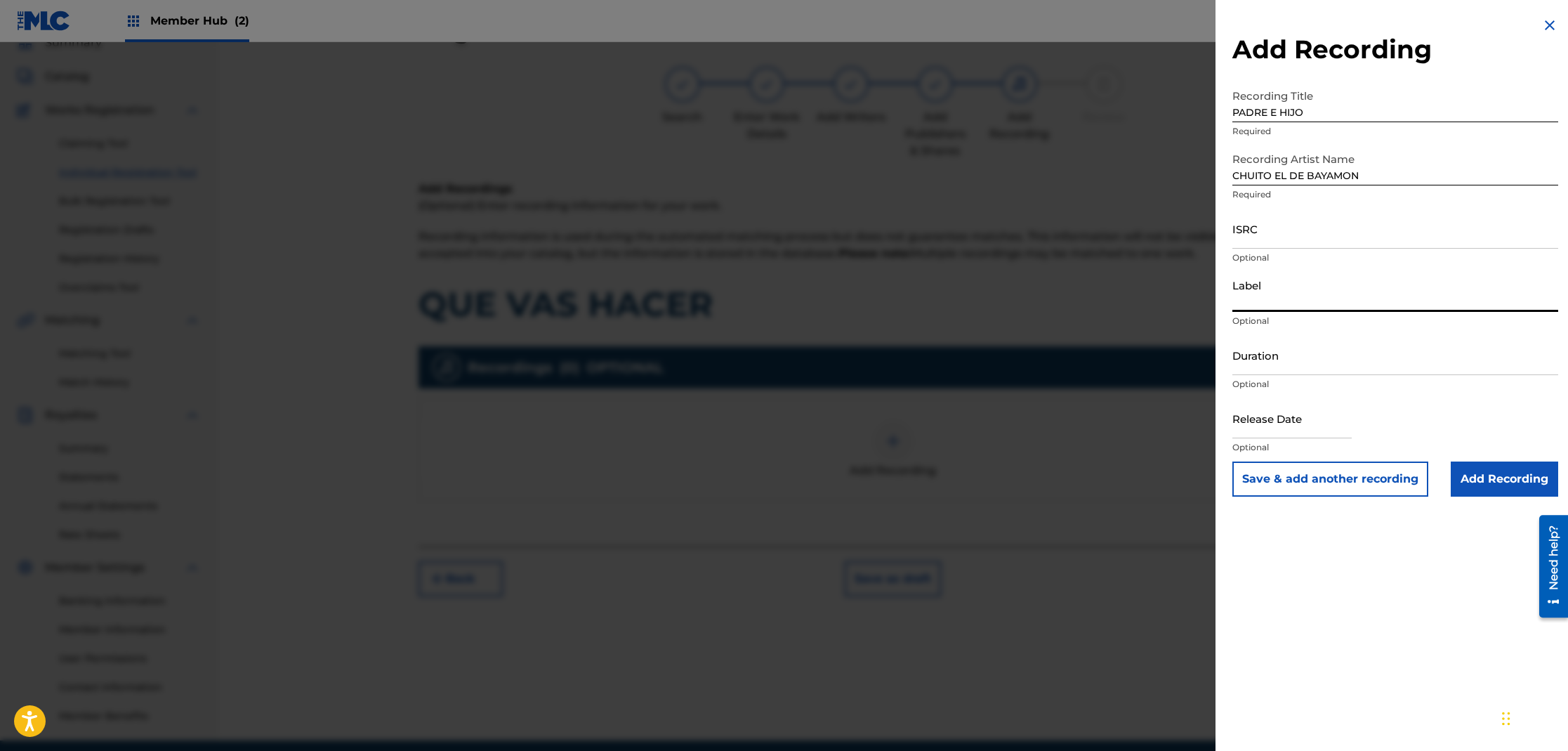
click at [1279, 306] on input "Label" at bounding box center [1396, 292] width 326 height 40
type input "ANSONIA"
click at [1488, 480] on input "Add Recording" at bounding box center [1504, 479] width 107 height 35
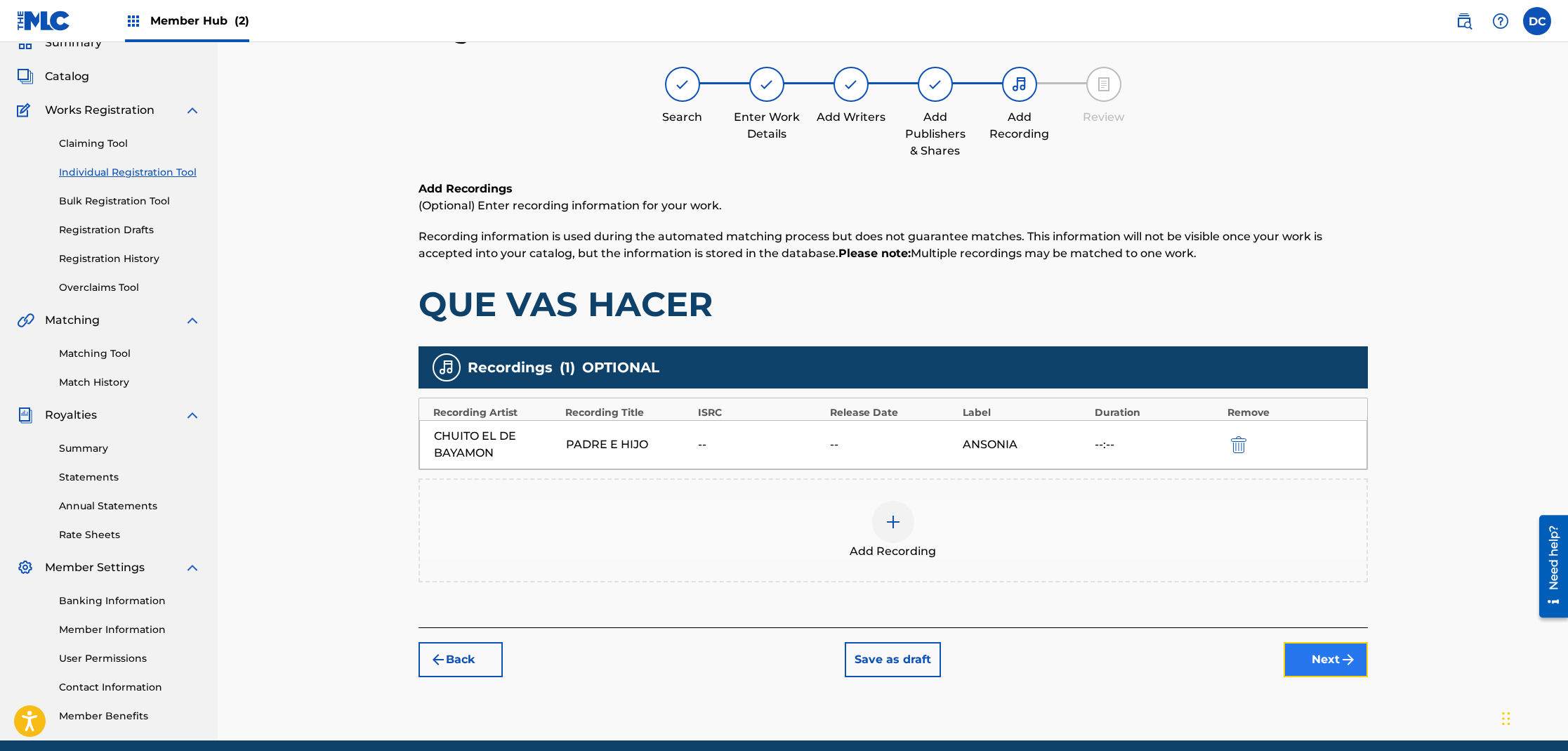
click at [1333, 661] on button "Next" at bounding box center [1325, 659] width 84 height 35
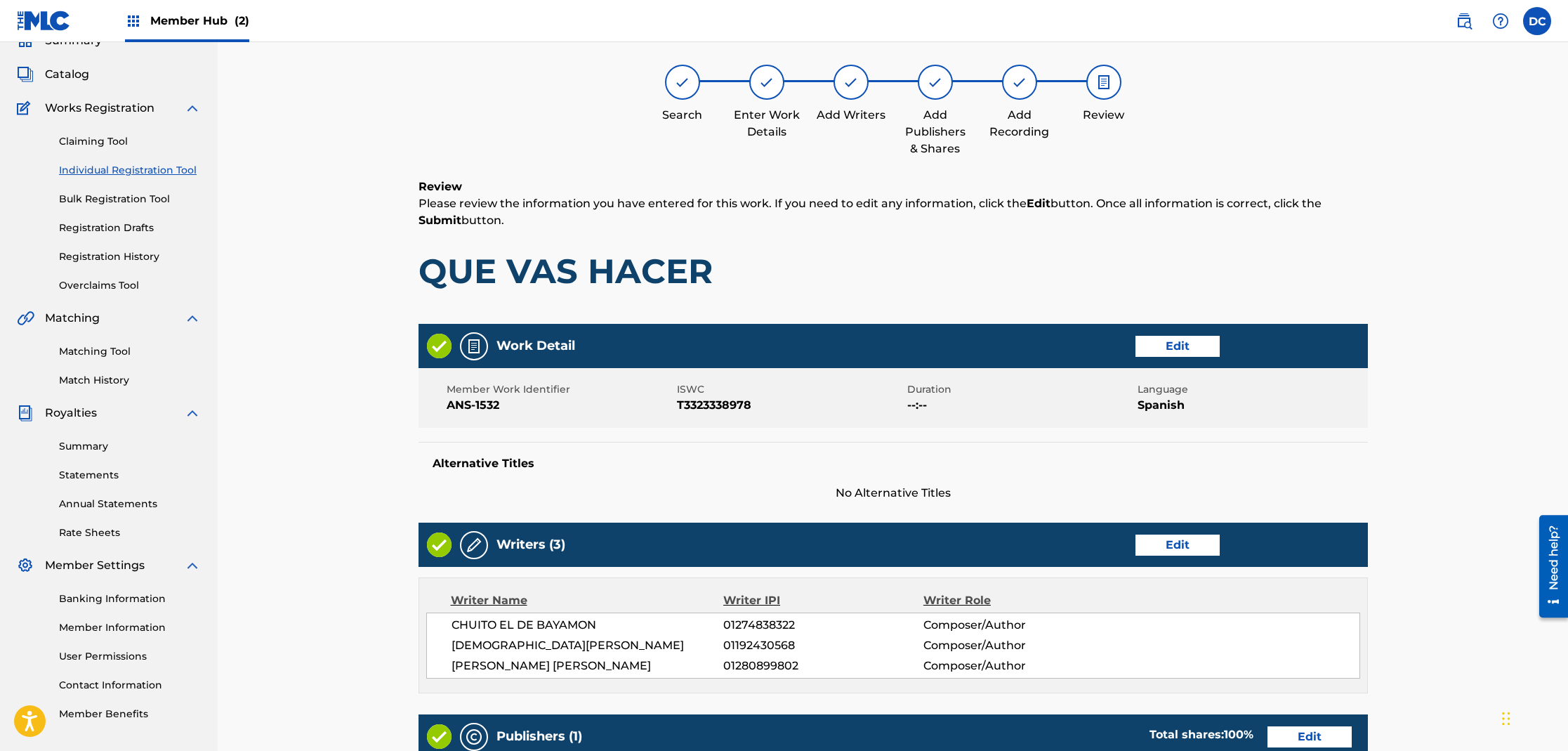
scroll to position [66, 0]
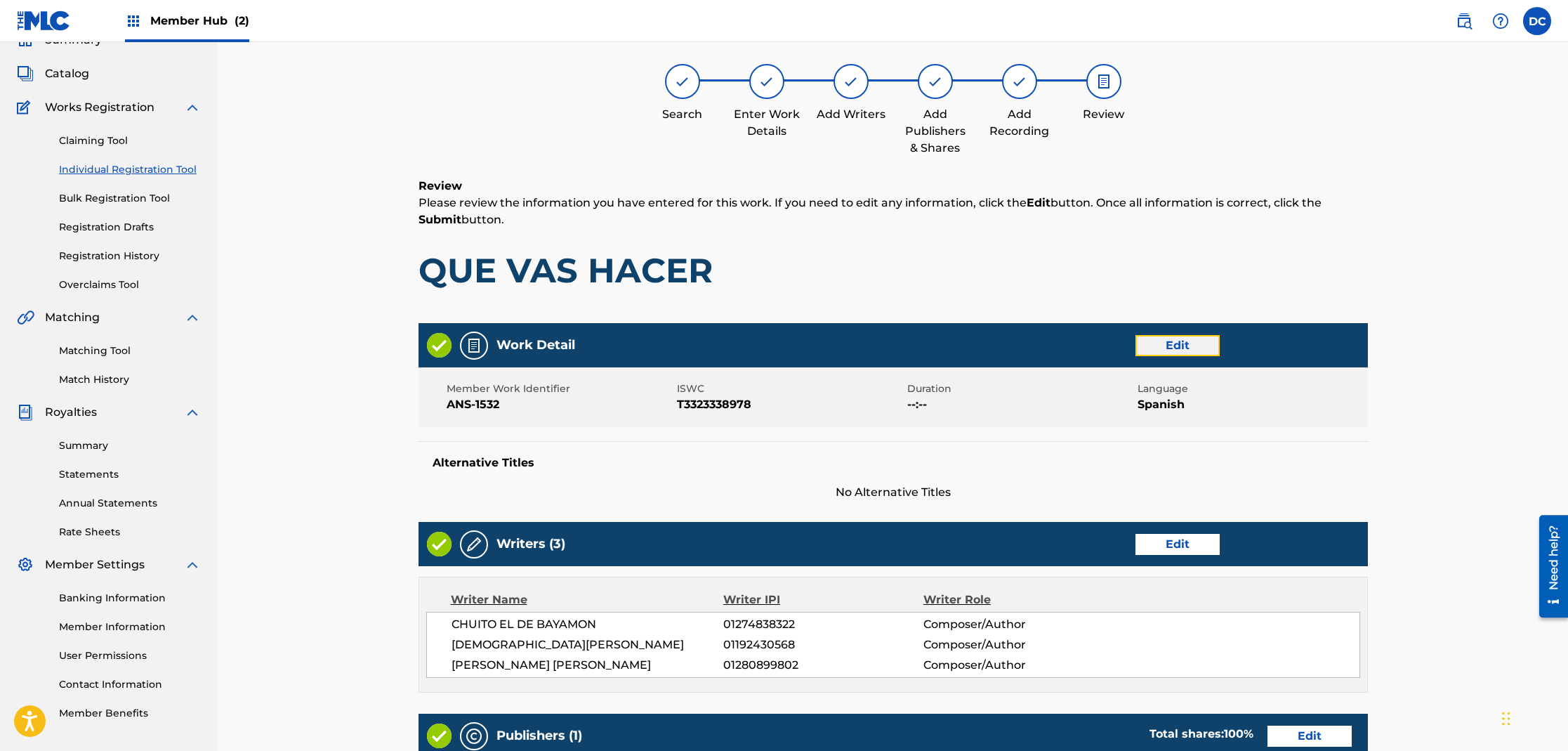
click at [1202, 350] on button "Edit" at bounding box center [1177, 345] width 84 height 21
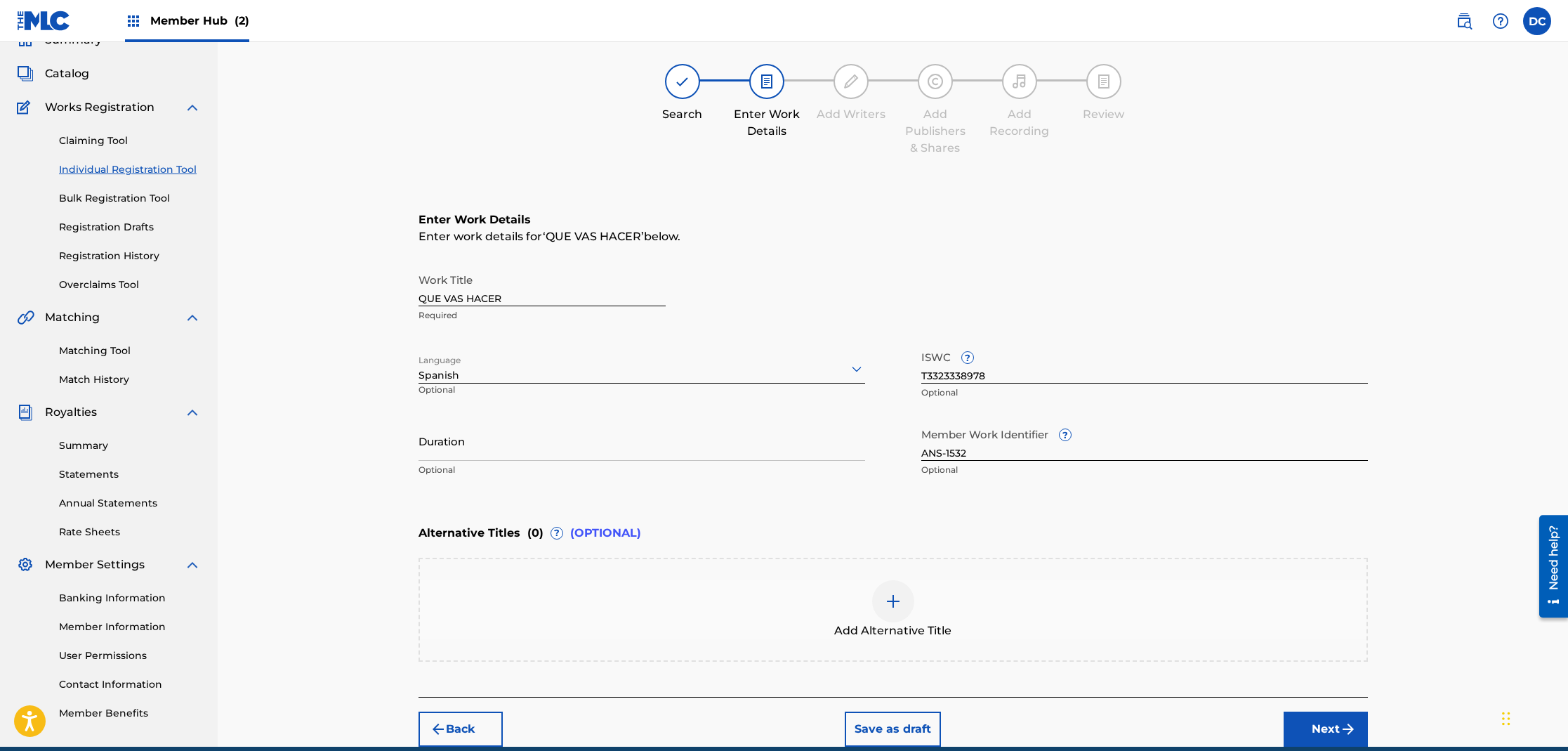
click at [896, 599] on img at bounding box center [893, 601] width 17 height 17
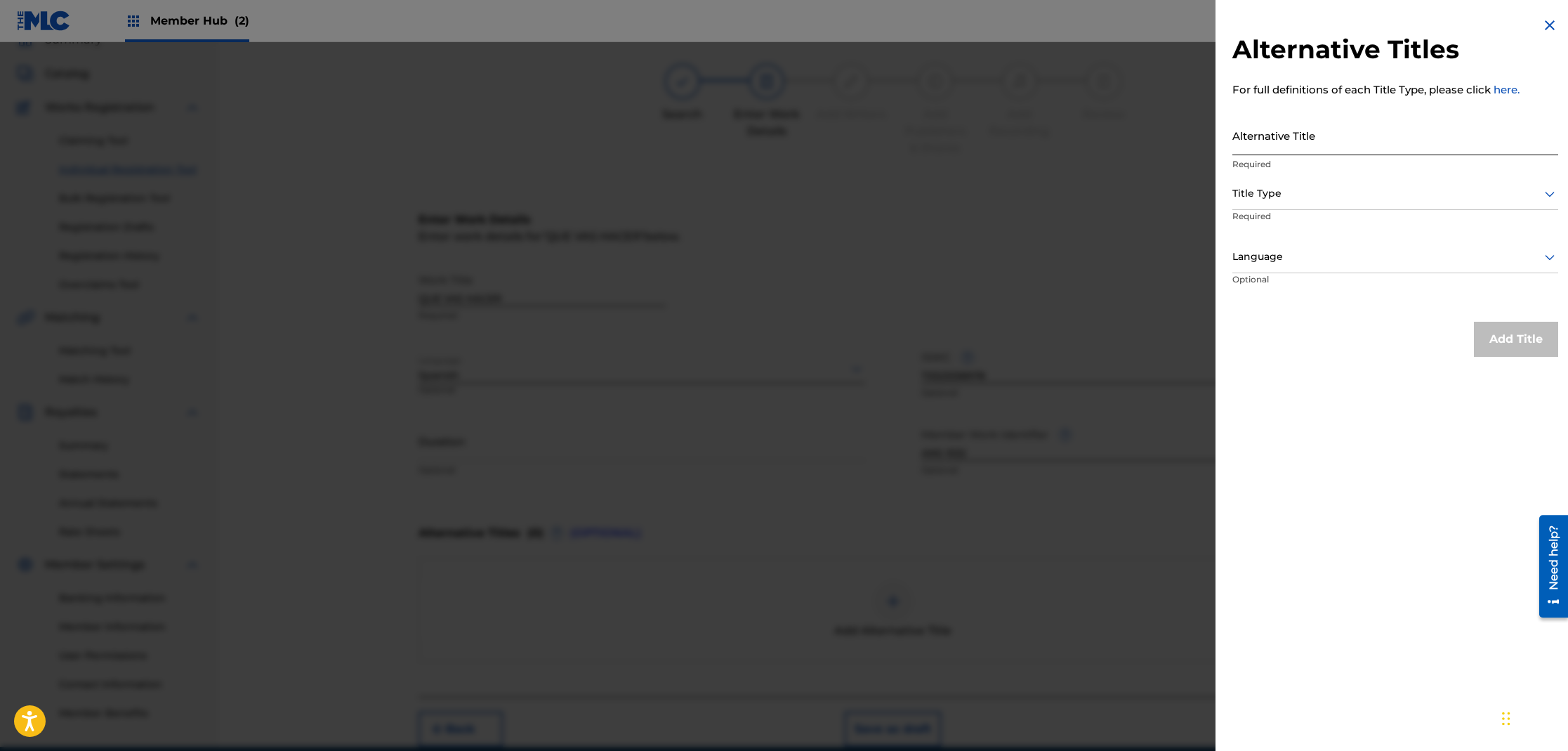
click at [1273, 152] on input "Alternative Title" at bounding box center [1396, 135] width 326 height 40
type input "QUE VAS A HACER"
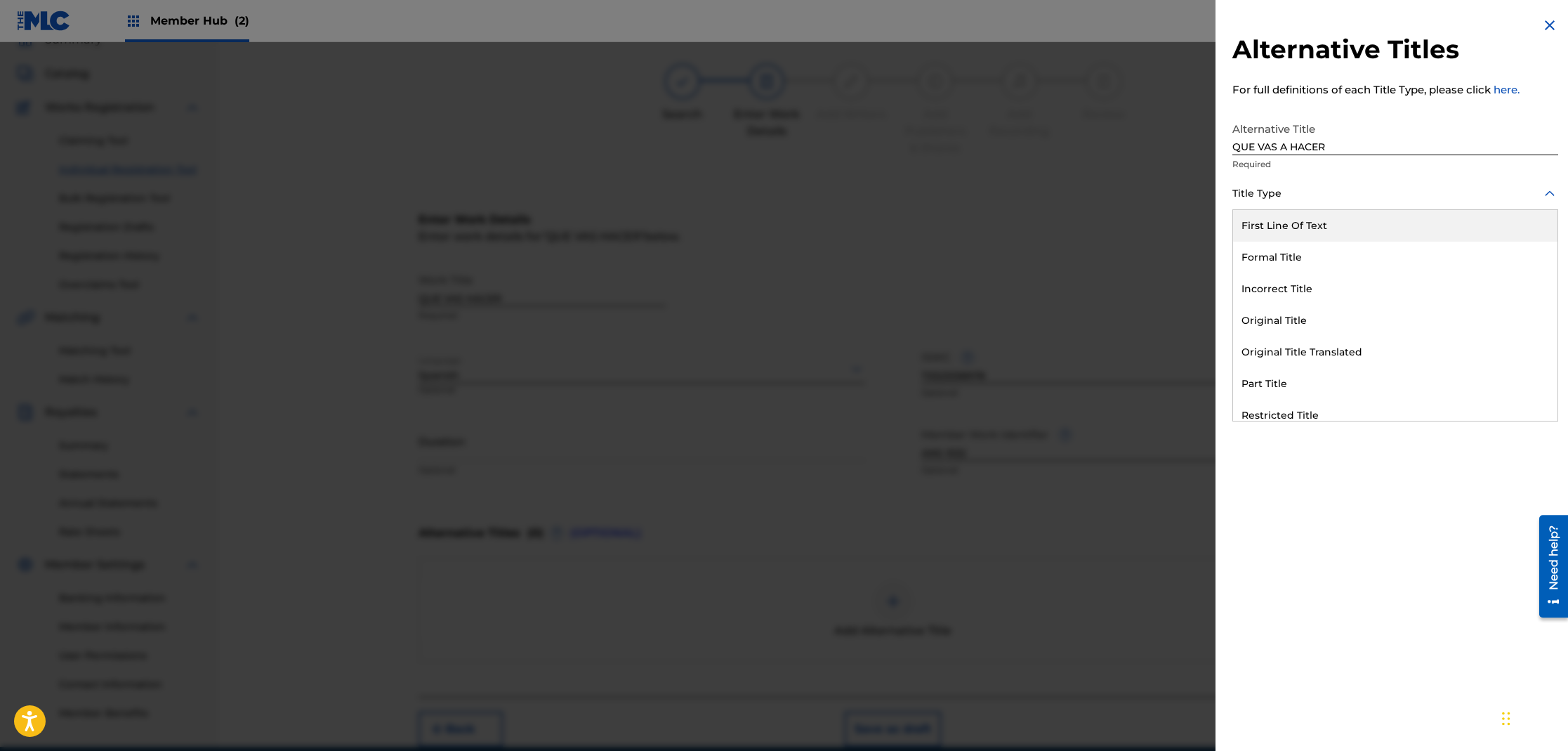
click at [1294, 204] on div "Title Type" at bounding box center [1396, 194] width 326 height 32
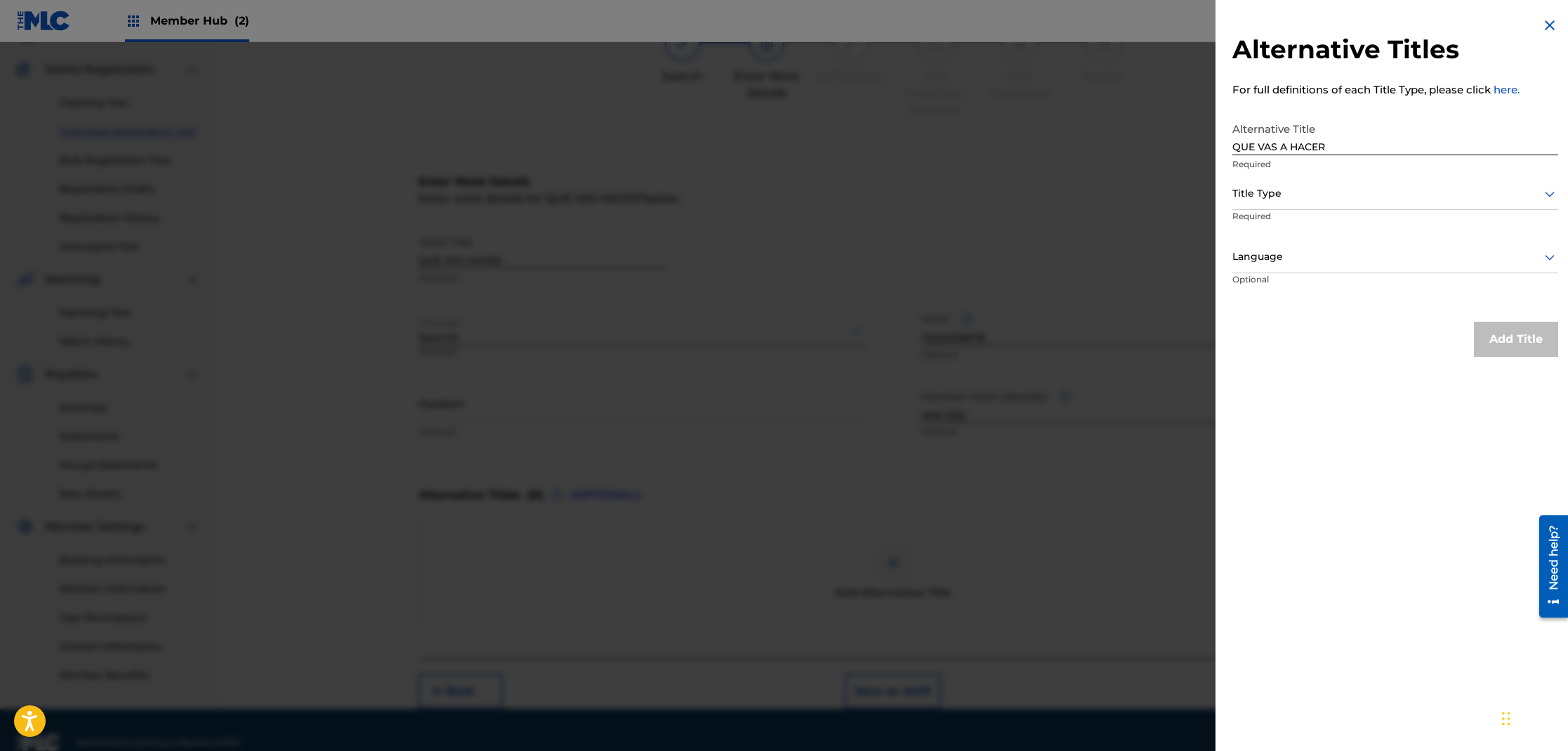
scroll to position [128, 0]
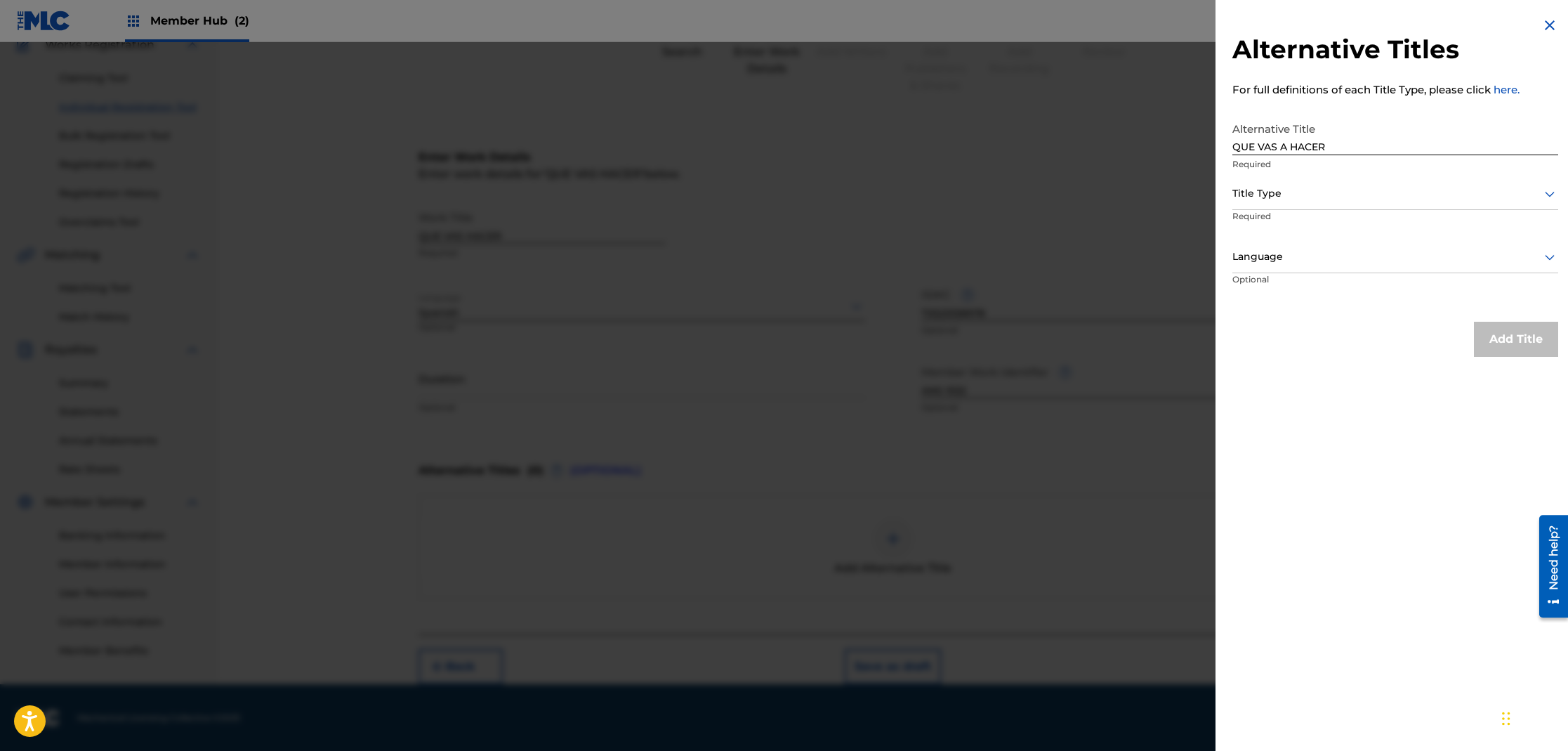
click at [1365, 201] on div at bounding box center [1396, 193] width 326 height 17
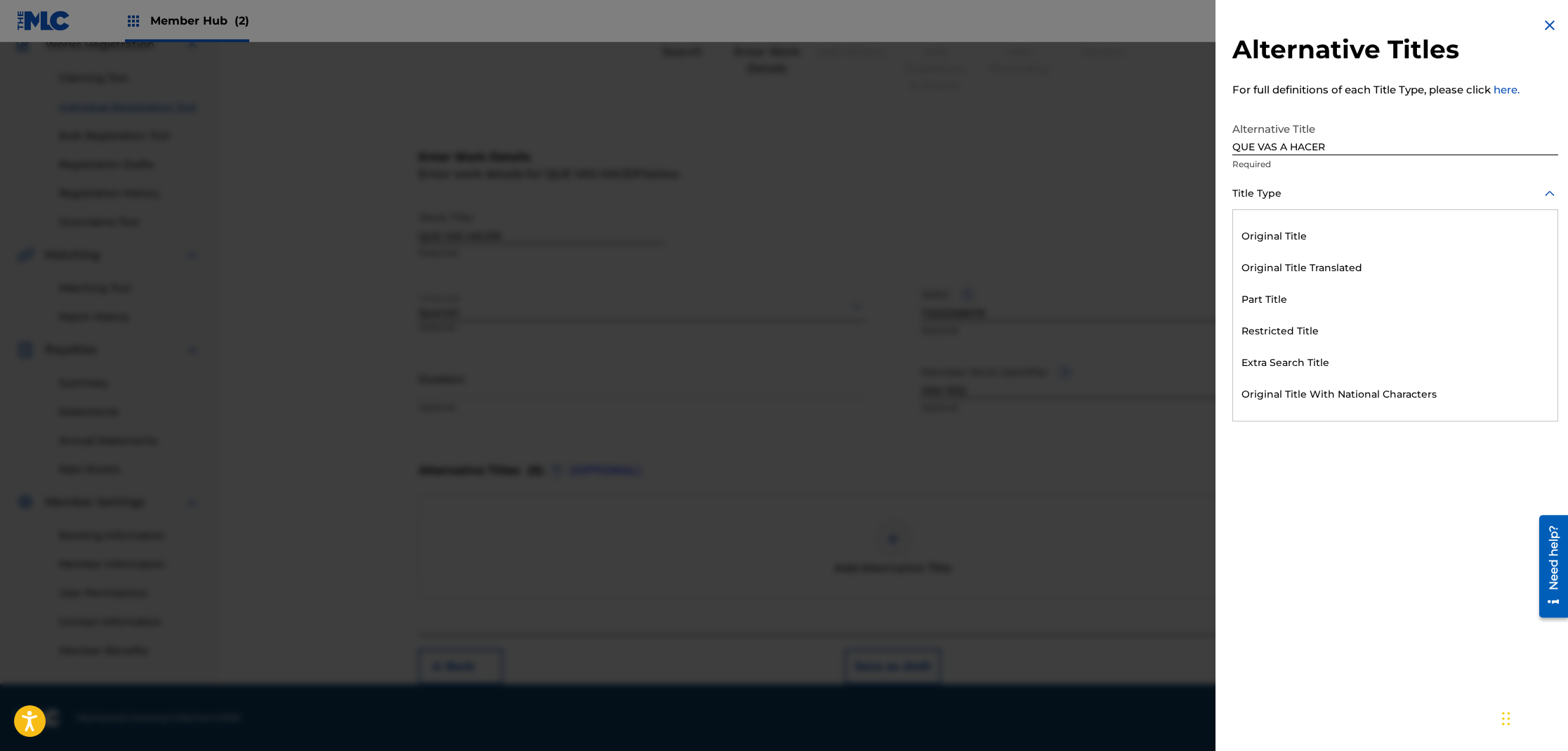
scroll to position [137, 0]
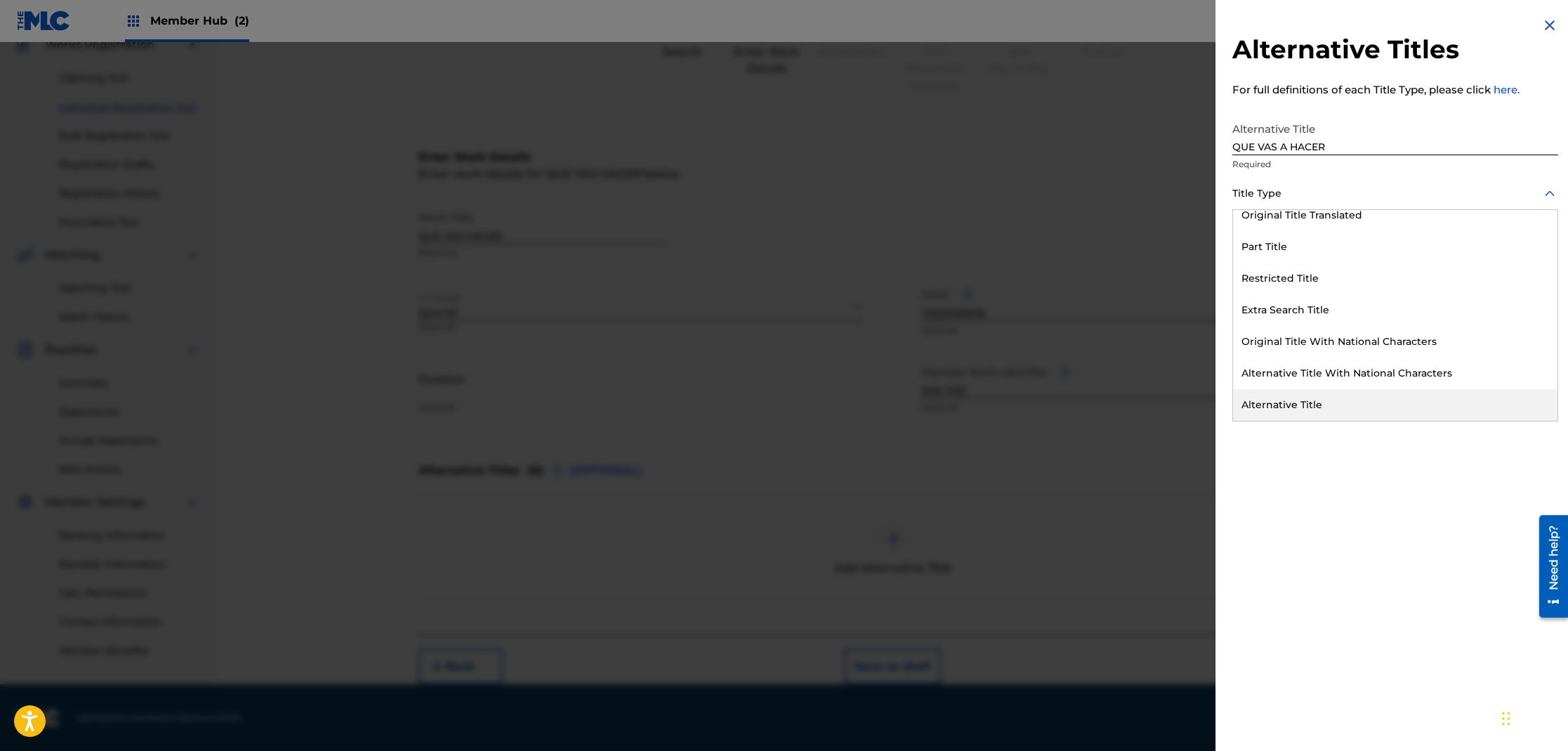
click at [1314, 402] on div "Alternative Title" at bounding box center [1396, 405] width 325 height 32
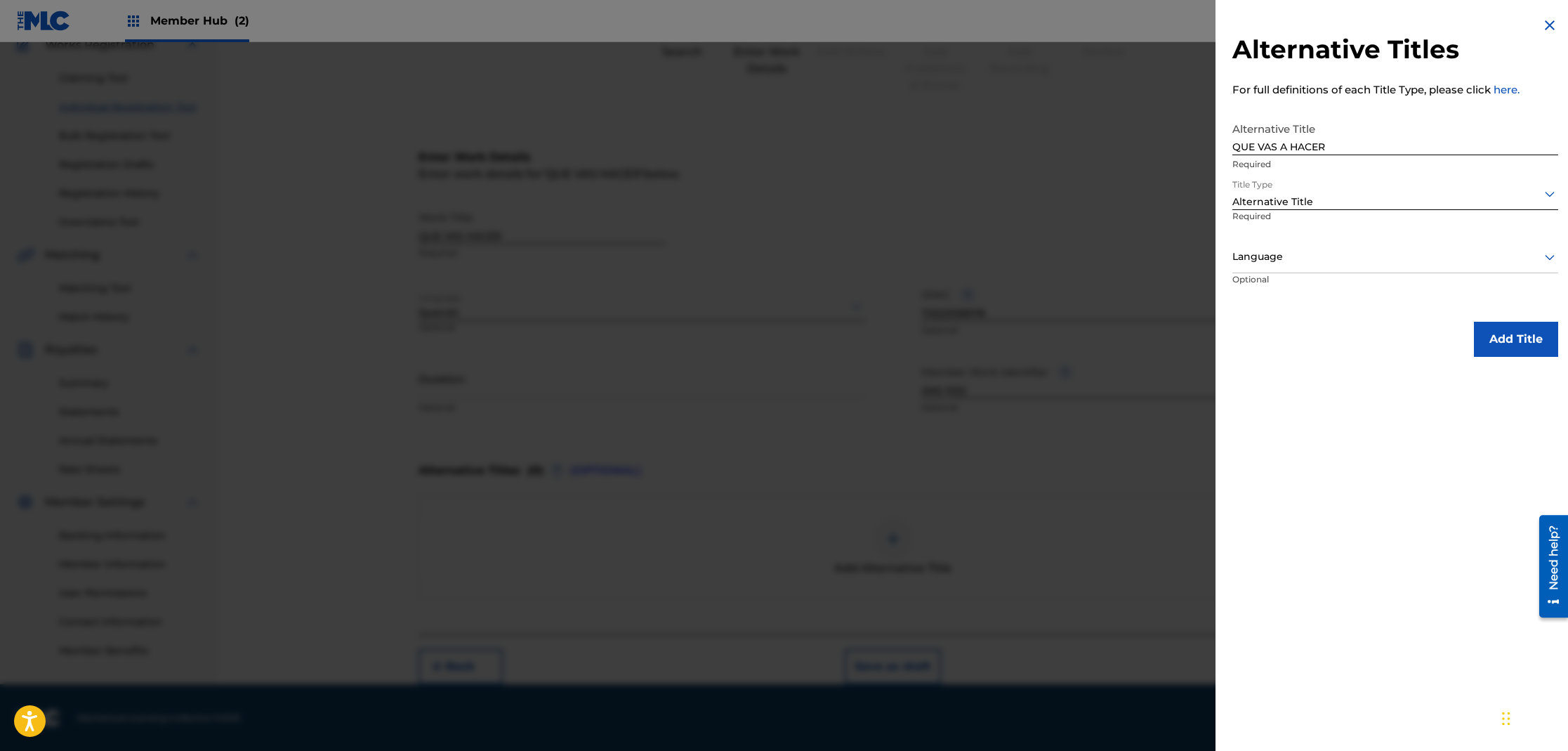
click at [1323, 267] on div "Language" at bounding box center [1396, 257] width 326 height 32
click at [1291, 321] on div "Spanish" at bounding box center [1396, 321] width 325 height 32
click at [1506, 331] on button "Add Title" at bounding box center [1516, 339] width 84 height 35
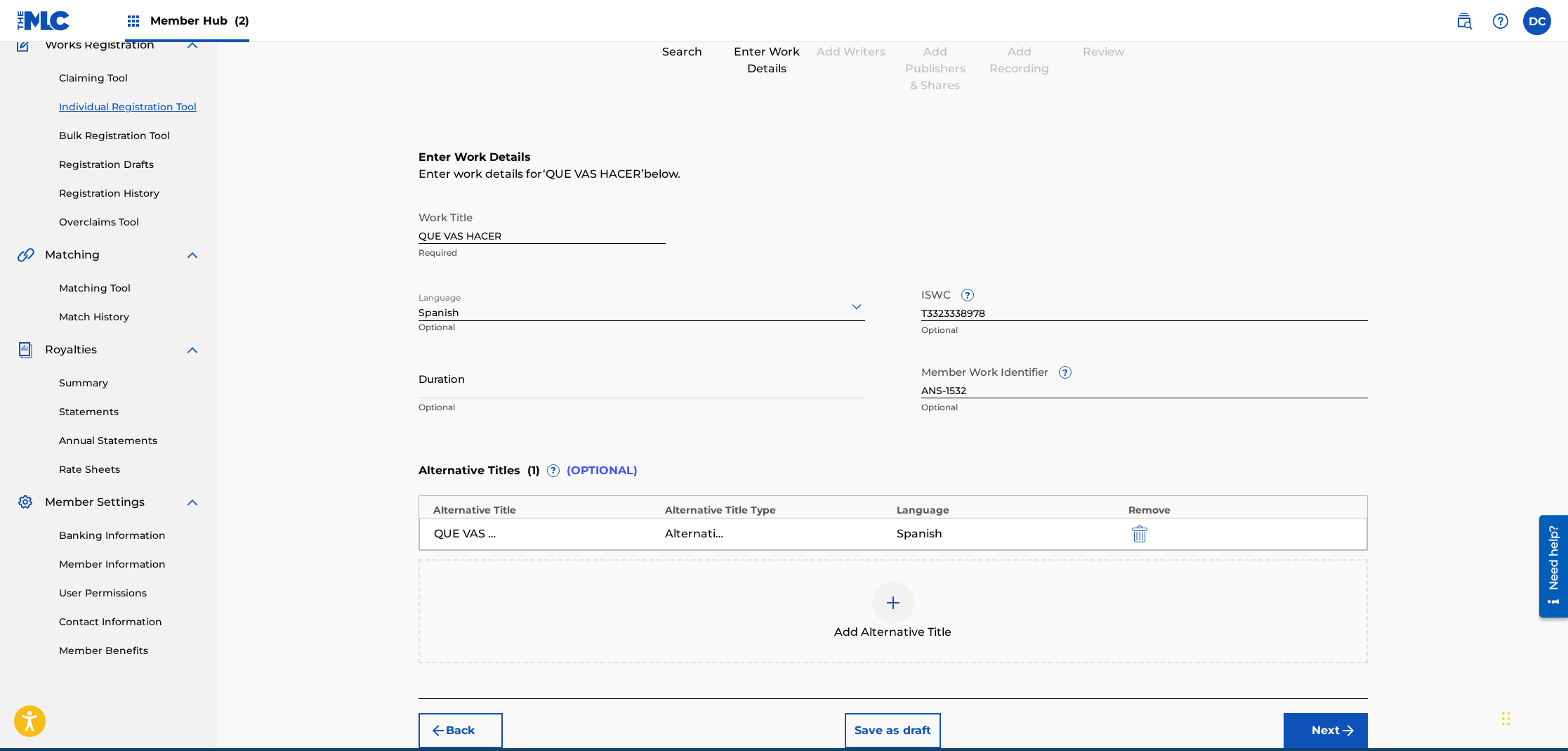
scroll to position [193, 0]
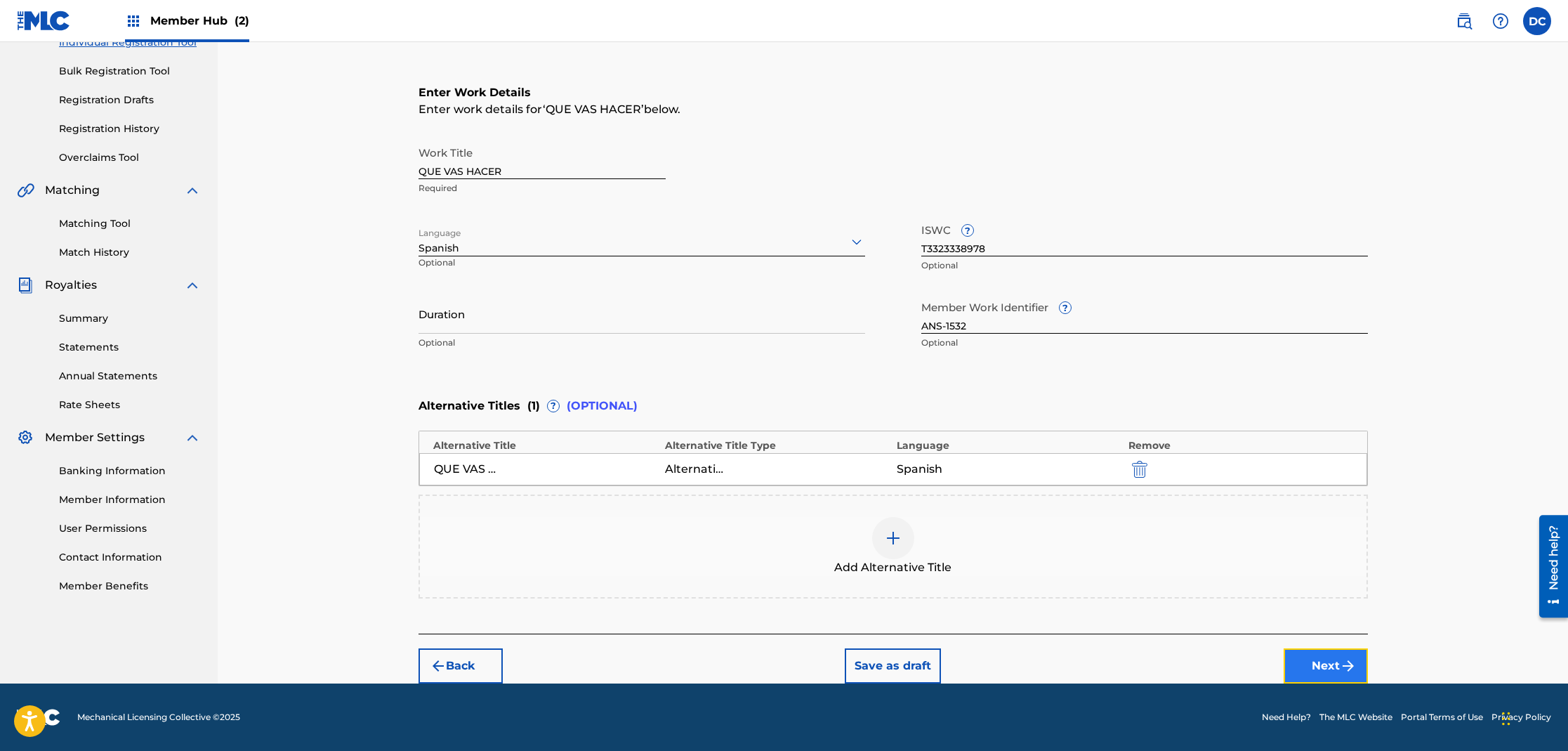
click at [1328, 666] on button "Next" at bounding box center [1325, 666] width 84 height 35
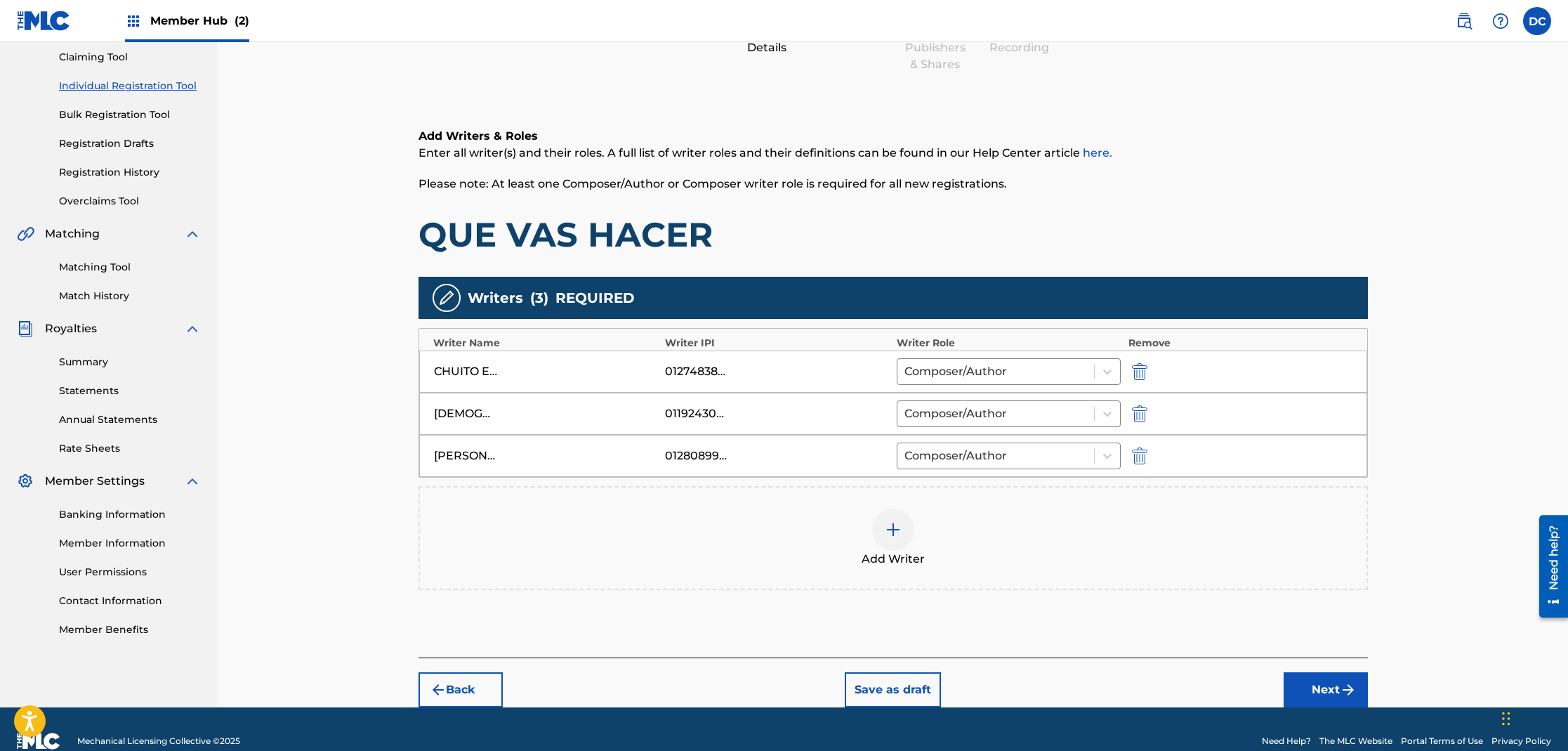
scroll to position [173, 0]
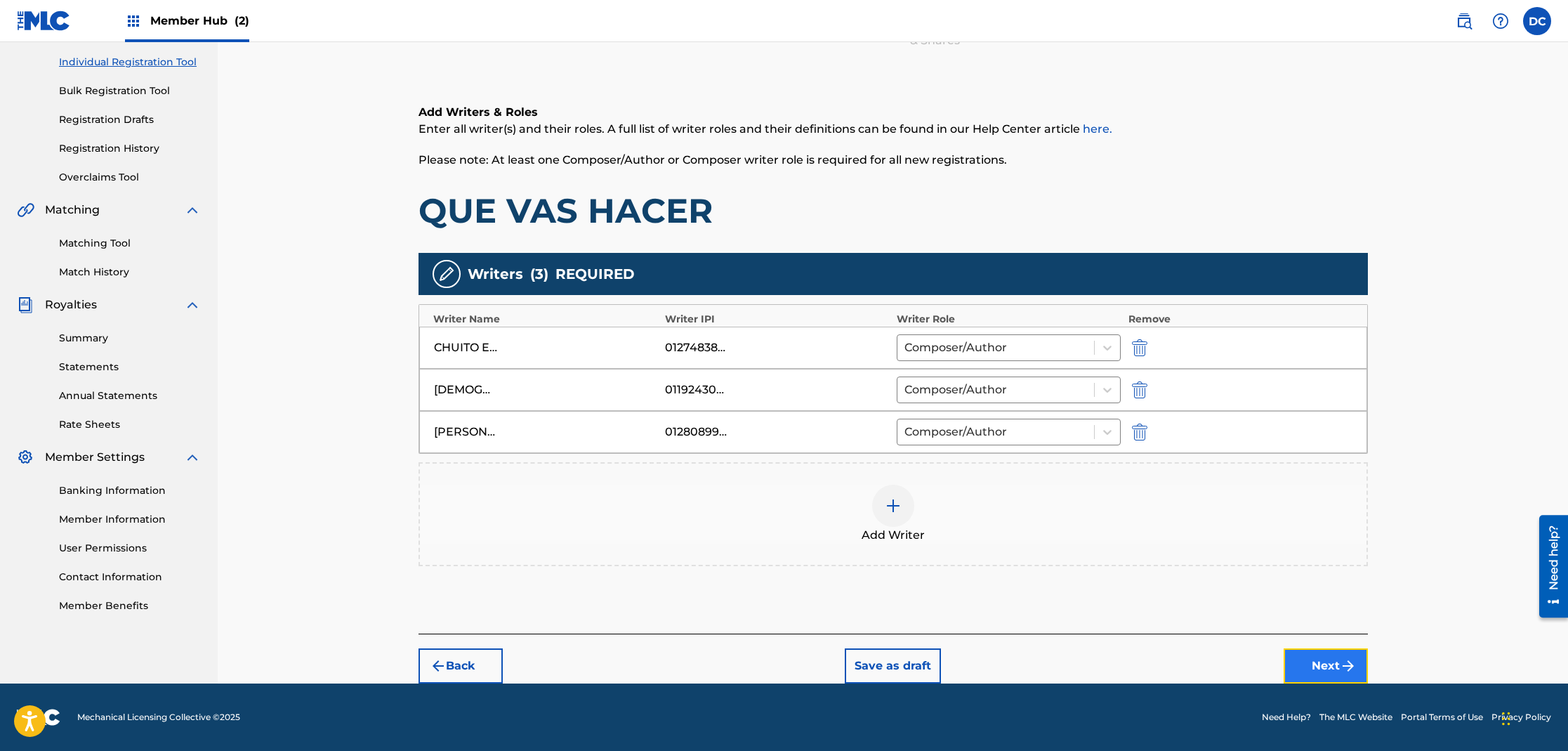
click at [1329, 663] on button "Next" at bounding box center [1325, 666] width 84 height 35
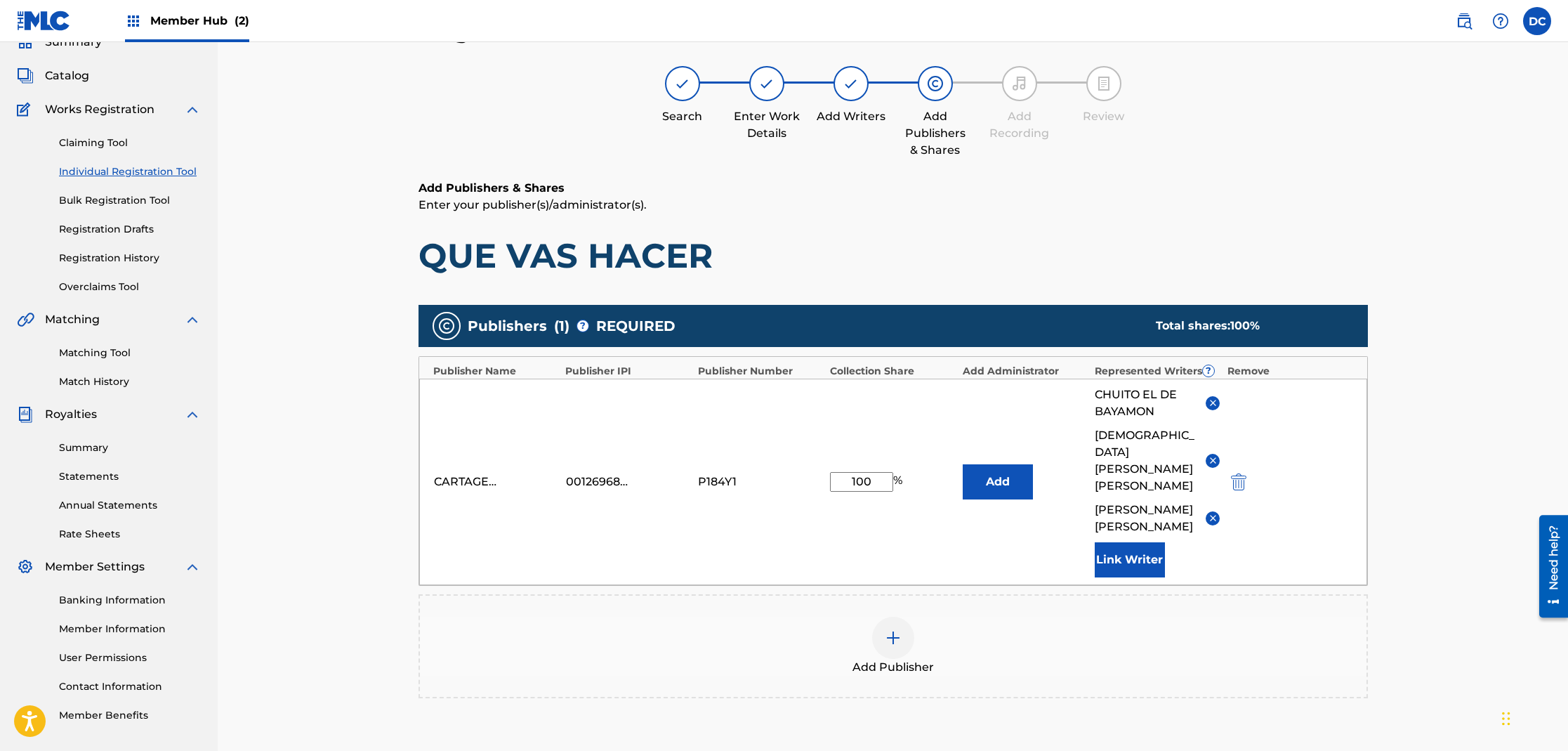
scroll to position [63, 0]
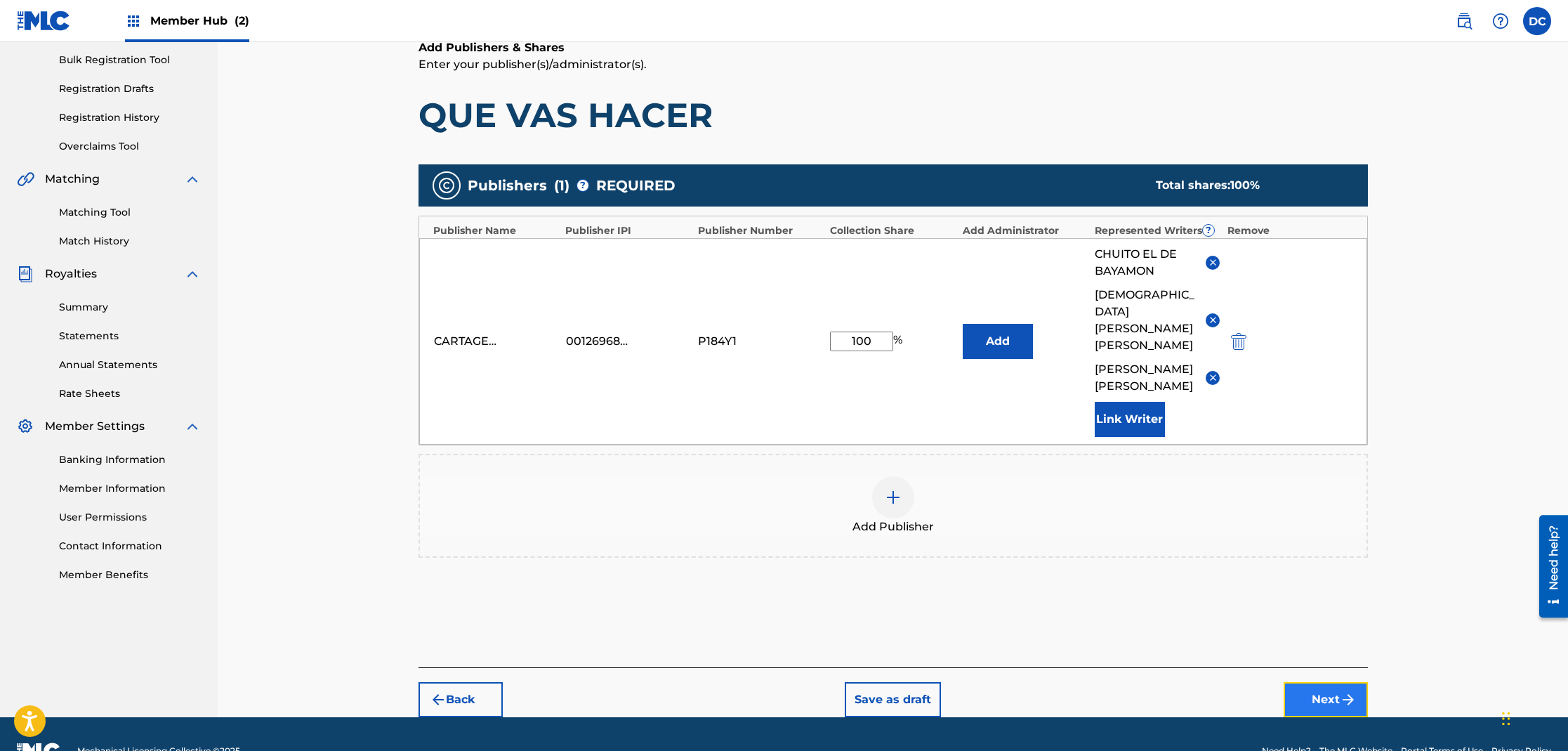
click at [1328, 682] on button "Next" at bounding box center [1325, 699] width 84 height 35
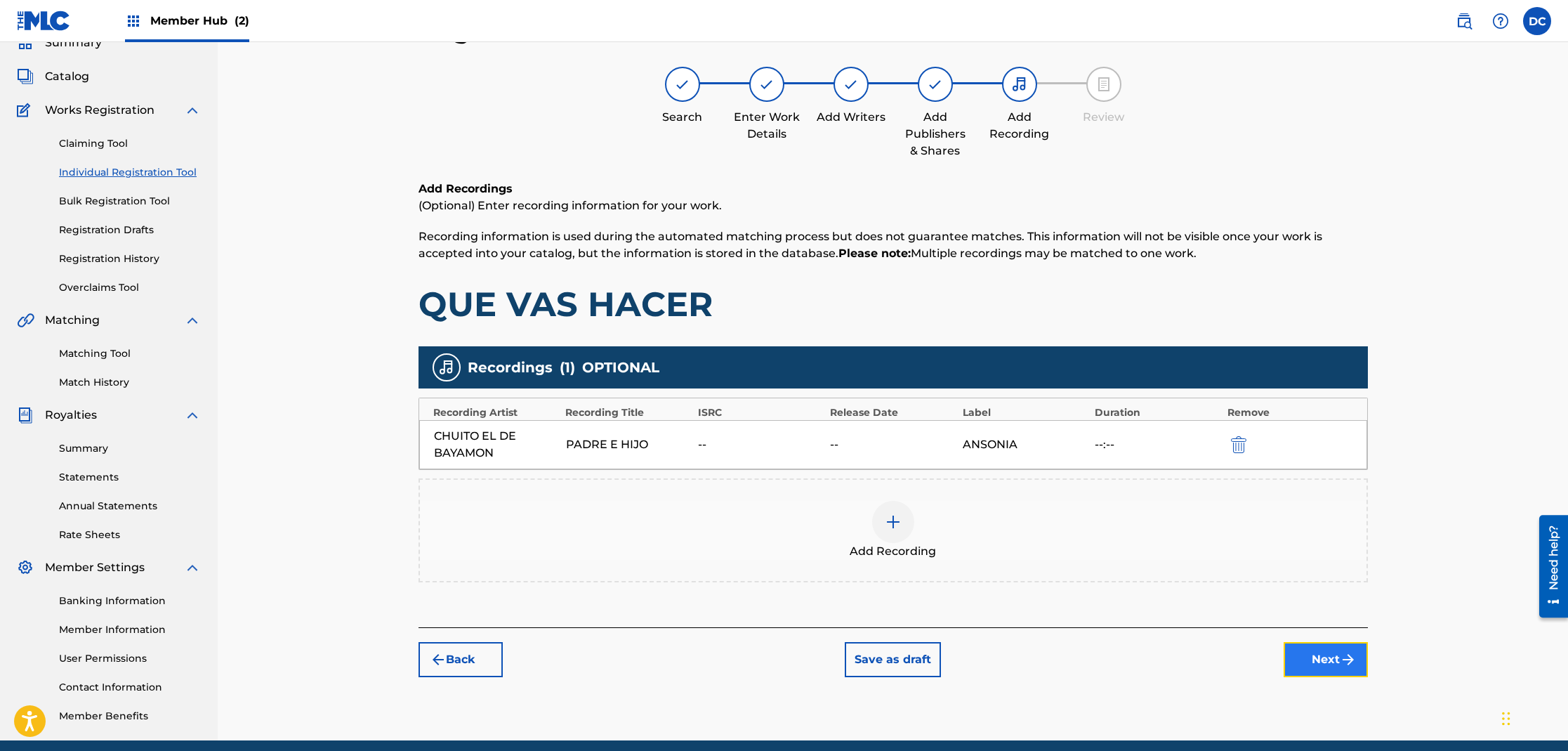
click at [1332, 659] on button "Next" at bounding box center [1325, 659] width 84 height 35
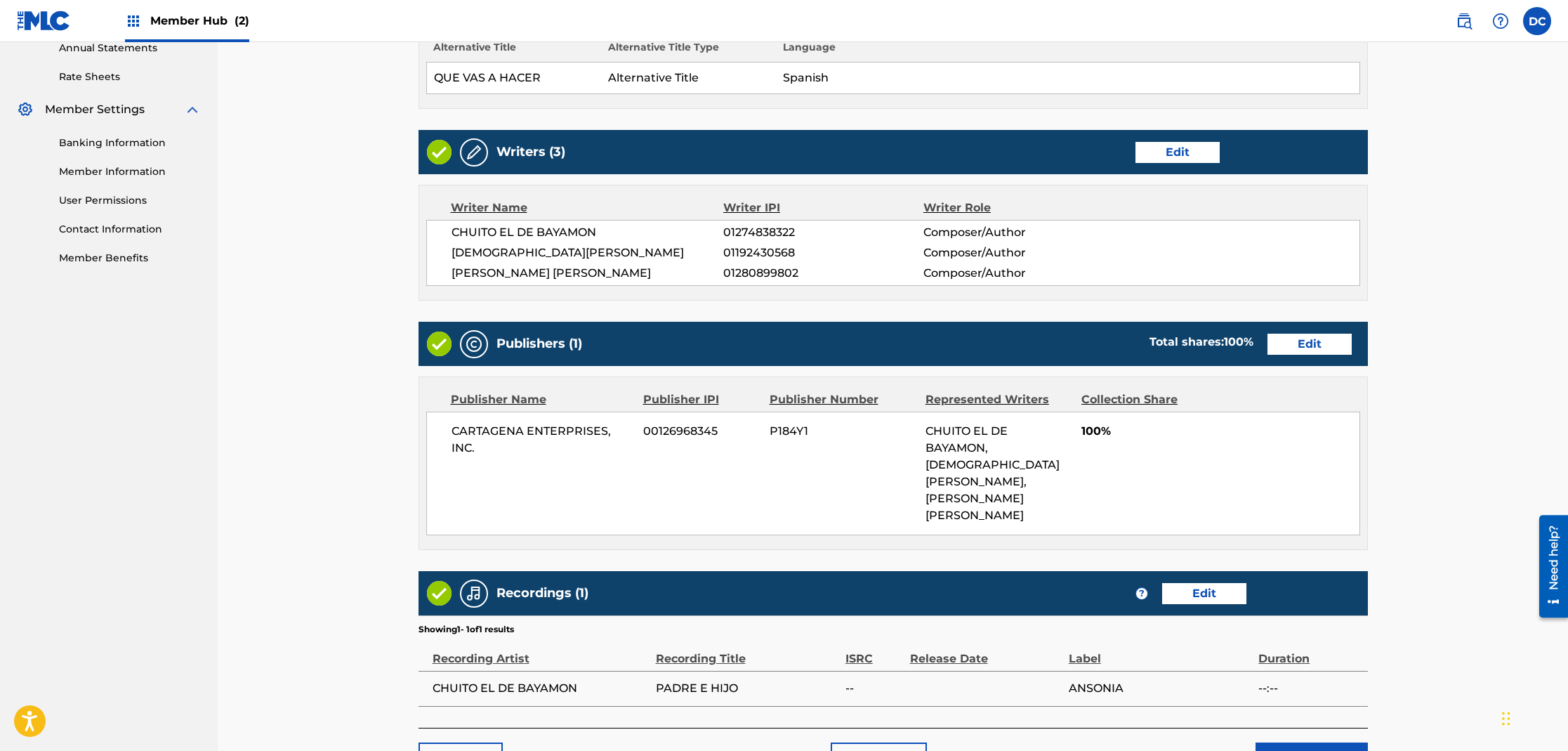
scroll to position [579, 0]
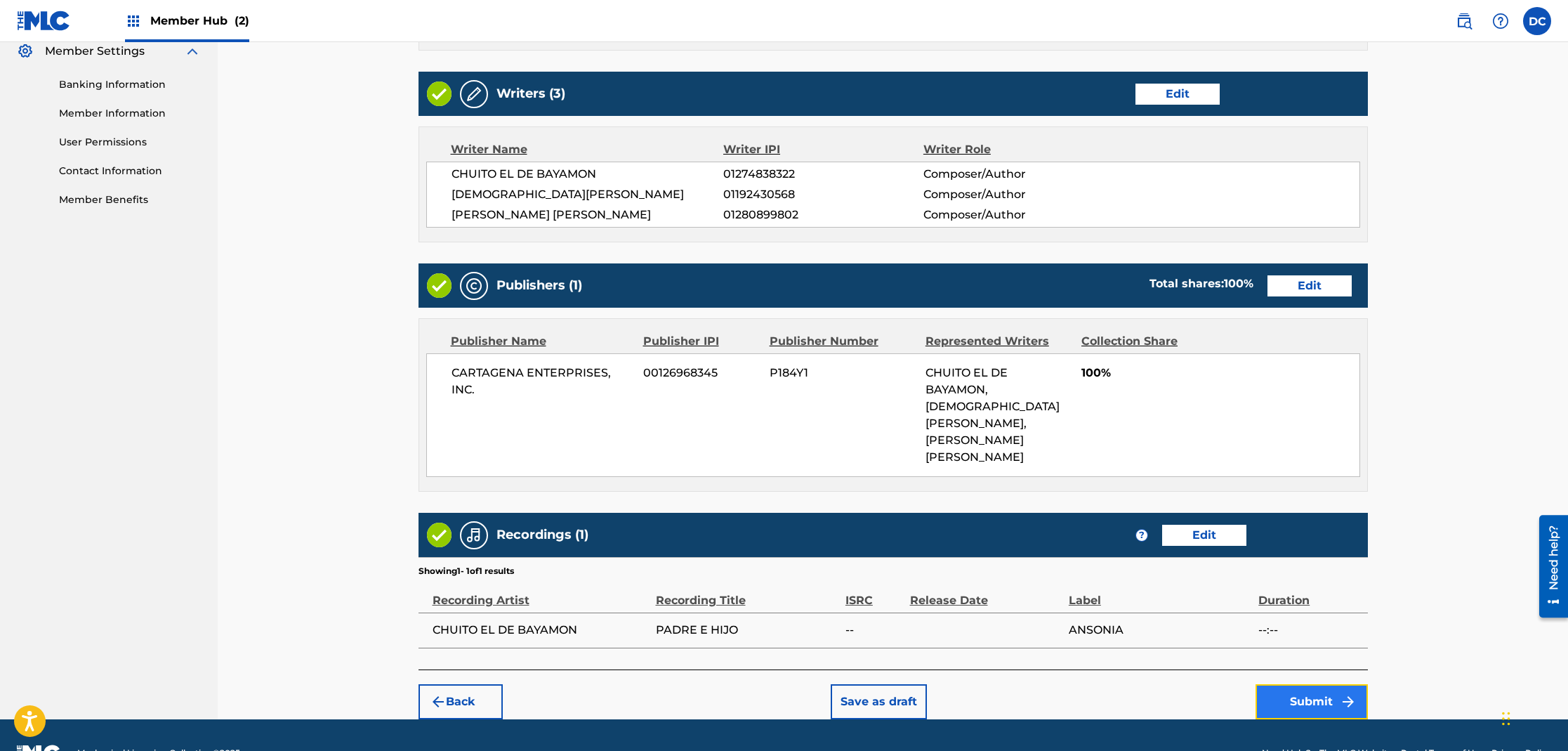
click at [1345, 694] on img "submit" at bounding box center [1348, 702] width 17 height 17
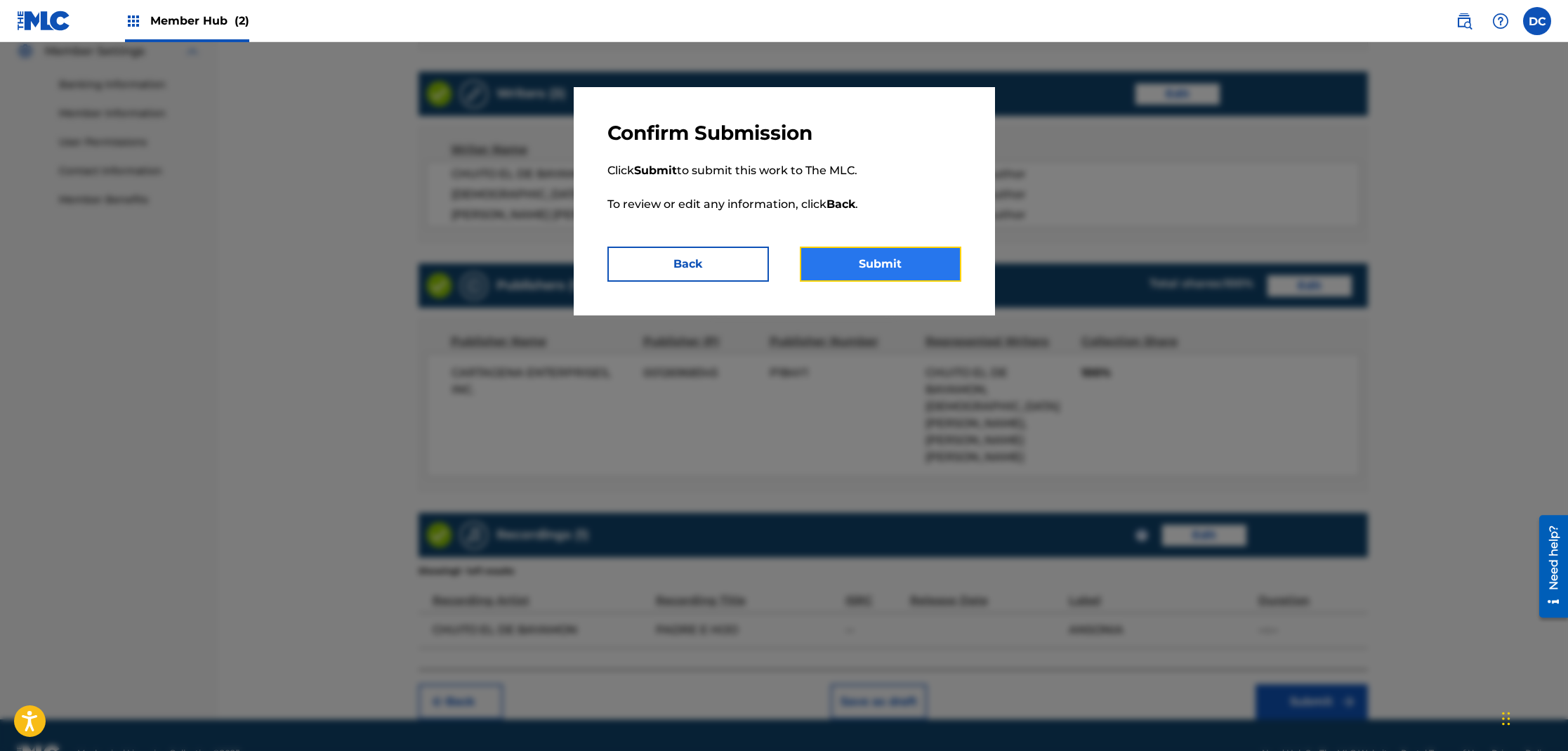
click at [880, 266] on button "Submit" at bounding box center [881, 264] width 161 height 35
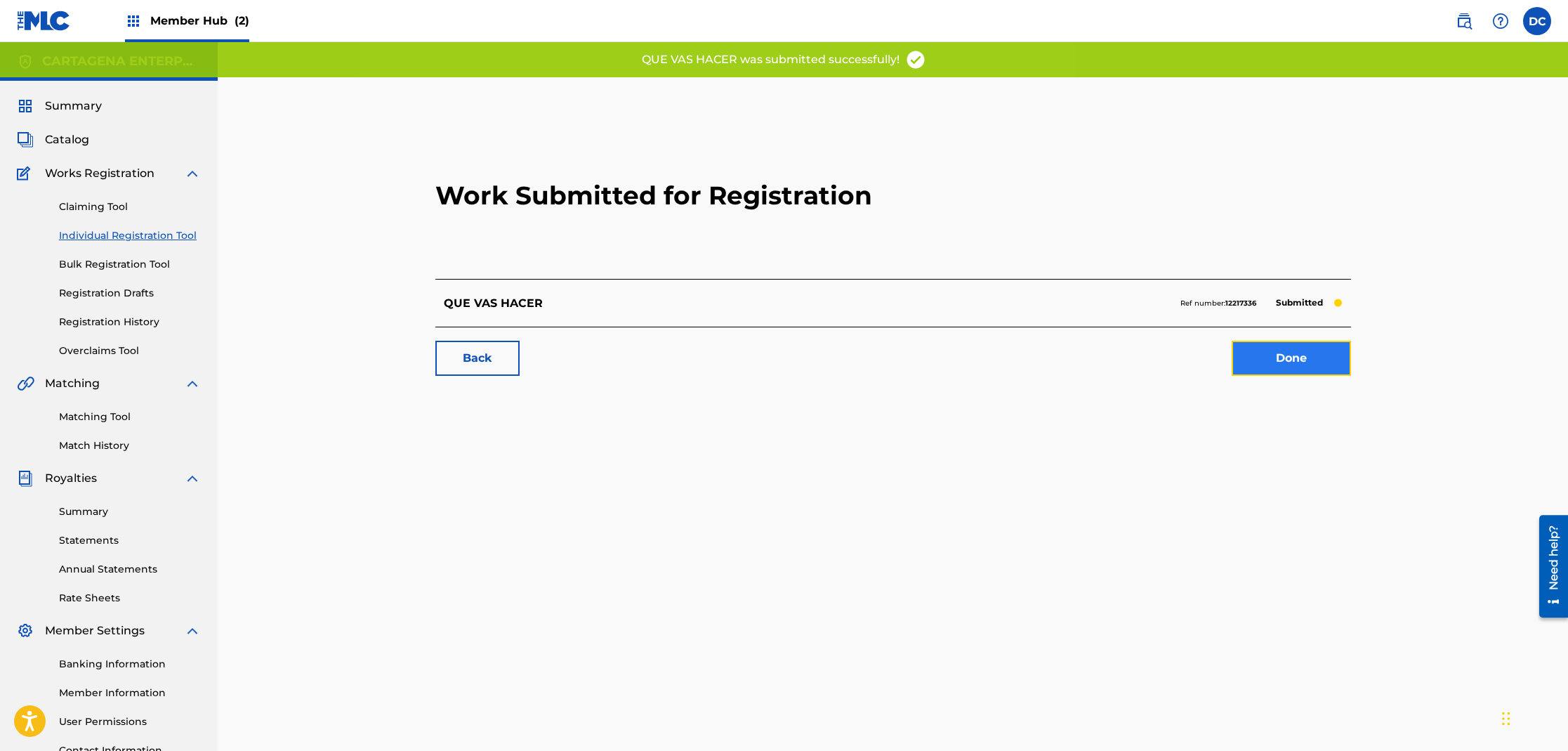
click at [1273, 356] on link "Done" at bounding box center [1291, 358] width 119 height 35
